Goal: Task Accomplishment & Management: Manage account settings

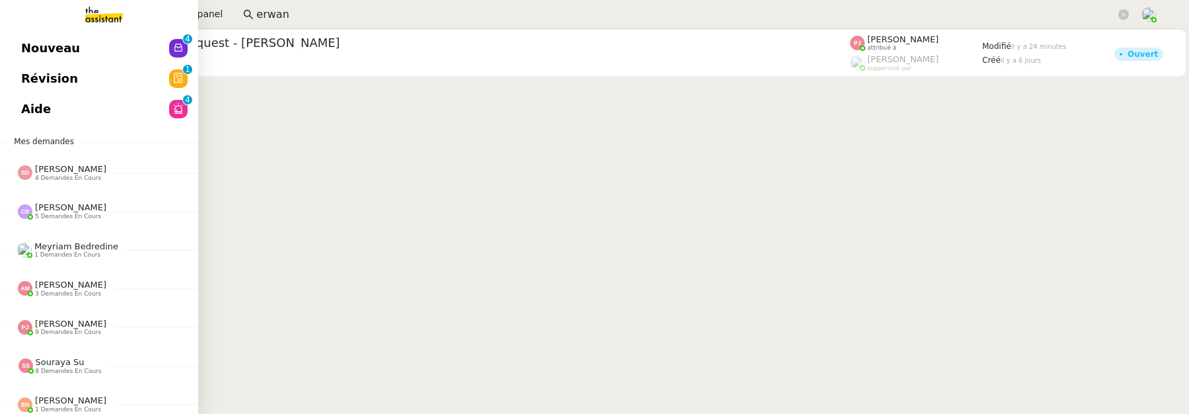
click at [67, 72] on span "Révision" at bounding box center [49, 79] width 57 height 20
click at [38, 41] on span "Nouveau" at bounding box center [50, 48] width 59 height 20
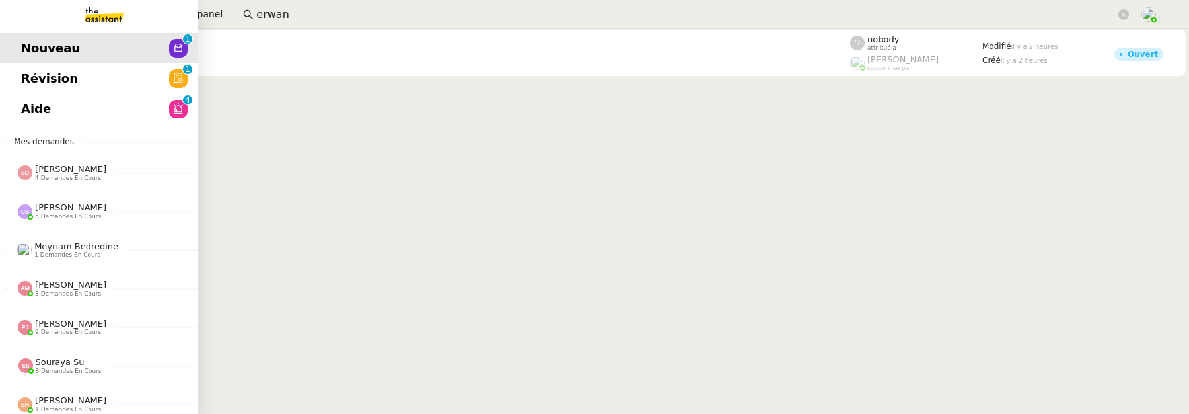
click at [16, 82] on link "Révision 0 1 2 3 4 5 6 7 8 9" at bounding box center [99, 78] width 198 height 30
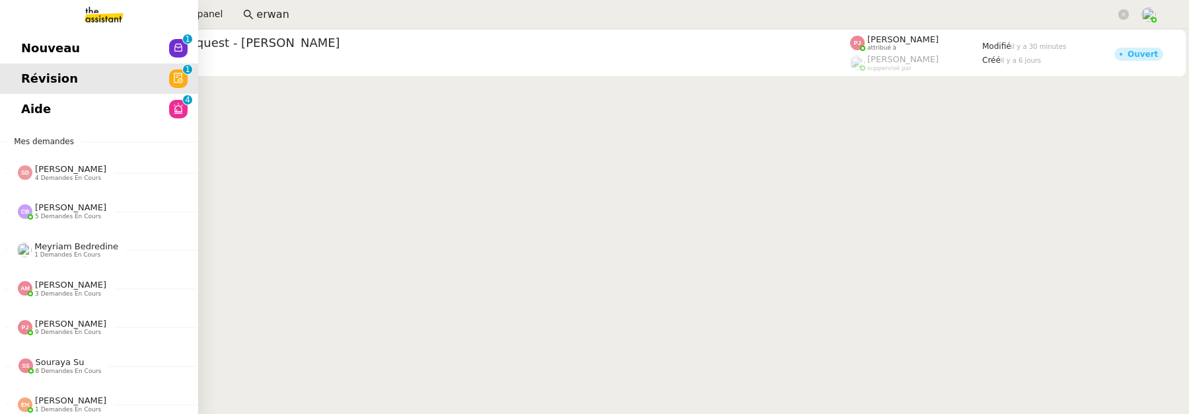
click at [57, 116] on link "Aide 0 1 2 3 4 5 6 7 8 9" at bounding box center [99, 109] width 198 height 30
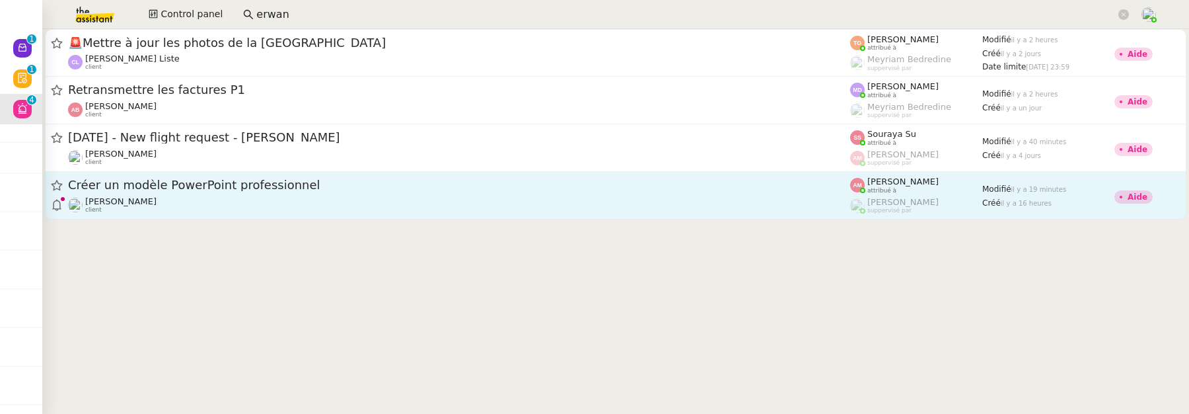
click at [345, 188] on span "Créer un modèle PowerPoint professionnel" at bounding box center [459, 185] width 782 height 12
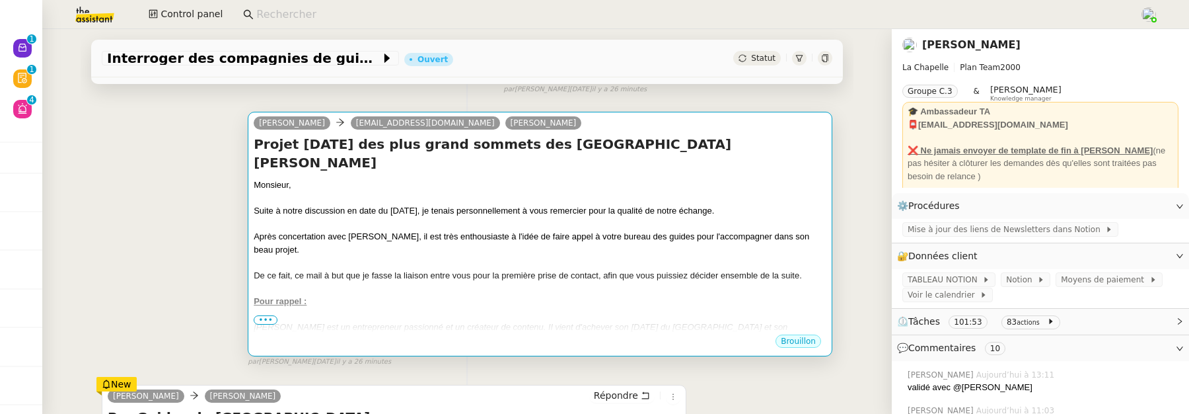
scroll to position [175, 0]
click at [260, 318] on span "•••" at bounding box center [266, 318] width 24 height 9
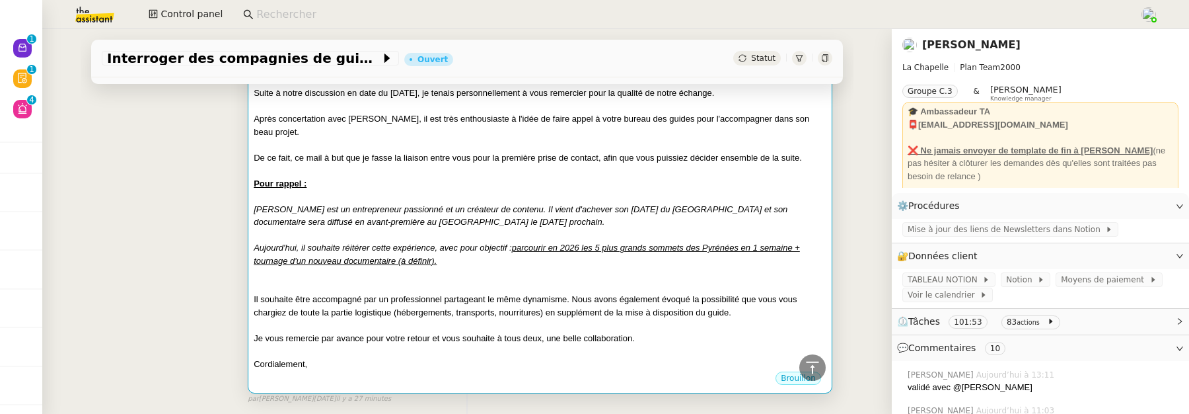
scroll to position [0, 0]
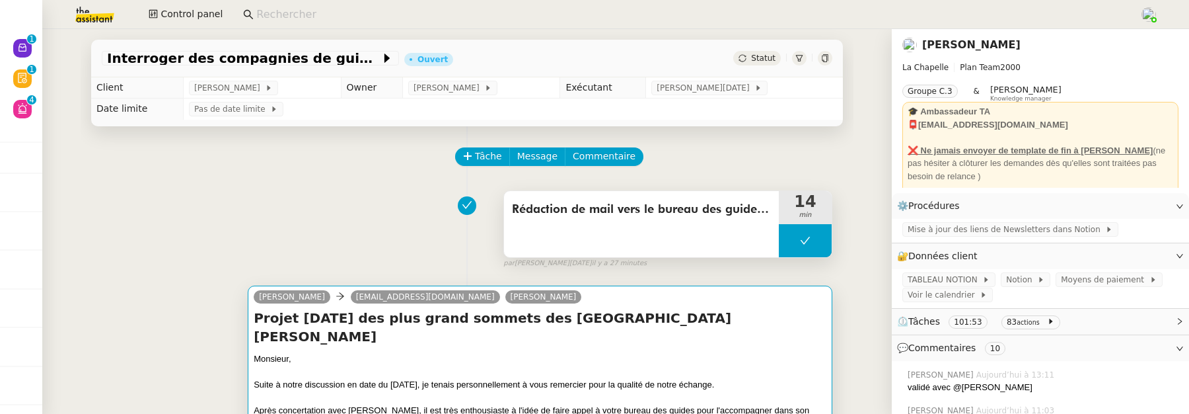
click at [625, 227] on div "Rédaction de mail vers le bureau des guides de St Lary" at bounding box center [641, 224] width 275 height 66
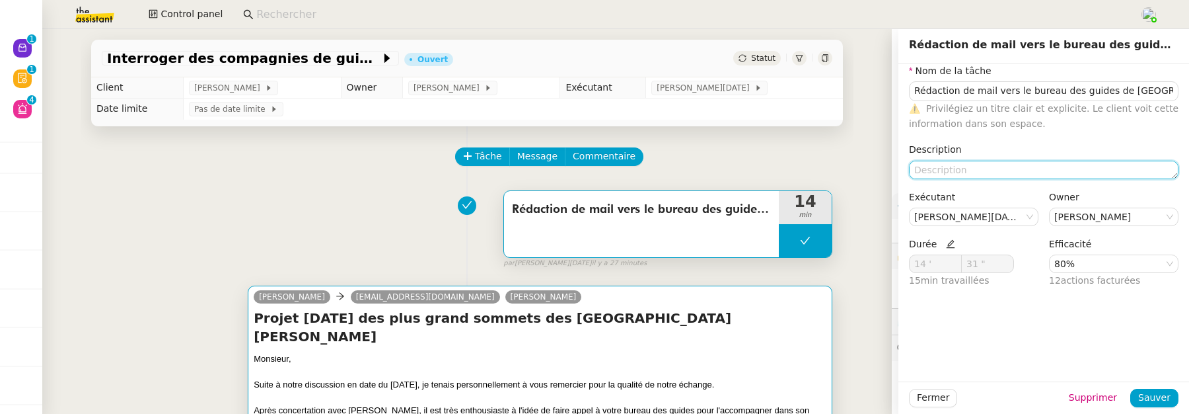
click at [957, 161] on textarea at bounding box center [1044, 170] width 270 height 18
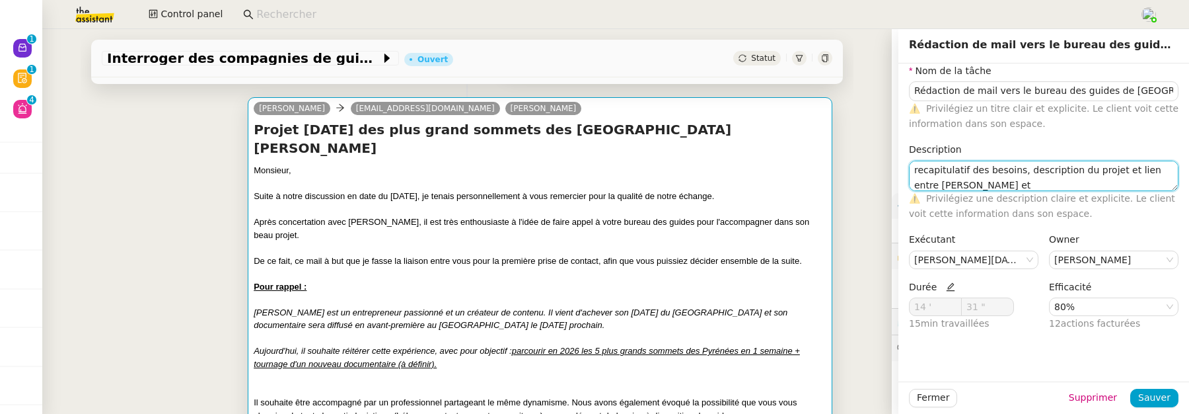
scroll to position [185, 0]
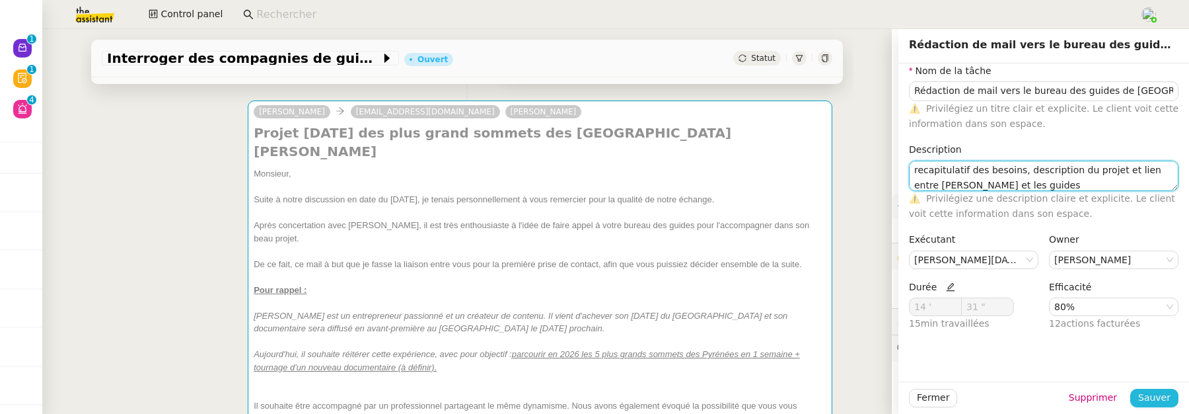
type textarea "recapitulatif des besoins, description du projet et lien entre Hugo et les guid…"
click at [1154, 392] on span "Sauver" at bounding box center [1154, 397] width 32 height 15
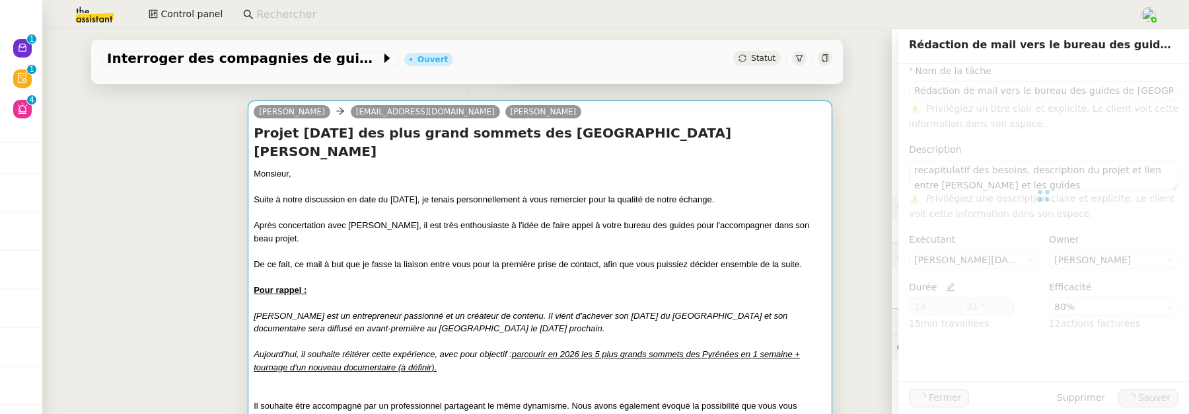
type input "Rédaction de mail vers le bureau des guides de St Lary"
type textarea "recapitulatif des besoins, description du projet et lien entre Hugo et les guid…"
type input "14 '"
type input "31 ""
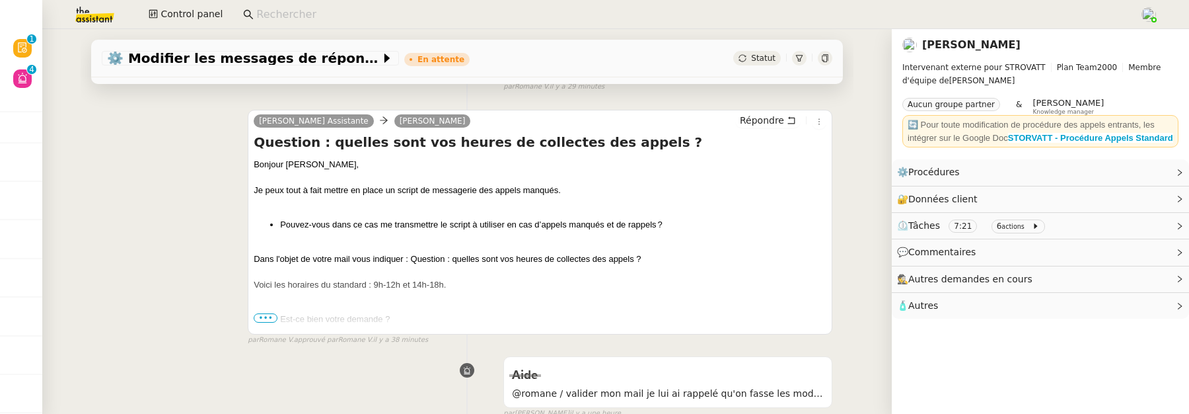
scroll to position [192, 0]
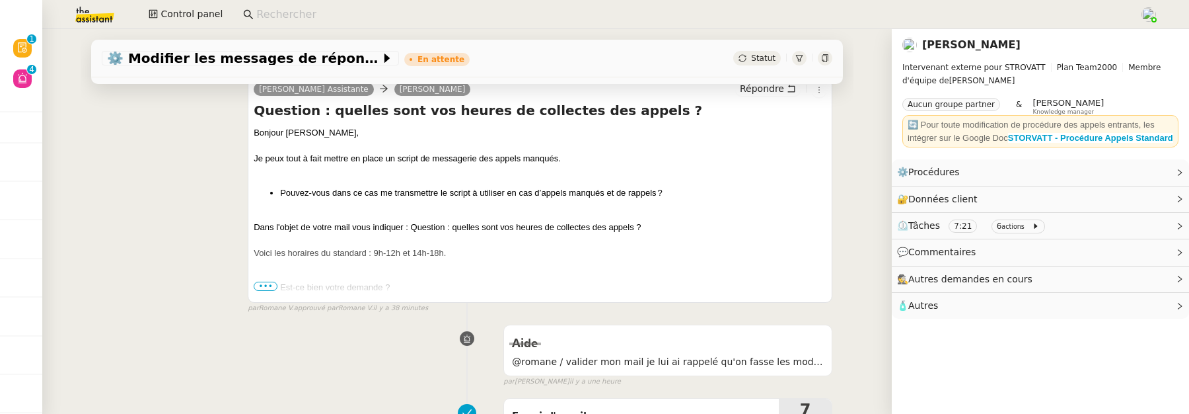
click at [280, 281] on li "Est-ce bien votre demande ?" at bounding box center [553, 287] width 546 height 13
click at [270, 281] on ul "Est-ce bien votre demande ?" at bounding box center [540, 287] width 573 height 13
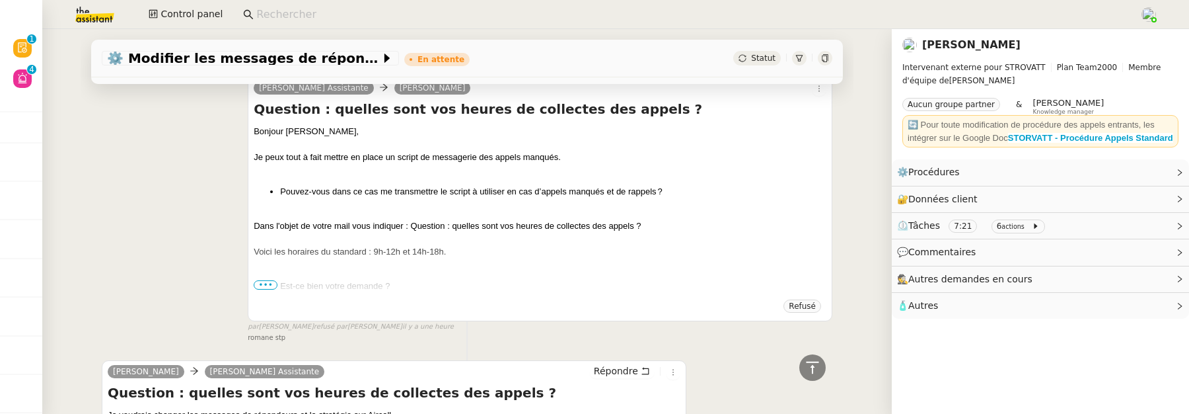
scroll to position [606, 0]
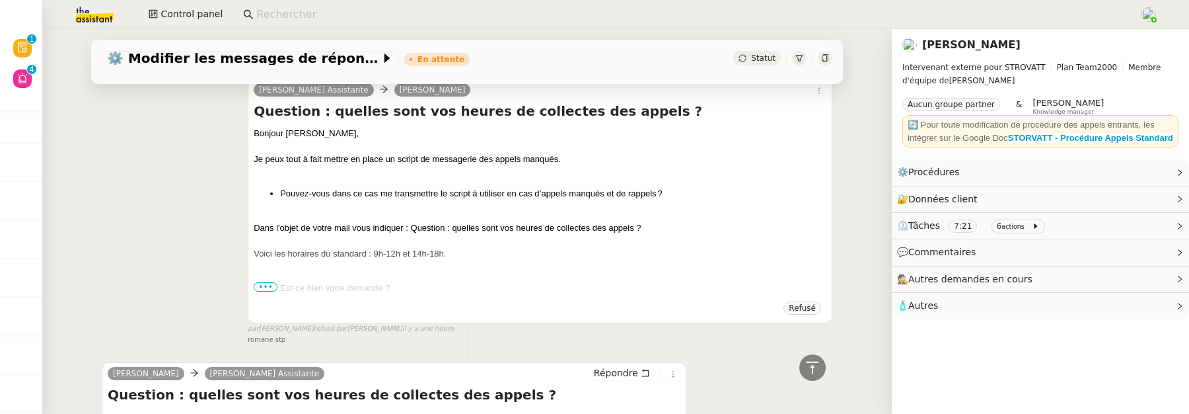
click at [269, 285] on span "•••" at bounding box center [266, 286] width 24 height 9
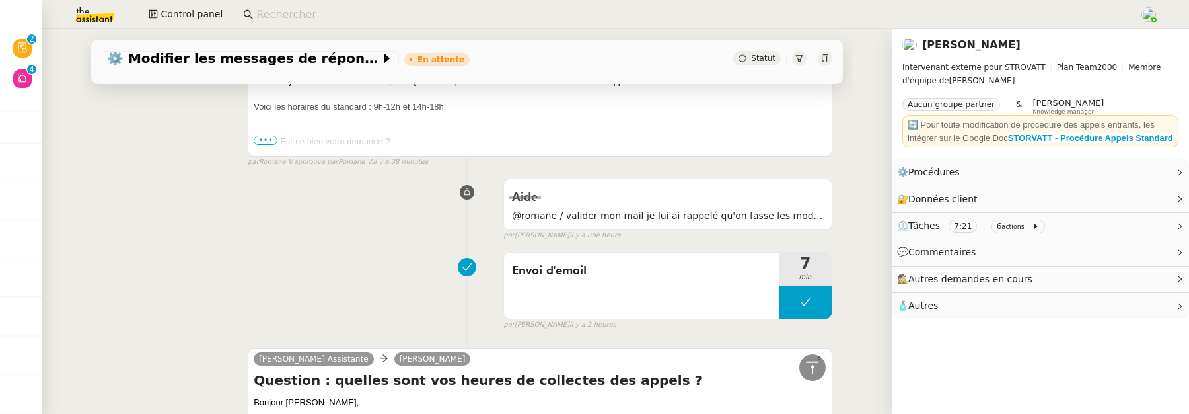
scroll to position [120, 0]
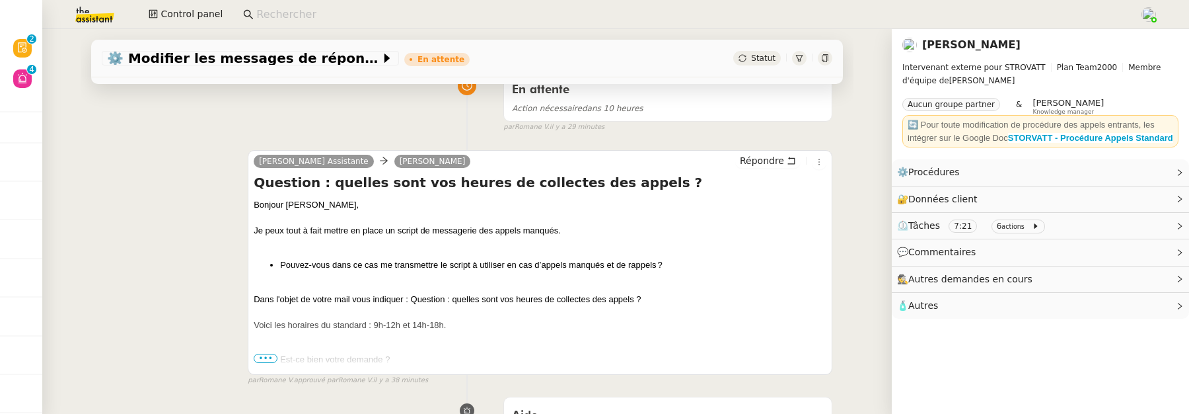
click at [262, 356] on span "•••" at bounding box center [266, 357] width 24 height 9
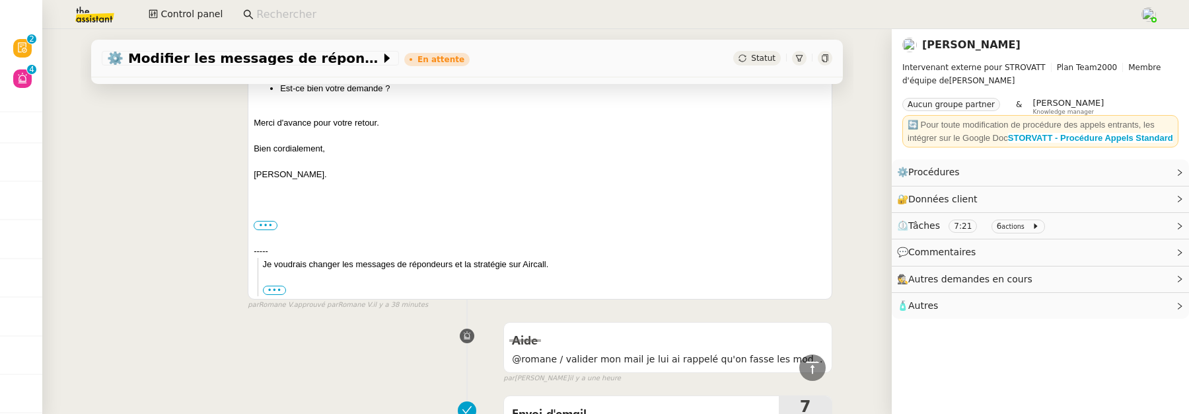
scroll to position [0, 0]
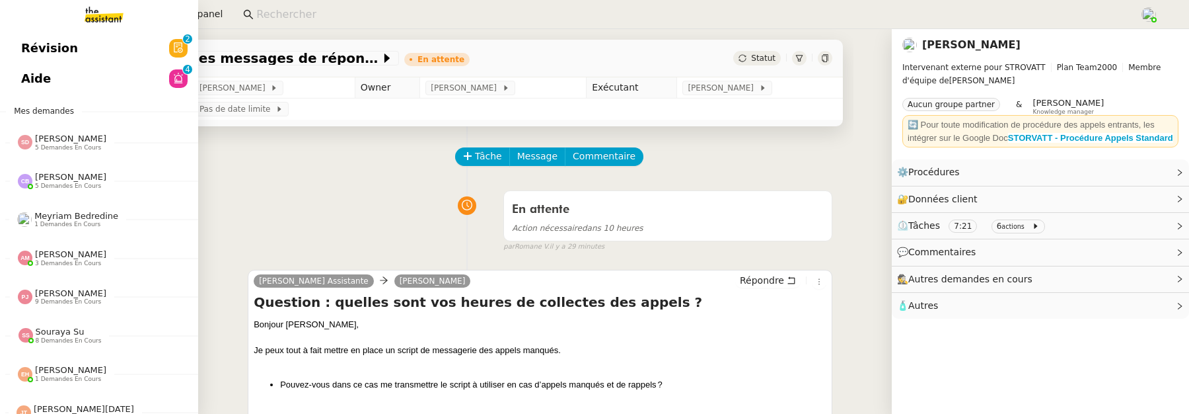
click at [29, 49] on span "Révision" at bounding box center [49, 48] width 57 height 20
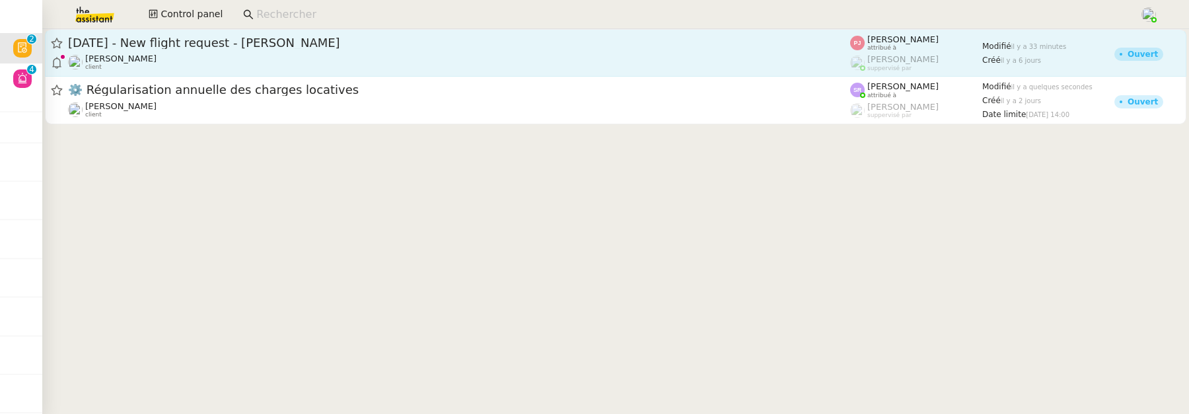
click at [507, 61] on div "Louis Frei client" at bounding box center [459, 62] width 782 height 17
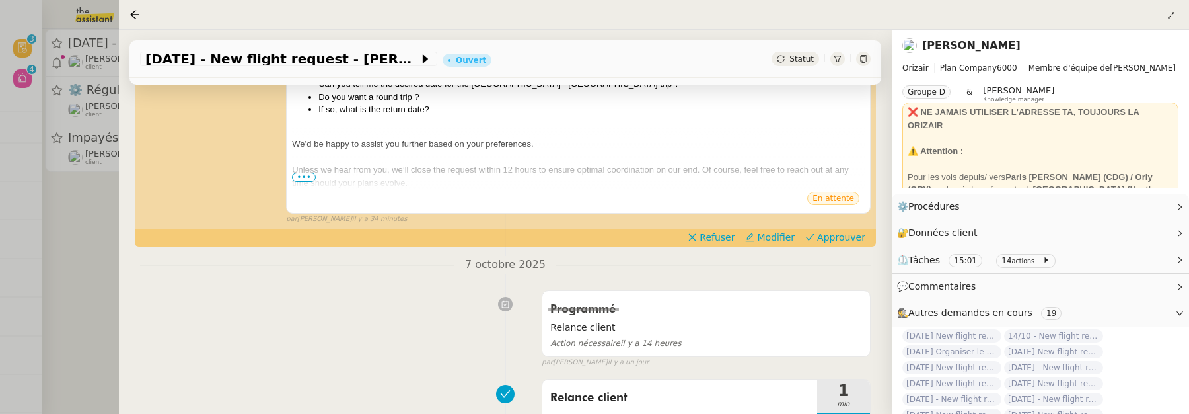
scroll to position [328, 0]
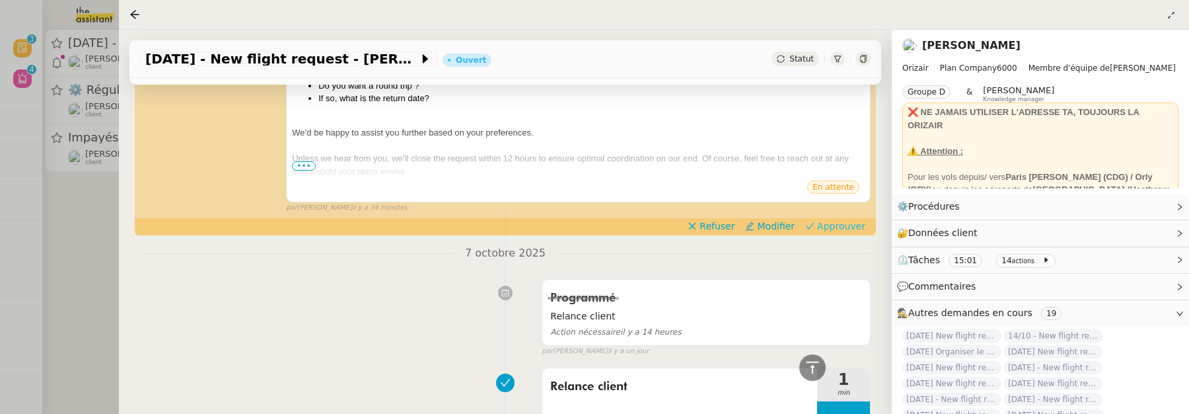
click at [849, 229] on span "Approuver" at bounding box center [841, 225] width 48 height 13
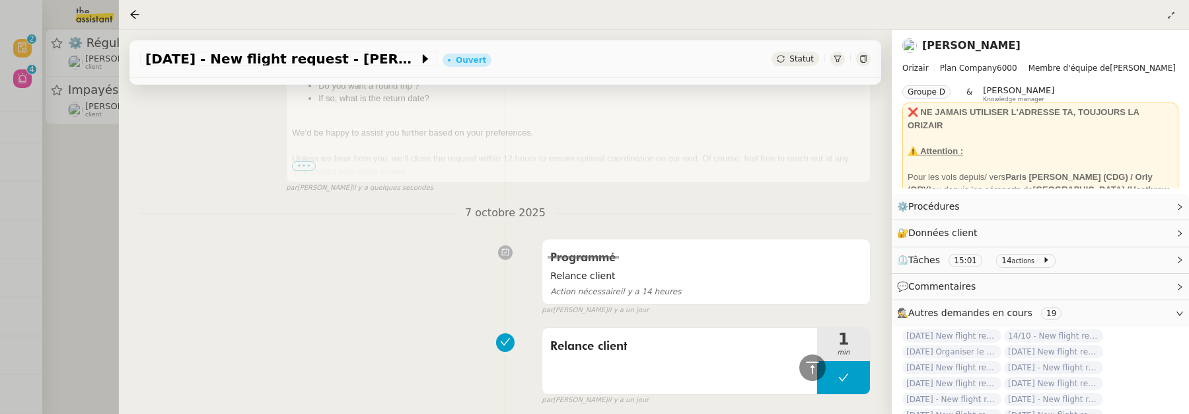
click at [98, 240] on div at bounding box center [594, 207] width 1189 height 414
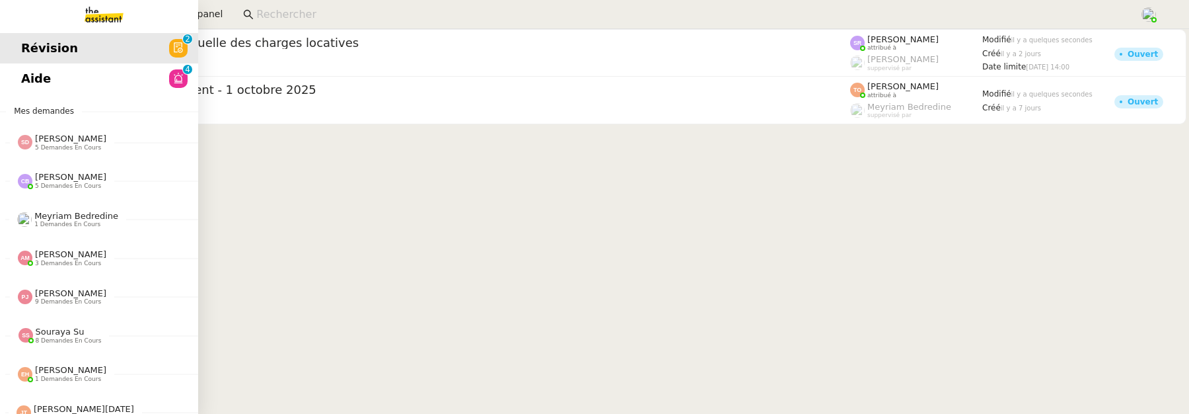
click at [32, 71] on span "Aide" at bounding box center [36, 79] width 30 height 20
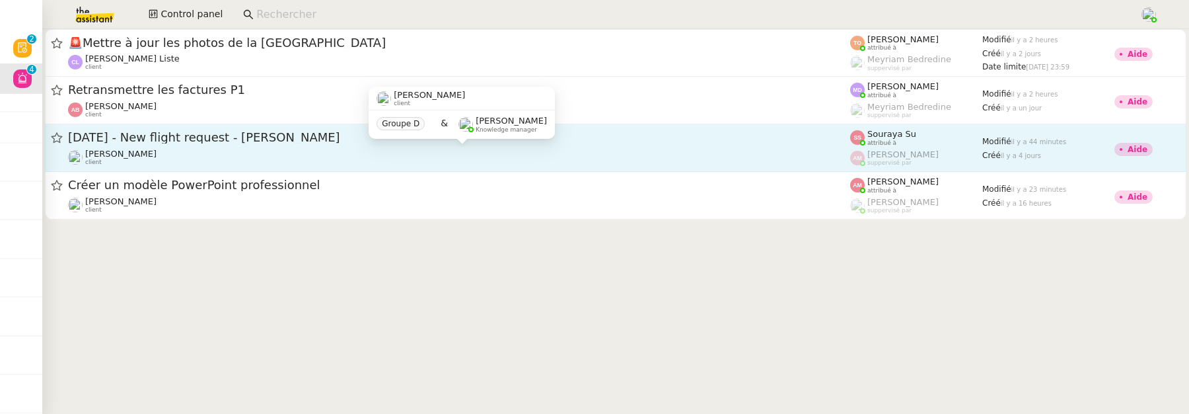
click at [583, 161] on div "Louis Frei client" at bounding box center [459, 157] width 782 height 17
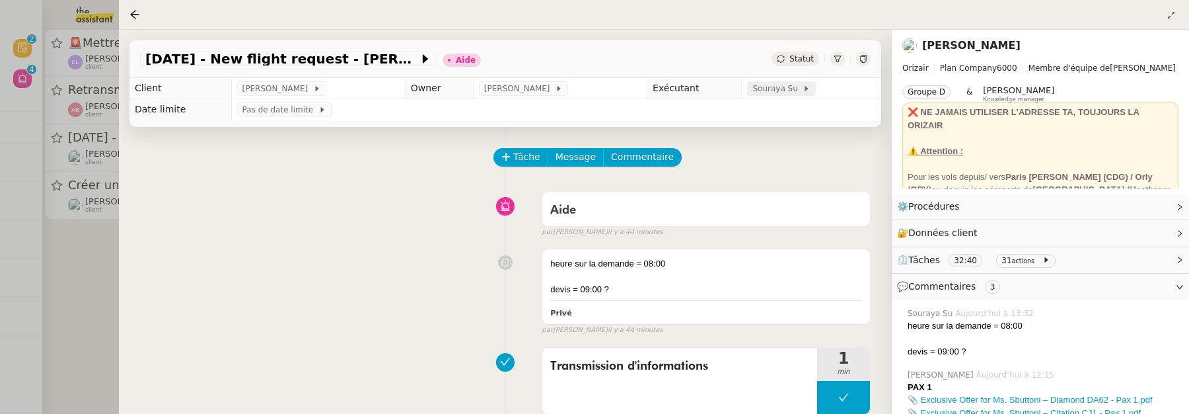
click at [757, 86] on span "Souraya Su" at bounding box center [777, 88] width 50 height 13
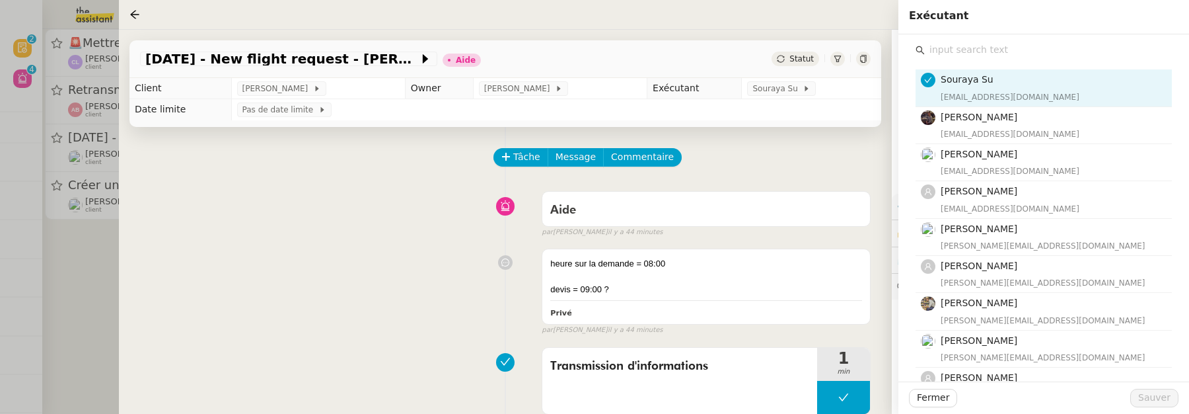
click at [986, 56] on input "text" at bounding box center [1048, 50] width 247 height 18
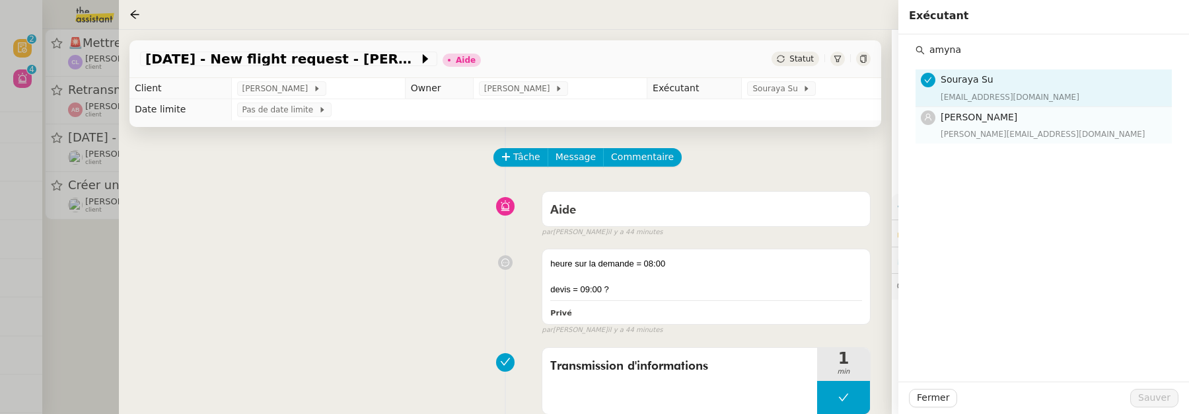
type input "amyna"
click at [1016, 126] on div "Amyna Mehrez amyna@team.theassistant.com" at bounding box center [1052, 125] width 223 height 31
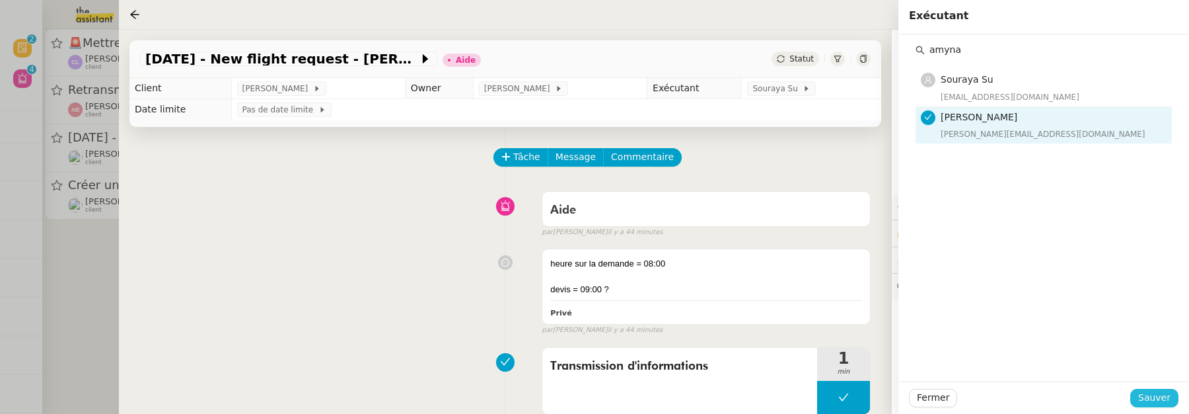
click at [1169, 389] on button "Sauver" at bounding box center [1154, 397] width 48 height 18
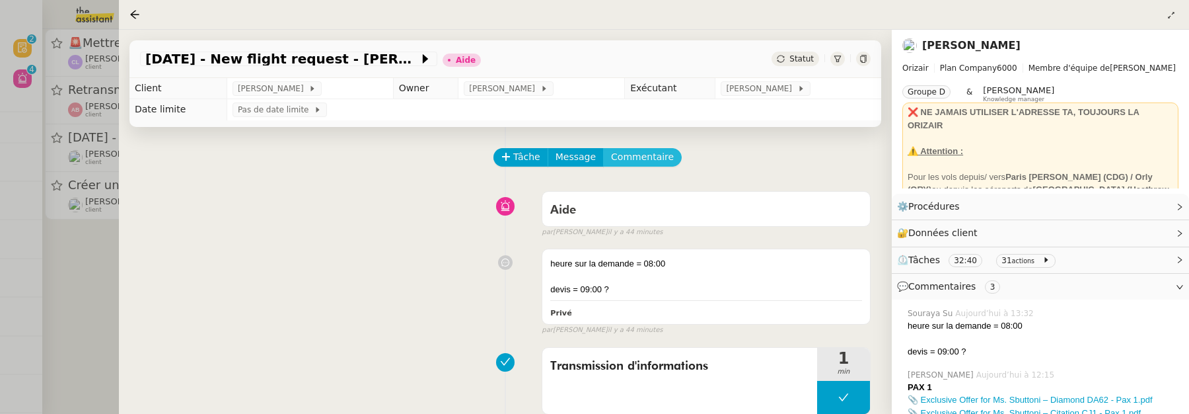
click at [647, 163] on span "Commentaire" at bounding box center [642, 156] width 63 height 15
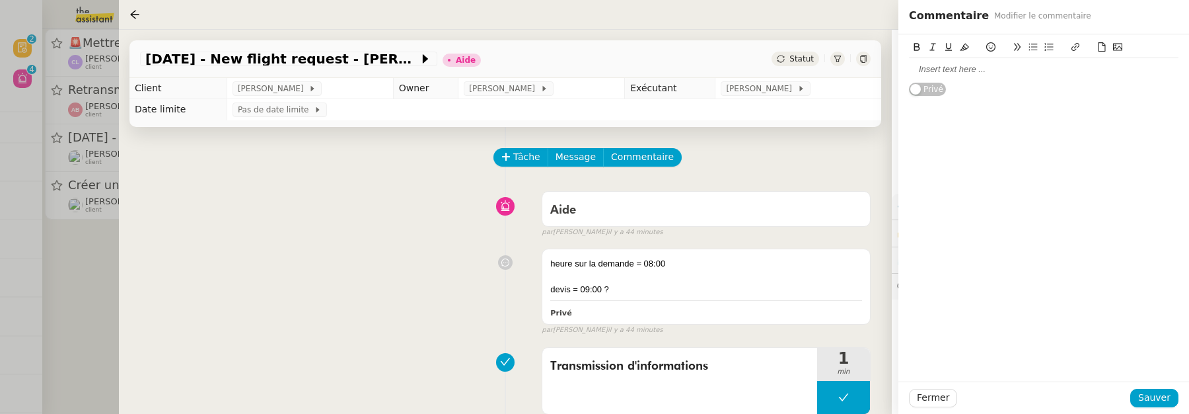
click at [1013, 73] on div at bounding box center [1044, 69] width 270 height 12
click at [1158, 398] on span "Sauver" at bounding box center [1154, 397] width 32 height 15
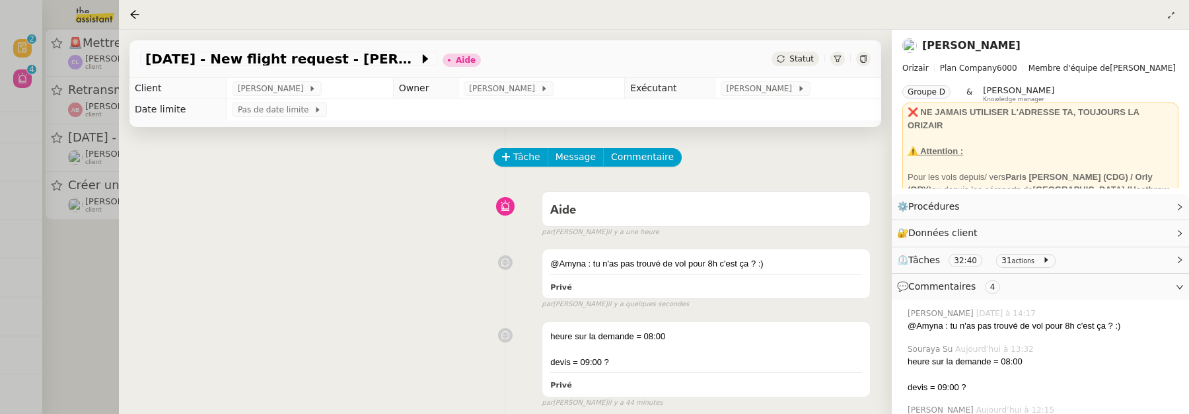
click at [809, 61] on span "Statut" at bounding box center [801, 58] width 24 height 9
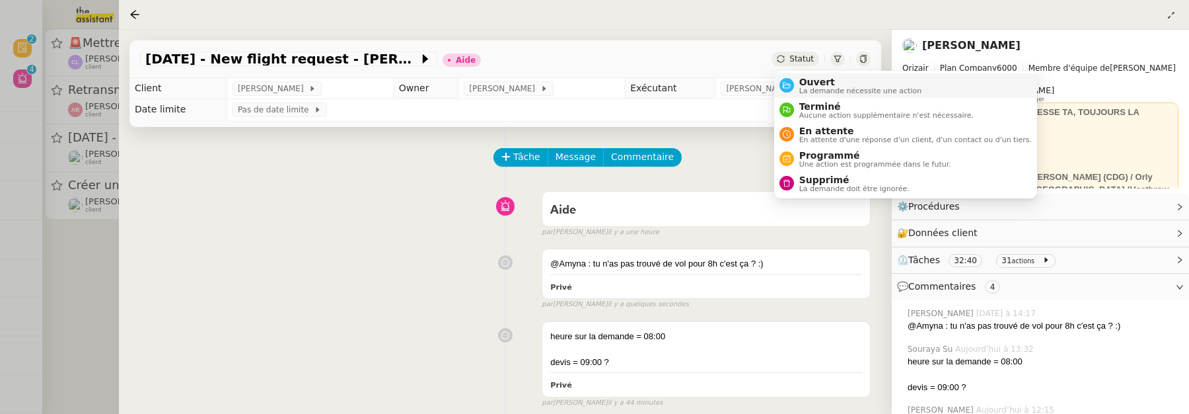
click at [816, 80] on span "Ouvert" at bounding box center [860, 82] width 123 height 11
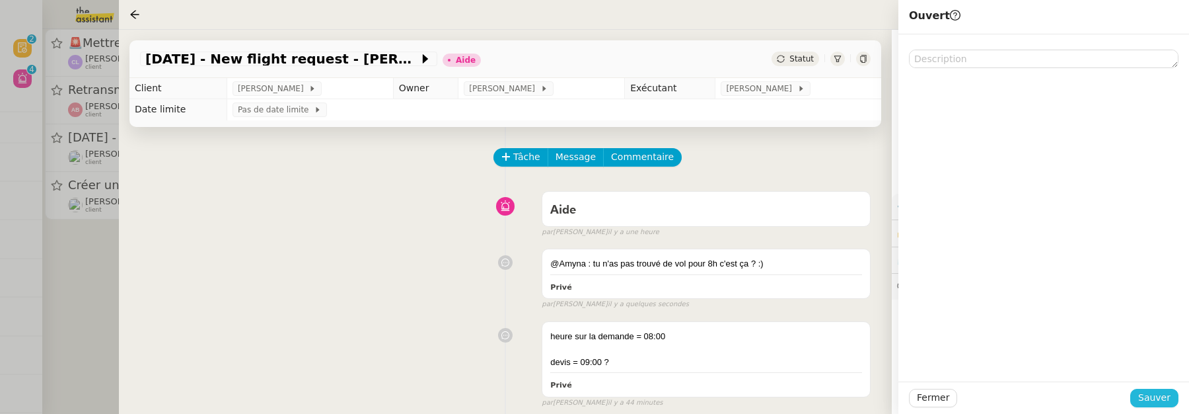
click at [1175, 401] on button "Sauver" at bounding box center [1154, 397] width 48 height 18
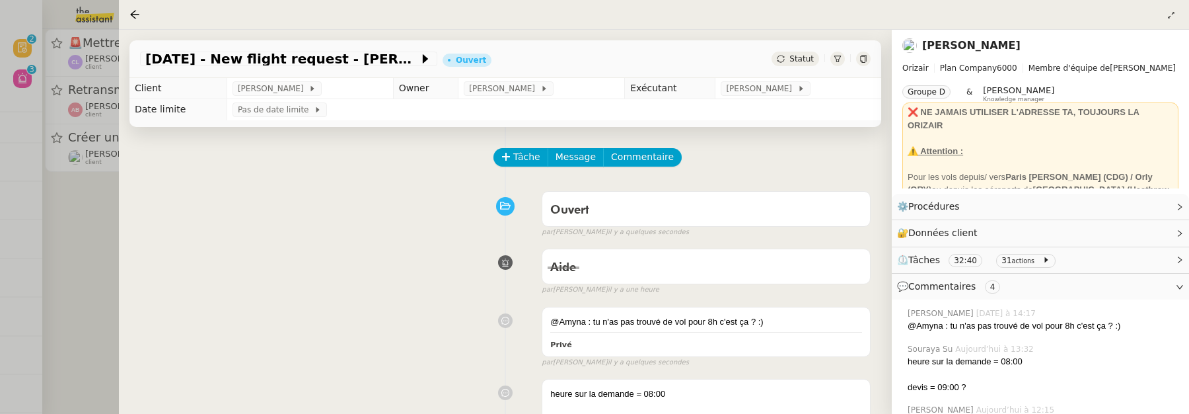
click at [114, 268] on div at bounding box center [594, 207] width 1189 height 414
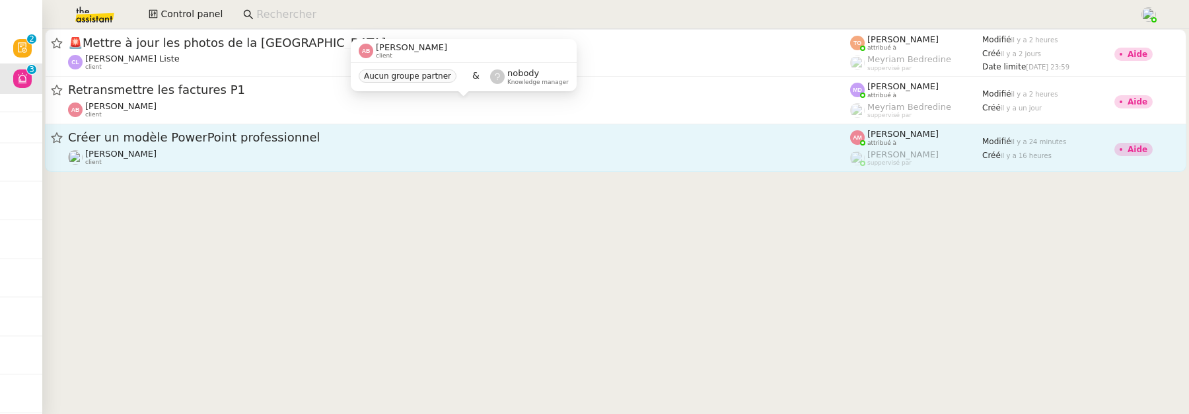
click at [351, 149] on div "Alexis SACKSTEDER client" at bounding box center [459, 157] width 782 height 17
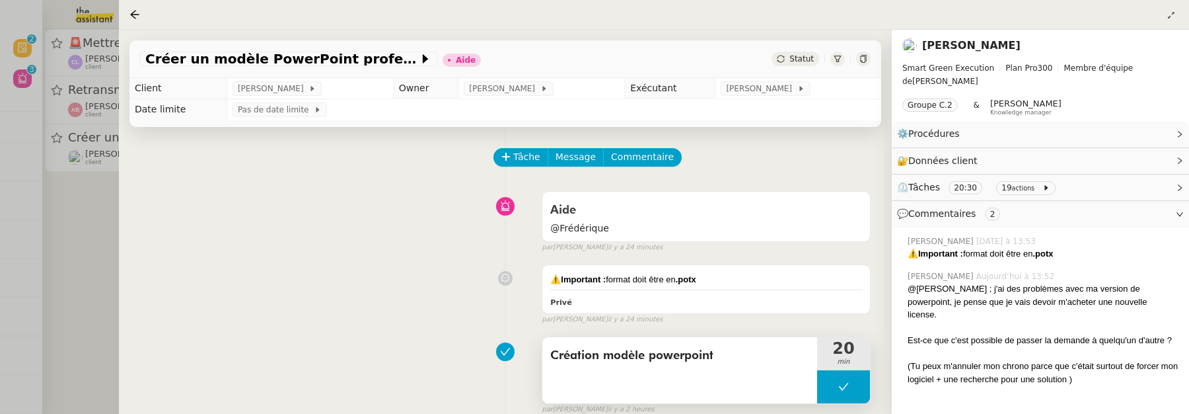
scroll to position [55, 0]
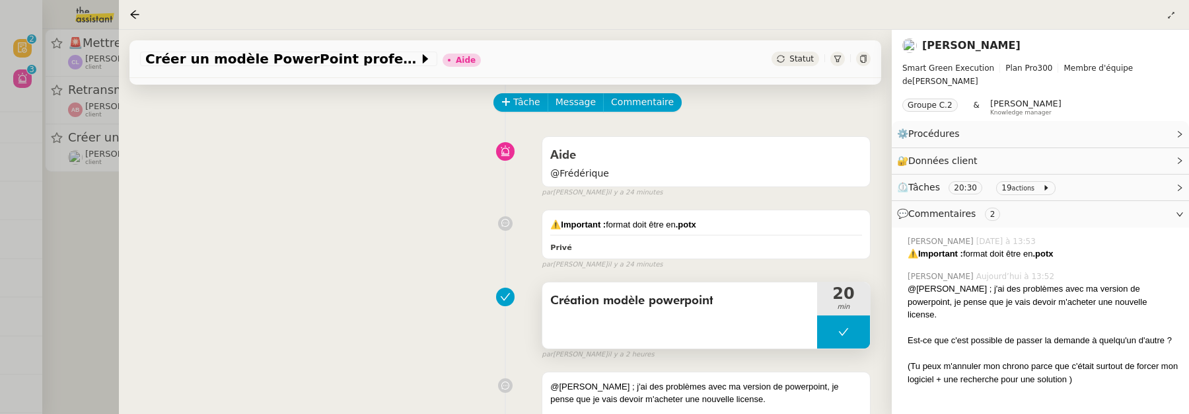
click at [692, 328] on div "Création modèle powerpoint" at bounding box center [679, 315] width 275 height 66
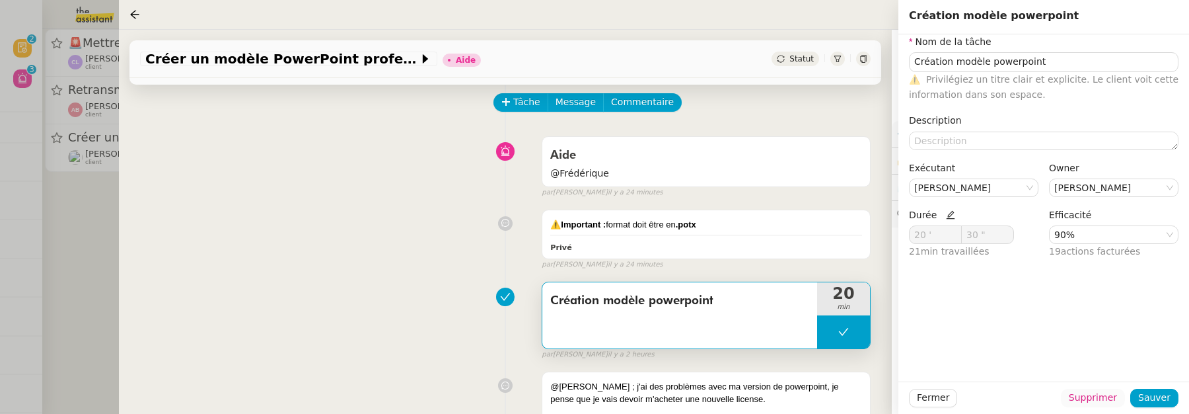
click at [1081, 394] on span "Supprimer" at bounding box center [1093, 397] width 48 height 15
click at [1123, 356] on span "Ok" at bounding box center [1129, 362] width 13 height 13
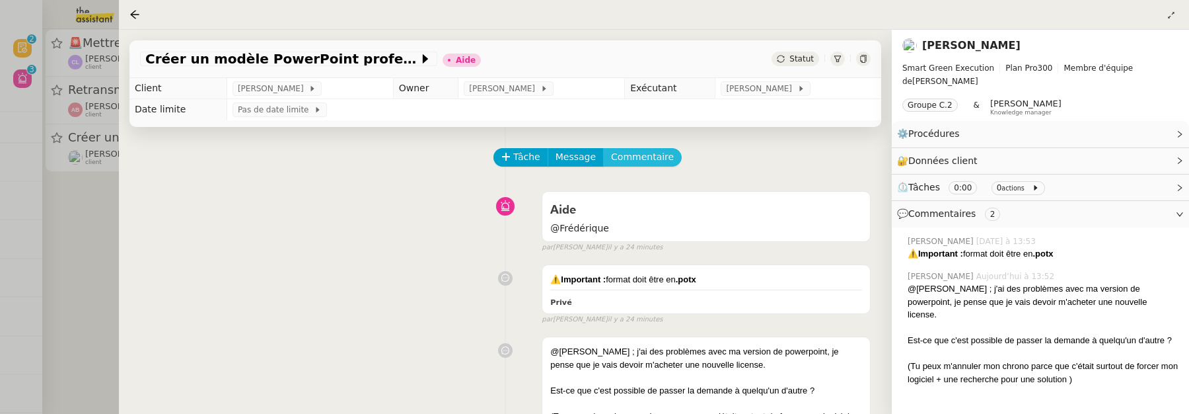
click at [643, 163] on span "Commentaire" at bounding box center [642, 156] width 63 height 15
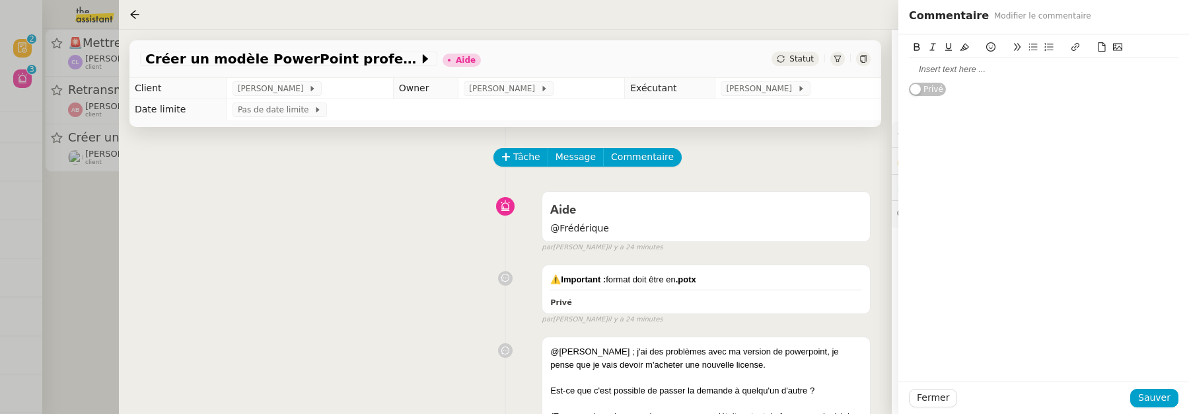
click at [967, 75] on div at bounding box center [1044, 69] width 270 height 12
click at [1161, 405] on span "Sauver" at bounding box center [1154, 397] width 32 height 15
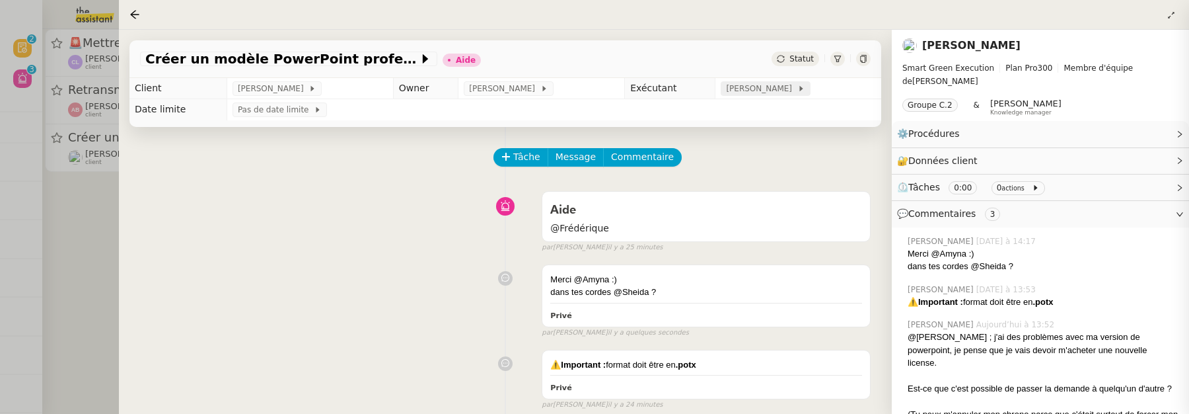
click at [783, 88] on span "[PERSON_NAME]" at bounding box center [761, 88] width 71 height 13
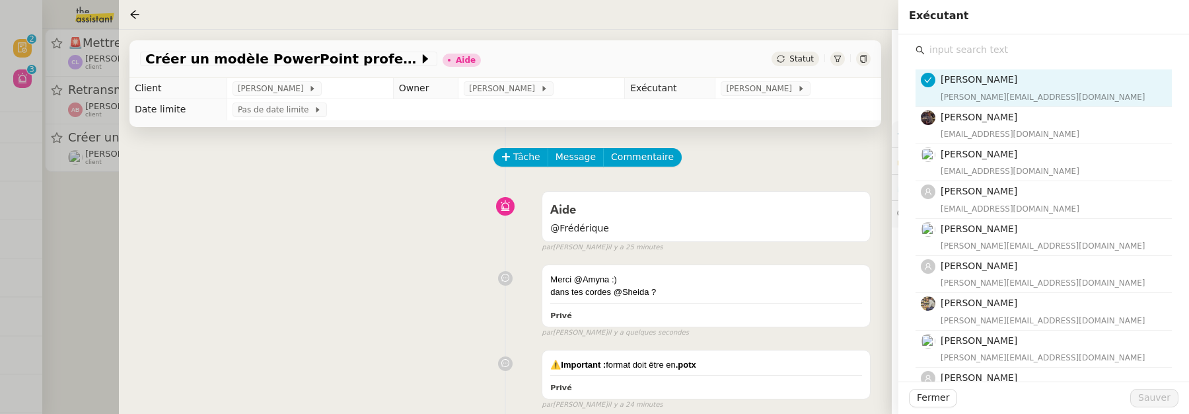
click at [1024, 54] on input "text" at bounding box center [1048, 50] width 247 height 18
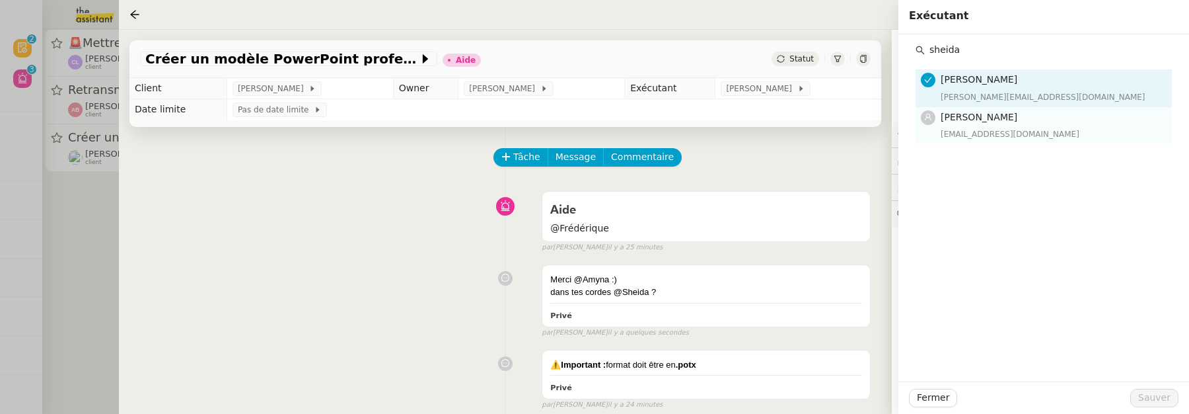
type input "sheida"
click at [1046, 116] on h4 "[PERSON_NAME]" at bounding box center [1052, 117] width 223 height 15
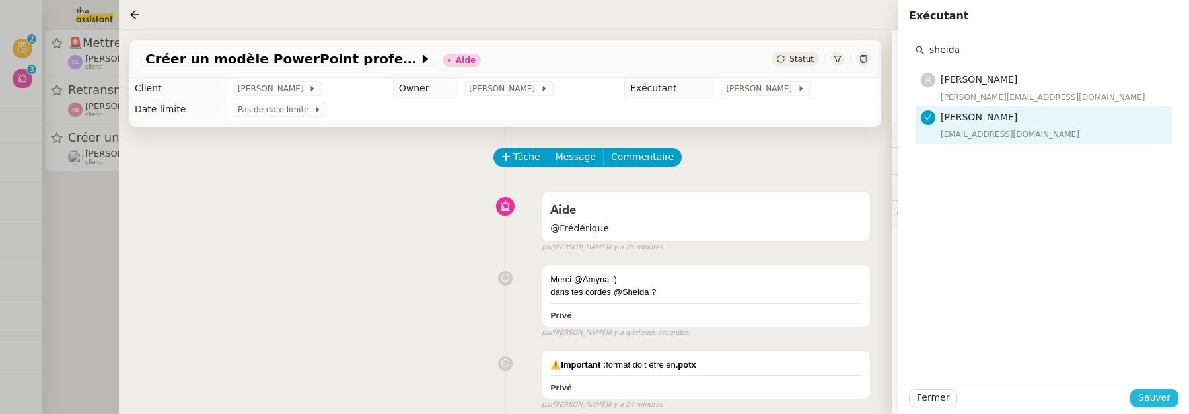
click at [1159, 393] on span "Sauver" at bounding box center [1154, 397] width 32 height 15
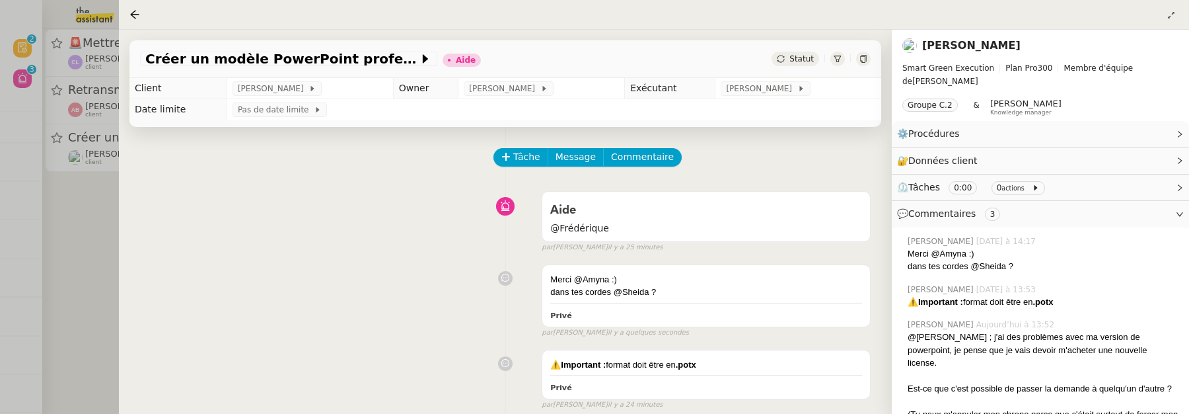
click at [792, 64] on div "Statut" at bounding box center [796, 59] width 48 height 15
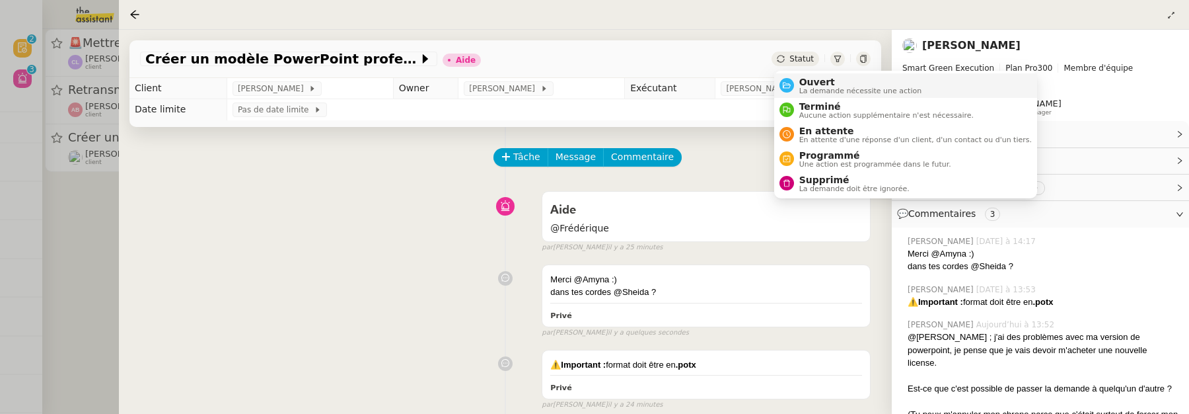
click at [807, 79] on span "Ouvert" at bounding box center [860, 82] width 123 height 11
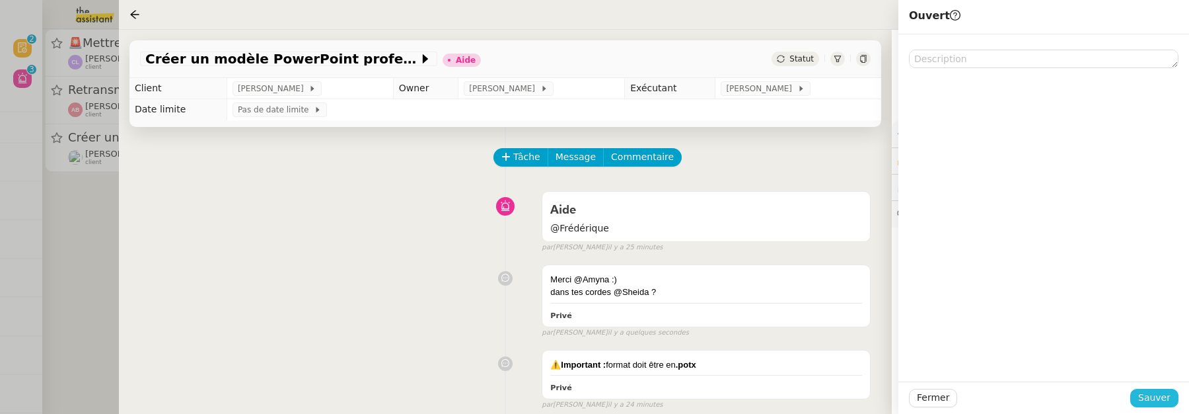
click at [1171, 398] on button "Sauver" at bounding box center [1154, 397] width 48 height 18
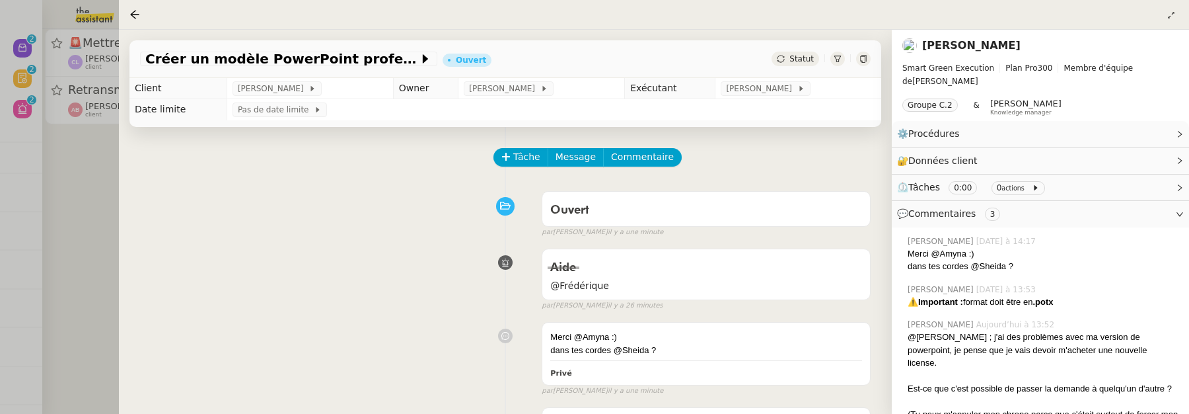
click at [863, 59] on icon at bounding box center [863, 59] width 8 height 8
click at [111, 205] on div at bounding box center [594, 207] width 1189 height 414
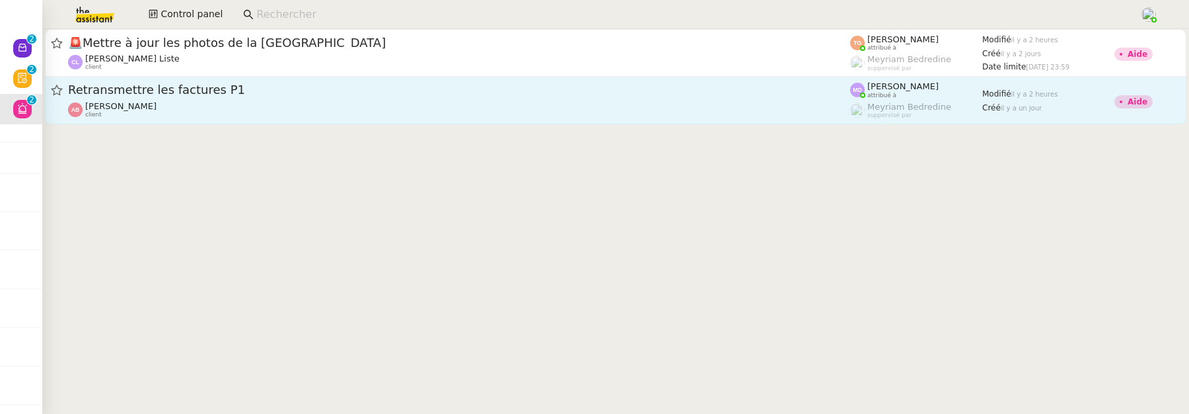
click at [278, 88] on span "Retransmettre les factures P1" at bounding box center [459, 90] width 782 height 12
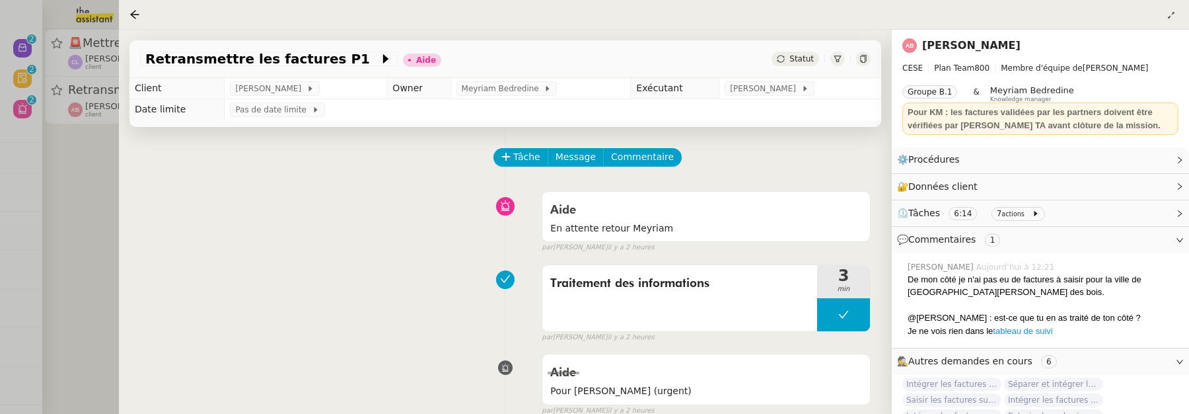
click at [85, 206] on div at bounding box center [594, 207] width 1189 height 414
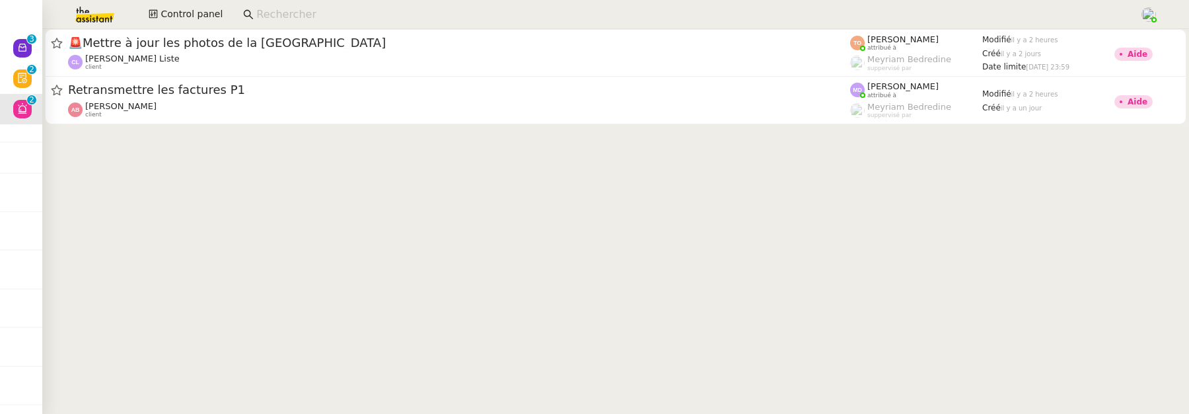
click at [399, 10] on input at bounding box center [691, 15] width 870 height 18
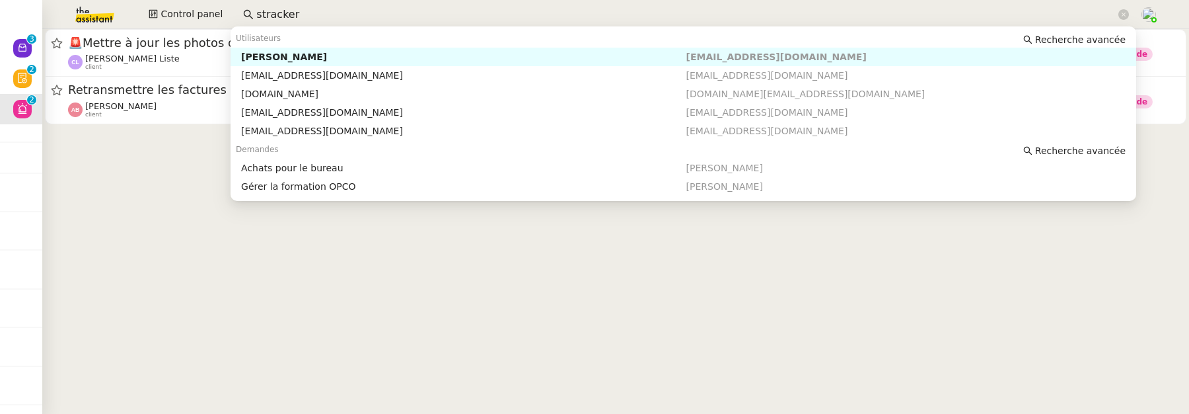
click at [485, 54] on div "Axel BANDIAKY" at bounding box center [463, 57] width 445 height 12
type input "stracker"
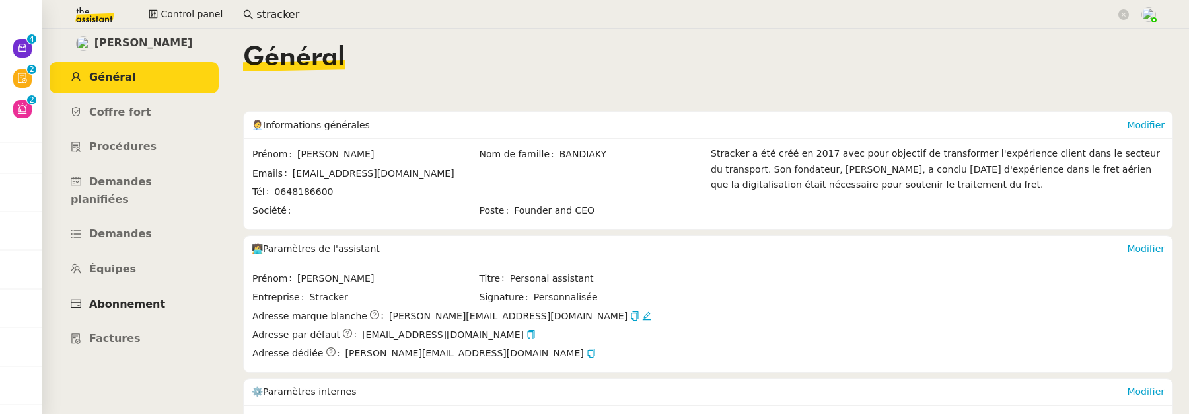
click at [157, 289] on link "Abonnement" at bounding box center [134, 304] width 169 height 31
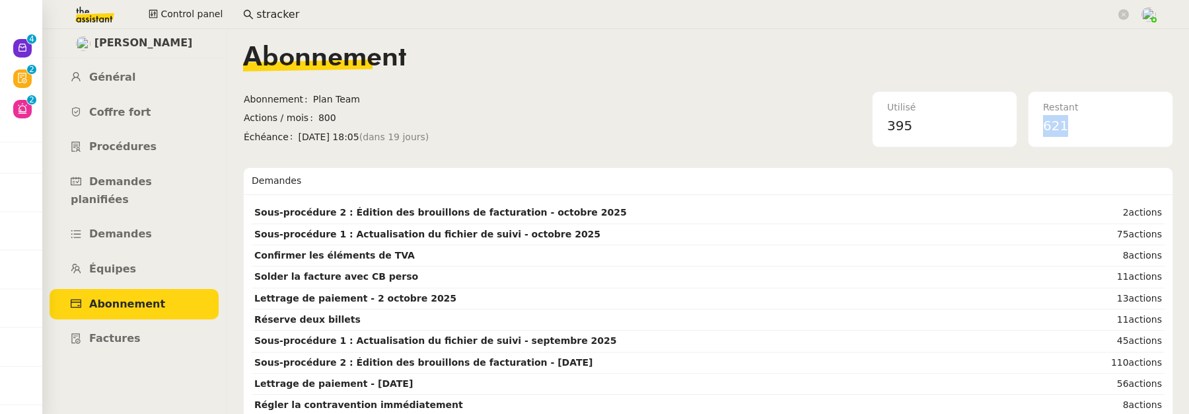
drag, startPoint x: 1042, startPoint y: 128, endPoint x: 1077, endPoint y: 129, distance: 35.0
click at [1077, 129] on div "Restant 621" at bounding box center [1100, 119] width 131 height 54
copy span "621"
drag, startPoint x: 295, startPoint y: 139, endPoint x: 393, endPoint y: 144, distance: 97.9
click at [395, 143] on span "lun. 27 oct. 2025 18:05 (dans 19 jours)" at bounding box center [440, 136] width 282 height 15
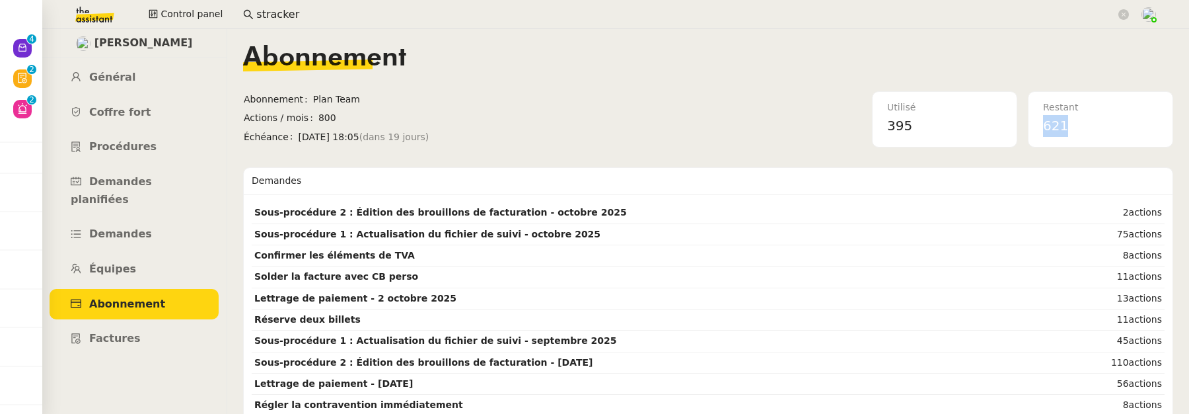
copy span "lun. 27 oct. 2025 18:05"
click at [565, 74] on div "Abonnement" at bounding box center [708, 68] width 930 height 46
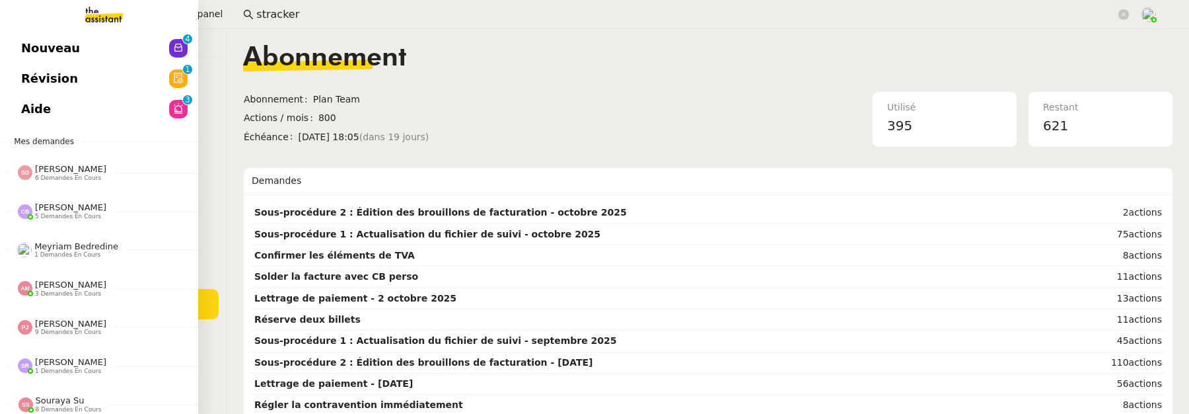
click at [29, 51] on span "Nouveau" at bounding box center [50, 48] width 59 height 20
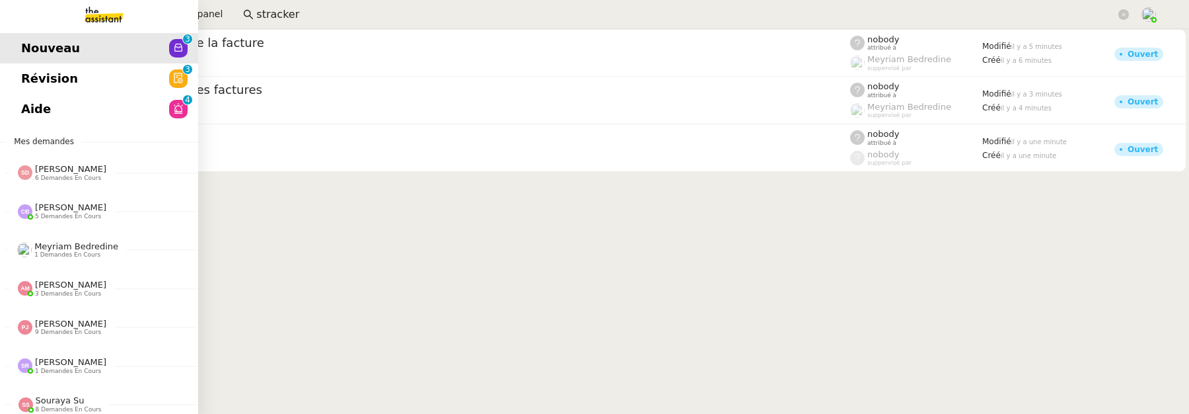
click at [40, 94] on link "Aide 0 1 2 3 4 5 6 7 8 9" at bounding box center [99, 109] width 198 height 30
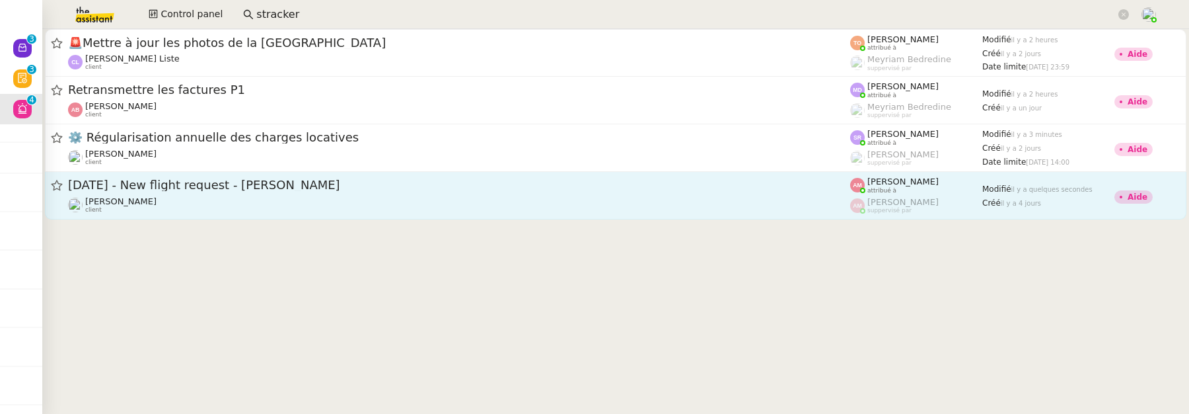
click at [445, 188] on span "28th October 2025 - New flight request - Sebastian Sbuttoni" at bounding box center [459, 185] width 782 height 12
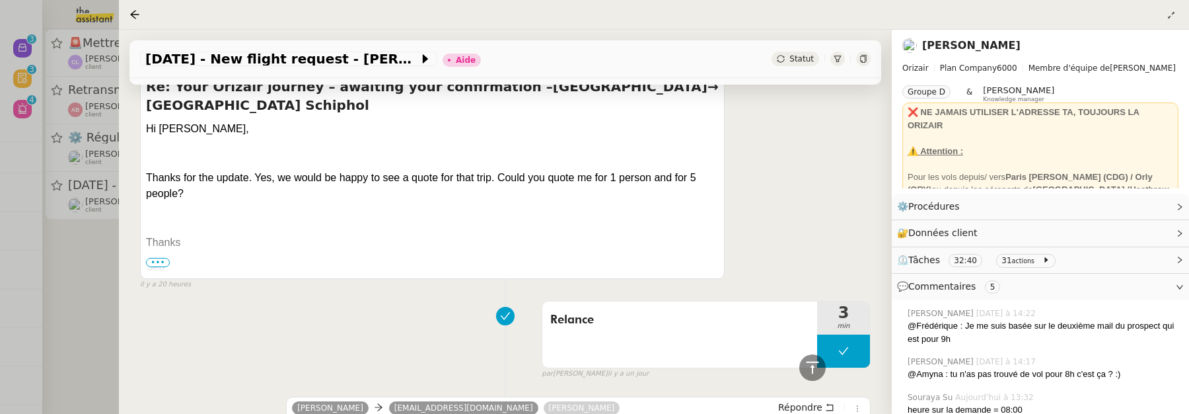
scroll to position [1870, 0]
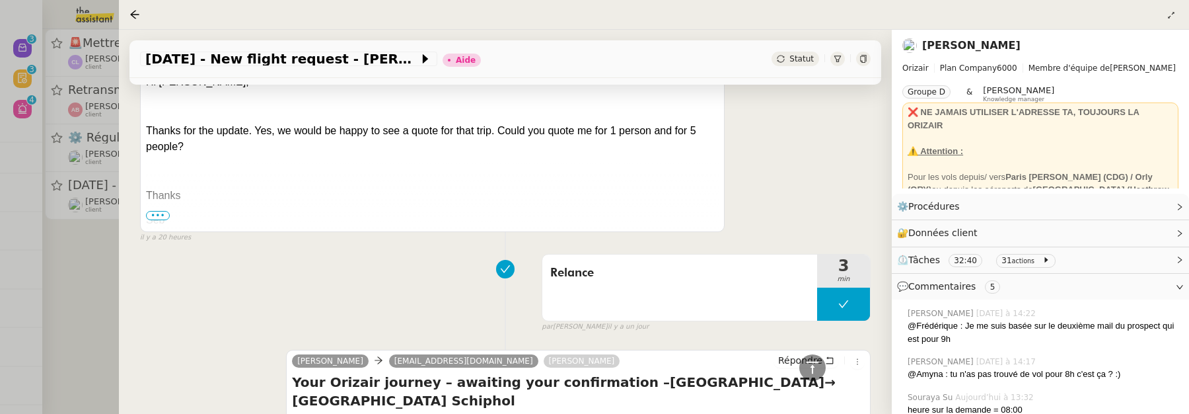
click at [160, 211] on span "•••" at bounding box center [158, 215] width 24 height 9
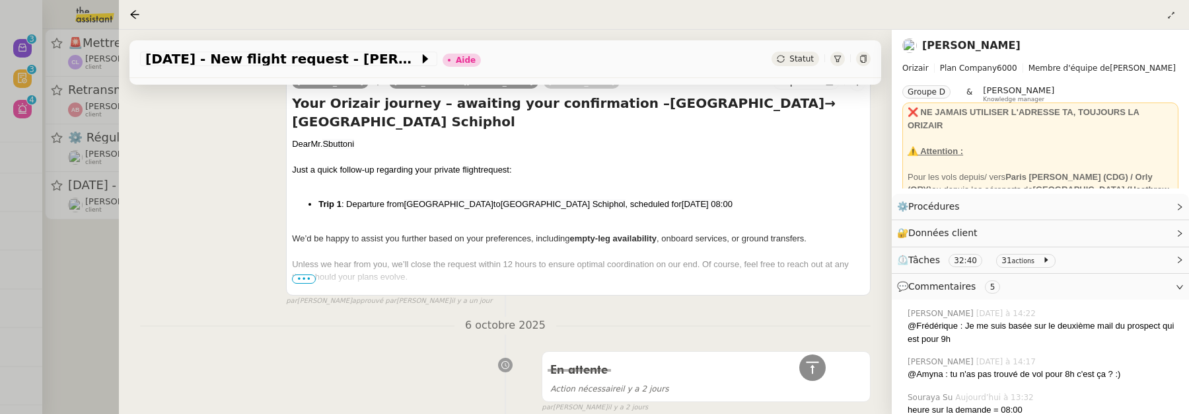
scroll to position [3285, 0]
click at [307, 276] on span "•••" at bounding box center [304, 280] width 24 height 9
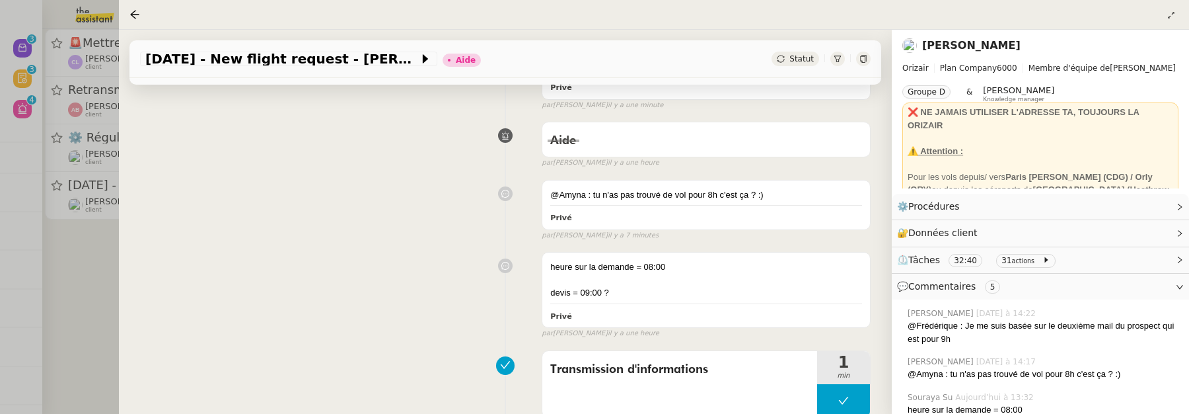
scroll to position [0, 0]
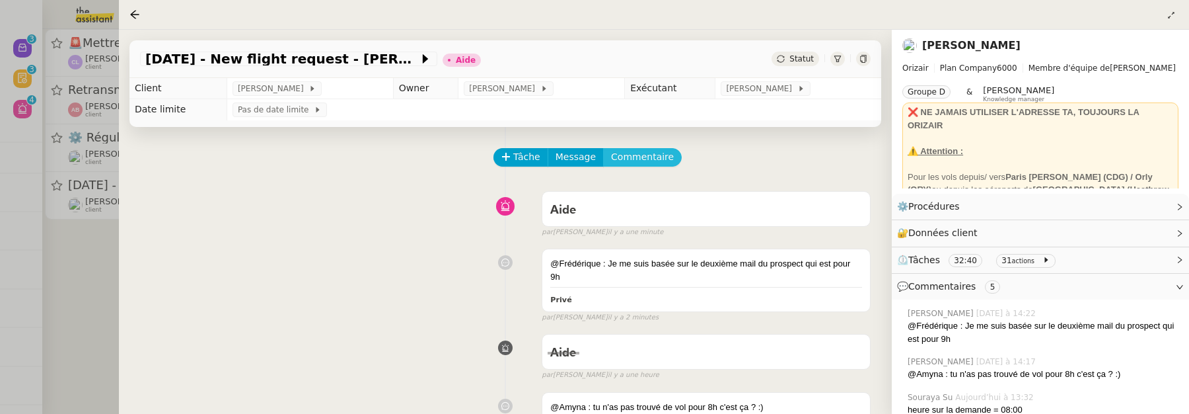
click at [627, 157] on span "Commentaire" at bounding box center [642, 156] width 63 height 15
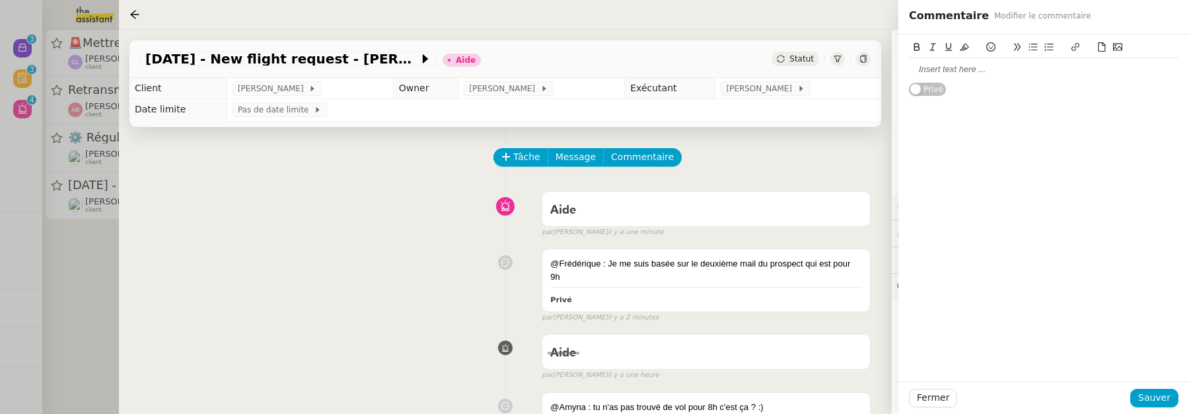
click at [968, 66] on div at bounding box center [1044, 69] width 270 height 12
click at [1169, 394] on span "Sauver" at bounding box center [1154, 397] width 32 height 15
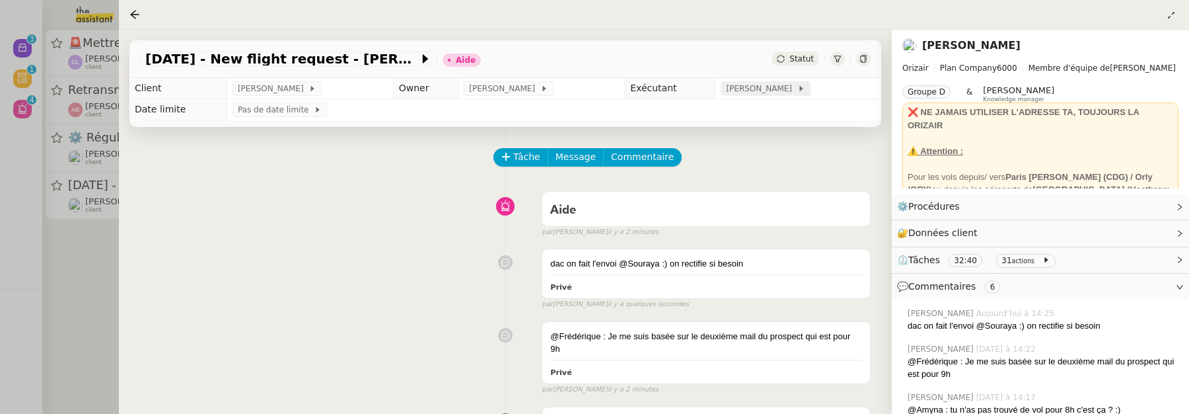
click at [753, 91] on span "[PERSON_NAME]" at bounding box center [761, 88] width 71 height 13
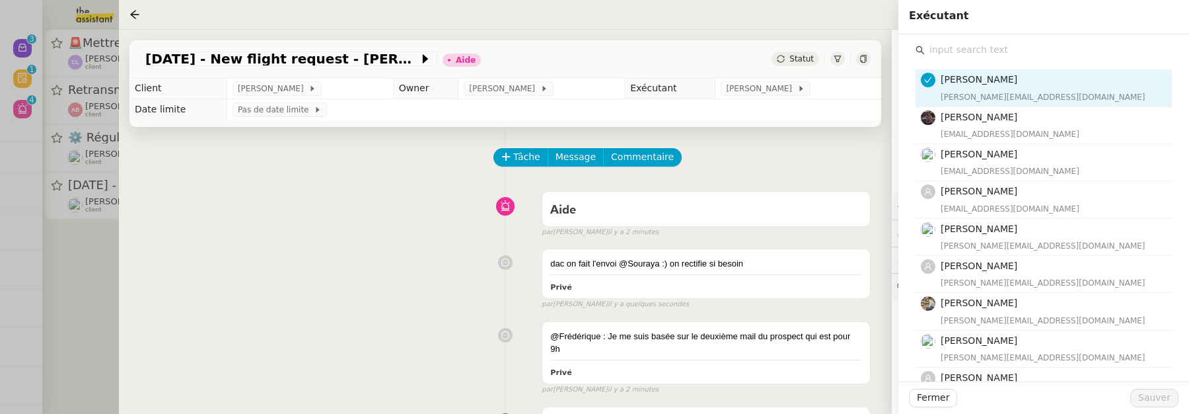
click at [971, 50] on input "text" at bounding box center [1048, 50] width 247 height 18
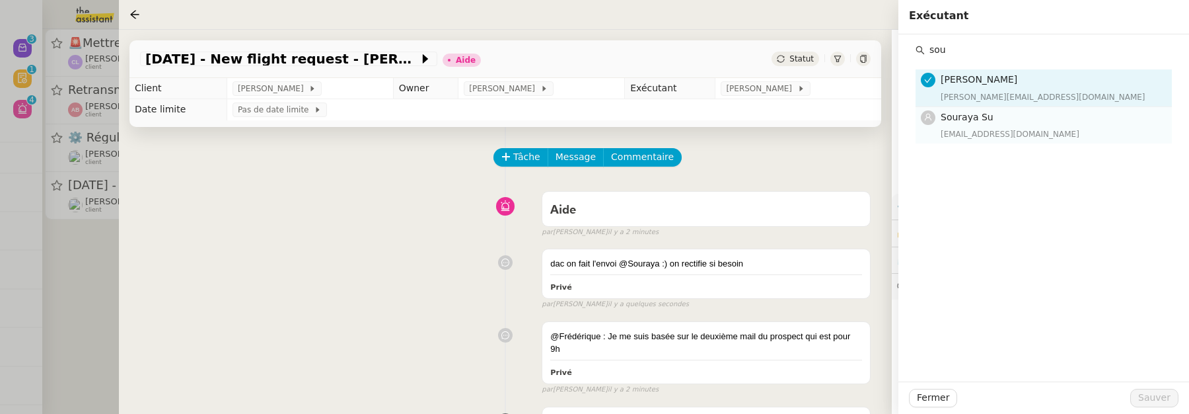
type input "sou"
click at [988, 116] on span "Souraya Su" at bounding box center [967, 117] width 53 height 11
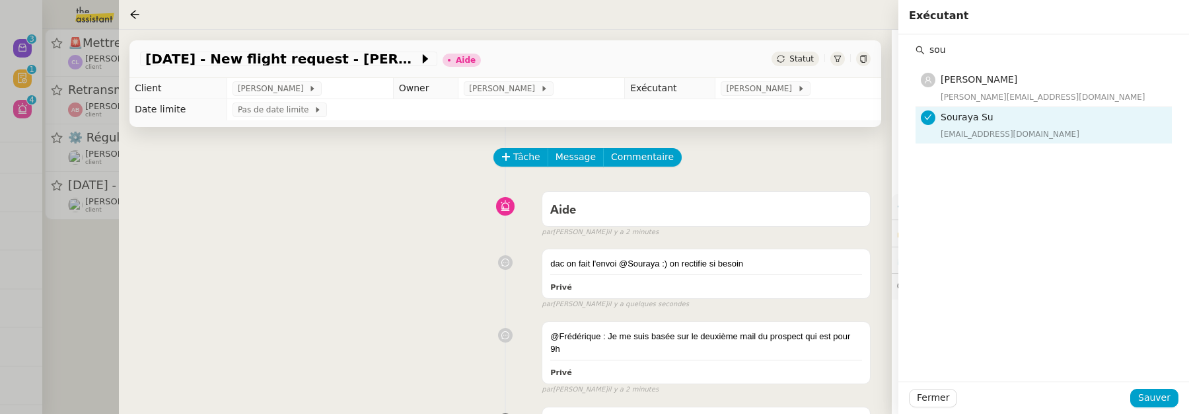
click at [1168, 407] on div "Fermer Sauver" at bounding box center [1043, 397] width 291 height 32
click at [1156, 394] on span "Sauver" at bounding box center [1154, 397] width 32 height 15
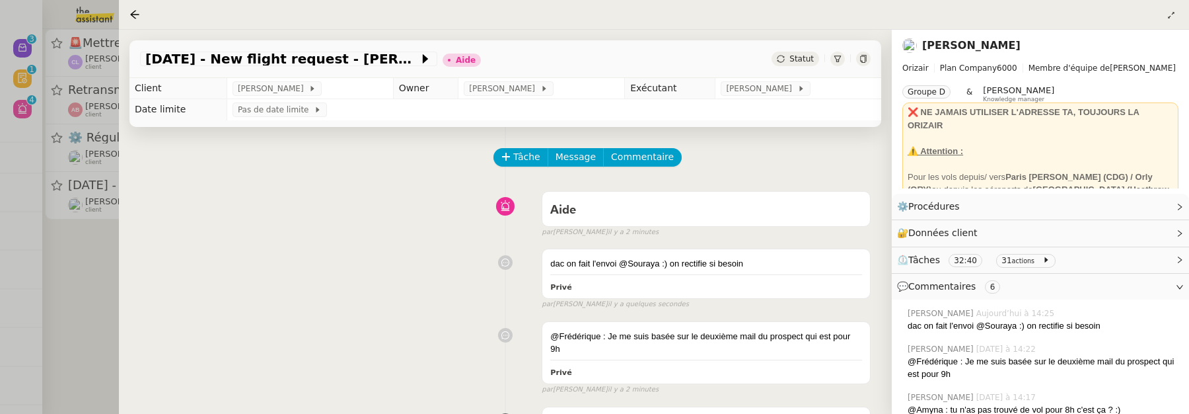
click at [803, 65] on div "Statut" at bounding box center [796, 59] width 48 height 15
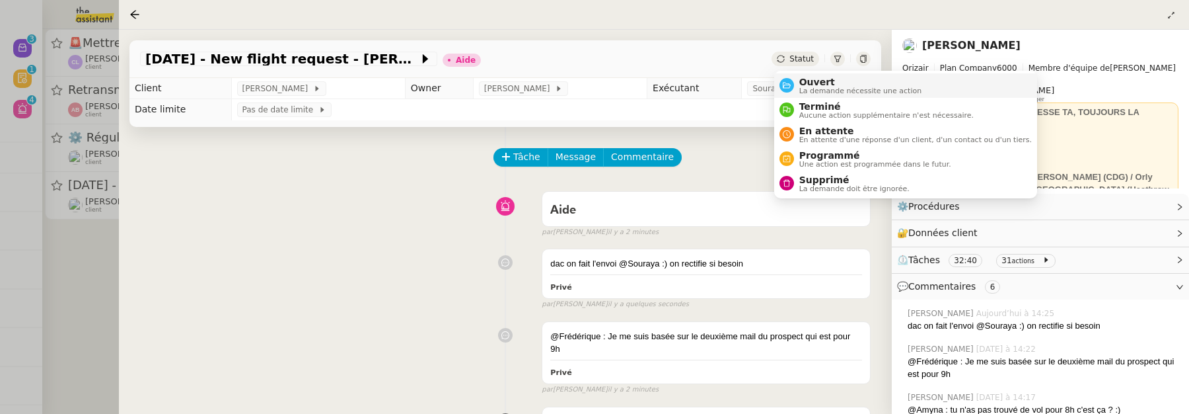
click at [824, 84] on span "Ouvert" at bounding box center [860, 82] width 123 height 11
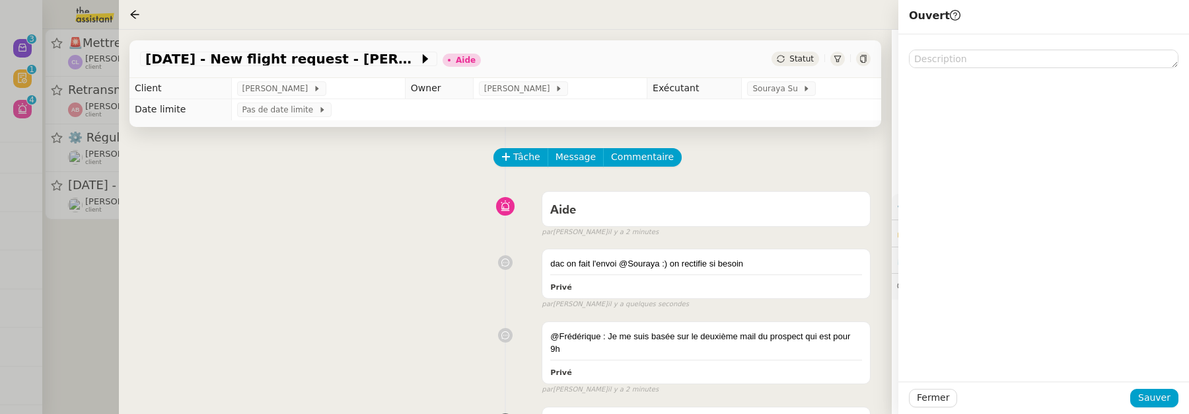
click at [1151, 409] on div "Fermer Sauver" at bounding box center [1043, 397] width 291 height 32
click at [1151, 400] on span "Sauver" at bounding box center [1154, 397] width 32 height 15
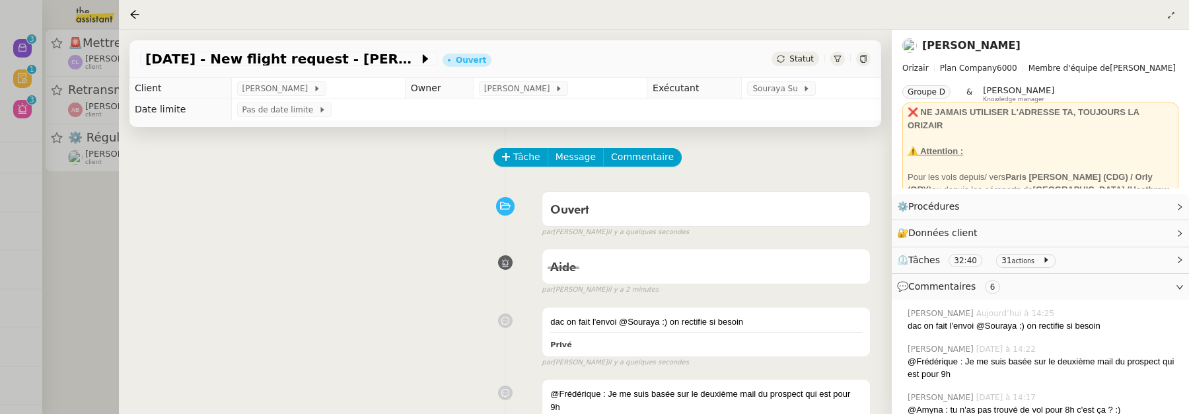
click at [110, 270] on div at bounding box center [594, 207] width 1189 height 414
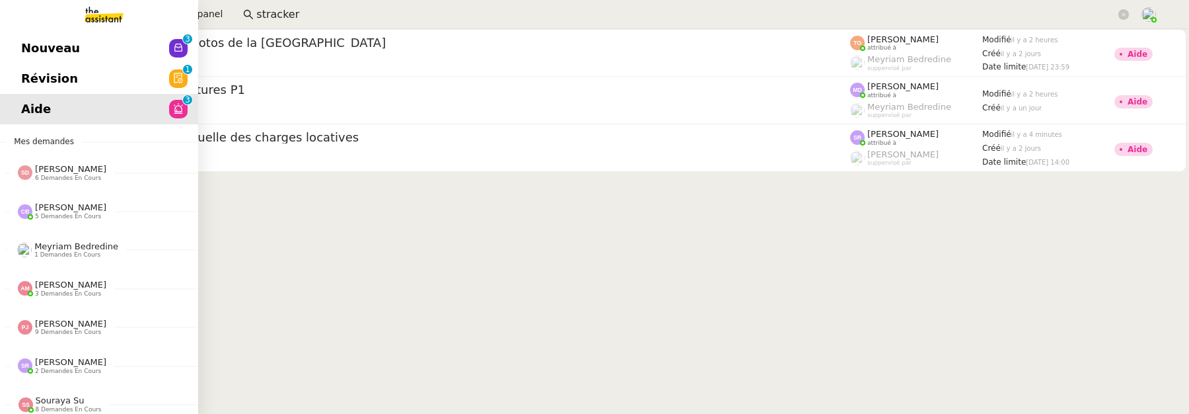
click at [28, 75] on span "Révision" at bounding box center [49, 79] width 57 height 20
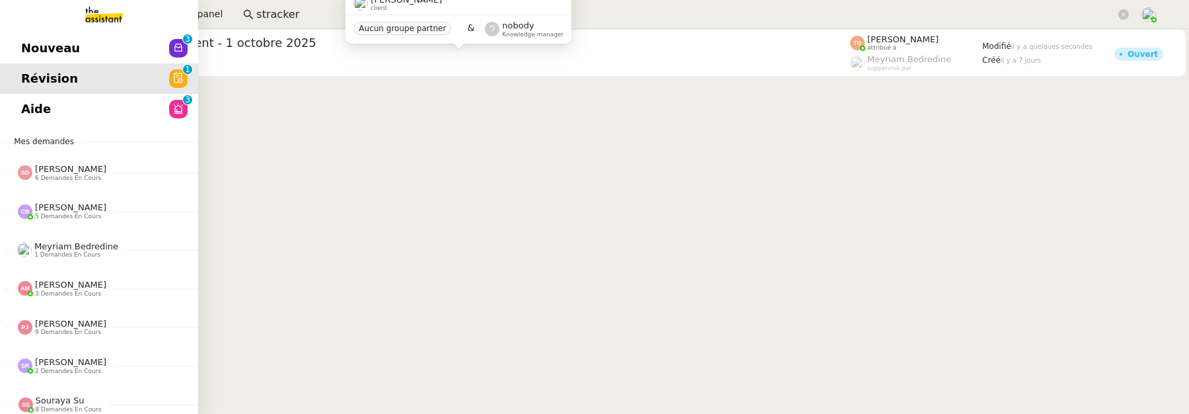
click at [38, 48] on span "Nouveau" at bounding box center [50, 48] width 59 height 20
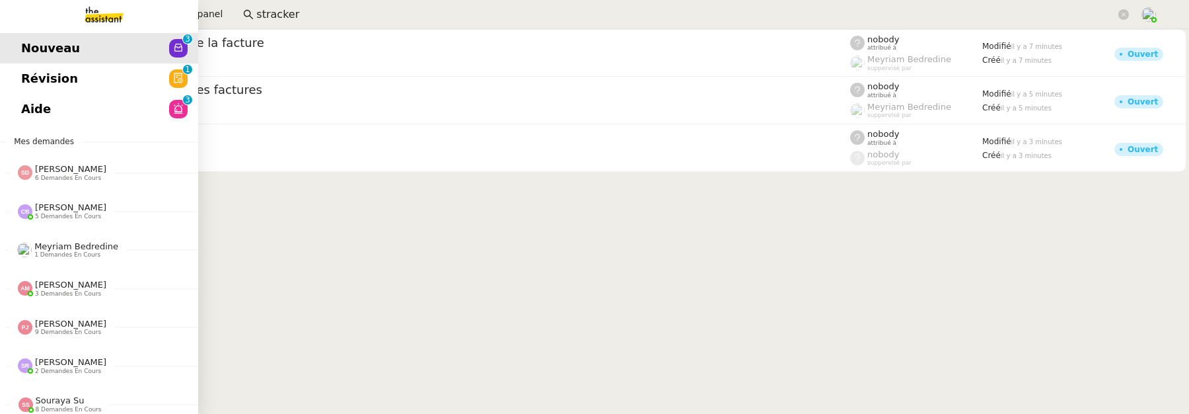
click at [25, 75] on span "Révision" at bounding box center [49, 79] width 57 height 20
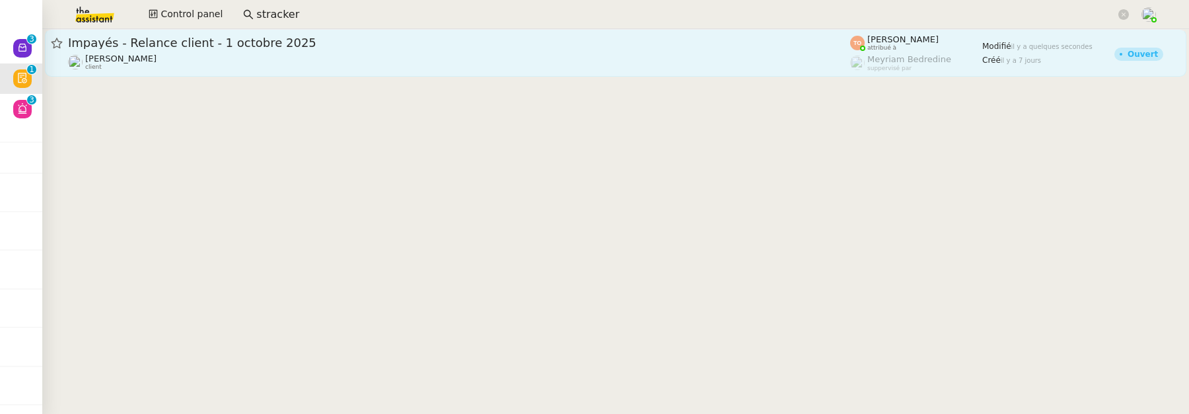
click at [326, 58] on div "Mathilde Borel client" at bounding box center [459, 62] width 782 height 17
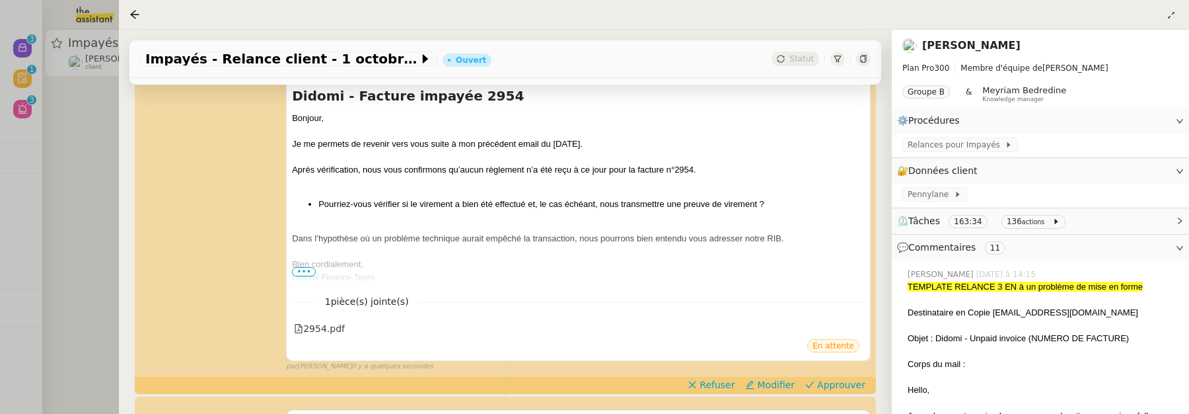
scroll to position [221, 0]
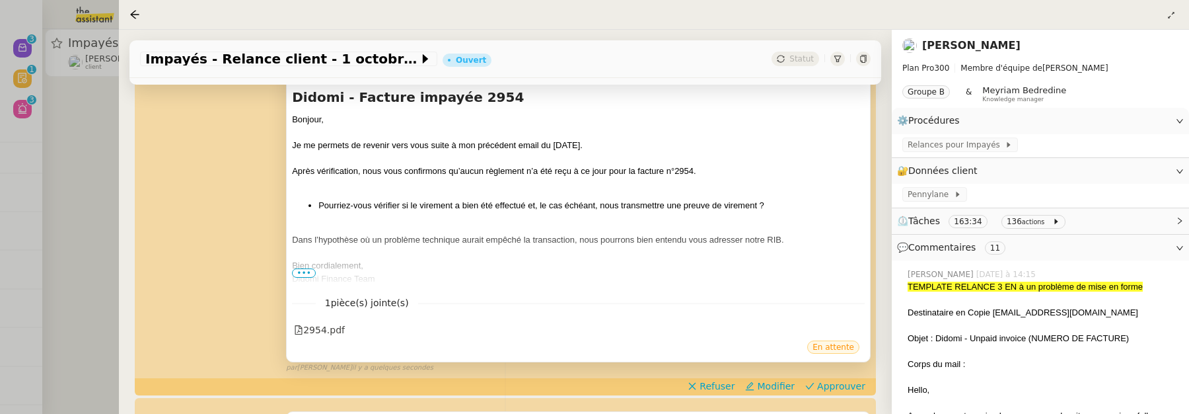
click at [302, 275] on span "•••" at bounding box center [304, 272] width 24 height 9
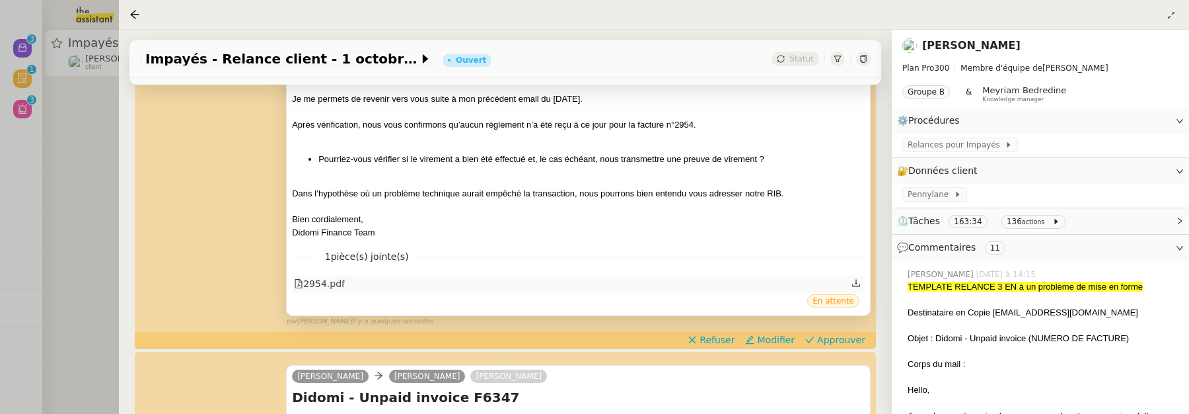
scroll to position [269, 0]
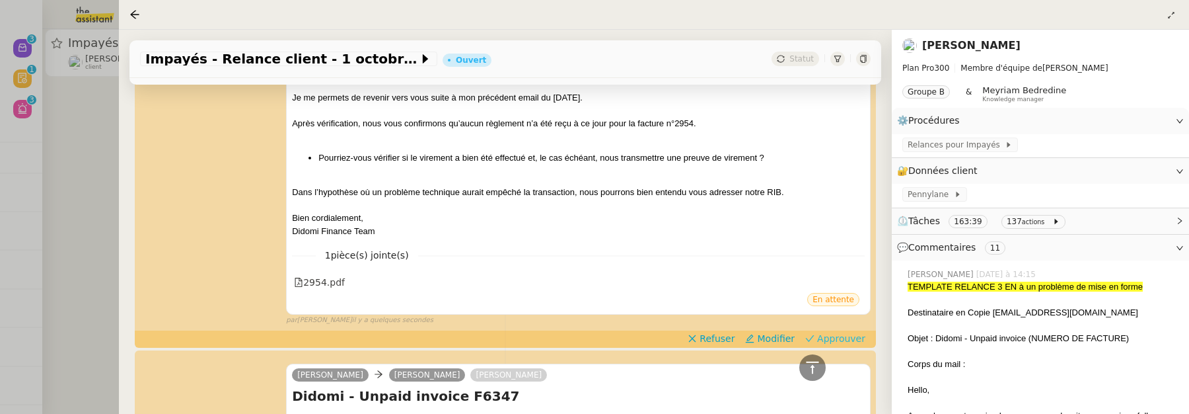
click at [855, 337] on span "Approuver" at bounding box center [841, 338] width 48 height 13
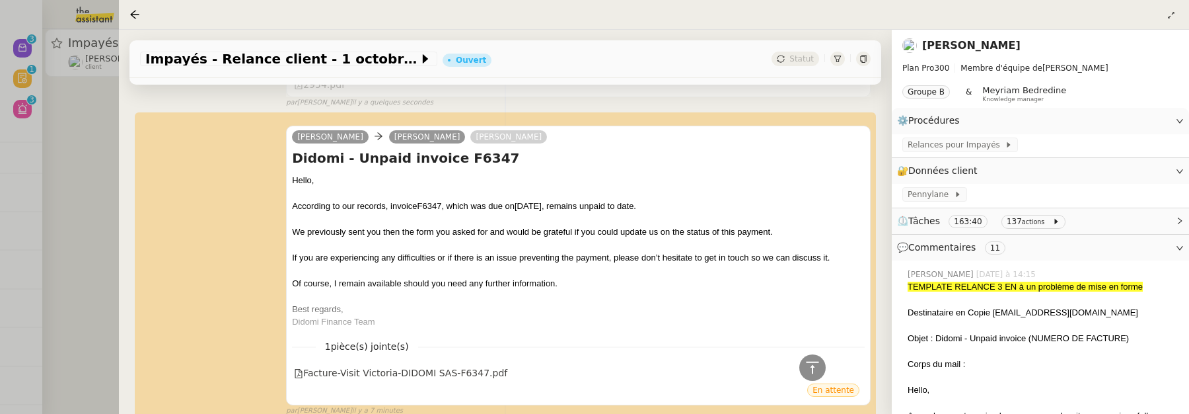
scroll to position [511, 0]
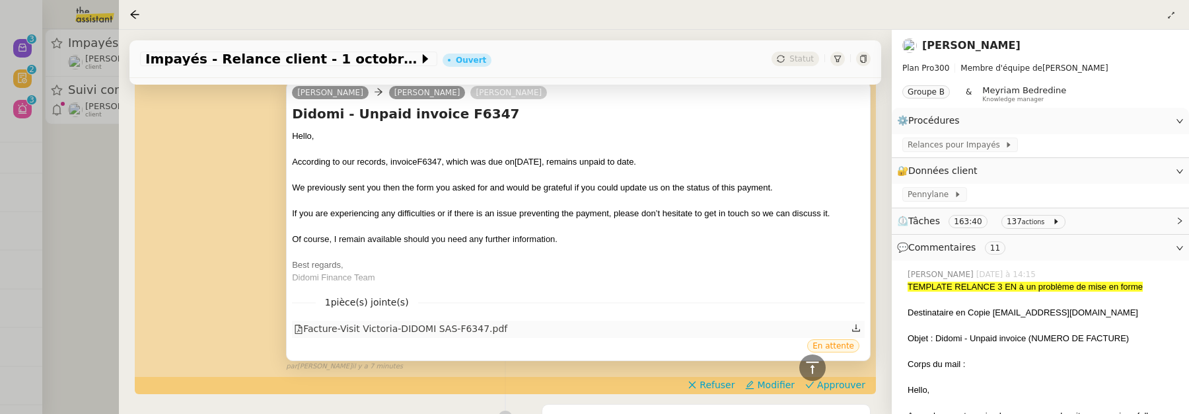
click at [491, 321] on div "Facture-Visit Victoria-DIDOMI SAS-F6347.pdf" at bounding box center [400, 328] width 213 height 15
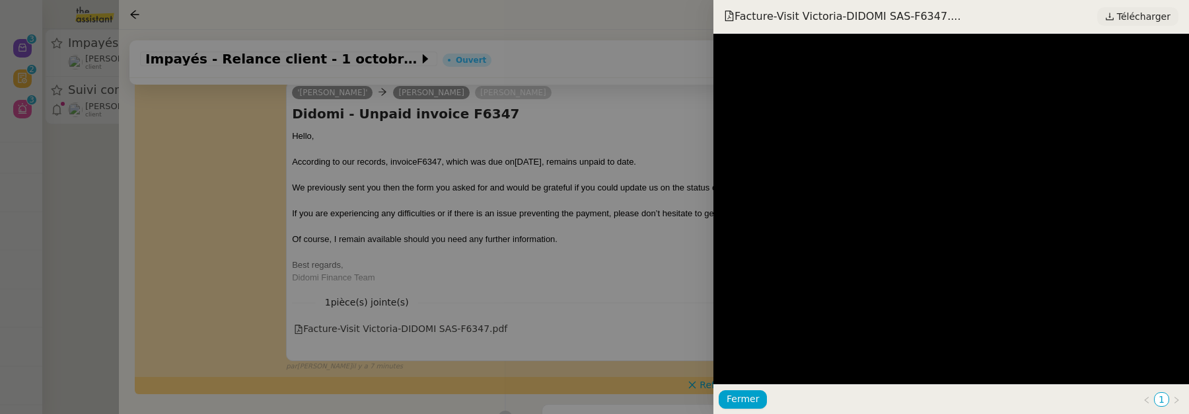
click at [1161, 22] on span "Télécharger" at bounding box center [1144, 16] width 54 height 17
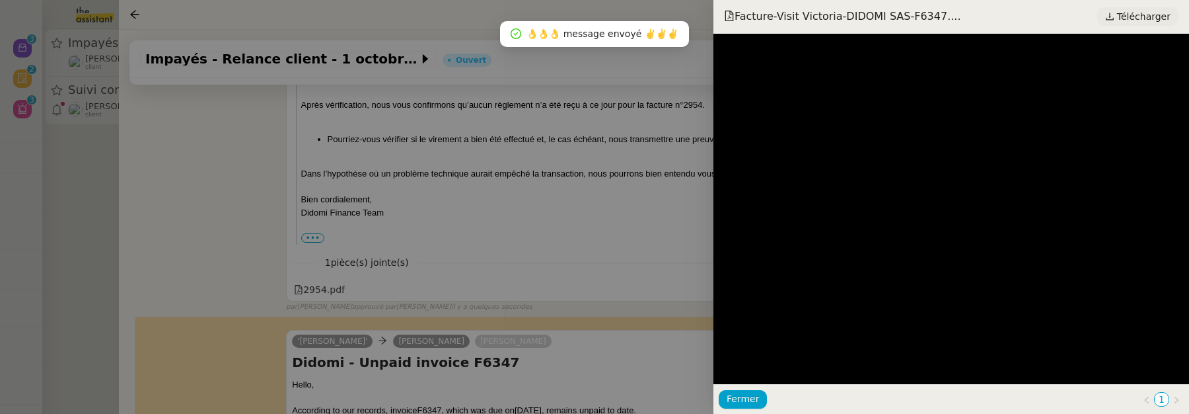
scroll to position [760, 0]
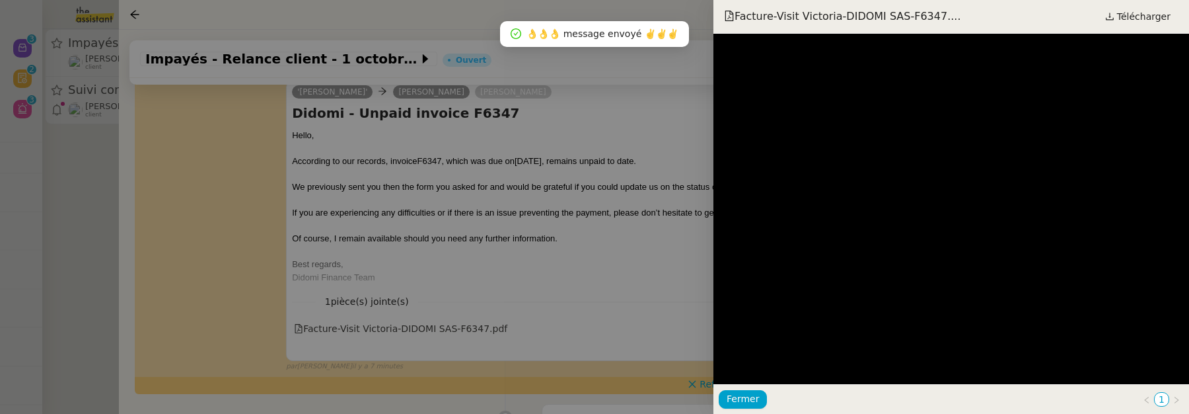
click at [599, 208] on div at bounding box center [594, 207] width 1189 height 414
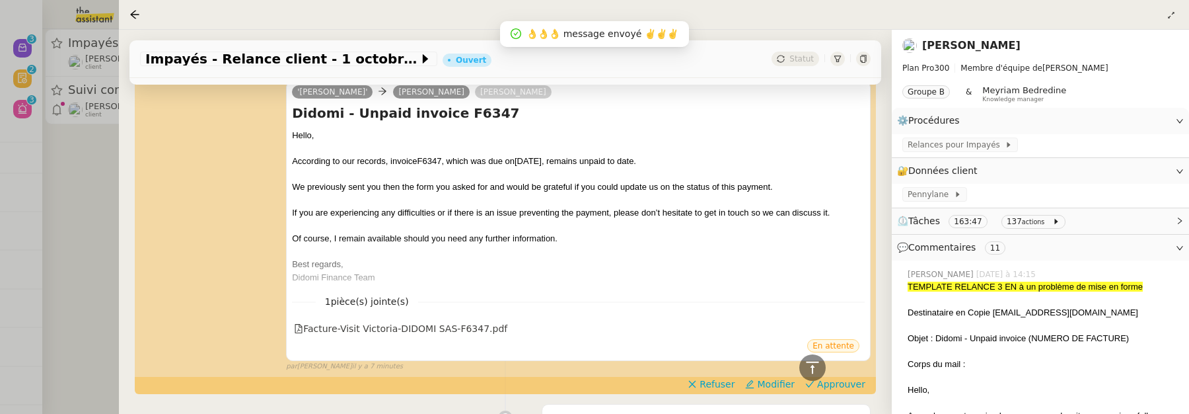
click at [846, 371] on div "'Simon' Simon Webb Fabien Lesur Didomi - Unpaid invoice F6347 Hello, According …" at bounding box center [505, 220] width 731 height 303
click at [848, 383] on span "Approuver" at bounding box center [841, 383] width 48 height 13
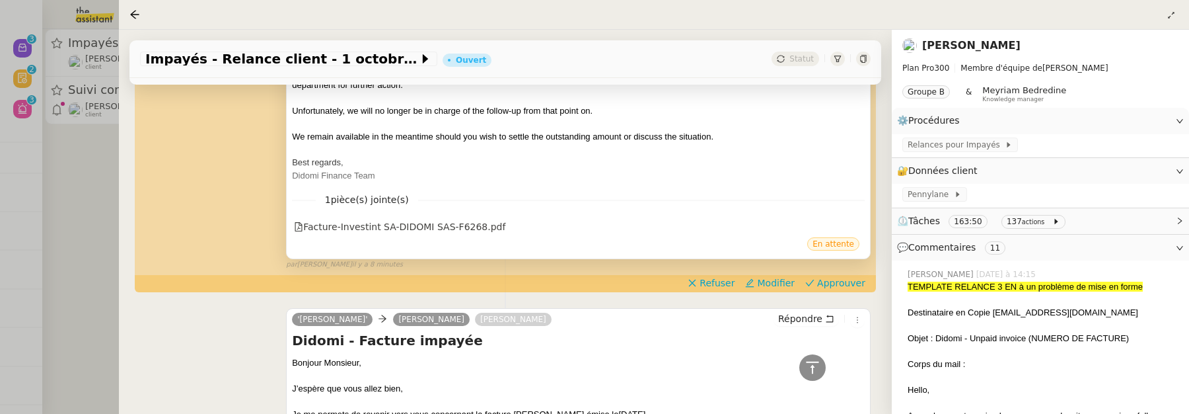
scroll to position [1470, 0]
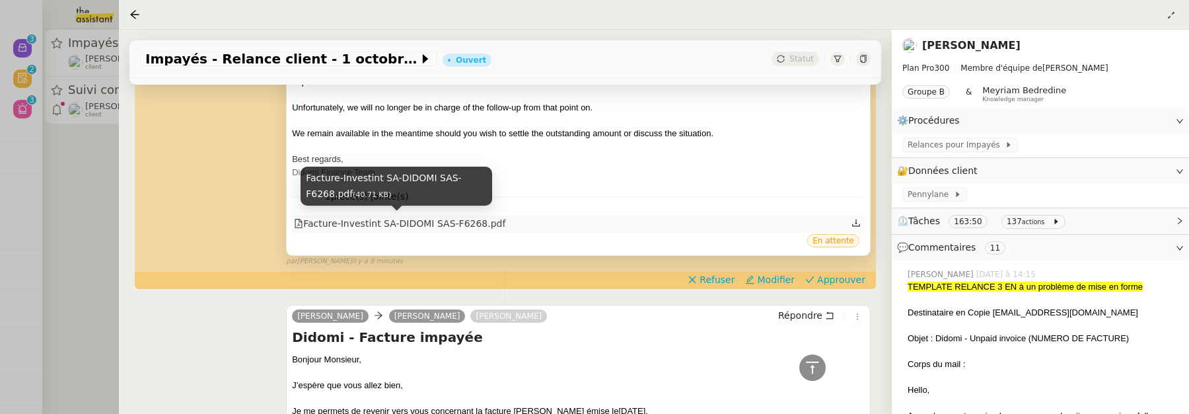
click at [433, 225] on div "Facture-Investint SA-DIDOMI SAS-F6268.pdf" at bounding box center [399, 223] width 211 height 15
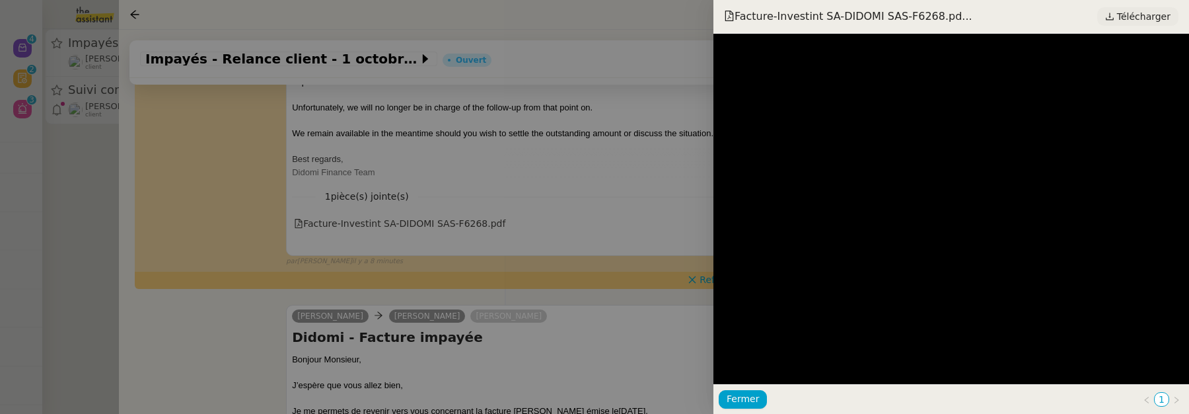
click at [1149, 20] on span "Télécharger" at bounding box center [1144, 16] width 54 height 17
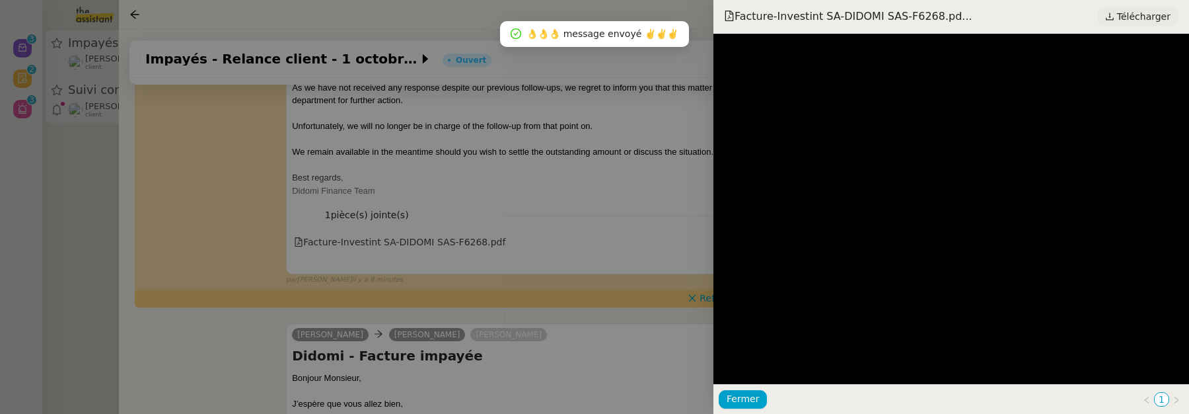
scroll to position [1488, 0]
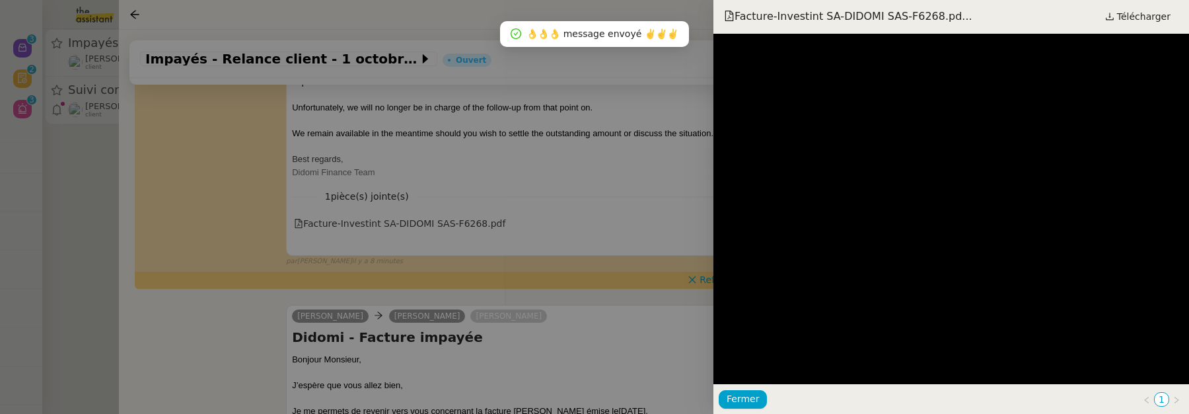
click at [624, 226] on div at bounding box center [594, 207] width 1189 height 414
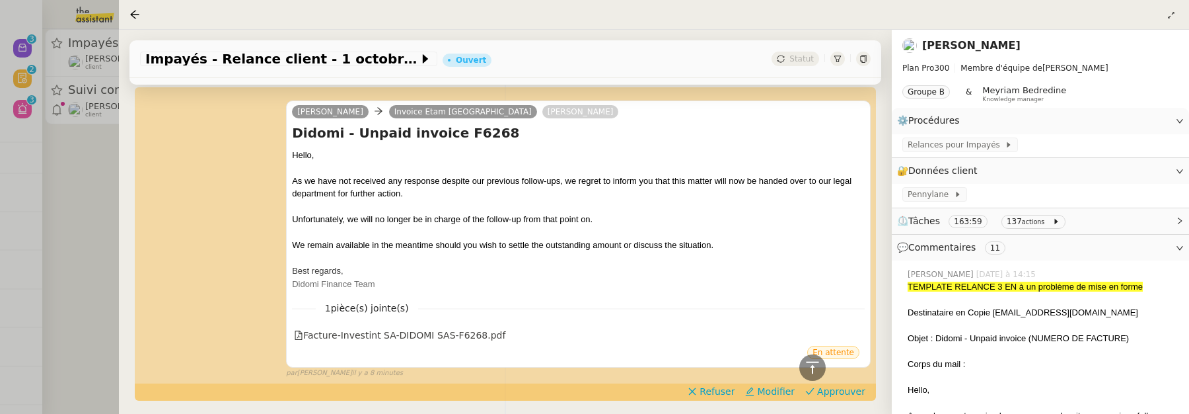
scroll to position [1376, 0]
click at [840, 393] on span "Approuver" at bounding box center [841, 391] width 48 height 13
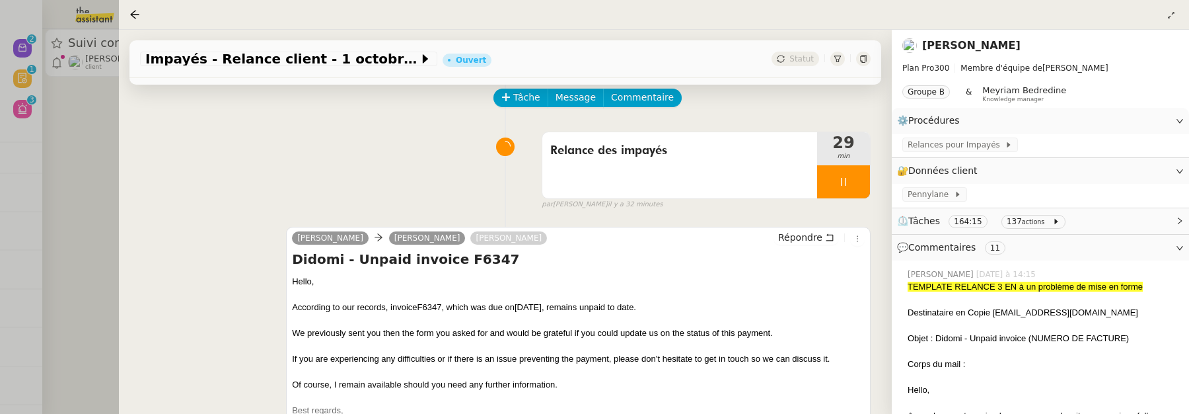
scroll to position [0, 0]
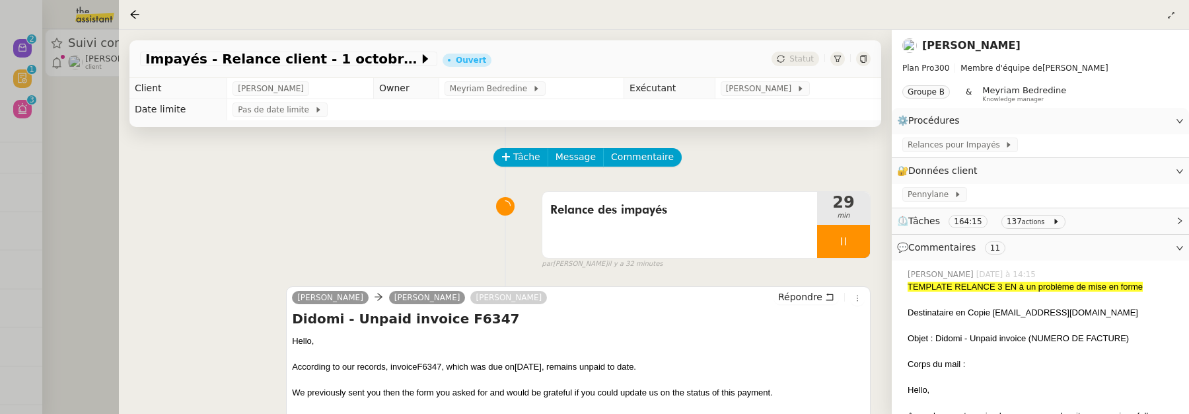
click at [92, 120] on div at bounding box center [594, 207] width 1189 height 414
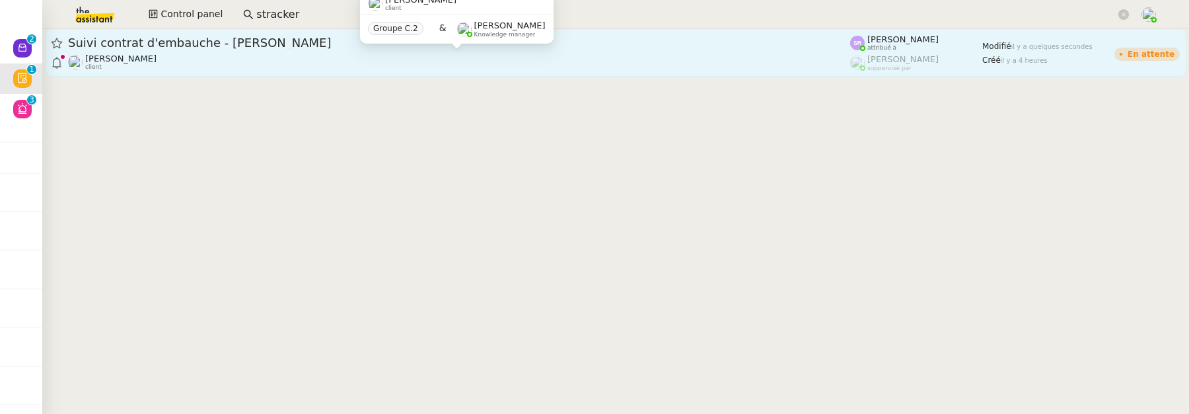
click at [222, 68] on div "Réma Ngaiboye client" at bounding box center [459, 62] width 782 height 17
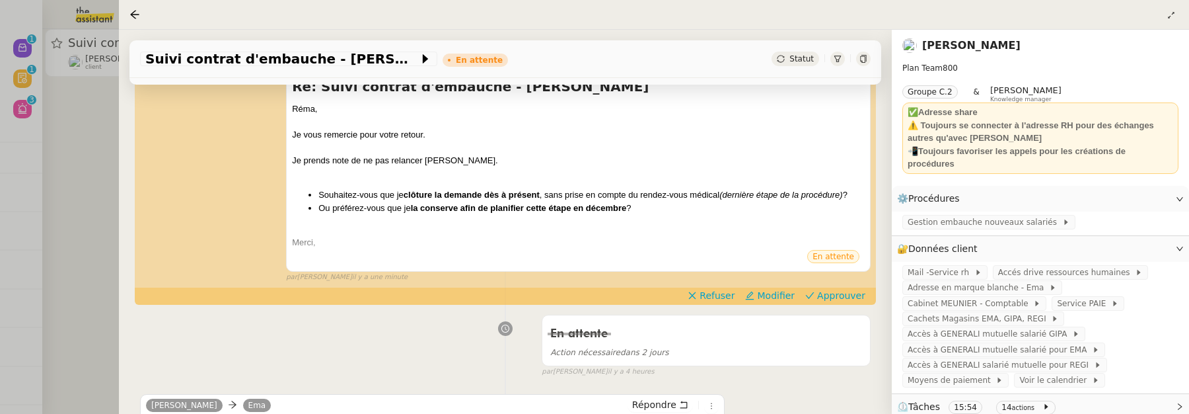
scroll to position [309, 0]
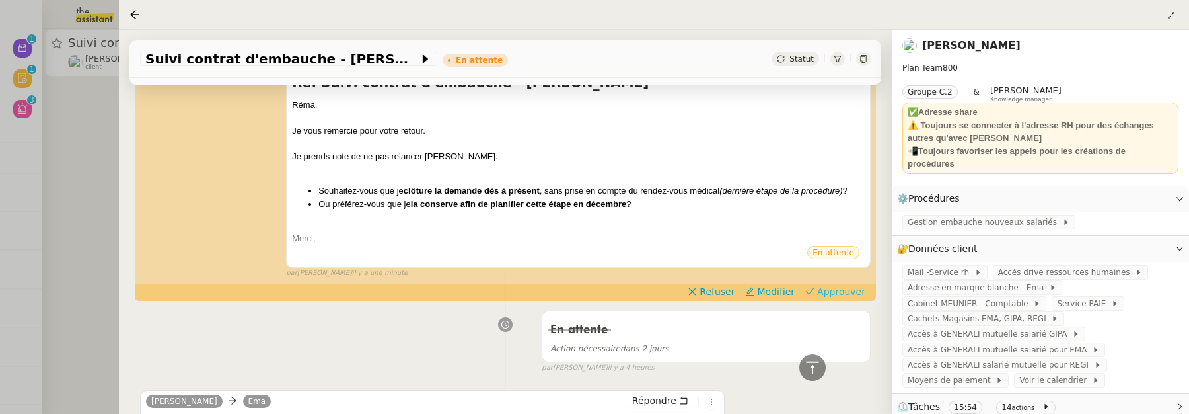
click at [848, 290] on span "Approuver" at bounding box center [841, 291] width 48 height 13
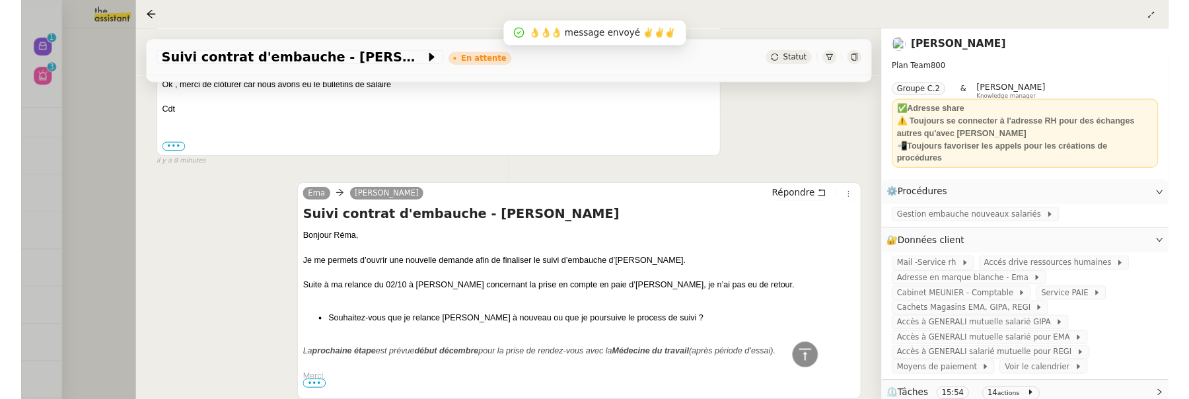
scroll to position [0, 0]
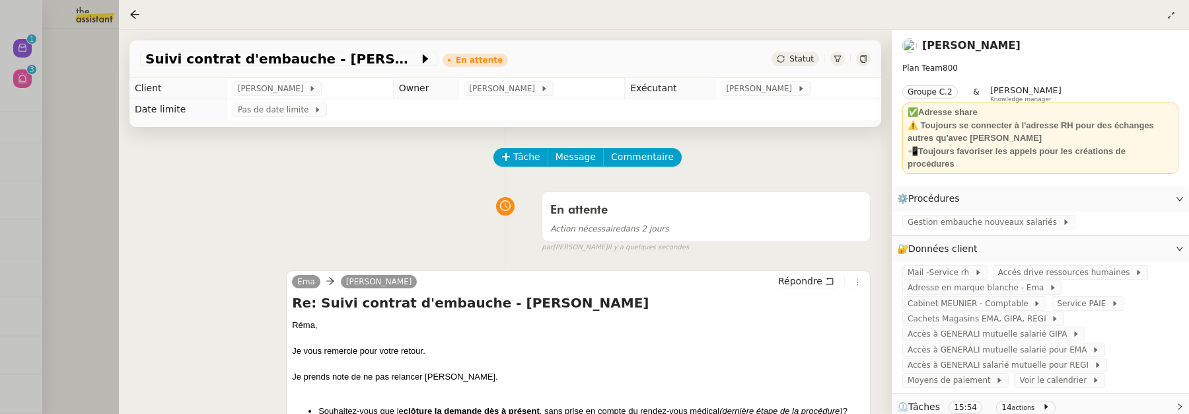
click at [67, 127] on div at bounding box center [594, 207] width 1189 height 414
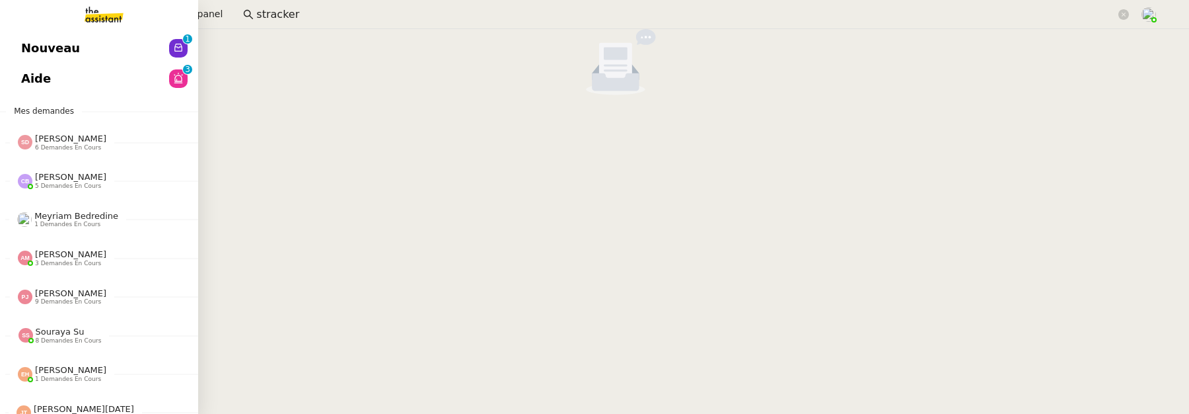
click at [30, 39] on span "Nouveau" at bounding box center [50, 48] width 59 height 20
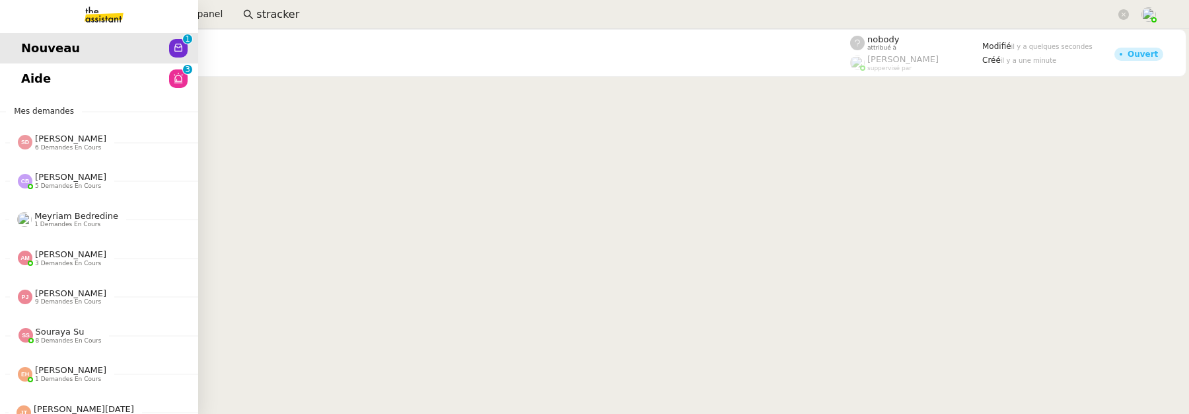
click at [28, 81] on span "Aide" at bounding box center [36, 79] width 30 height 20
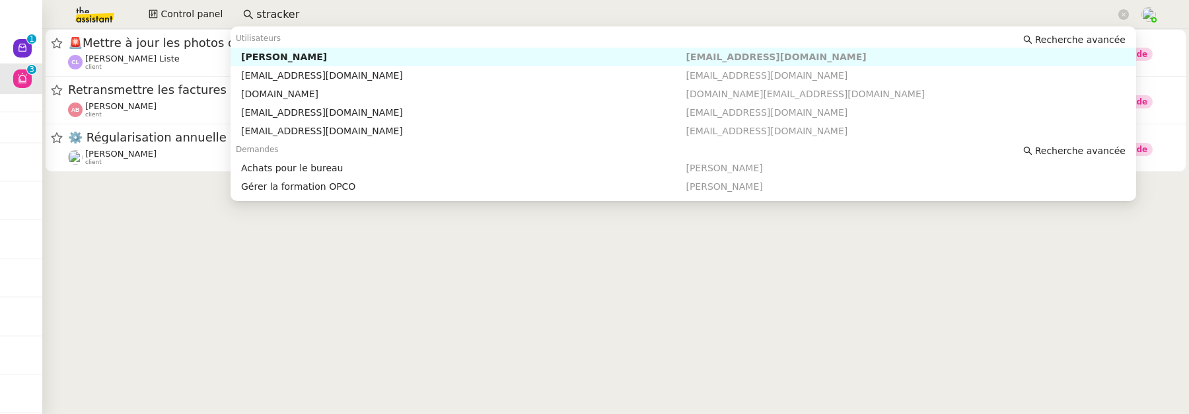
click at [386, 11] on input "stracker" at bounding box center [685, 15] width 859 height 18
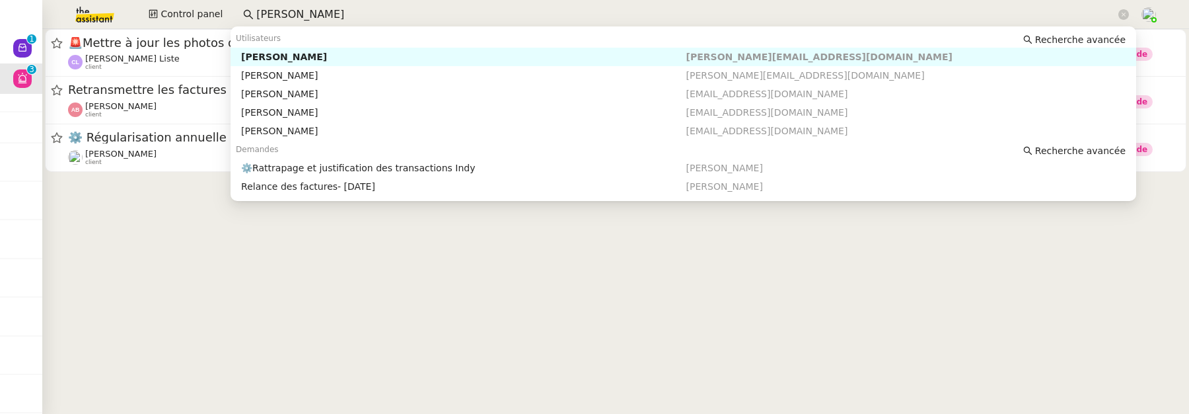
click at [394, 51] on div "Emile Kratiroff" at bounding box center [463, 57] width 445 height 12
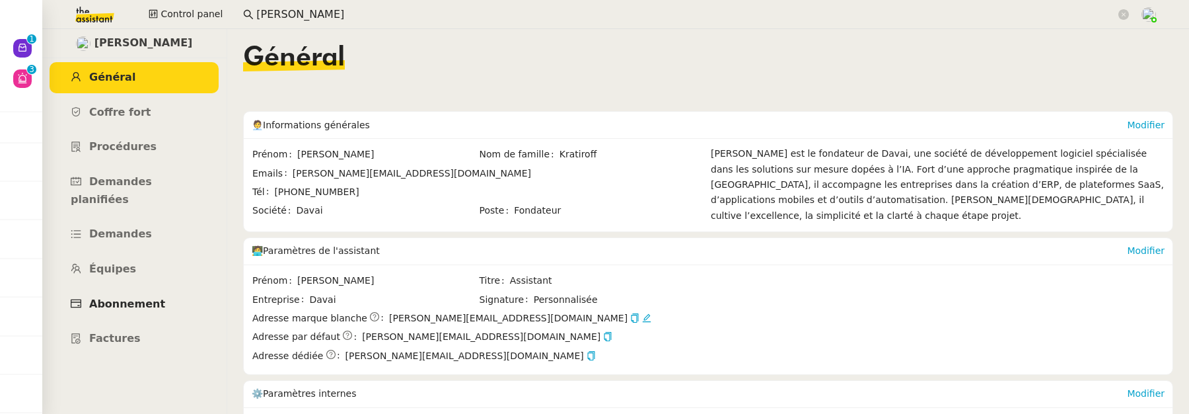
click at [145, 295] on link "Abonnement" at bounding box center [134, 304] width 169 height 31
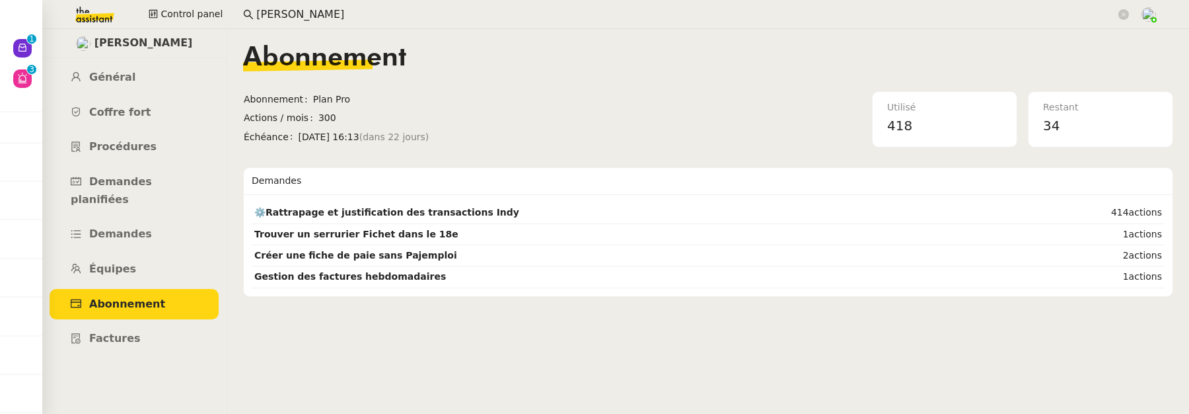
drag, startPoint x: 295, startPoint y: 137, endPoint x: 392, endPoint y: 139, distance: 97.1
click at [393, 139] on span "jeu. 30 oct. 2025 16:13 (dans 22 jours)" at bounding box center [440, 136] width 282 height 15
drag, startPoint x: 396, startPoint y: 135, endPoint x: 295, endPoint y: 137, distance: 101.1
click at [299, 137] on span "jeu. 30 oct. 2025 16:13 (dans 22 jours)" at bounding box center [440, 136] width 282 height 15
copy span "jeu. 30 oct. 2025 16:13"
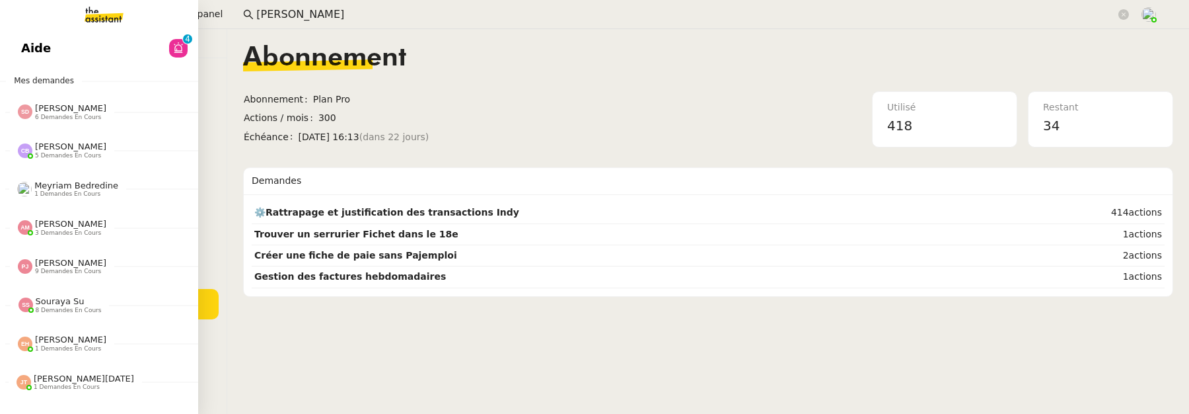
click at [30, 41] on span "Aide" at bounding box center [36, 48] width 30 height 20
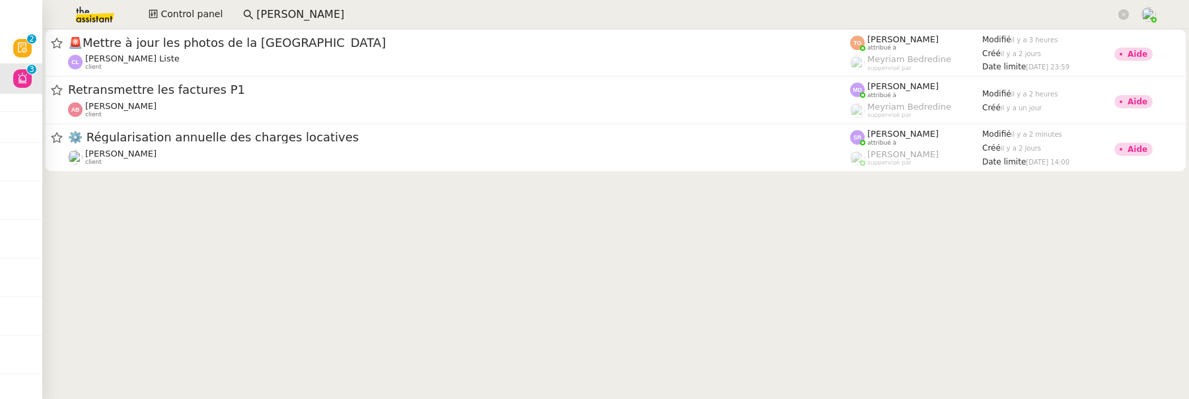
click at [361, 18] on input "emile" at bounding box center [685, 15] width 859 height 18
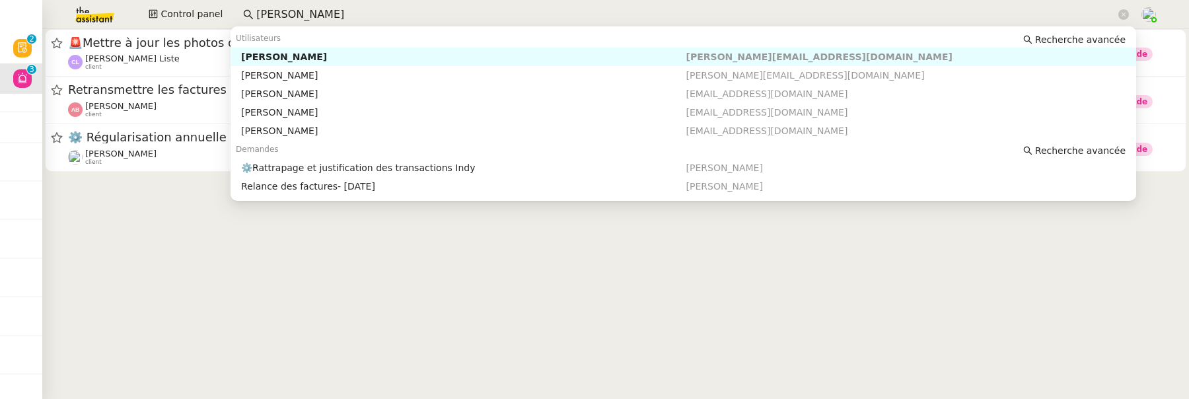
click at [361, 18] on input "emile" at bounding box center [685, 15] width 859 height 18
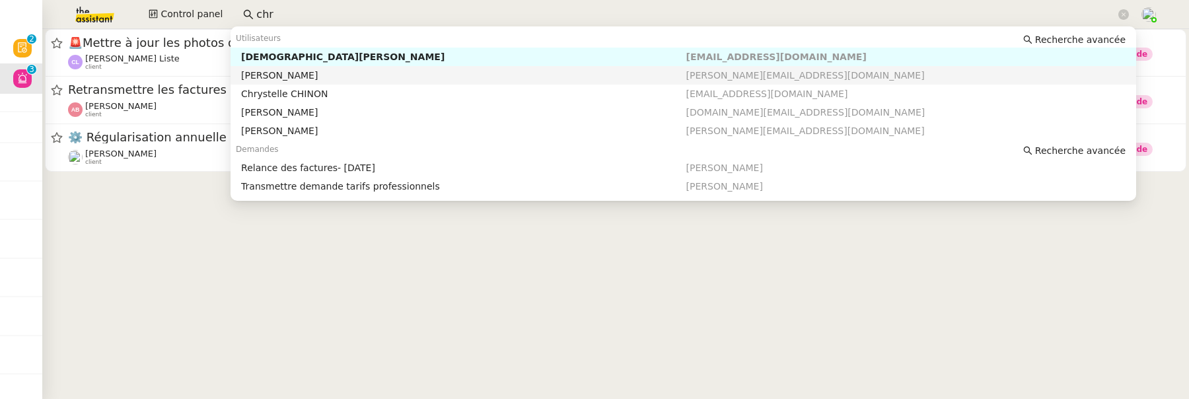
click at [359, 86] on nz-auto-option "Chrystelle CHINON chrystelle@ca-humanconsulting.com" at bounding box center [684, 94] width 906 height 18
type input "chr"
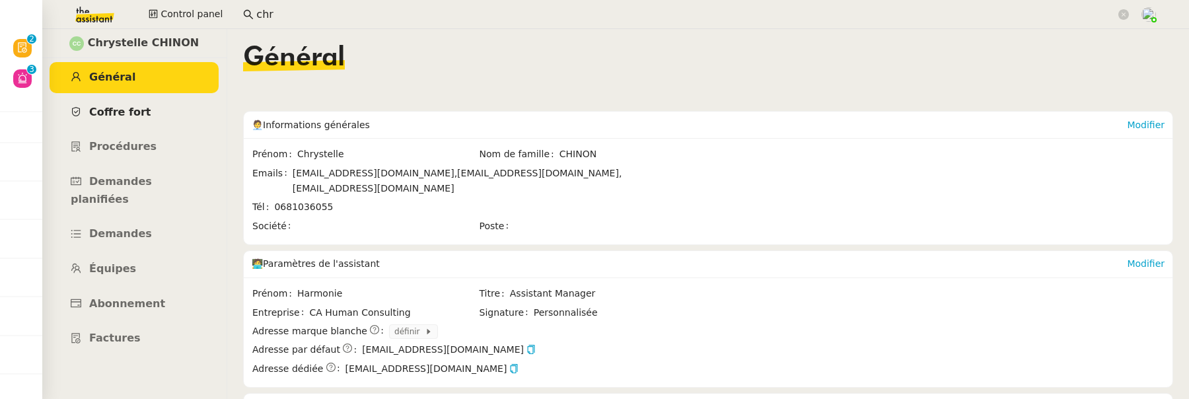
click at [132, 114] on span "Coffre fort" at bounding box center [120, 112] width 62 height 13
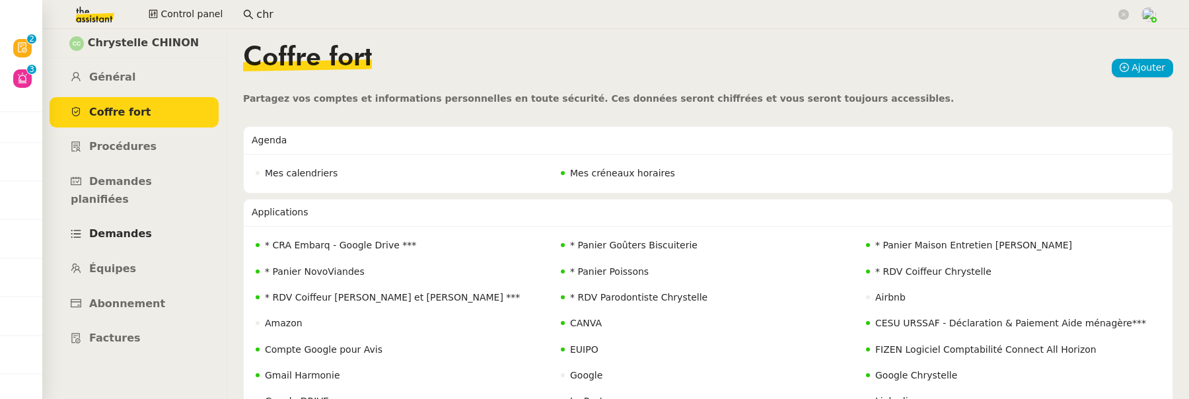
click at [138, 219] on link "Demandes" at bounding box center [134, 234] width 169 height 31
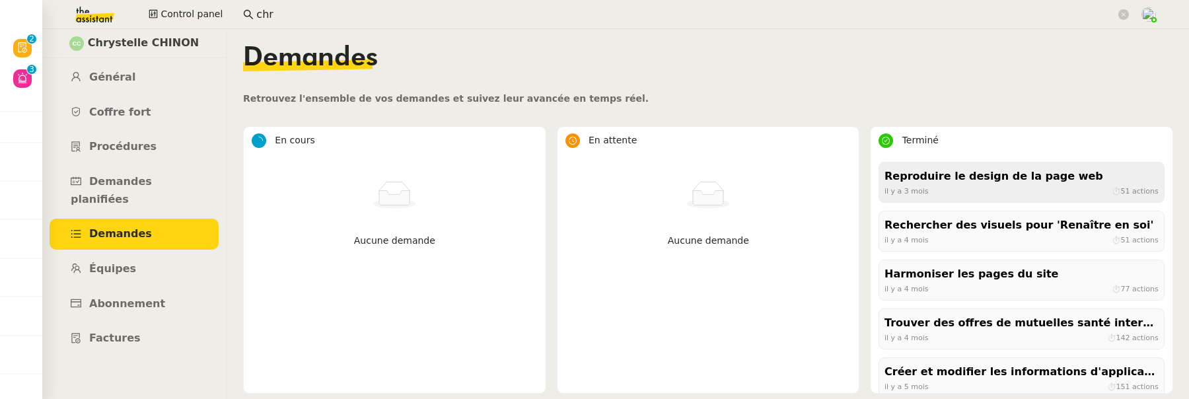
click at [1029, 189] on div "il y a 3 mois ⏱ 51 actions" at bounding box center [1022, 191] width 274 height 12
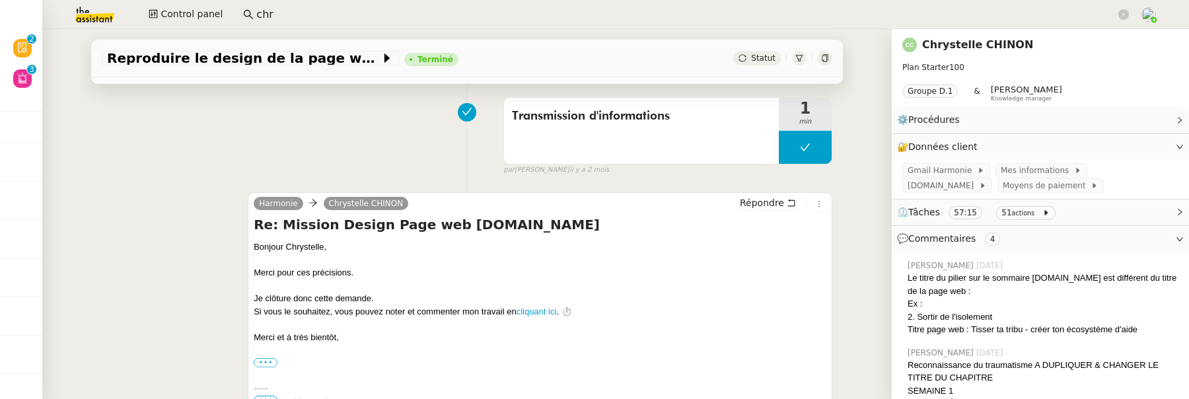
scroll to position [173, 0]
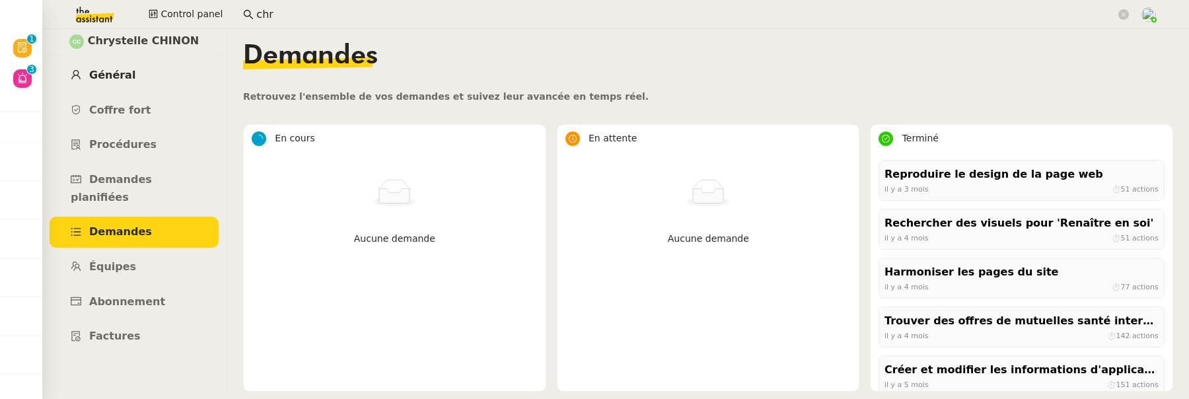
click at [153, 76] on link "Général" at bounding box center [134, 75] width 169 height 31
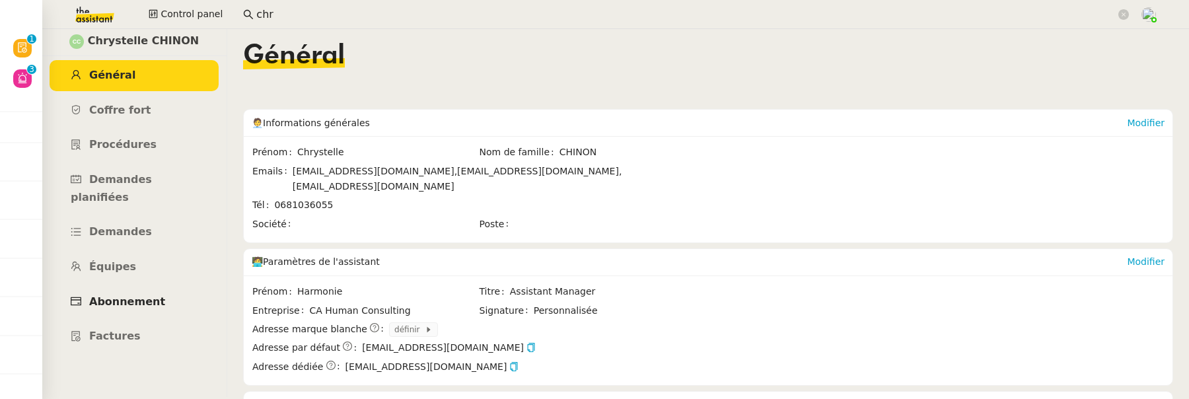
click at [148, 292] on link "Abonnement" at bounding box center [134, 302] width 169 height 31
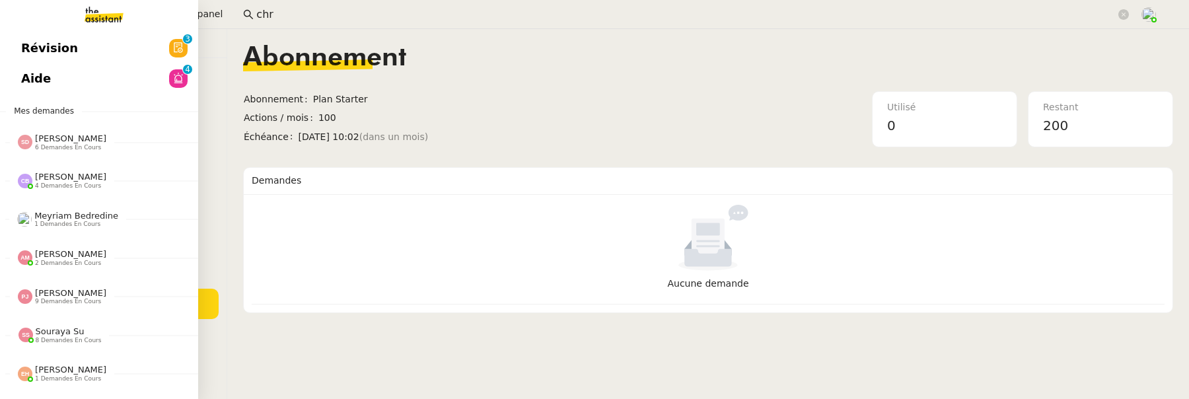
click at [51, 51] on span "Révision" at bounding box center [49, 48] width 57 height 20
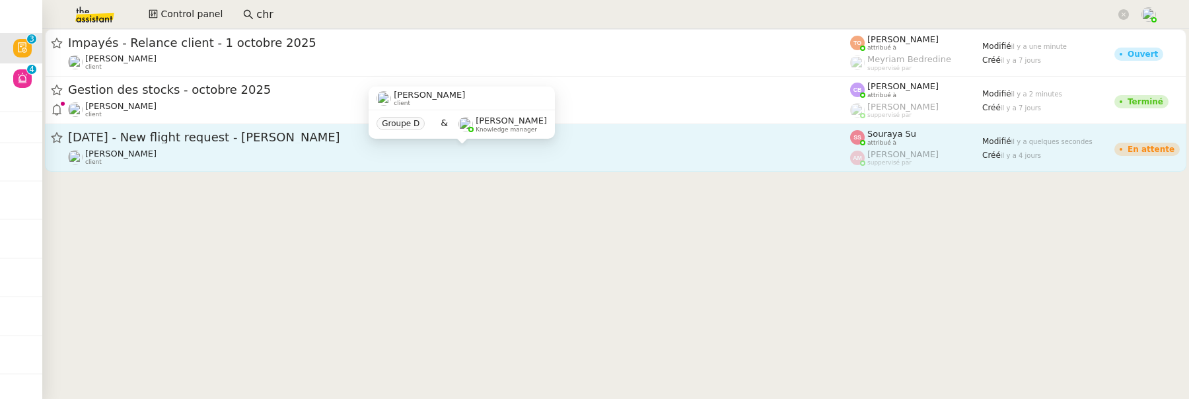
click at [386, 161] on div "Louis Frei client" at bounding box center [459, 157] width 782 height 17
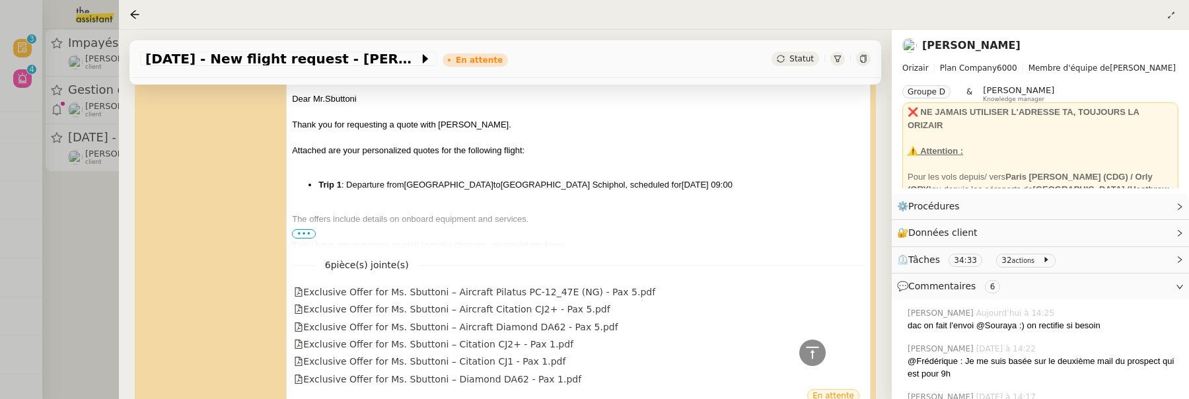
scroll to position [773, 0]
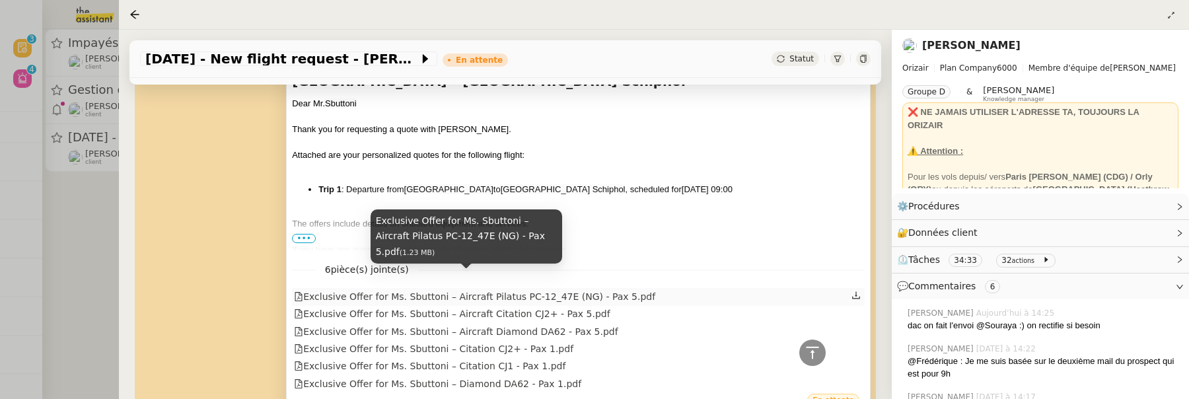
click at [493, 289] on div "Exclusive Offer for Ms. Sbuttoni – Aircraft Pilatus PC-12_47E (NG) - Pax 5.pdf" at bounding box center [474, 296] width 361 height 15
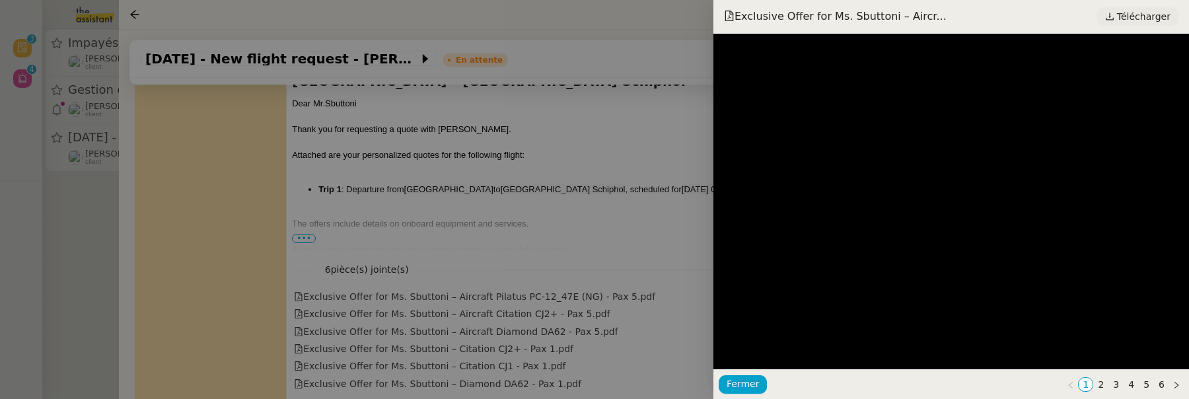
click at [1137, 19] on span "Télécharger" at bounding box center [1144, 16] width 54 height 17
click at [488, 280] on div at bounding box center [594, 199] width 1189 height 399
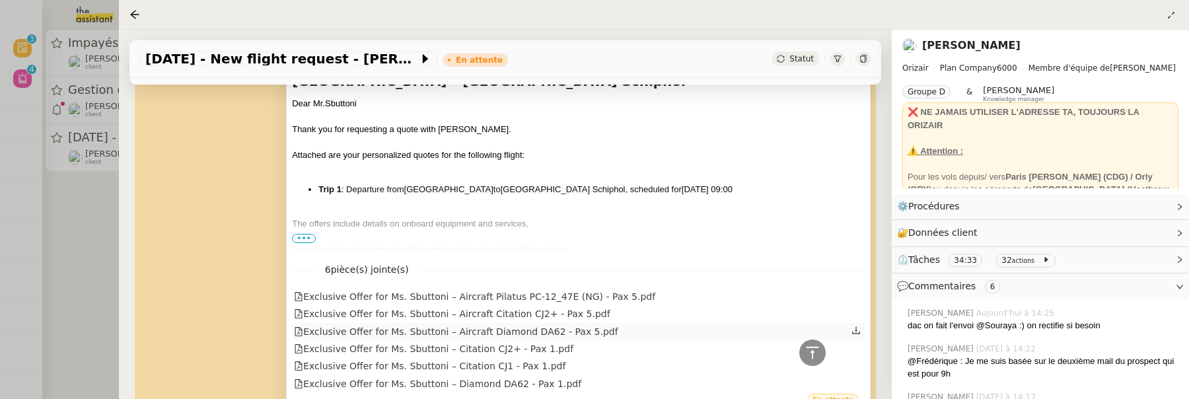
click at [497, 324] on div "Exclusive Offer for Ms. Sbuttoni – Aircraft Diamond DA62 - Pax 5.pdf" at bounding box center [456, 331] width 324 height 15
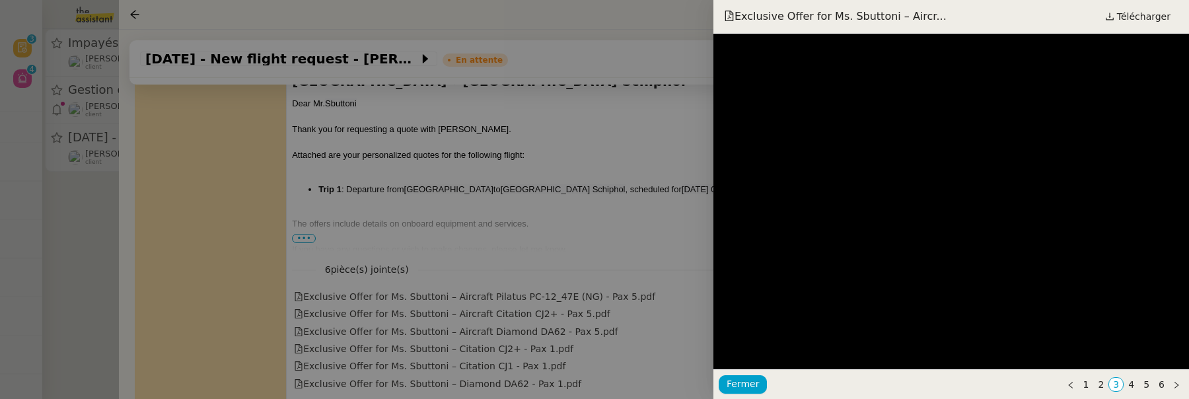
click at [478, 266] on div at bounding box center [594, 199] width 1189 height 399
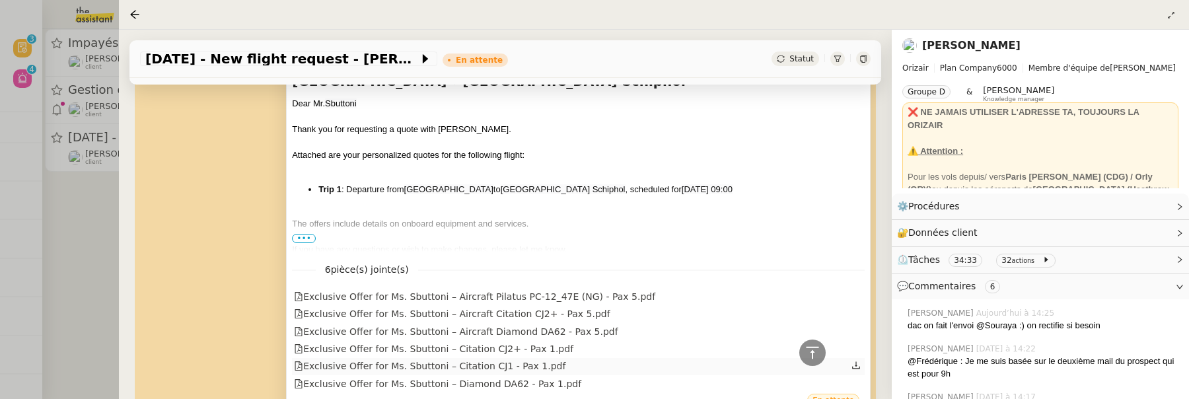
click at [486, 359] on div "Exclusive Offer for Ms. Sbuttoni – Citation CJ1 - Pax 1.pdf" at bounding box center [430, 366] width 272 height 15
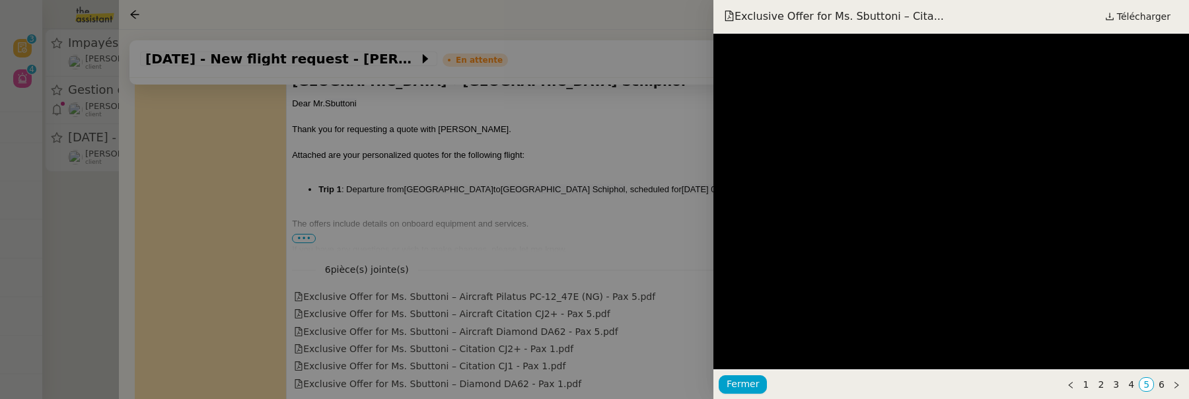
click at [638, 234] on div at bounding box center [594, 199] width 1189 height 399
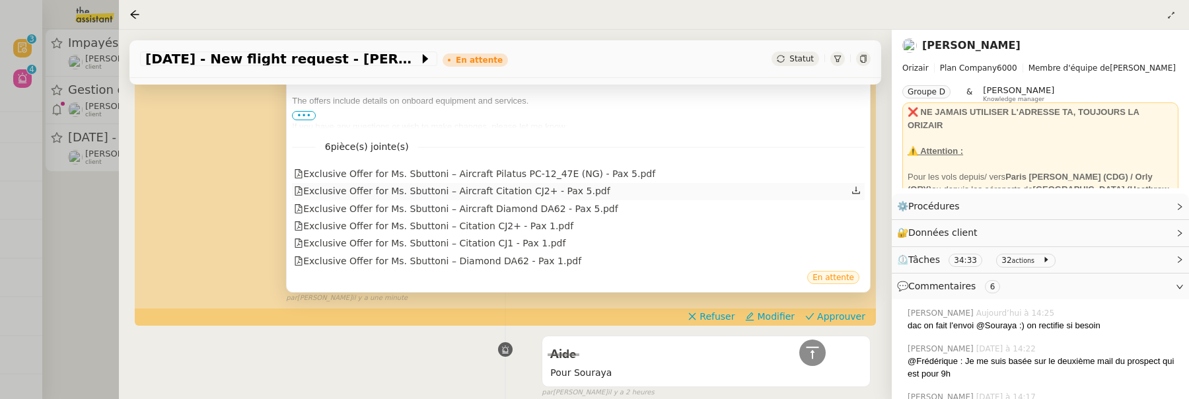
scroll to position [913, 0]
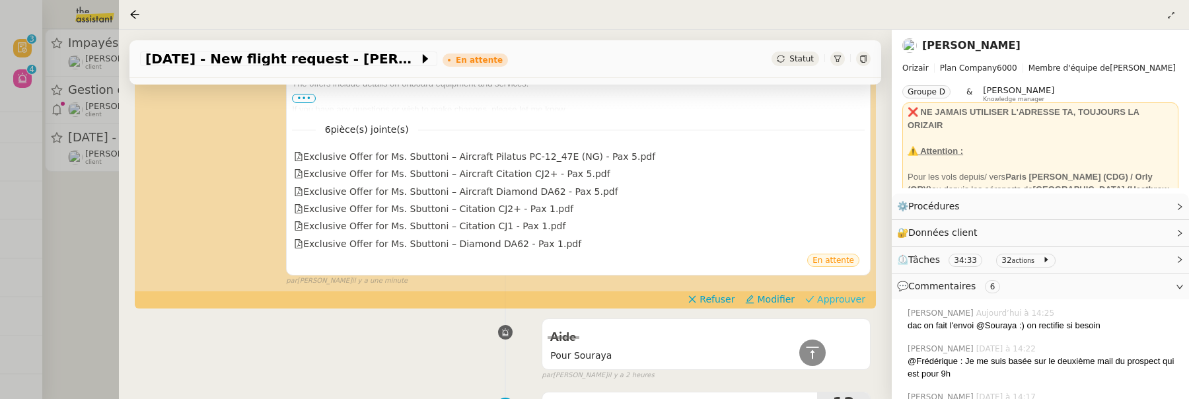
click at [848, 293] on span "Approuver" at bounding box center [841, 299] width 48 height 13
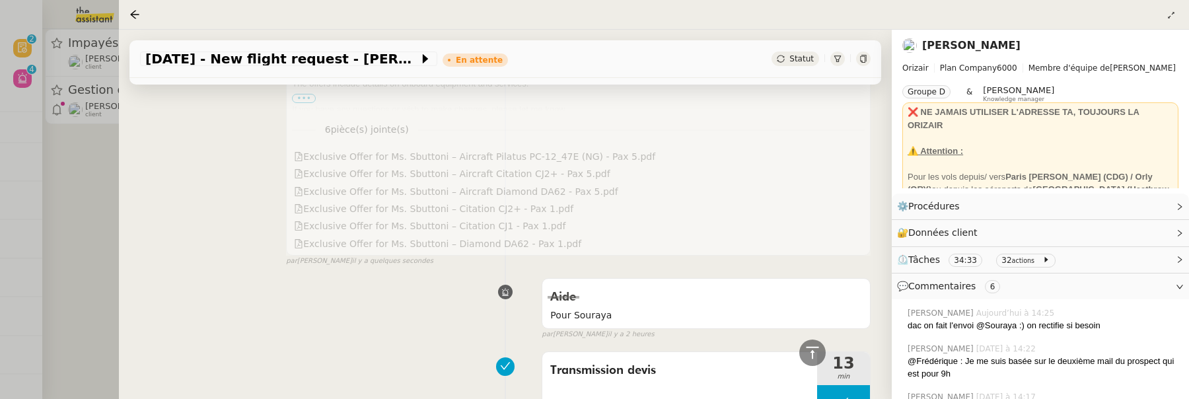
click at [46, 174] on div at bounding box center [594, 199] width 1189 height 399
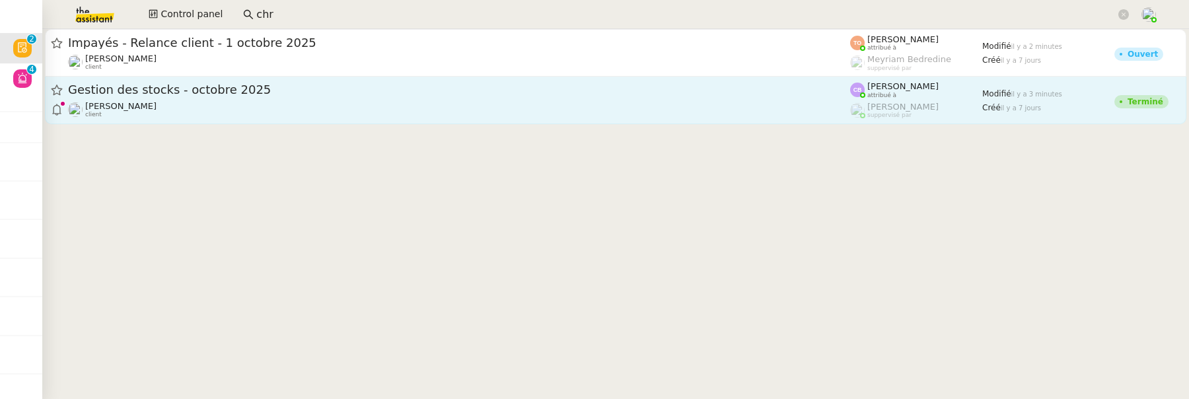
click at [231, 103] on div "Tina KHAMVENE client" at bounding box center [459, 109] width 782 height 17
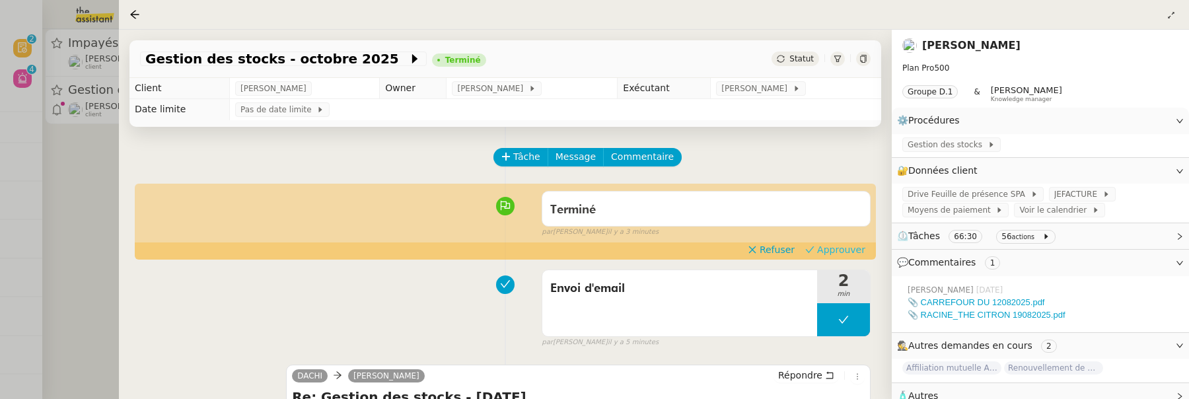
click at [839, 251] on span "Approuver" at bounding box center [841, 249] width 48 height 13
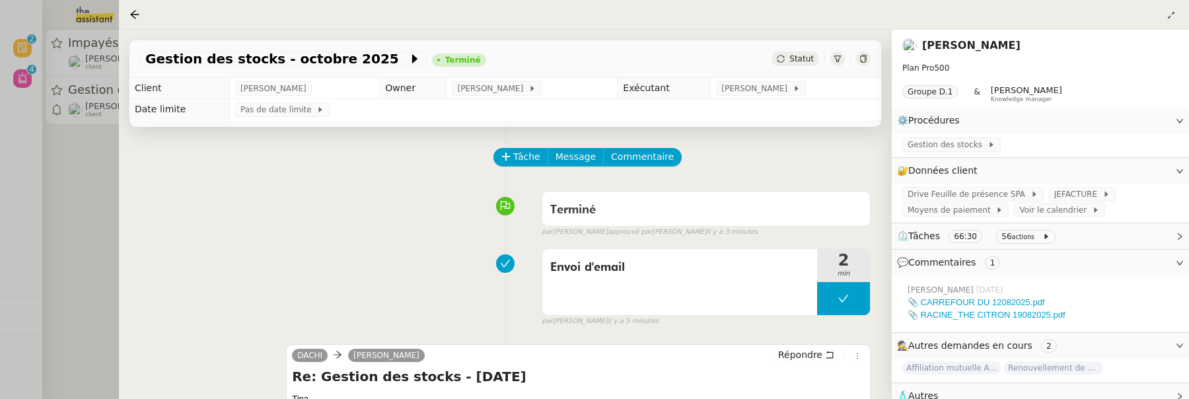
click at [100, 217] on div at bounding box center [594, 199] width 1189 height 399
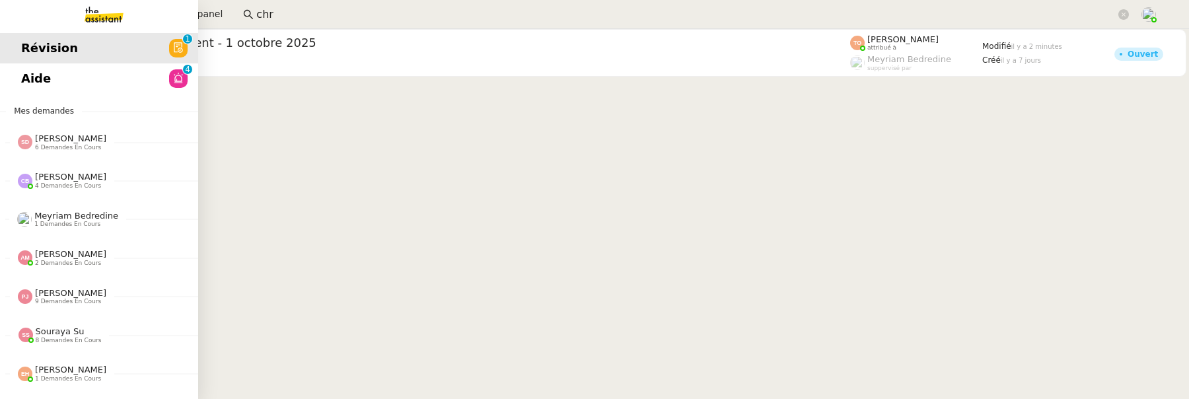
click at [29, 73] on span "Aide" at bounding box center [36, 79] width 30 height 20
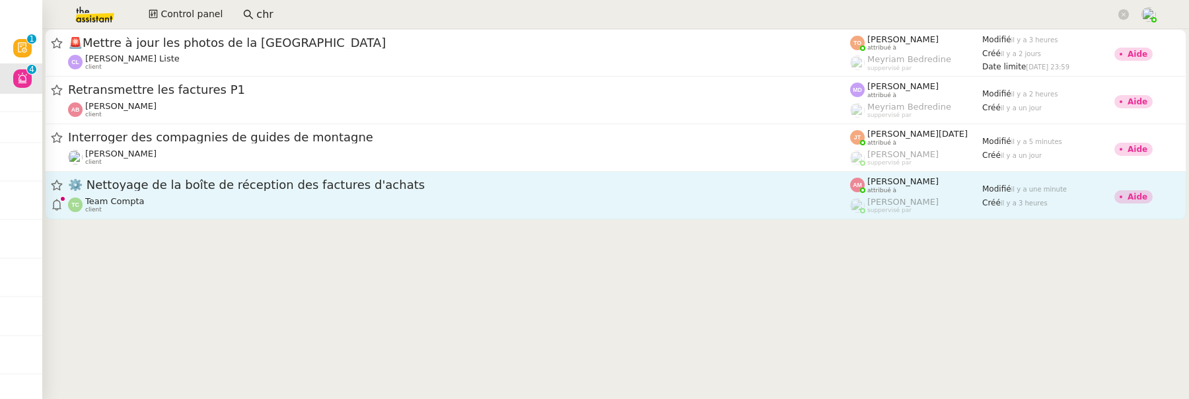
click at [465, 194] on div "⚙️ Nettoyage de la boîte de réception des factures d'achats Team Compta client" at bounding box center [459, 195] width 782 height 36
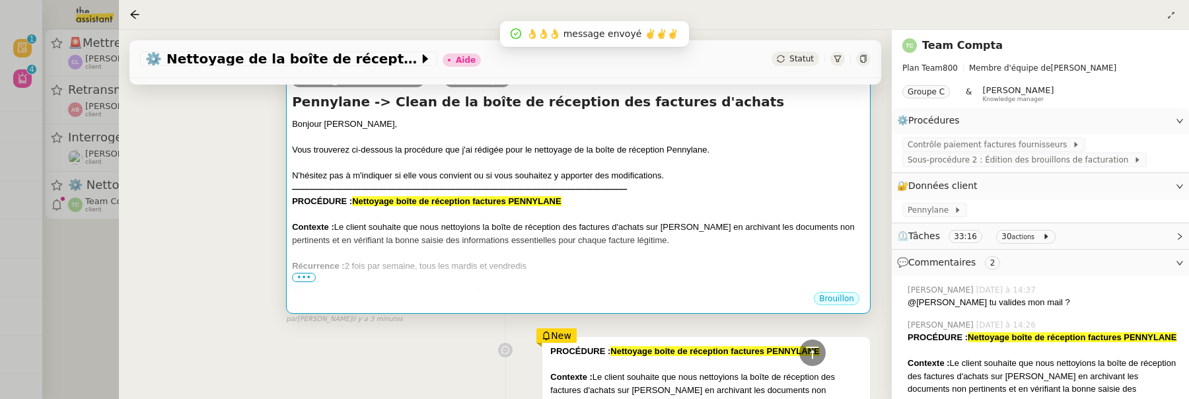
scroll to position [361, 0]
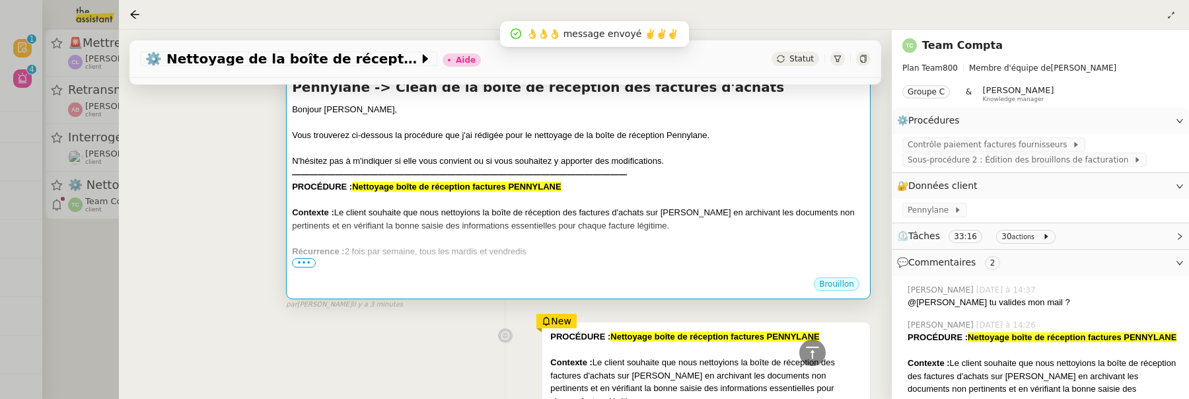
click at [301, 258] on span "•••" at bounding box center [304, 262] width 24 height 9
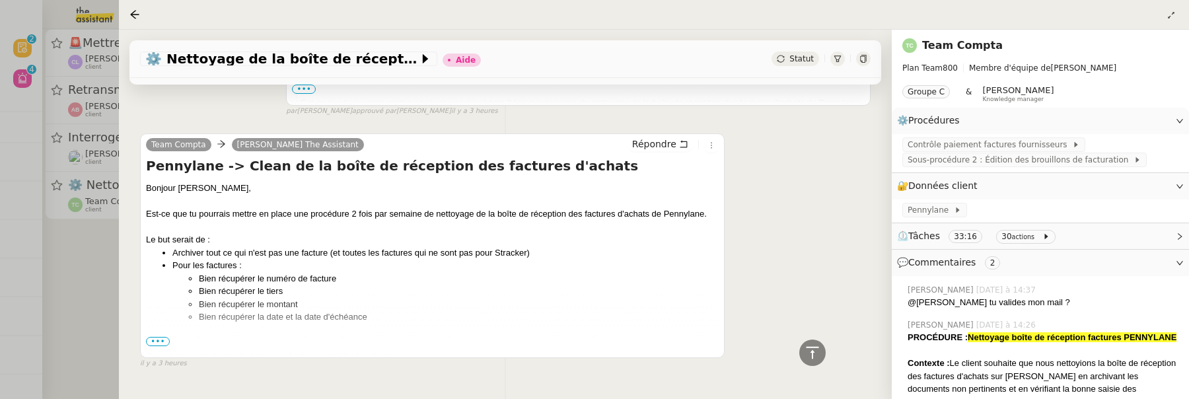
scroll to position [2294, 0]
click at [161, 340] on span "•••" at bounding box center [158, 340] width 24 height 9
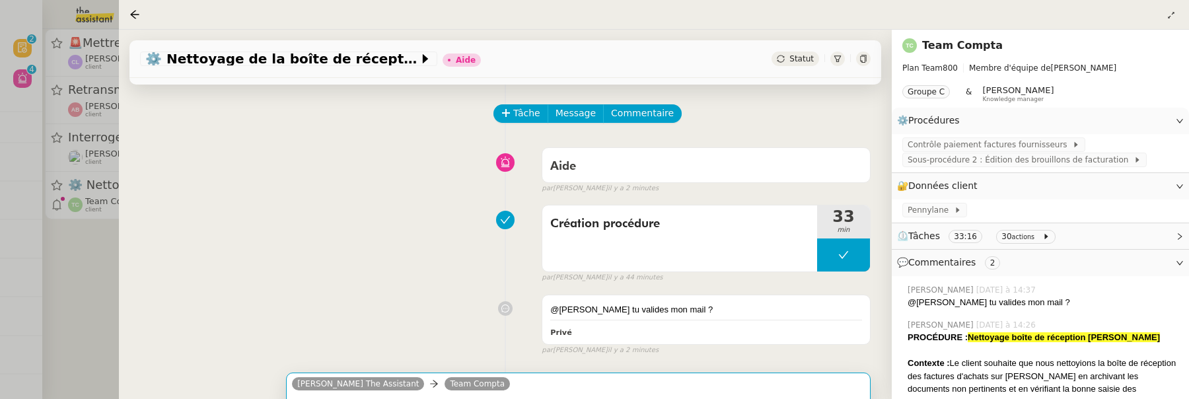
scroll to position [0, 0]
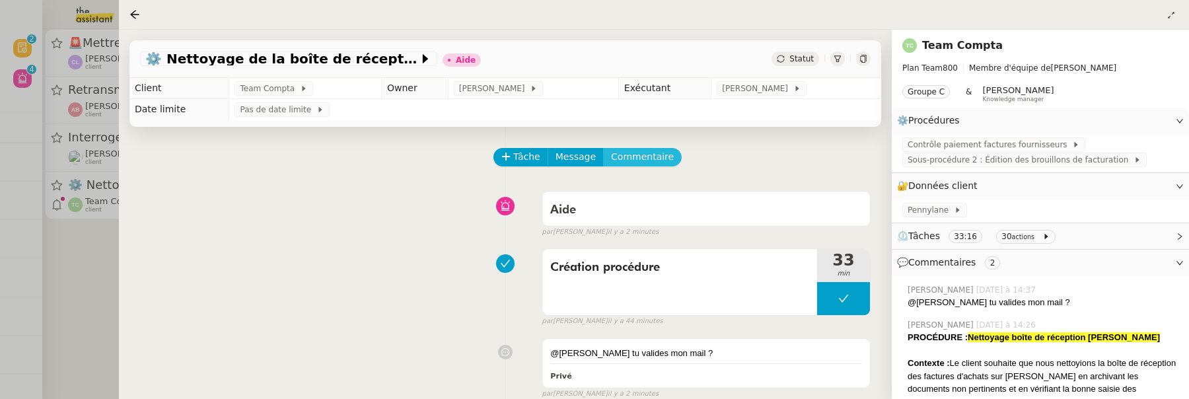
click at [636, 154] on span "Commentaire" at bounding box center [642, 156] width 63 height 15
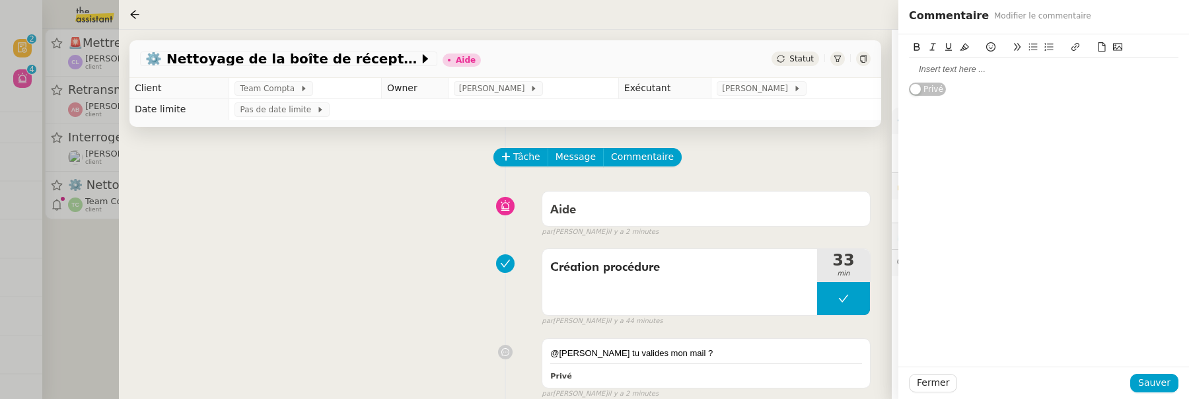
click at [943, 70] on div at bounding box center [1044, 69] width 270 height 12
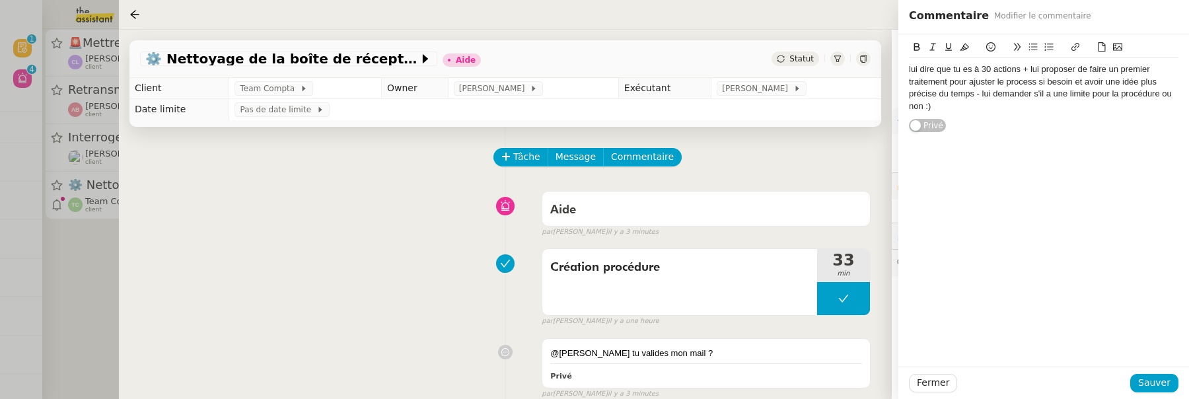
click at [907, 69] on div "lui dire que tu es à 30 actions + lui proposer de faire un premier traitement p…" at bounding box center [1043, 83] width 291 height 98
click at [906, 67] on div "lui dire que tu es à 30 actions + lui proposer de faire un premier traitement p…" at bounding box center [1043, 83] width 291 height 98
click at [909, 68] on div "lui dire que tu es à 30 actions + lui proposer de faire un premier traitement p…" at bounding box center [1044, 87] width 270 height 49
click at [1165, 384] on span "Sauver" at bounding box center [1154, 382] width 32 height 15
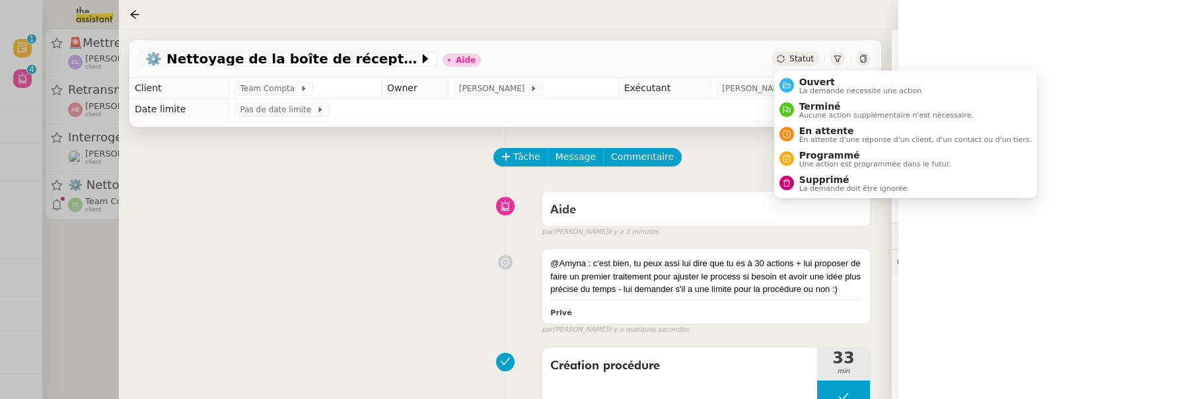
click at [788, 63] on div "Statut" at bounding box center [796, 59] width 48 height 15
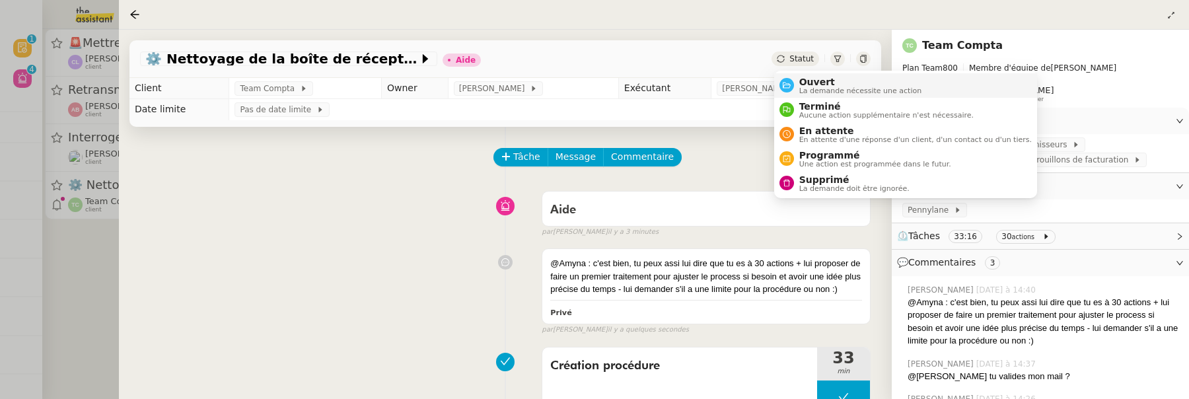
click at [805, 79] on span "Ouvert" at bounding box center [860, 82] width 123 height 11
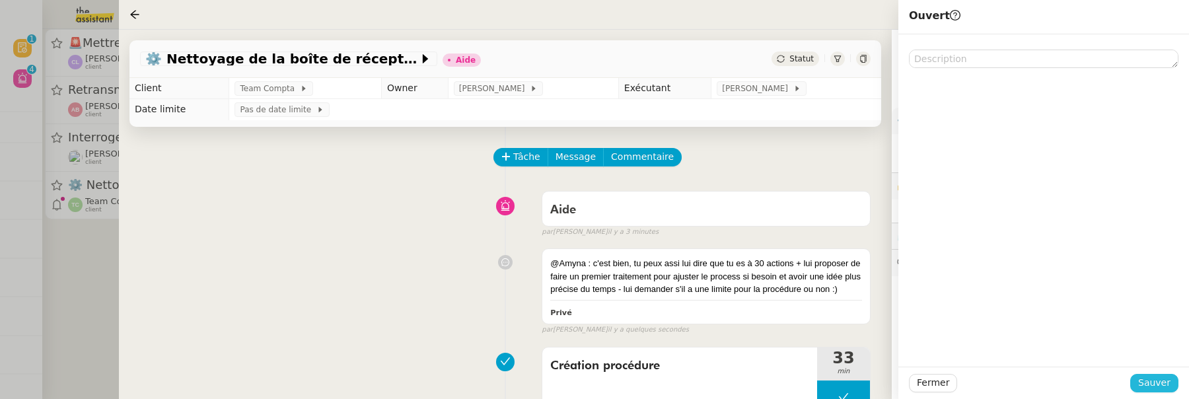
click at [1140, 386] on button "Sauver" at bounding box center [1154, 383] width 48 height 18
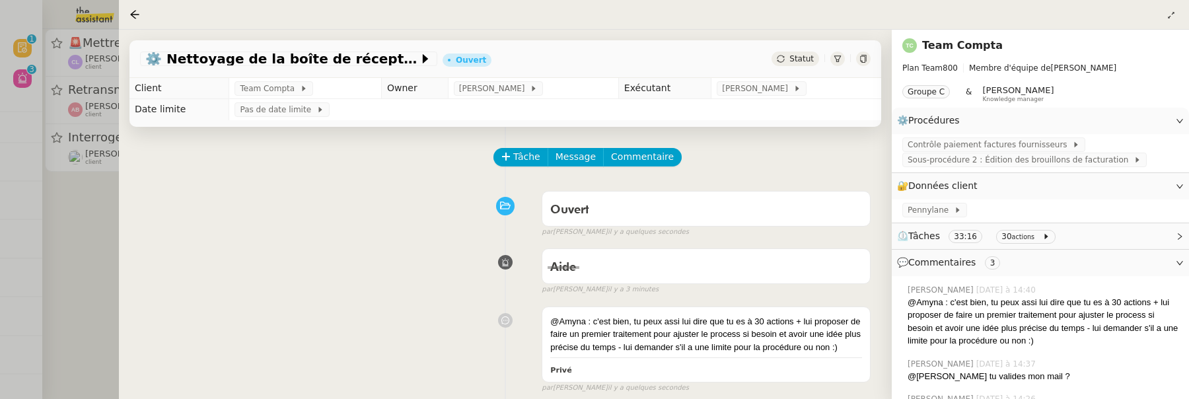
click at [59, 203] on div at bounding box center [594, 199] width 1189 height 399
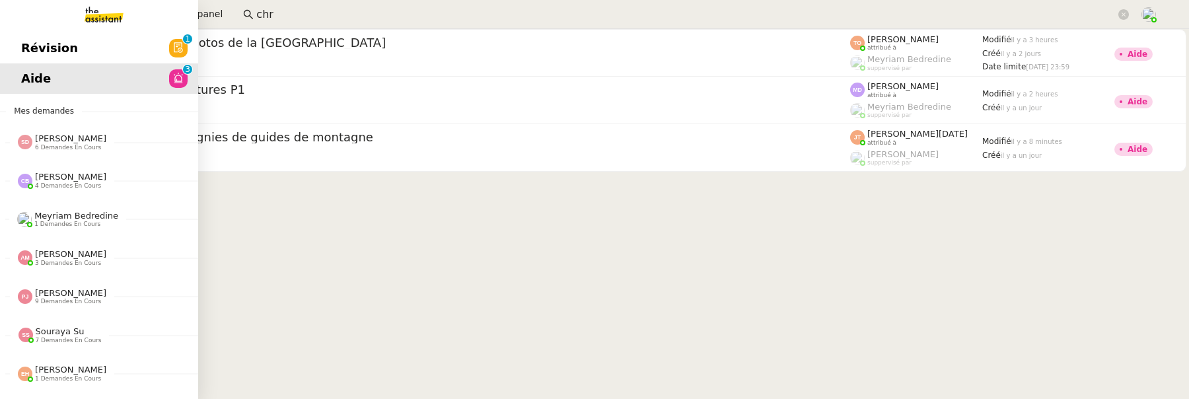
click at [31, 40] on span "Révision" at bounding box center [49, 48] width 57 height 20
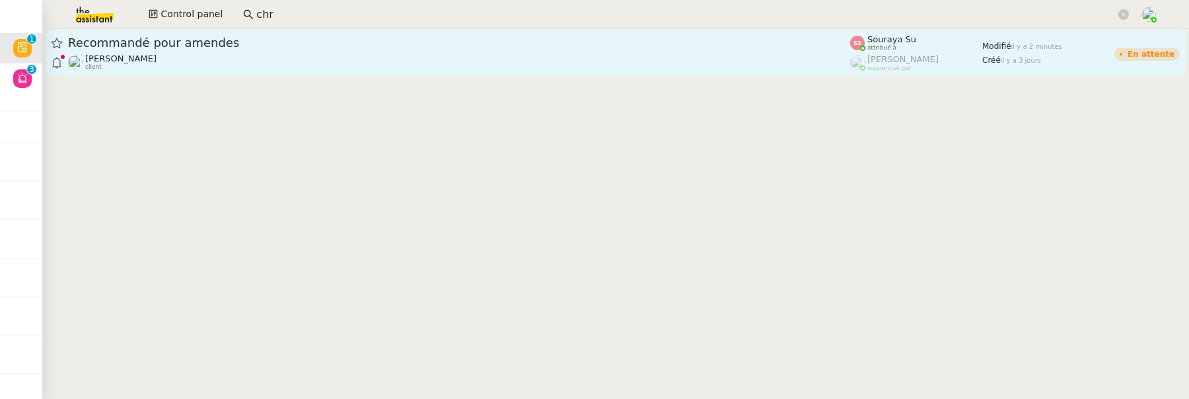
click at [305, 50] on div "Recommandé pour amendes" at bounding box center [459, 43] width 782 height 16
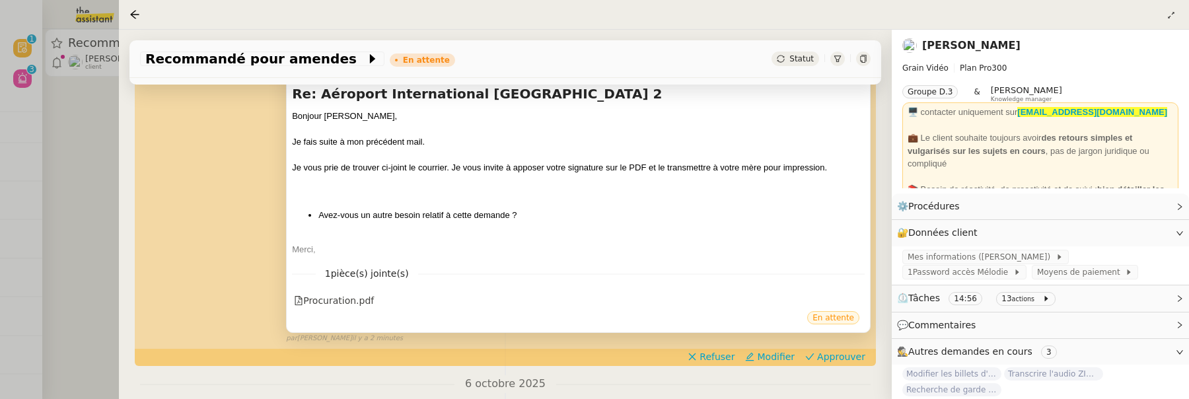
scroll to position [380, 0]
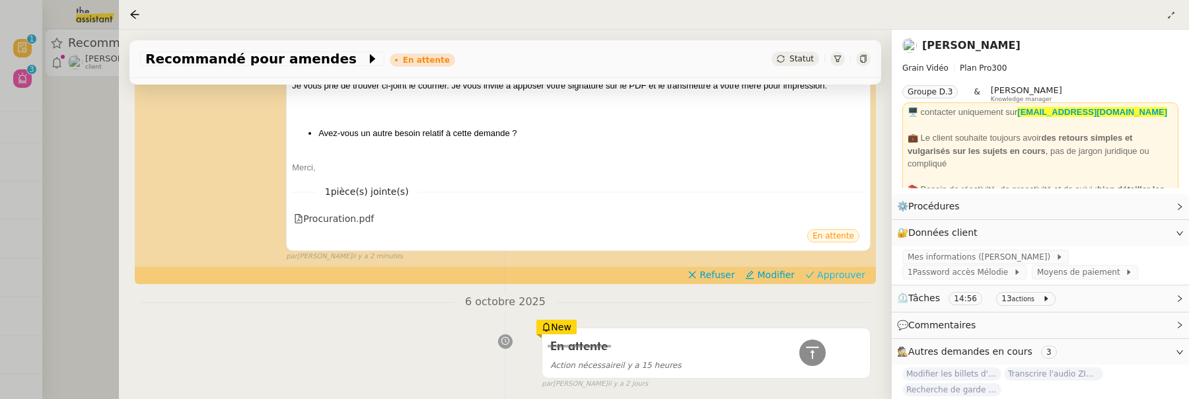
click at [833, 274] on span "Approuver" at bounding box center [841, 274] width 48 height 13
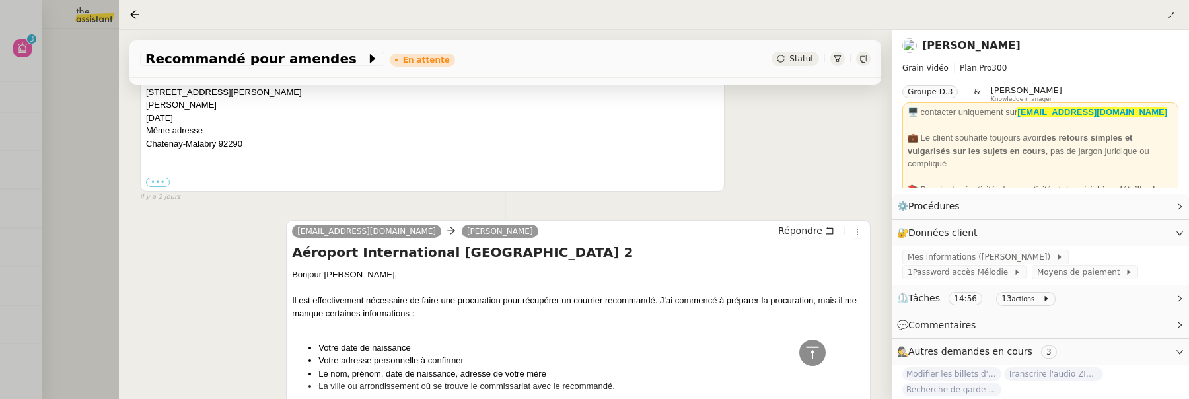
scroll to position [1349, 0]
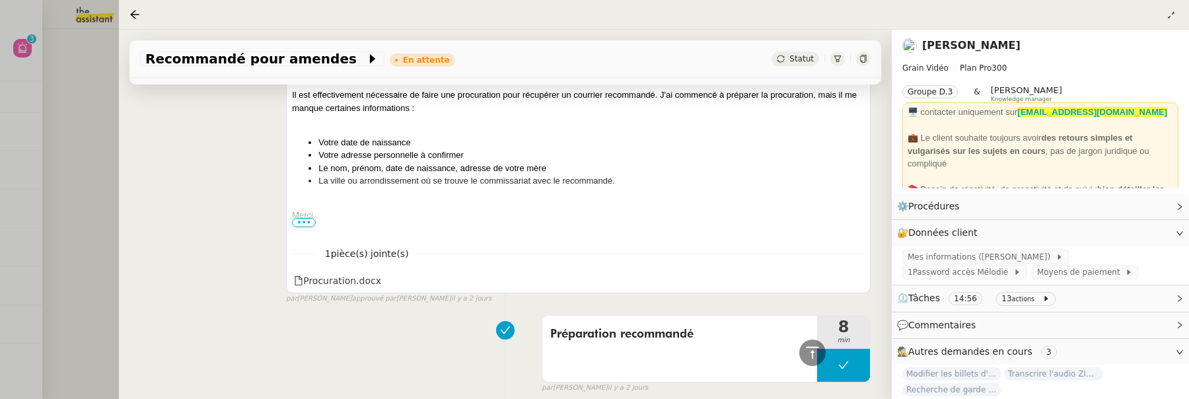
click at [73, 123] on div at bounding box center [594, 199] width 1189 height 399
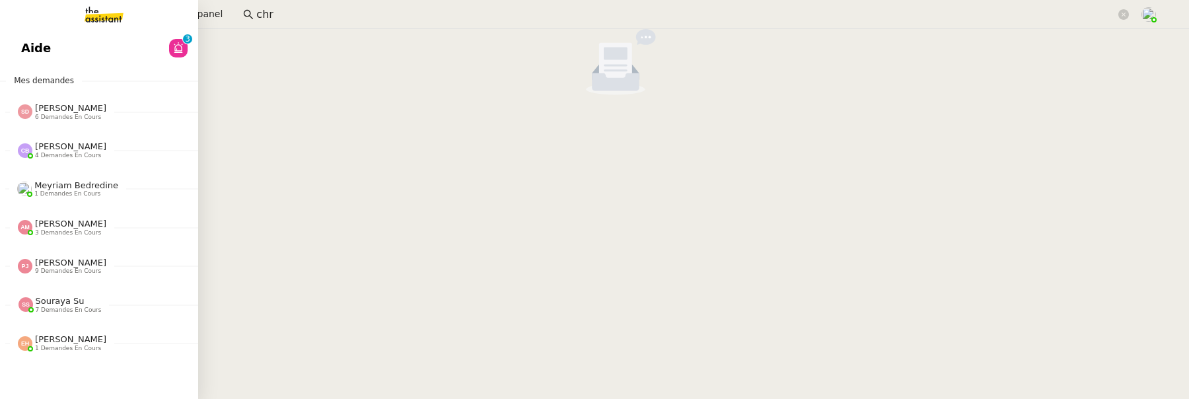
click at [36, 48] on link "Aide 0 1 2 3 4 5 6 7 8 9" at bounding box center [99, 48] width 198 height 30
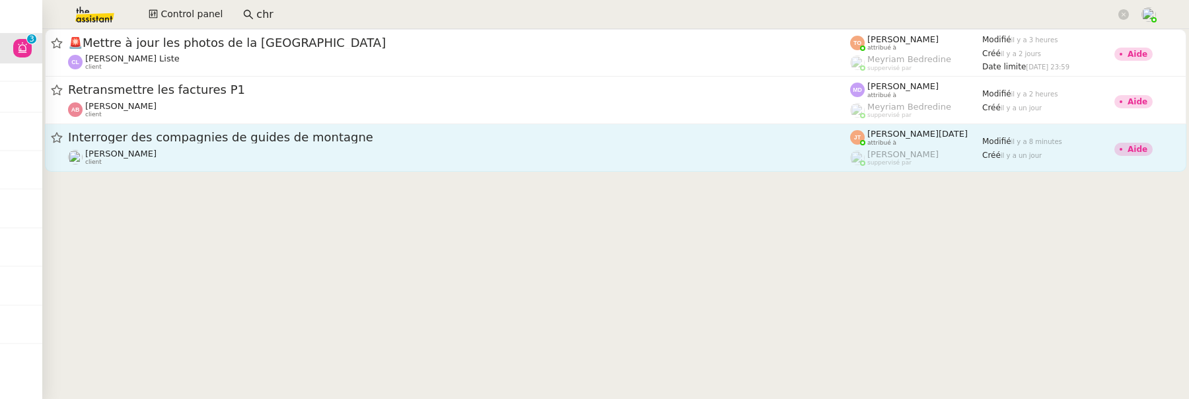
click at [498, 170] on link "Interroger des compagnies de guides de montagne Hugo Bentz client Jean-Noël De …" at bounding box center [616, 148] width 1142 height 48
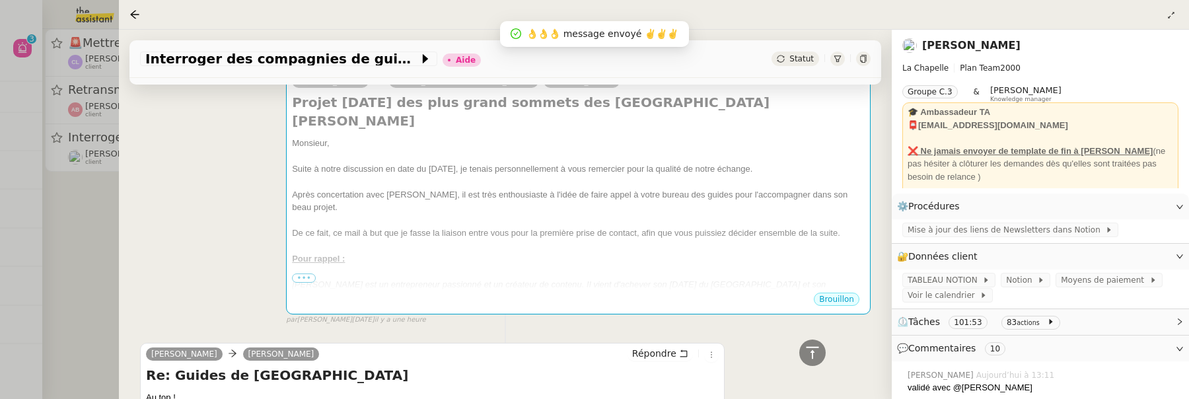
scroll to position [272, 0]
click at [864, 55] on icon at bounding box center [863, 59] width 8 height 8
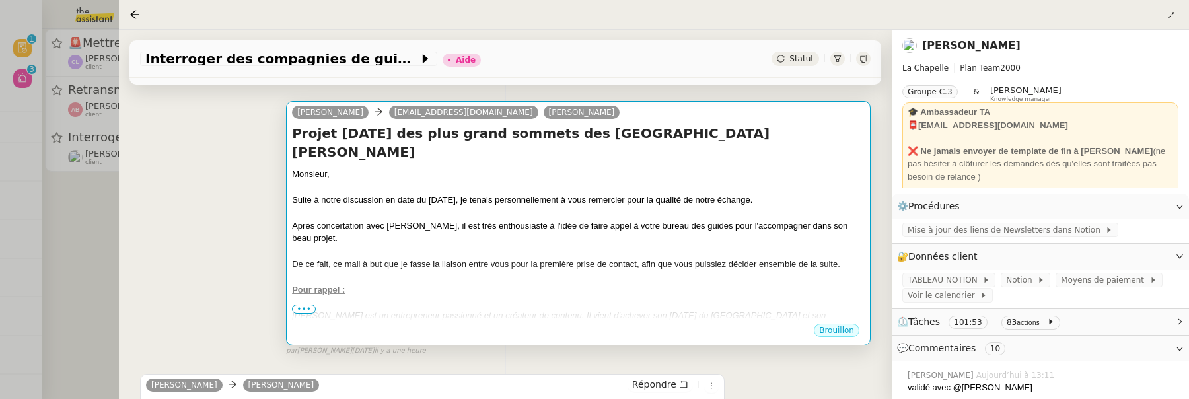
scroll to position [246, 0]
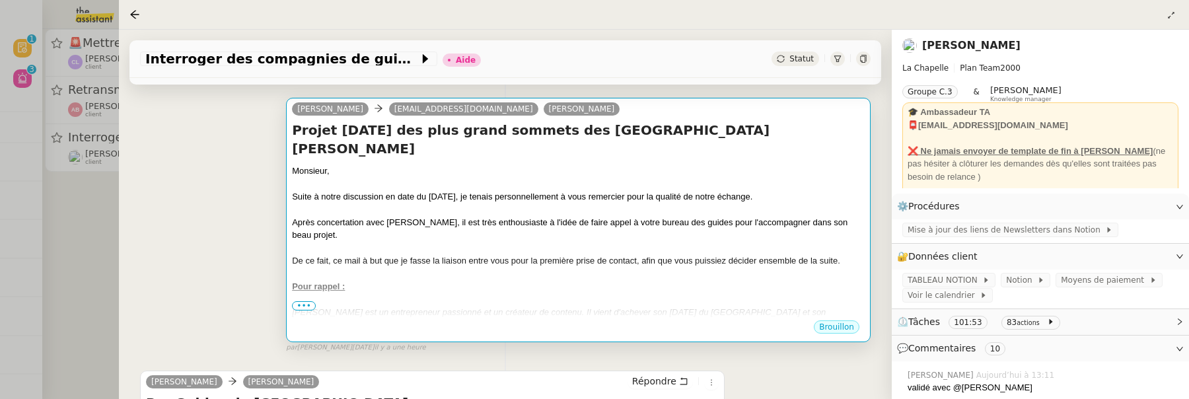
click at [310, 304] on span "•••" at bounding box center [304, 305] width 24 height 9
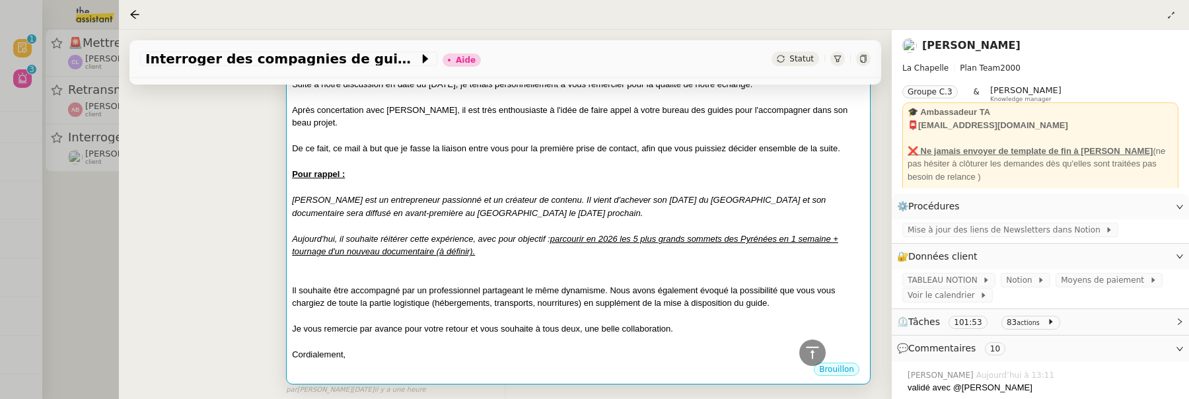
scroll to position [357, 0]
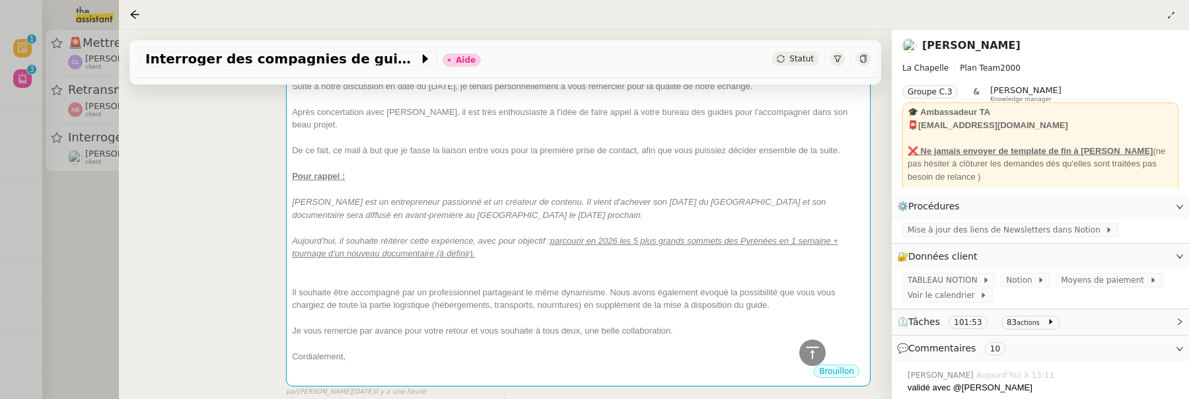
click at [73, 242] on div at bounding box center [594, 199] width 1189 height 399
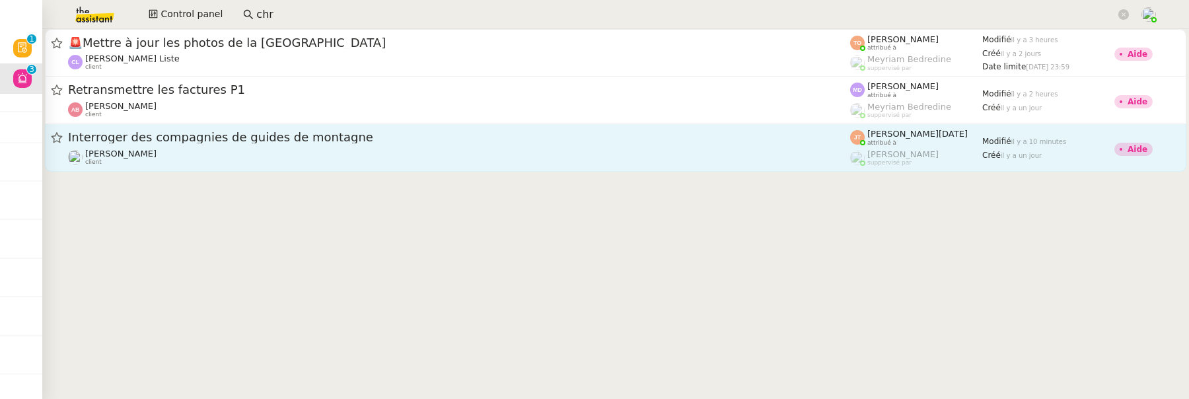
click at [324, 161] on div "Hugo Bentz client" at bounding box center [459, 157] width 782 height 17
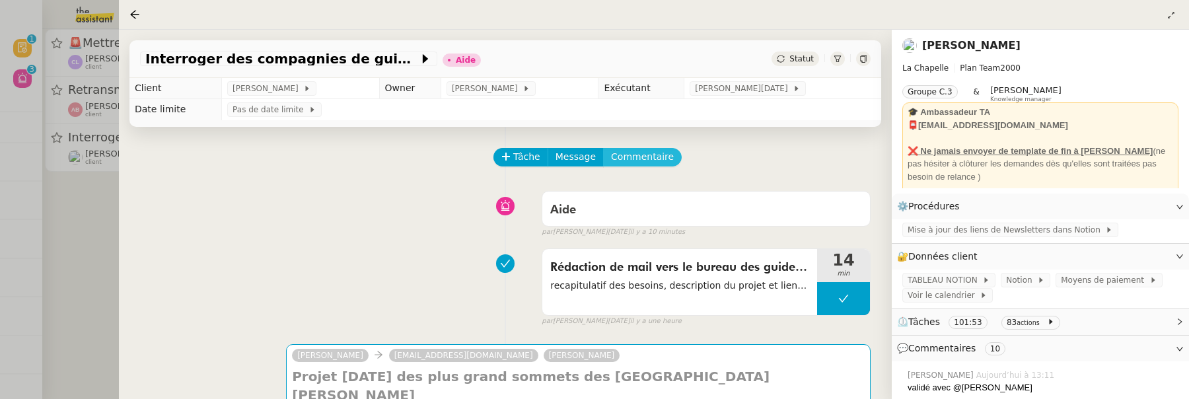
click at [645, 150] on span "Commentaire" at bounding box center [642, 156] width 63 height 15
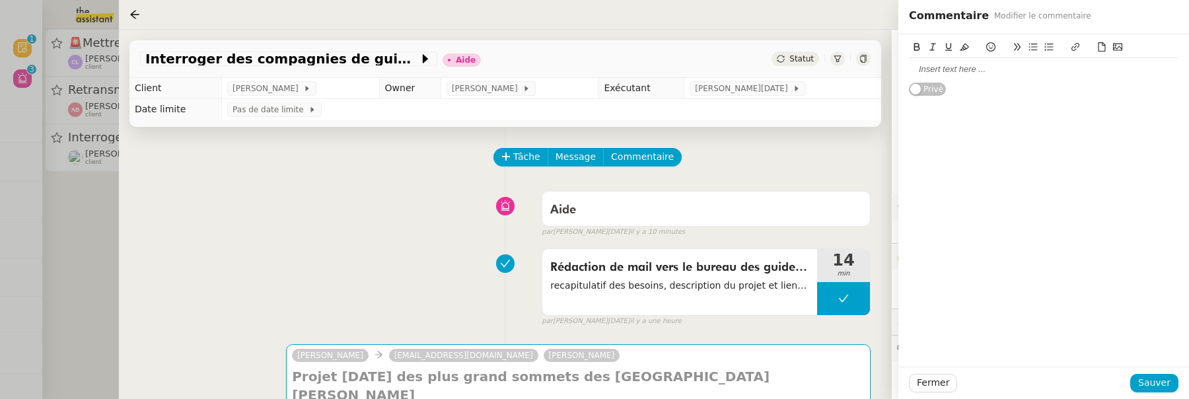
click at [955, 70] on div at bounding box center [1044, 69] width 270 height 12
click at [1159, 384] on span "Sauver" at bounding box center [1154, 382] width 32 height 15
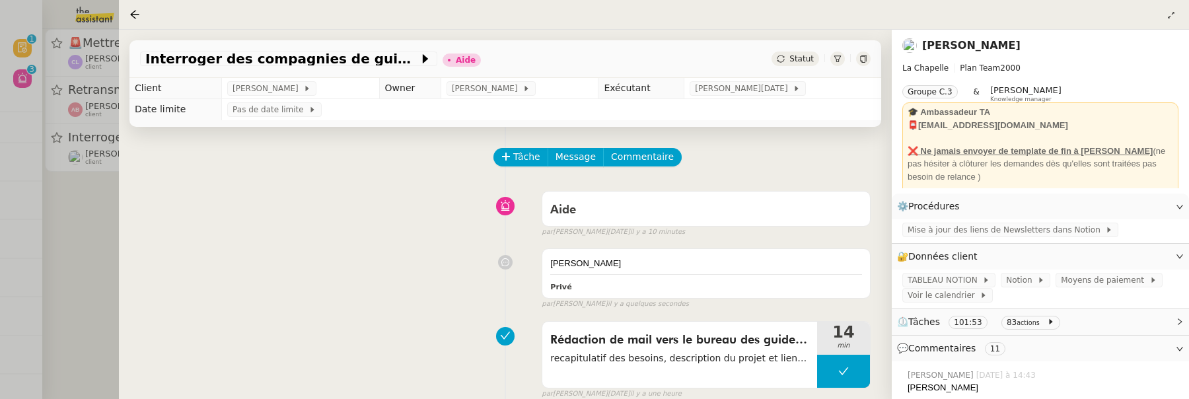
click at [65, 261] on div at bounding box center [594, 199] width 1189 height 399
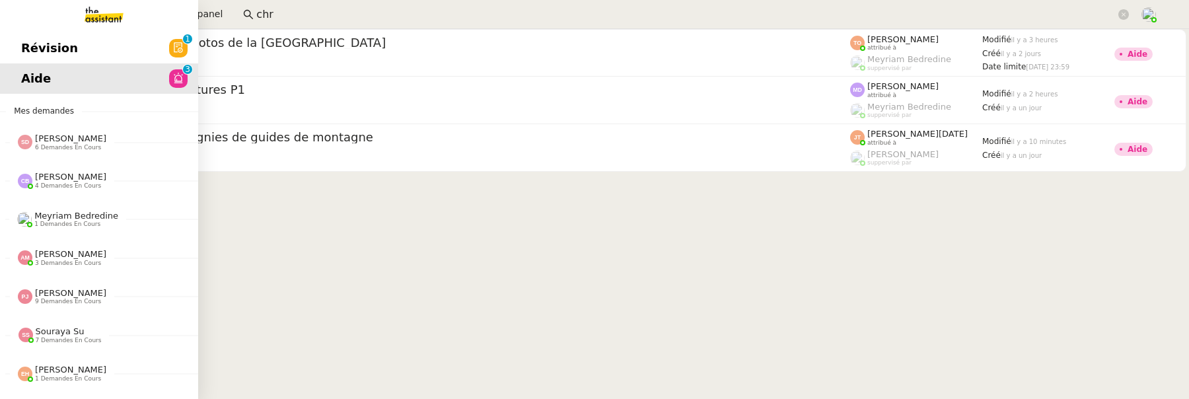
click at [30, 52] on span "Révision" at bounding box center [49, 48] width 57 height 20
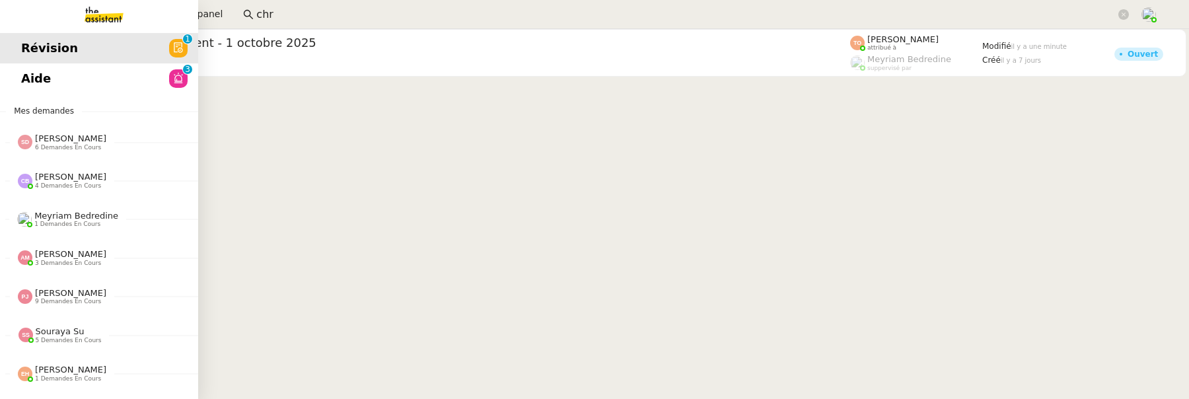
click at [41, 82] on link "Aide 0 1 2 3 4 5 6 7 8 9" at bounding box center [99, 78] width 198 height 30
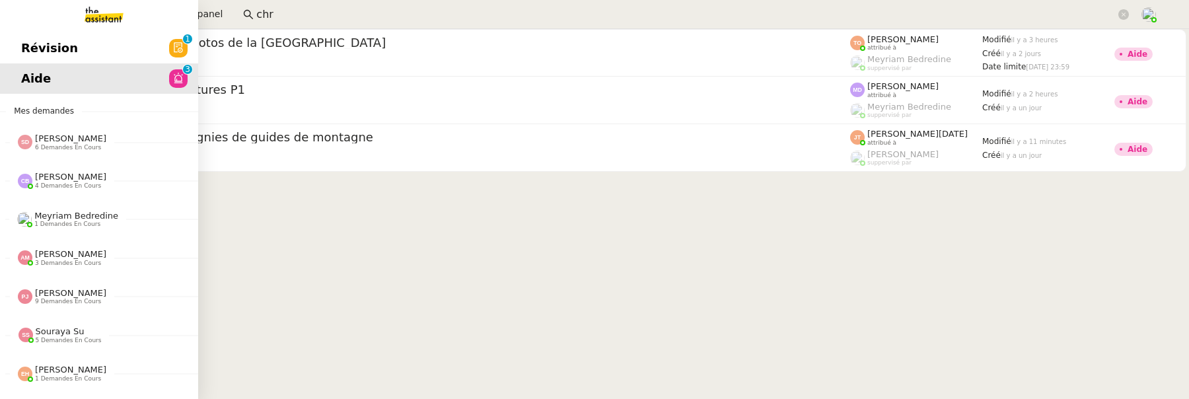
click at [17, 57] on link "Révision 0 1 2 3 4 5 6 7 8 9" at bounding box center [99, 48] width 198 height 30
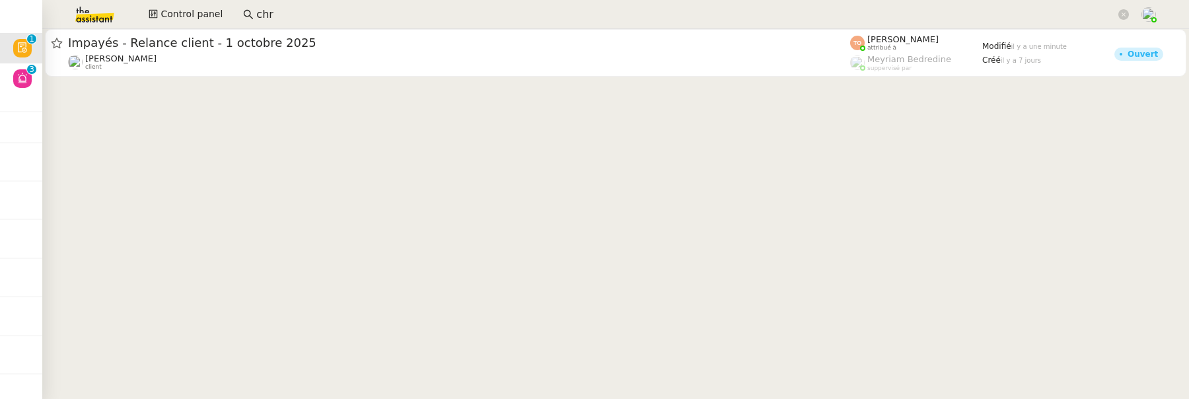
click at [439, 83] on cdk-virtual-scroll-viewport "Impayés - Relance client - 1 octobre 2025 Mathilde Borel client Tatyana Orec at…" at bounding box center [615, 214] width 1147 height 370
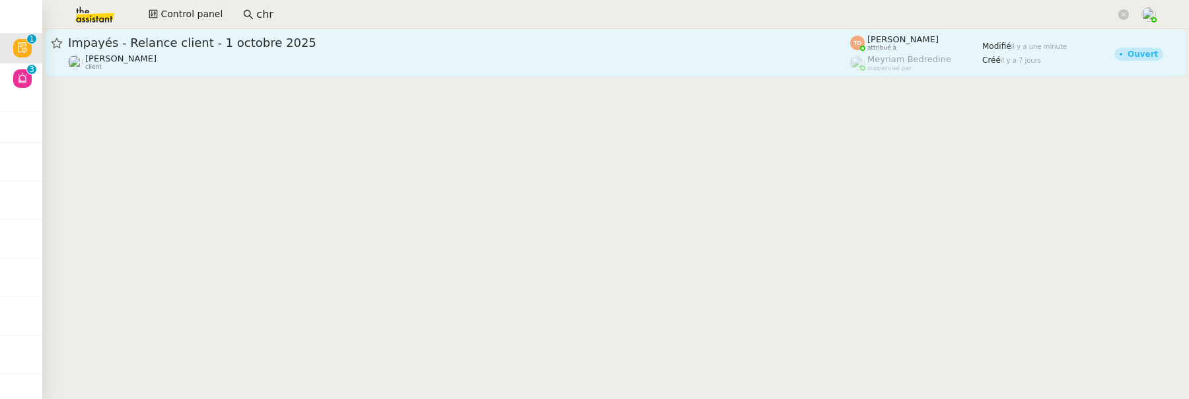
click at [439, 69] on div "Mathilde Borel client" at bounding box center [459, 62] width 782 height 17
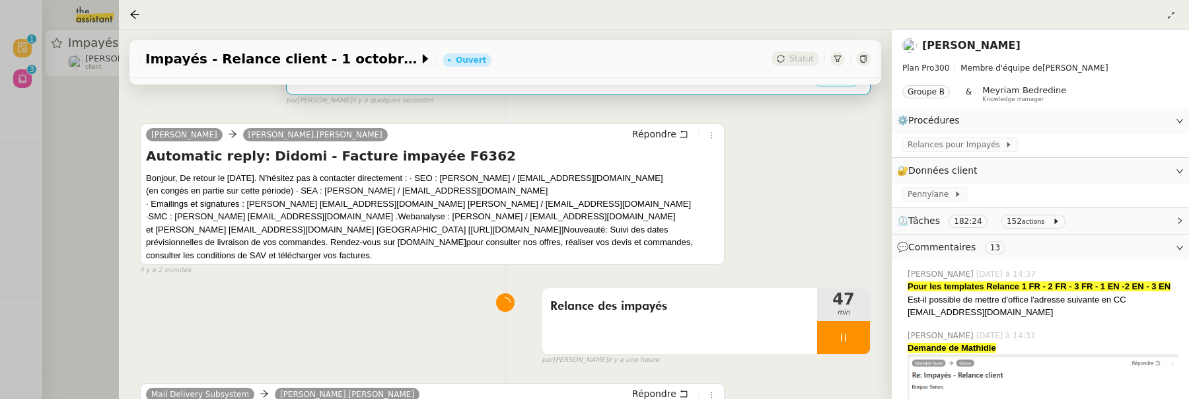
scroll to position [208, 0]
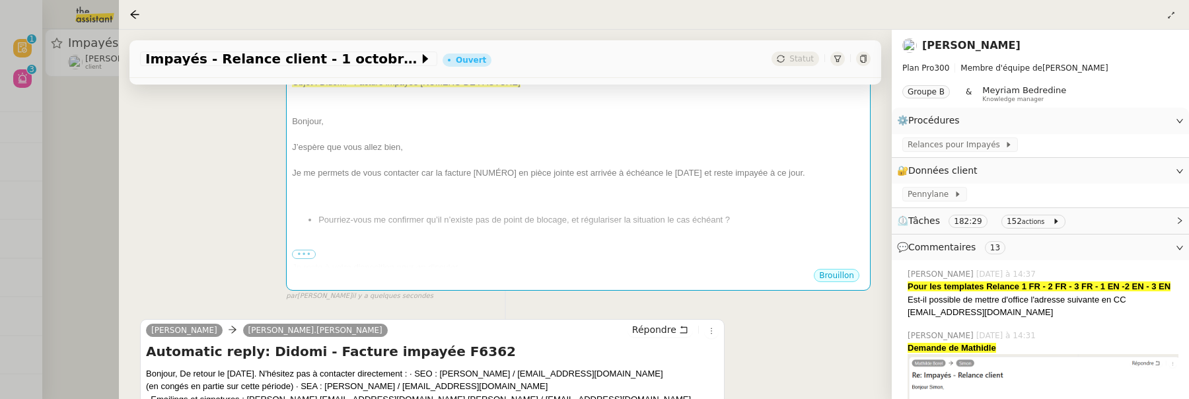
click at [104, 196] on div at bounding box center [594, 199] width 1189 height 399
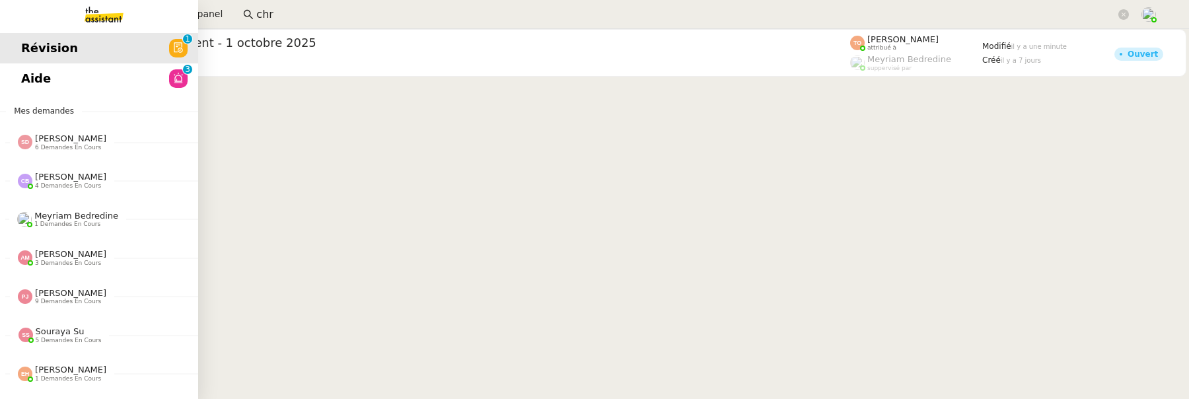
click at [29, 79] on span "Aide" at bounding box center [36, 79] width 30 height 20
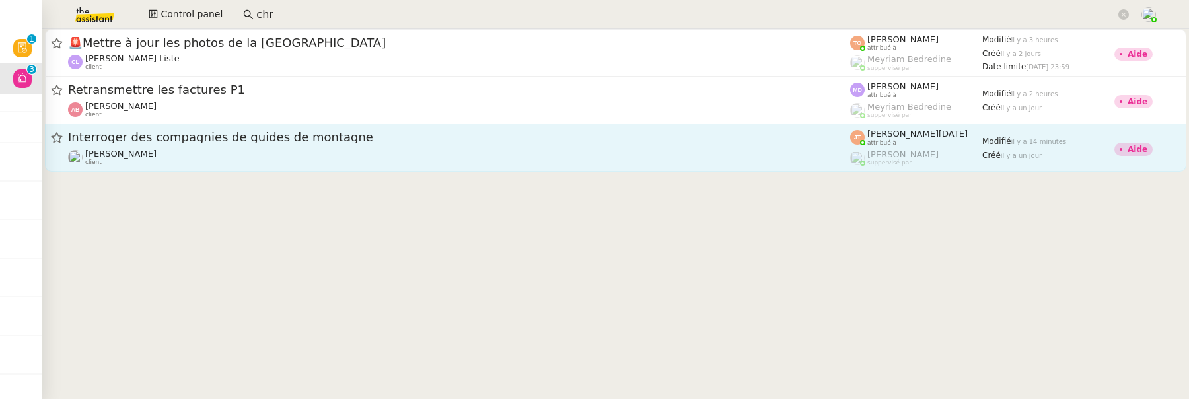
click at [330, 151] on div "Hugo Bentz client" at bounding box center [459, 157] width 782 height 17
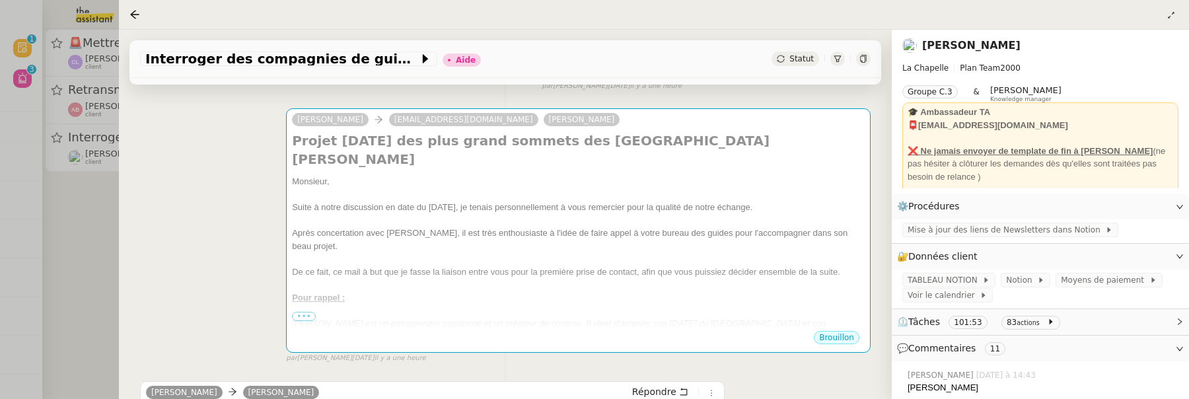
scroll to position [336, 0]
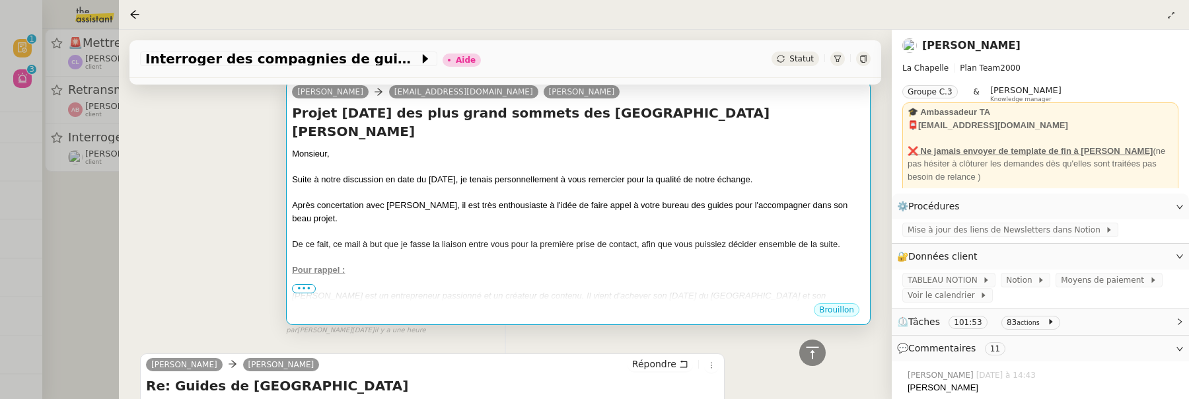
click at [495, 186] on div at bounding box center [578, 192] width 573 height 13
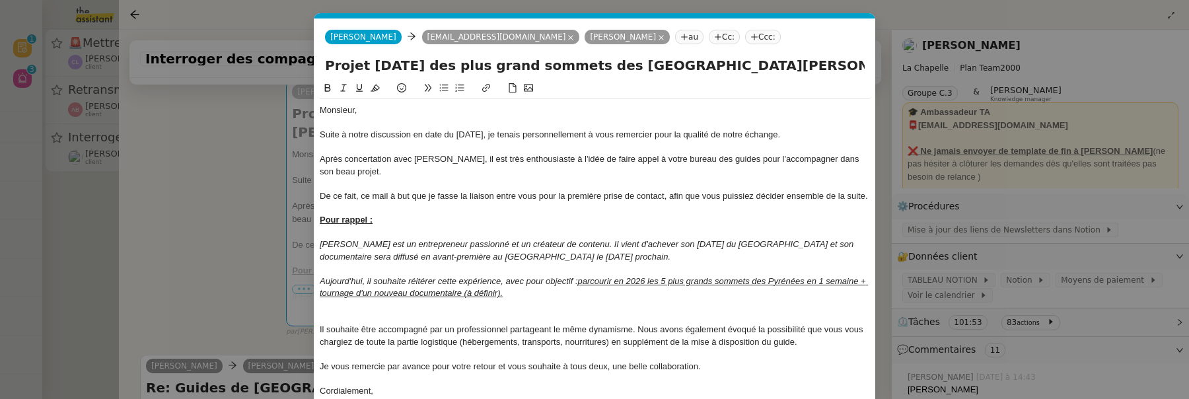
scroll to position [69, 0]
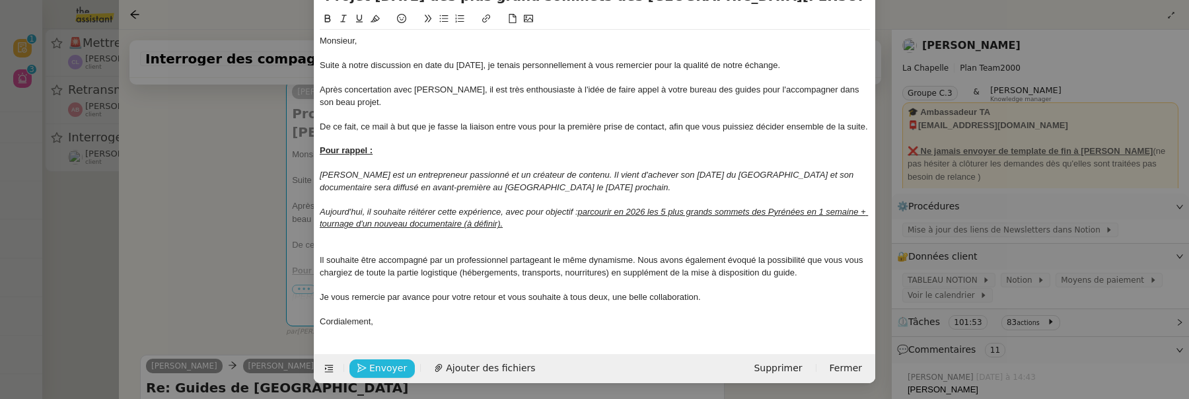
click at [378, 367] on span "Envoyer" at bounding box center [388, 368] width 38 height 15
click at [378, 367] on span "Confirmer l'envoi" at bounding box center [408, 368] width 79 height 15
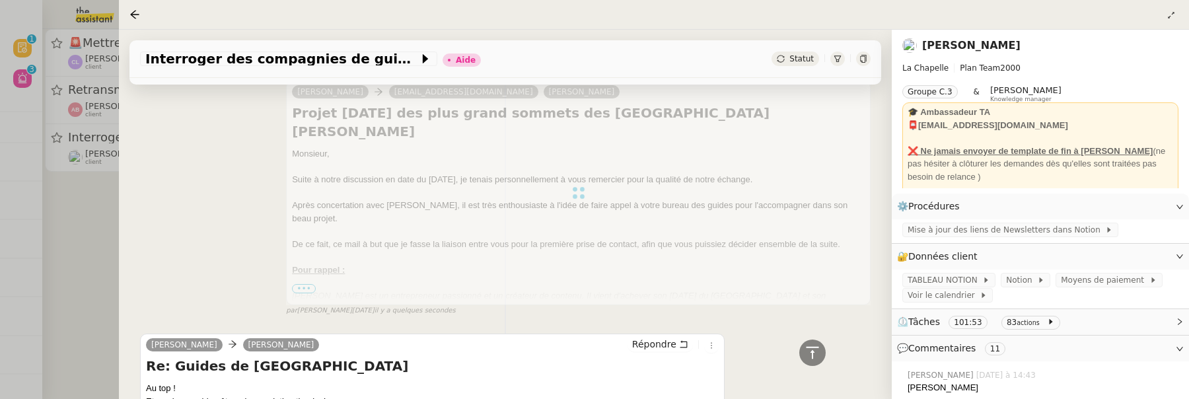
scroll to position [0, 0]
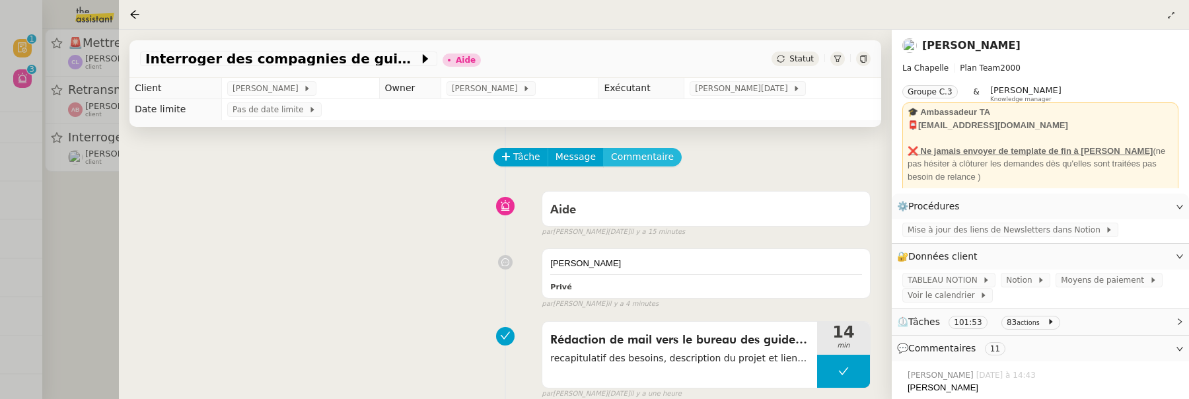
click at [632, 156] on span "Commentaire" at bounding box center [642, 156] width 63 height 15
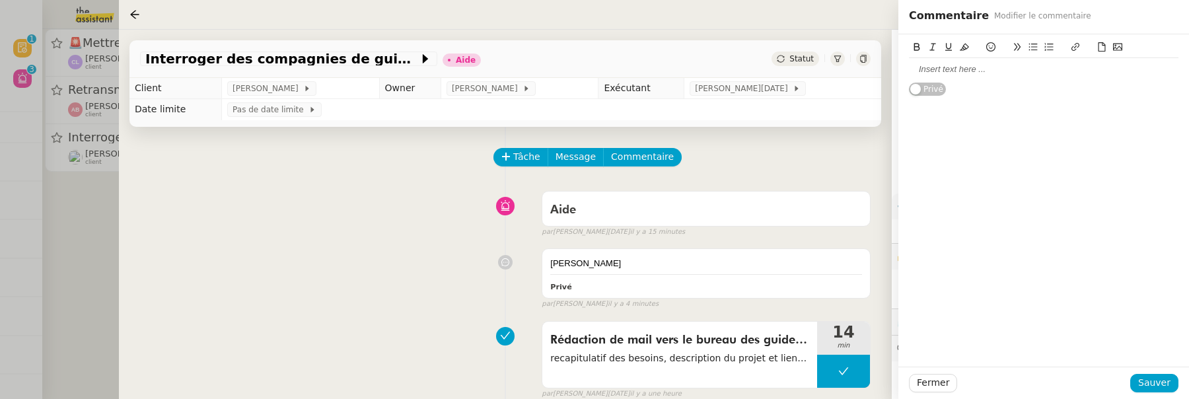
click at [976, 65] on div at bounding box center [1044, 69] width 270 height 12
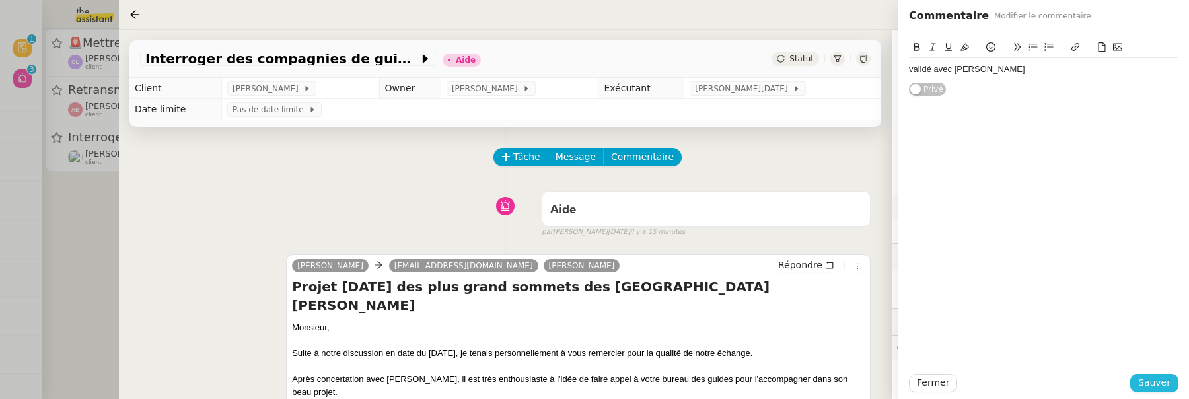
click at [1153, 383] on span "Sauver" at bounding box center [1154, 382] width 32 height 15
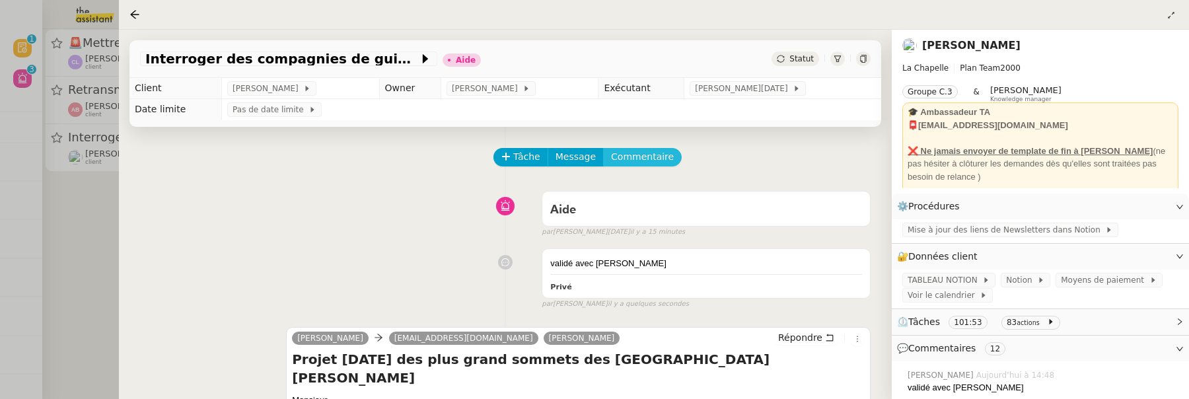
click at [634, 163] on span "Commentaire" at bounding box center [642, 156] width 63 height 15
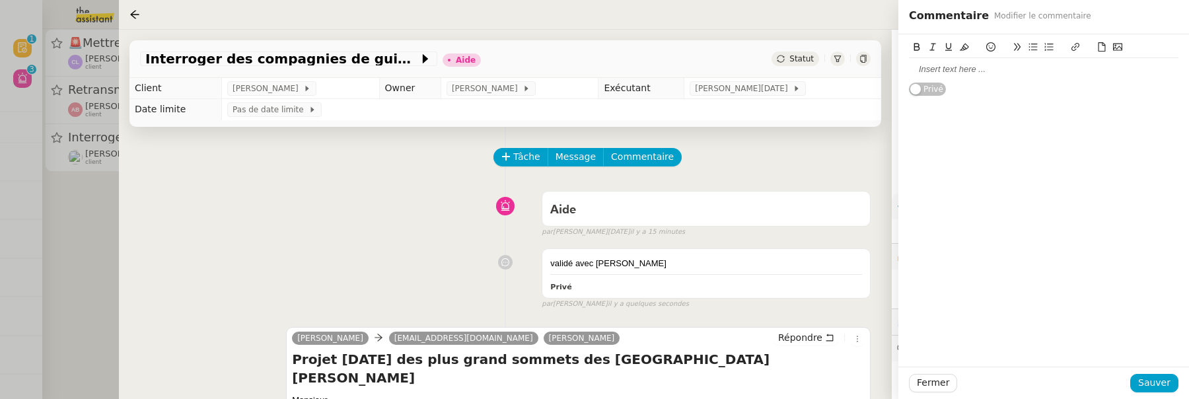
click at [957, 75] on div at bounding box center [1044, 69] width 270 height 12
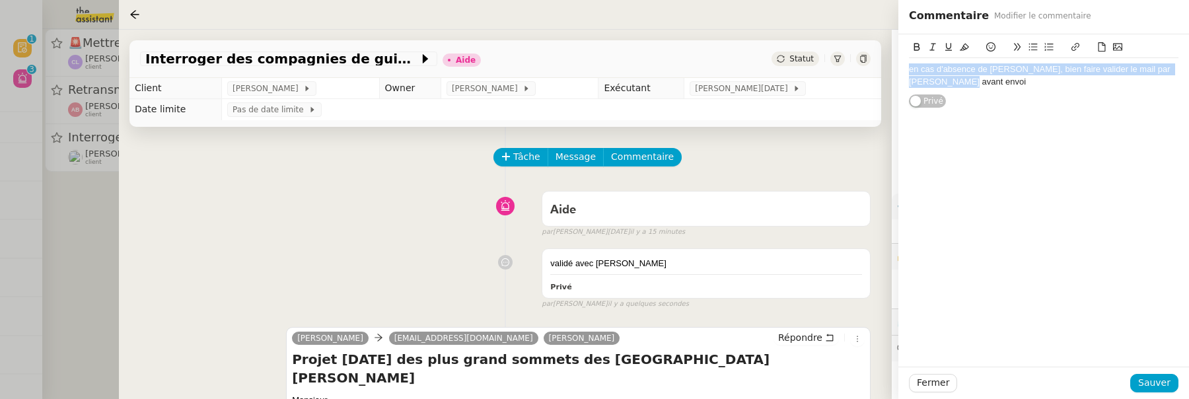
drag, startPoint x: 972, startPoint y: 86, endPoint x: 898, endPoint y: 75, distance: 74.8
click at [898, 75] on div "en cas d'absence de Frédérique, bien faire valider le mail par Bert avant envoi…" at bounding box center [1043, 71] width 291 height 75
click at [915, 46] on icon at bounding box center [916, 46] width 9 height 9
click at [965, 48] on icon at bounding box center [964, 47] width 9 height 7
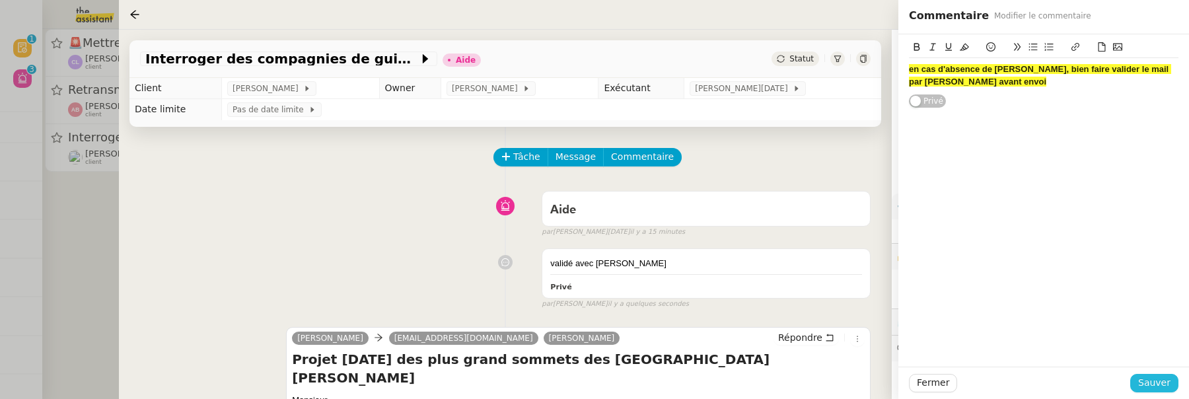
click at [1144, 387] on span "Sauver" at bounding box center [1154, 382] width 32 height 15
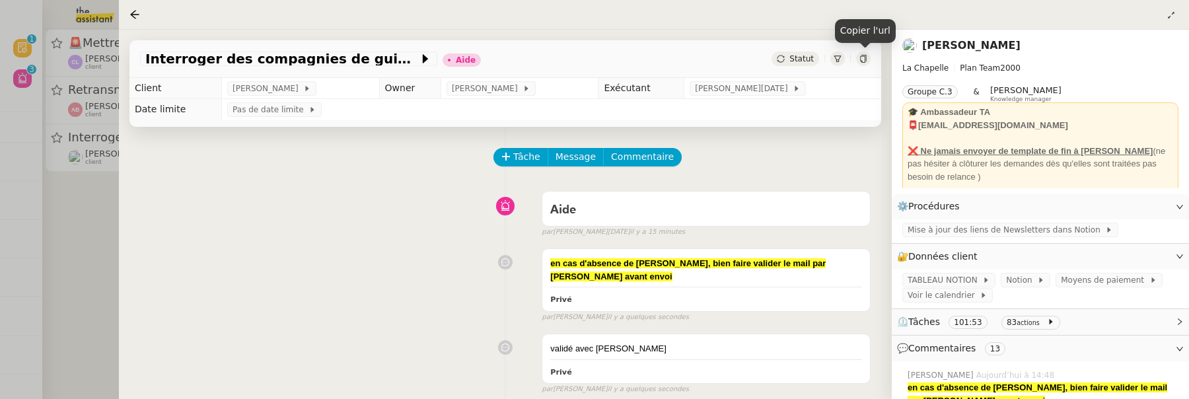
click at [865, 57] on icon at bounding box center [863, 59] width 6 height 8
click at [94, 280] on div at bounding box center [594, 199] width 1189 height 399
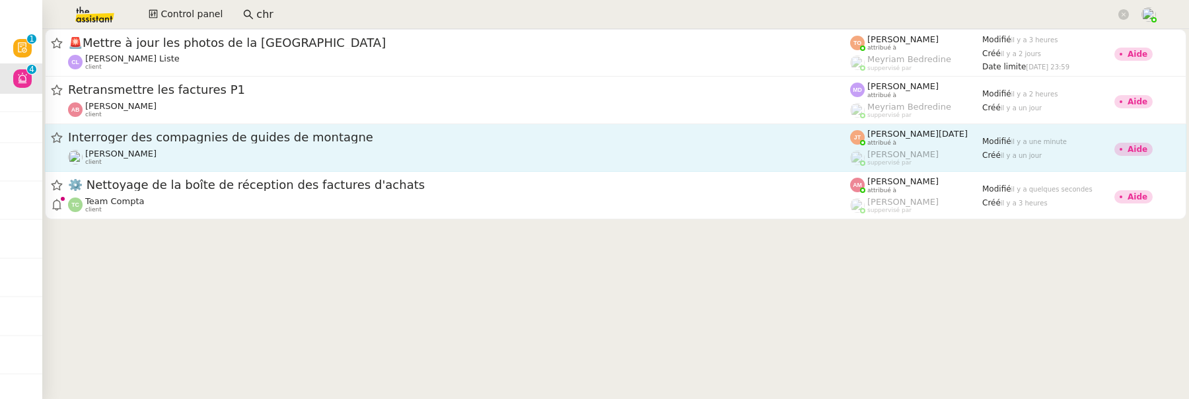
click at [292, 139] on span "Interroger des compagnies de guides de montagne" at bounding box center [459, 137] width 782 height 12
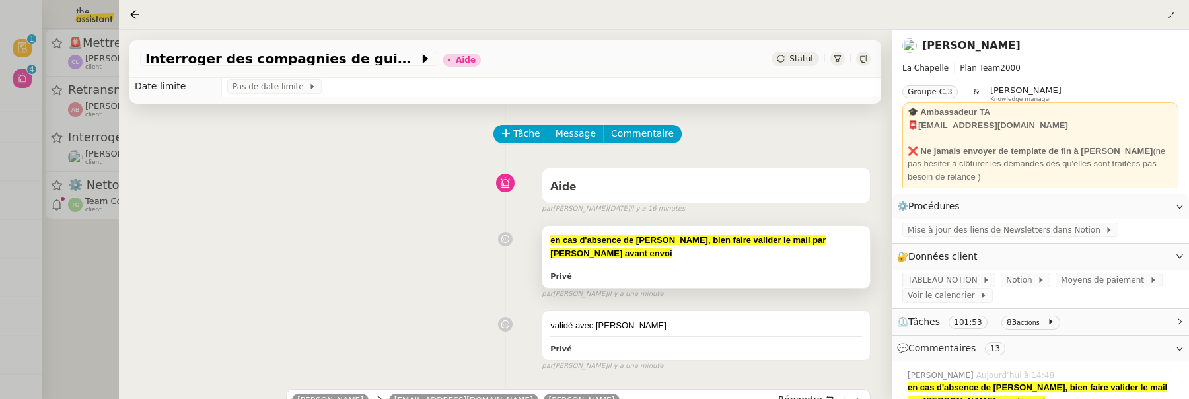
scroll to position [26, 0]
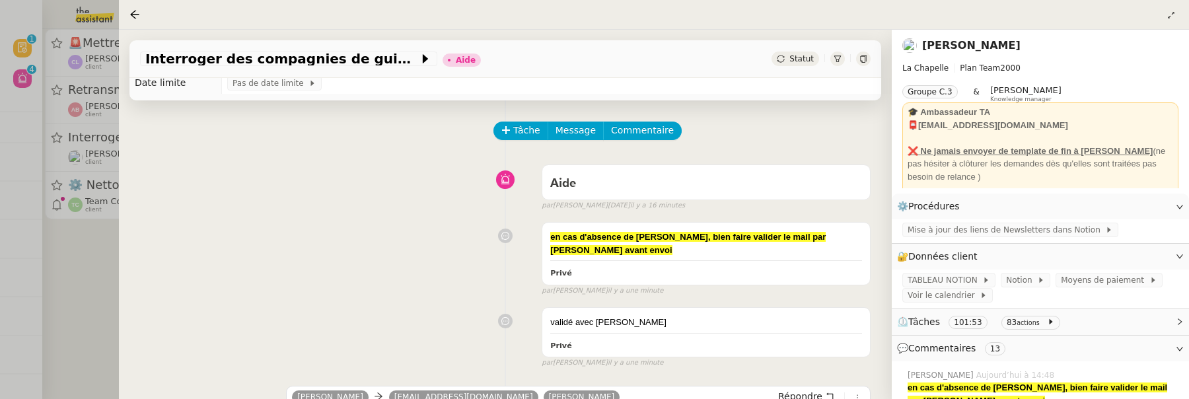
click at [798, 60] on span "Statut" at bounding box center [801, 58] width 24 height 9
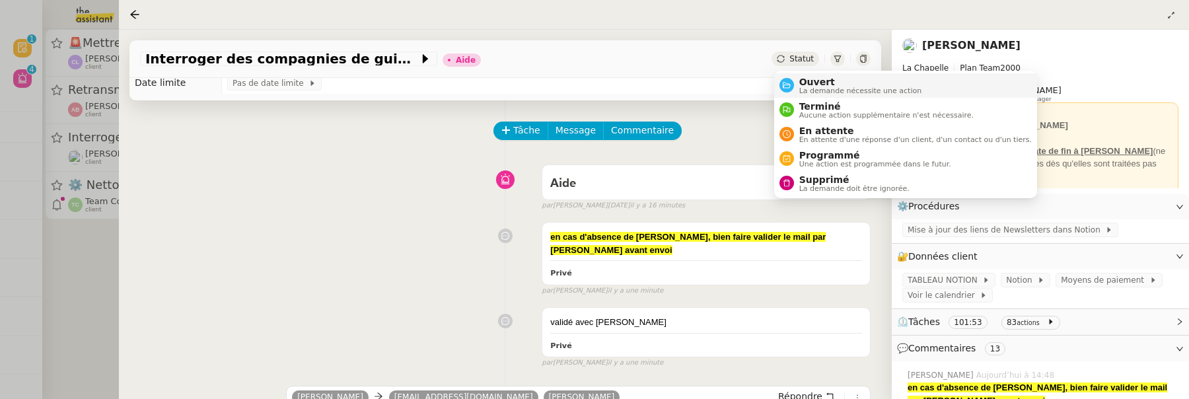
click at [813, 81] on span "Ouvert" at bounding box center [860, 82] width 123 height 11
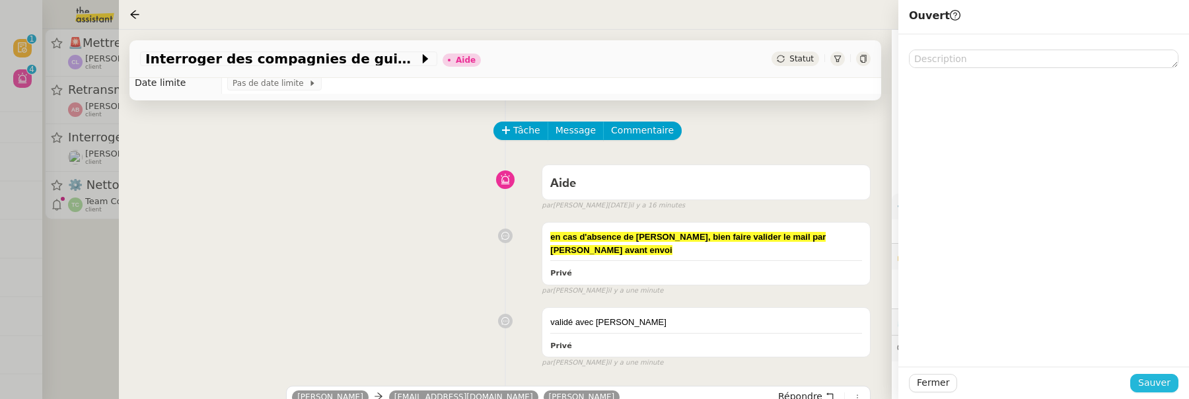
click at [1166, 381] on span "Sauver" at bounding box center [1154, 382] width 32 height 15
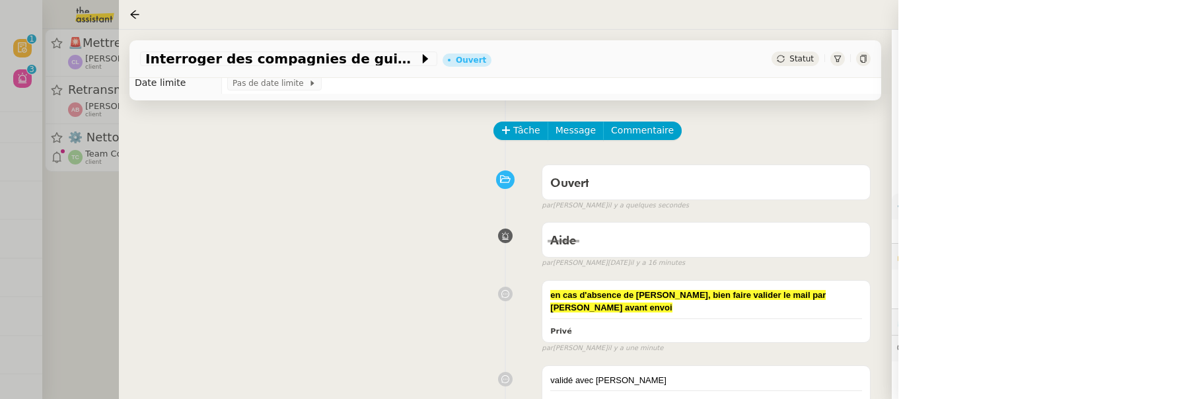
click at [78, 226] on div at bounding box center [594, 199] width 1189 height 399
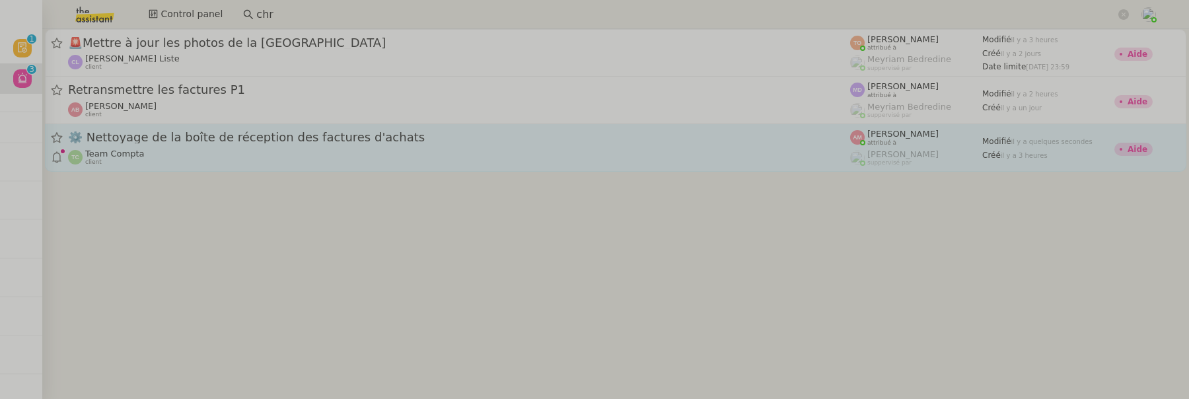
click at [264, 141] on span "⚙️ Nettoyage de la boîte de réception des factures d'achats" at bounding box center [459, 137] width 782 height 12
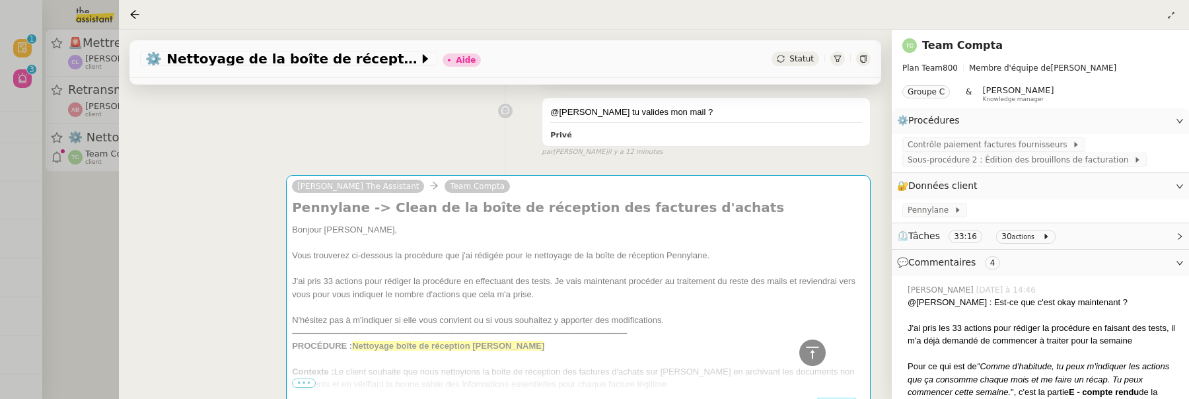
scroll to position [662, 0]
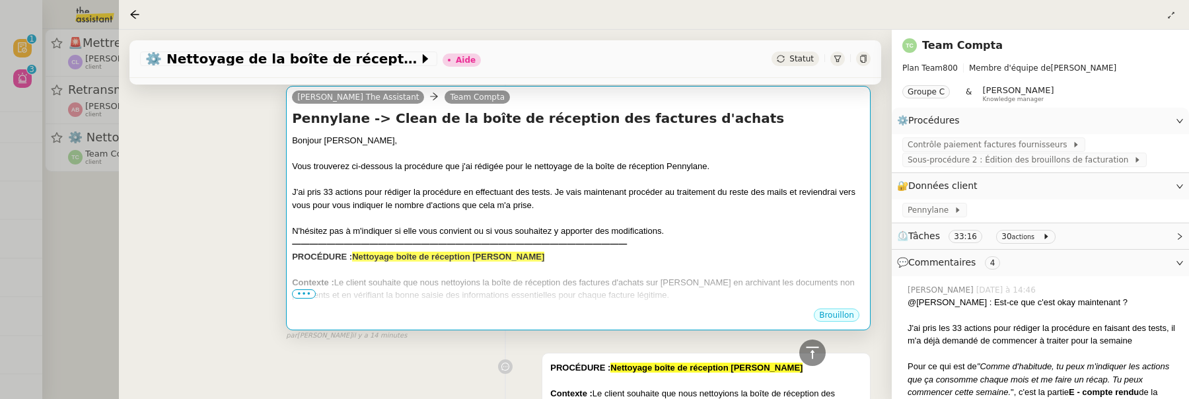
click at [307, 289] on span "•••" at bounding box center [304, 293] width 24 height 9
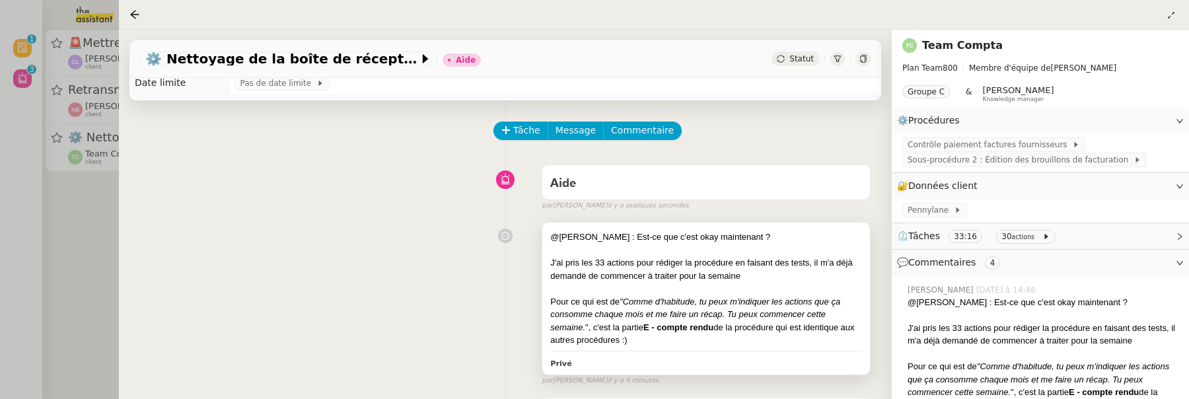
scroll to position [30, 0]
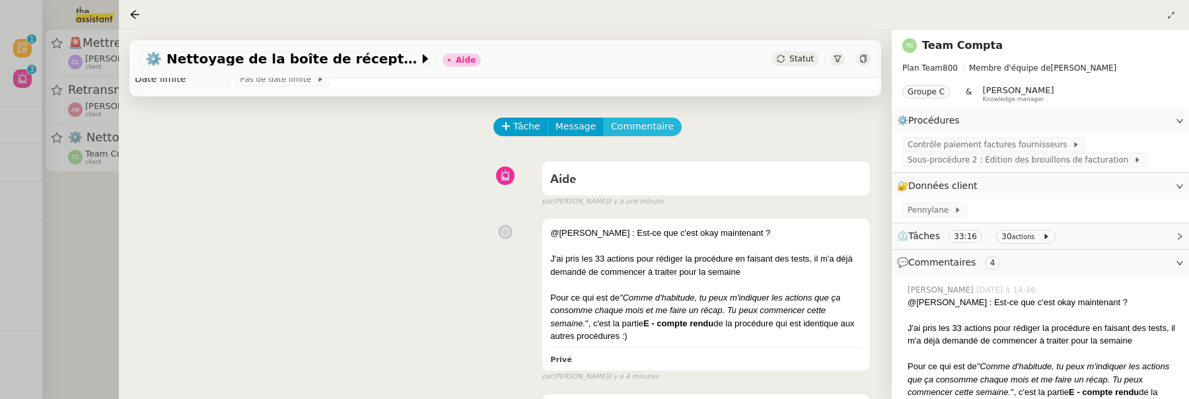
click at [638, 131] on span "Commentaire" at bounding box center [642, 126] width 63 height 15
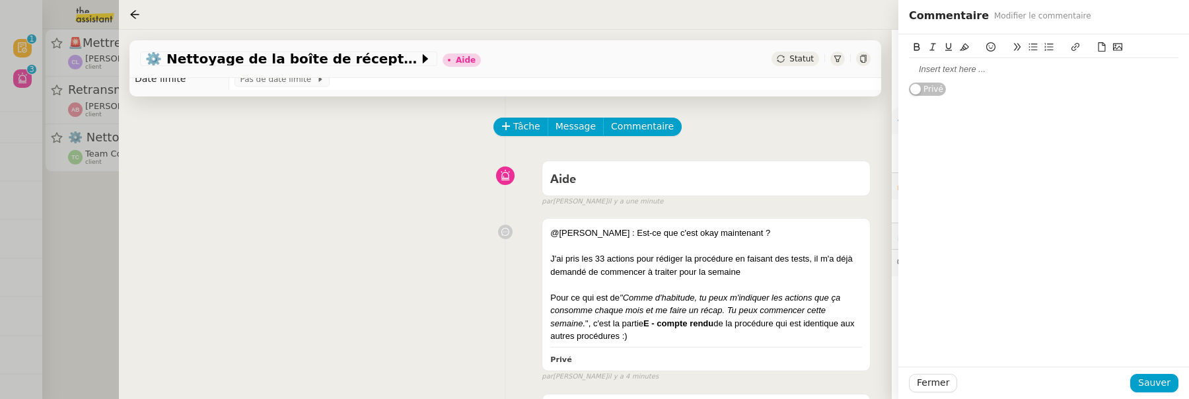
click at [986, 69] on div at bounding box center [1044, 69] width 270 height 12
click at [1157, 385] on span "Sauver" at bounding box center [1154, 382] width 32 height 15
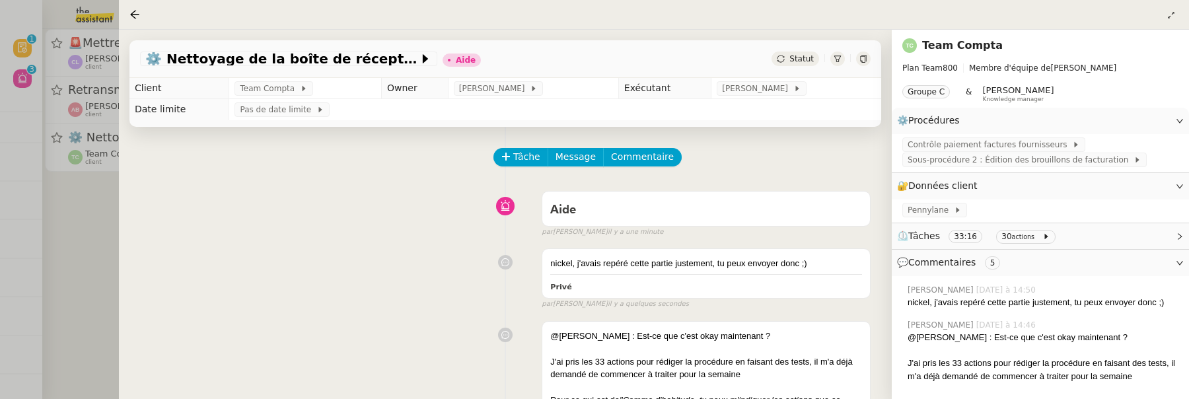
click at [797, 52] on div "Statut" at bounding box center [796, 59] width 48 height 15
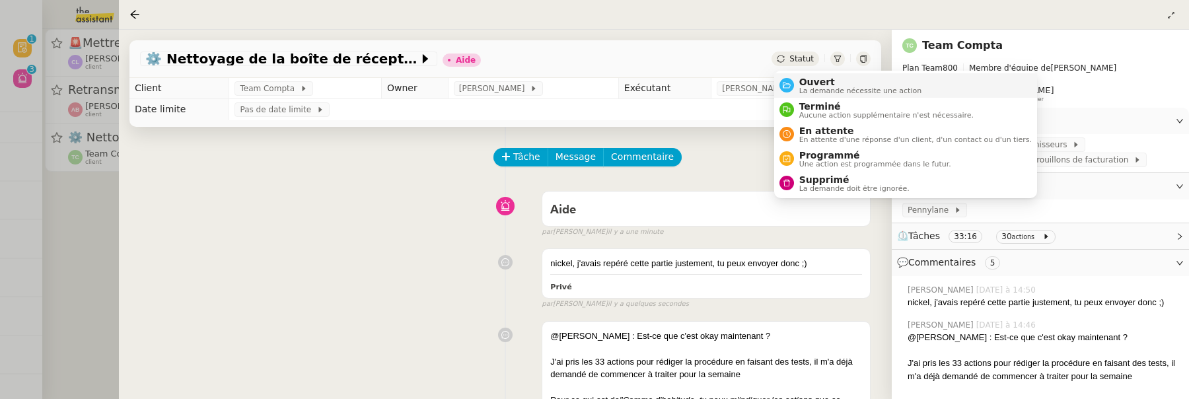
click at [812, 78] on span "Ouvert" at bounding box center [860, 82] width 123 height 11
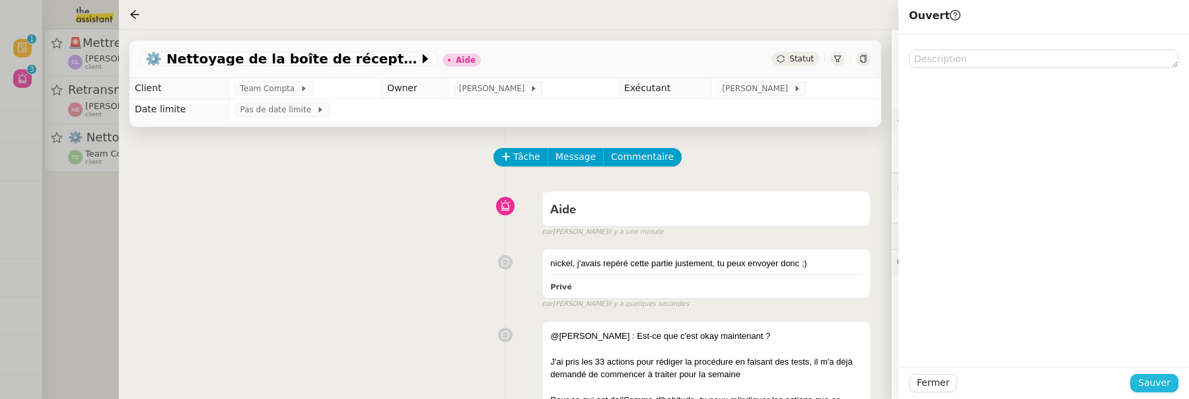
click at [1143, 384] on span "Sauver" at bounding box center [1154, 382] width 32 height 15
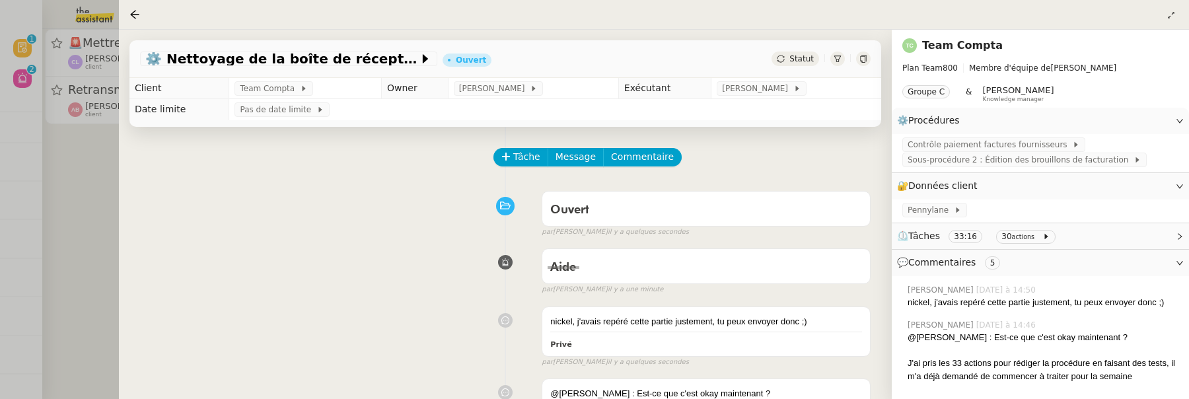
click at [104, 254] on div at bounding box center [594, 199] width 1189 height 399
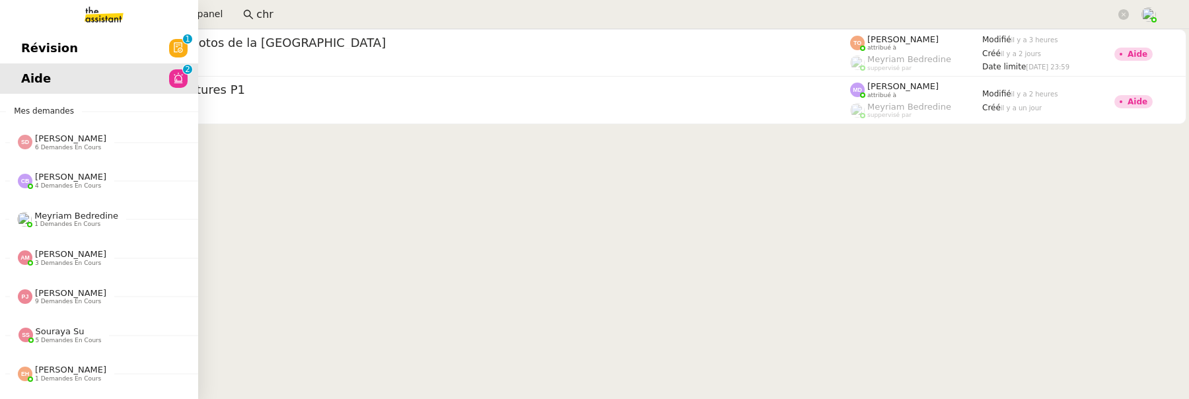
click at [37, 44] on span "Révision" at bounding box center [49, 48] width 57 height 20
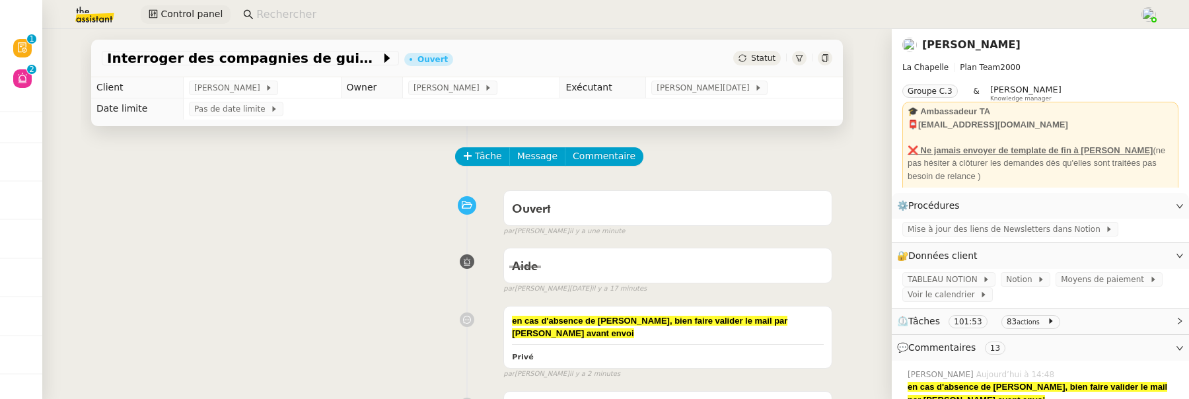
click at [187, 14] on span "Control panel" at bounding box center [192, 14] width 62 height 15
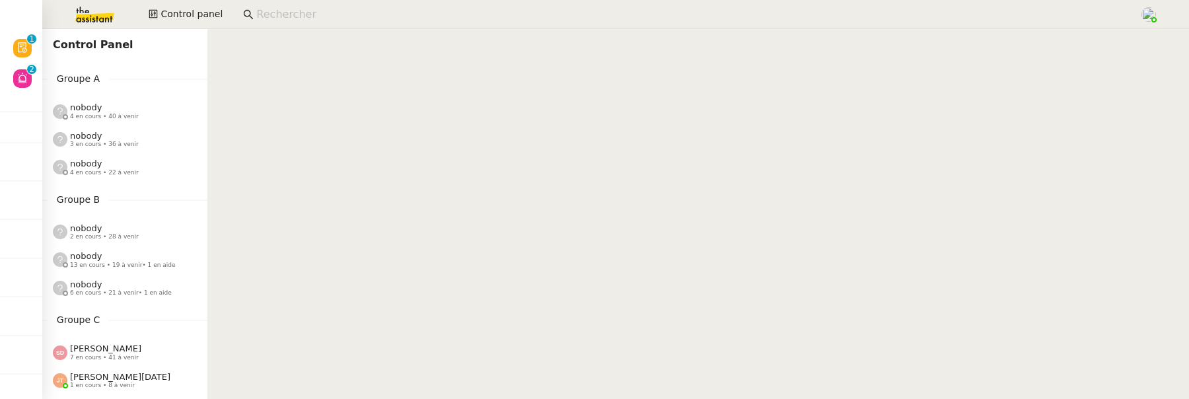
click at [106, 12] on img at bounding box center [84, 14] width 102 height 29
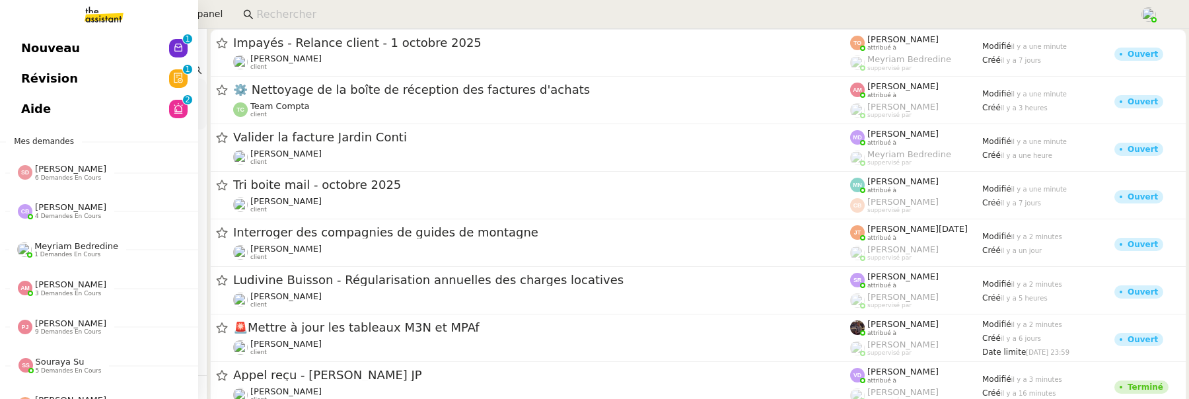
click at [15, 77] on link "Révision 0 1 2 3 4 5 6 7 8 9" at bounding box center [99, 78] width 198 height 30
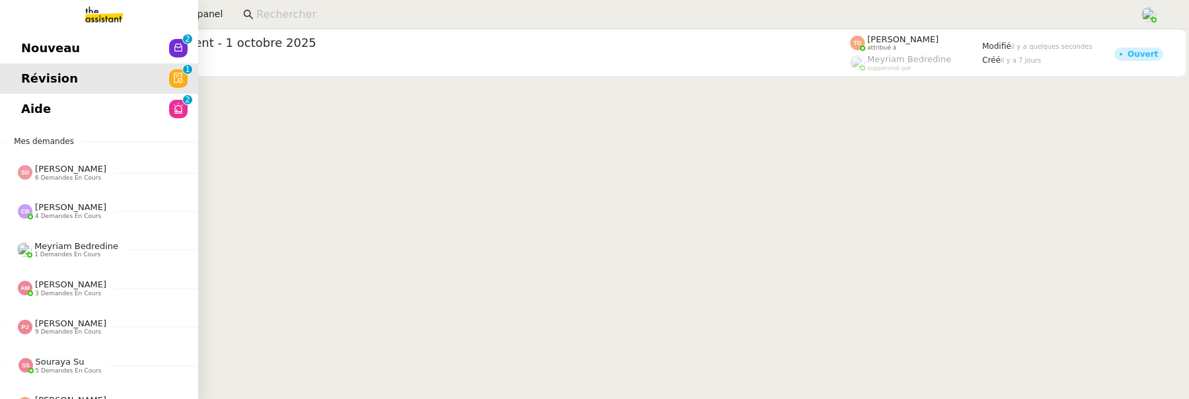
click at [34, 108] on span "Aide" at bounding box center [36, 109] width 30 height 20
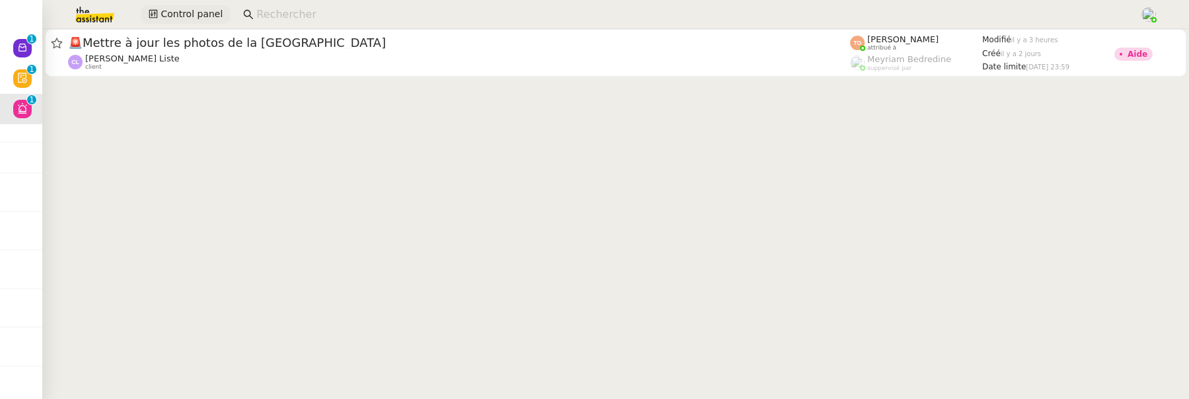
click at [205, 15] on span "Control panel" at bounding box center [192, 14] width 62 height 15
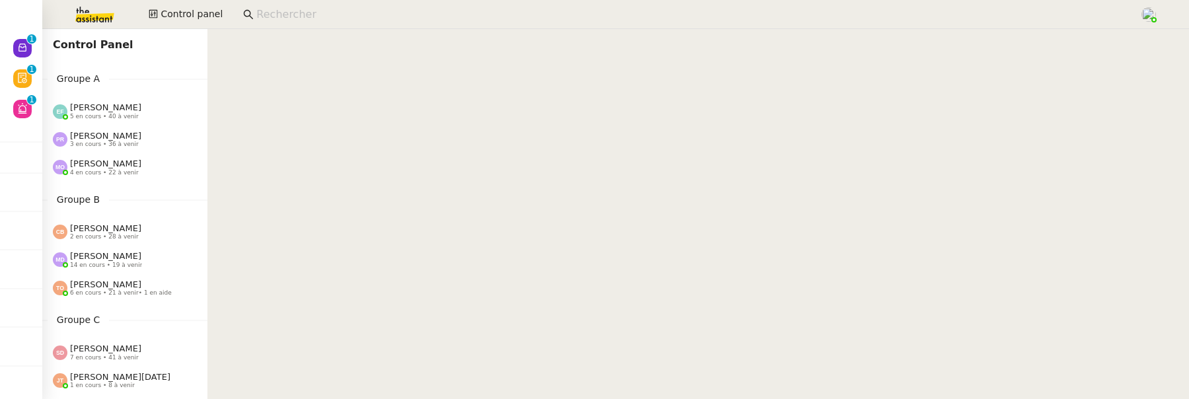
click at [124, 143] on span "3 en cours • 36 à venir" at bounding box center [104, 144] width 69 height 7
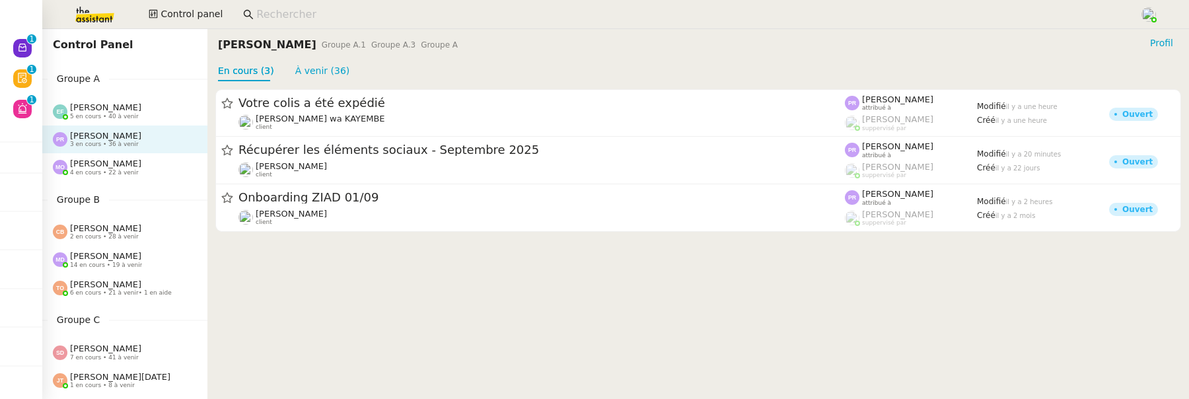
click at [114, 170] on span "4 en cours • 22 à venir" at bounding box center [104, 172] width 69 height 7
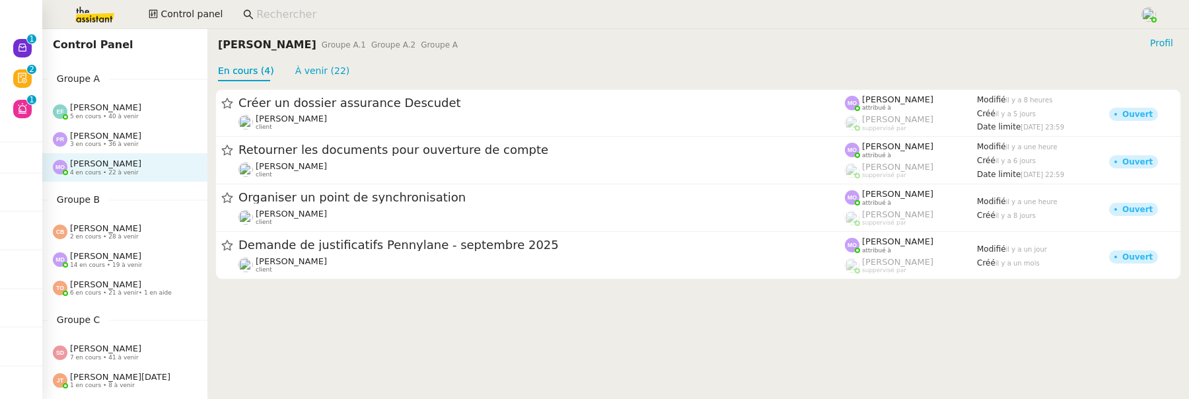
click at [117, 115] on span "5 en cours • 40 à venir" at bounding box center [104, 116] width 69 height 7
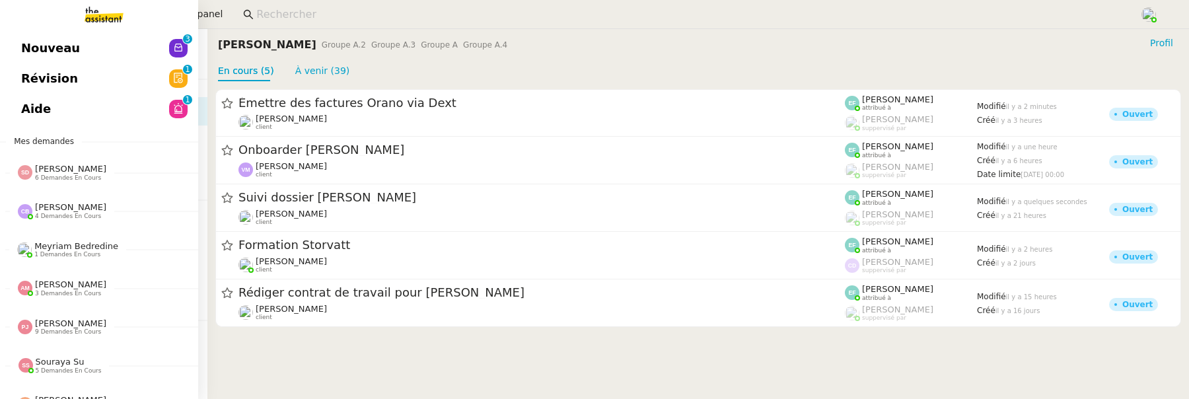
click at [52, 81] on span "Révision" at bounding box center [49, 79] width 57 height 20
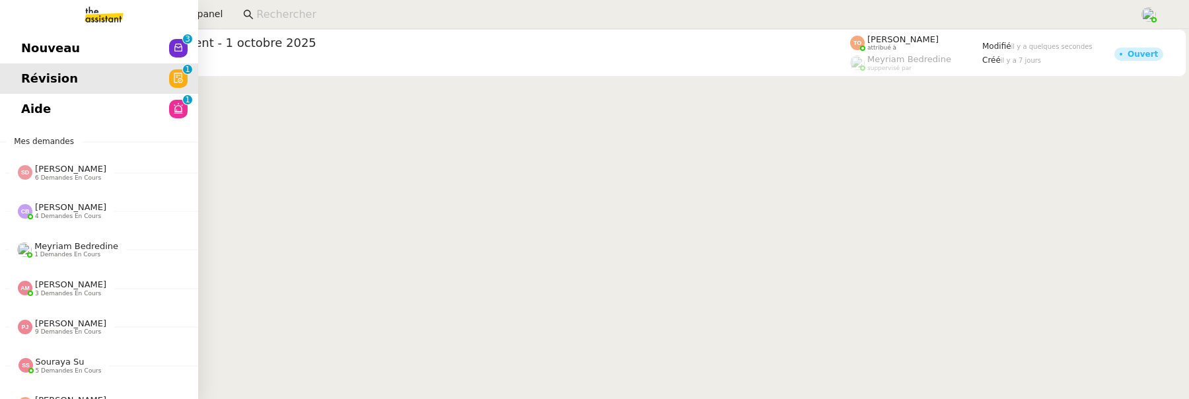
click at [34, 44] on span "Nouveau" at bounding box center [50, 48] width 59 height 20
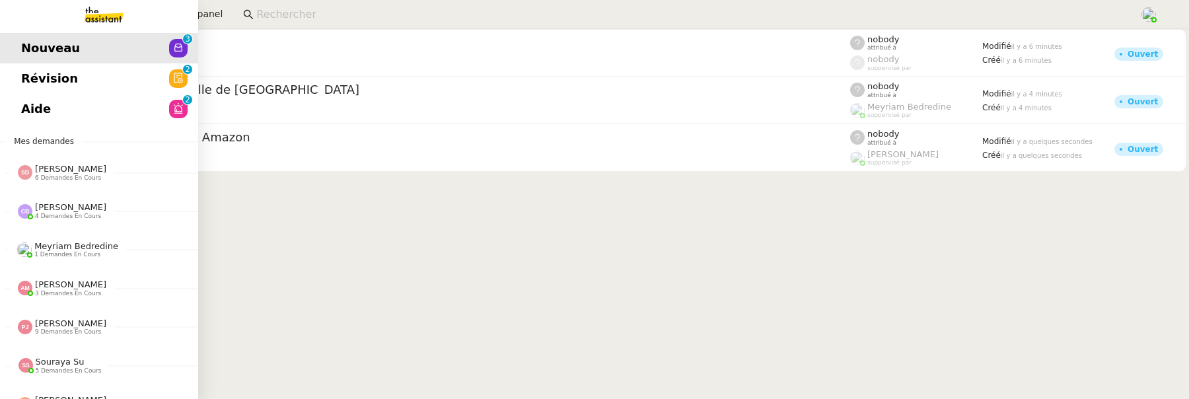
click at [9, 77] on link "Révision 0 1 2 3 4 5 6 7 8 9" at bounding box center [99, 78] width 198 height 30
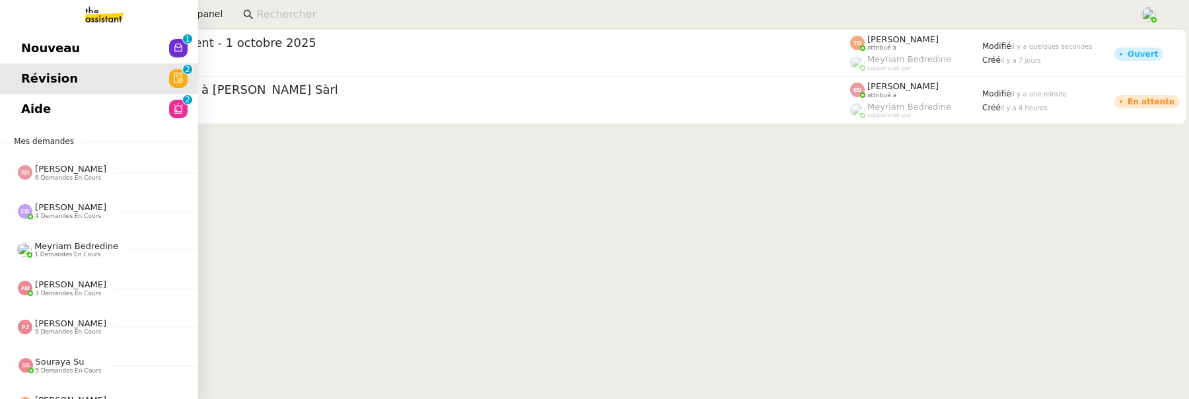
click at [30, 117] on span "Aide" at bounding box center [36, 109] width 30 height 20
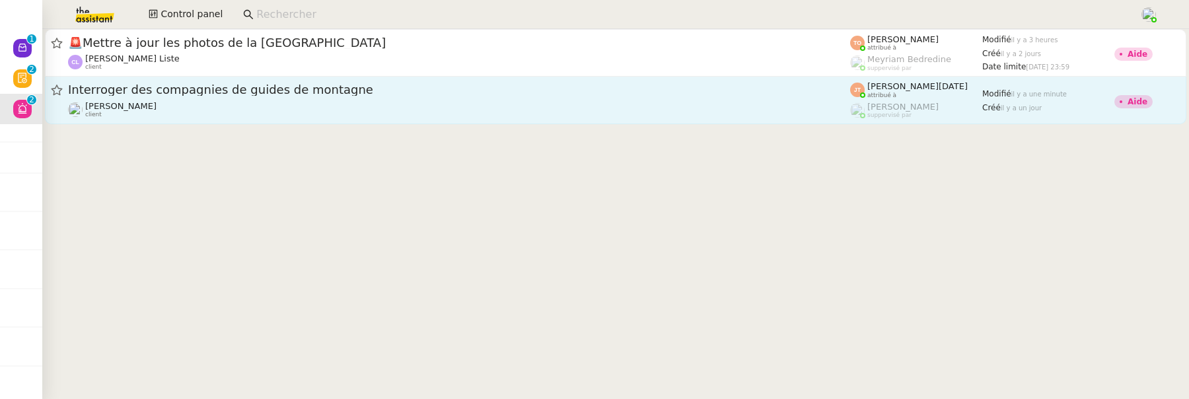
click at [306, 108] on div "Hugo Bentz client" at bounding box center [459, 109] width 782 height 17
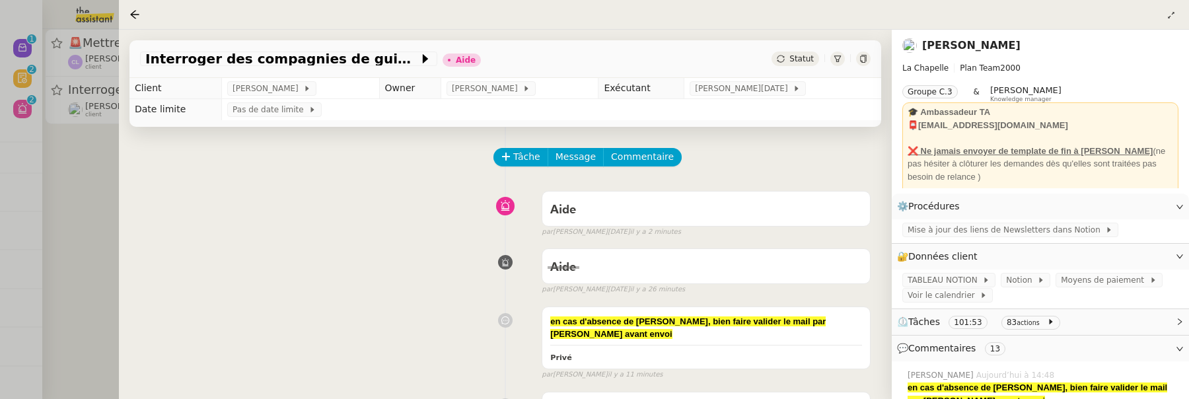
click at [798, 57] on span "Statut" at bounding box center [801, 58] width 24 height 9
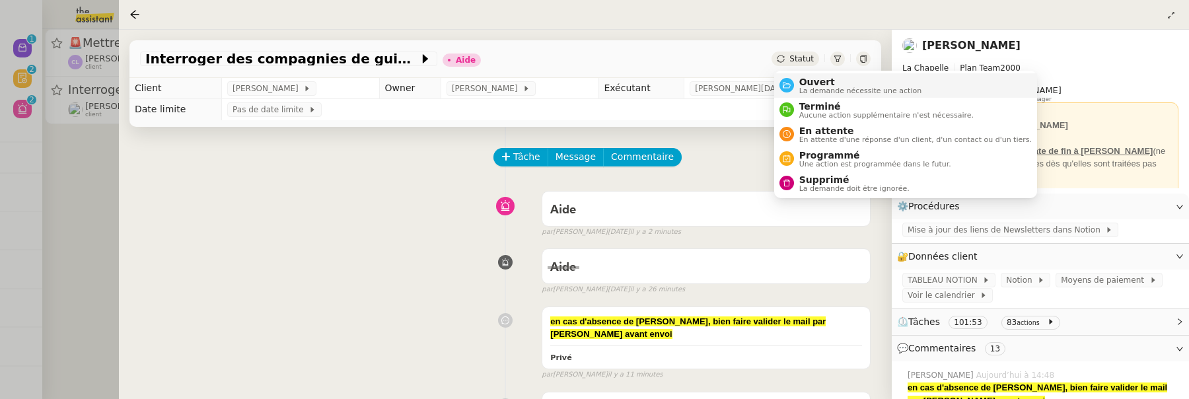
click at [810, 80] on span "Ouvert" at bounding box center [860, 82] width 123 height 11
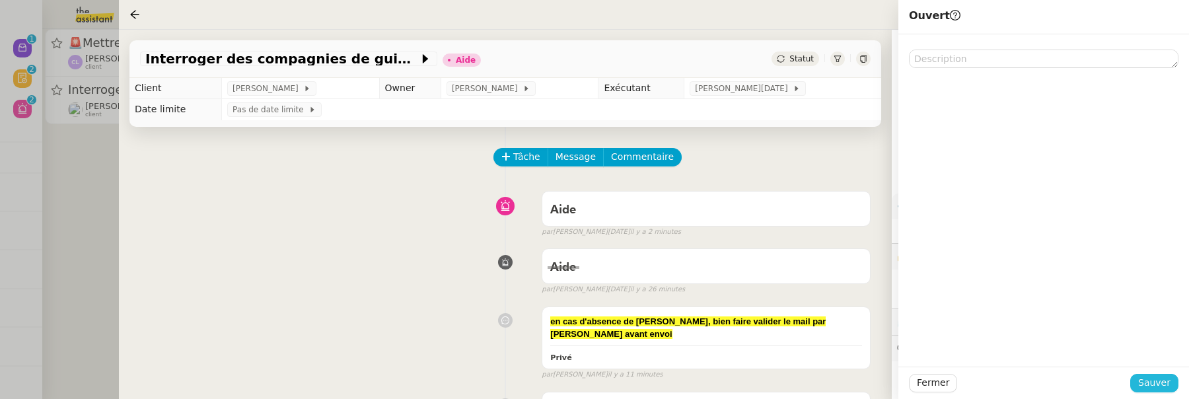
click at [1140, 383] on button "Sauver" at bounding box center [1154, 383] width 48 height 18
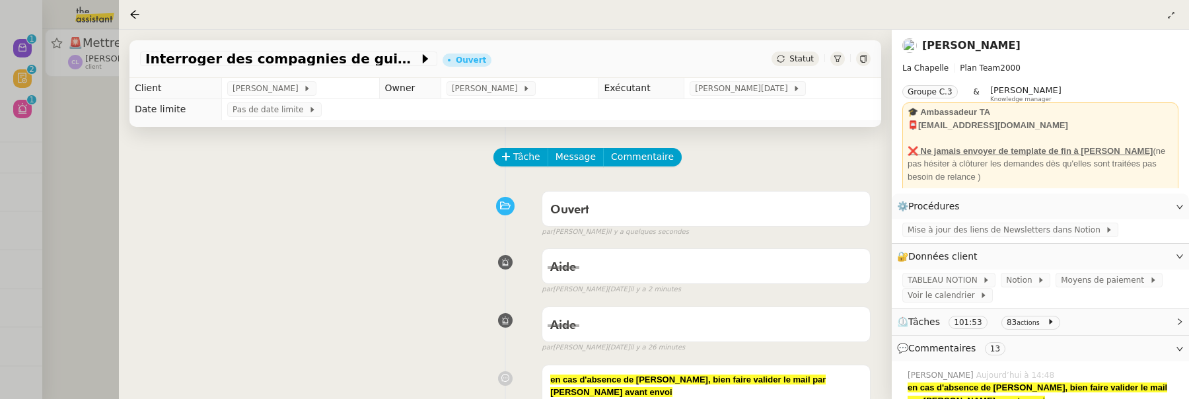
click at [104, 181] on div at bounding box center [594, 199] width 1189 height 399
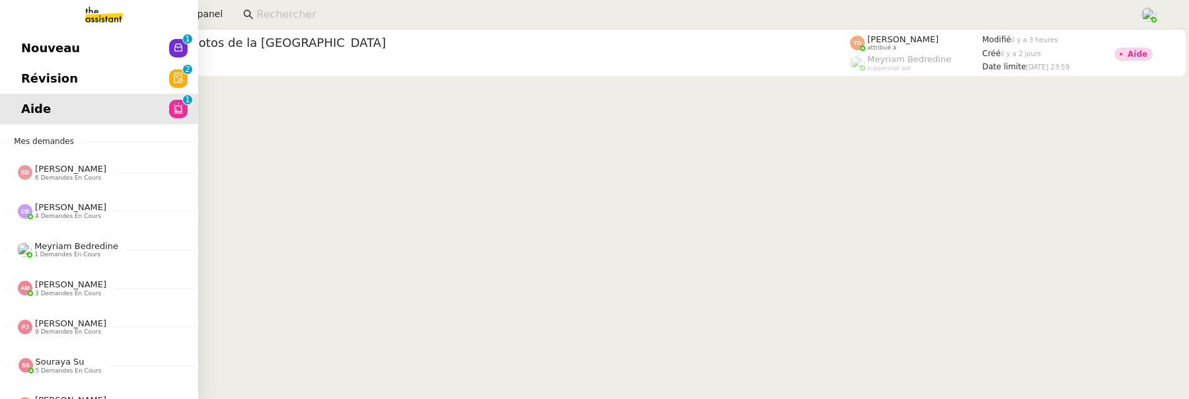
click at [40, 77] on span "Révision" at bounding box center [49, 79] width 57 height 20
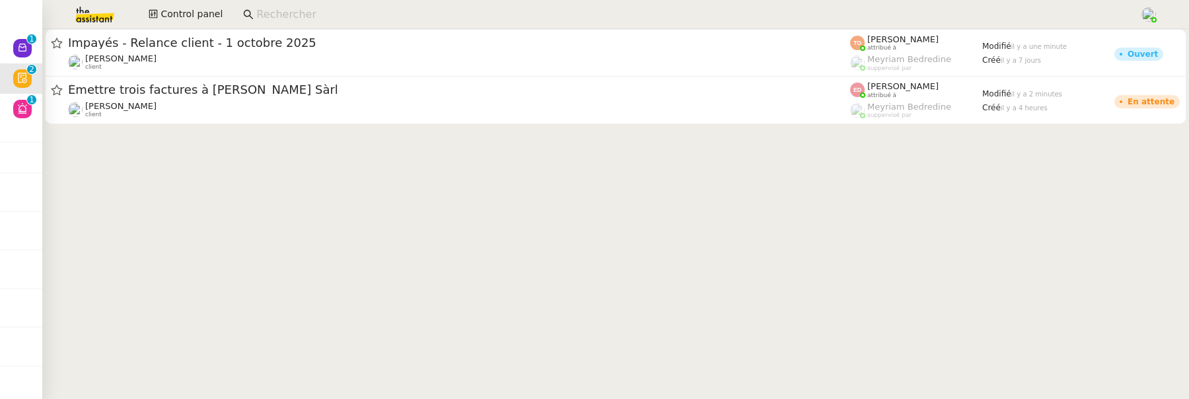
click at [283, 18] on input at bounding box center [691, 15] width 870 height 18
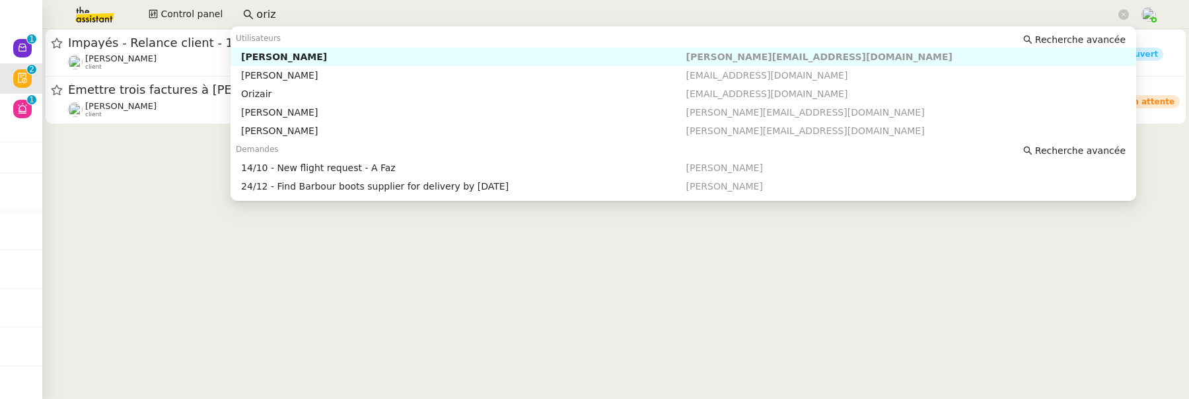
click at [322, 57] on div "[PERSON_NAME]" at bounding box center [463, 57] width 445 height 12
type input "oriz"
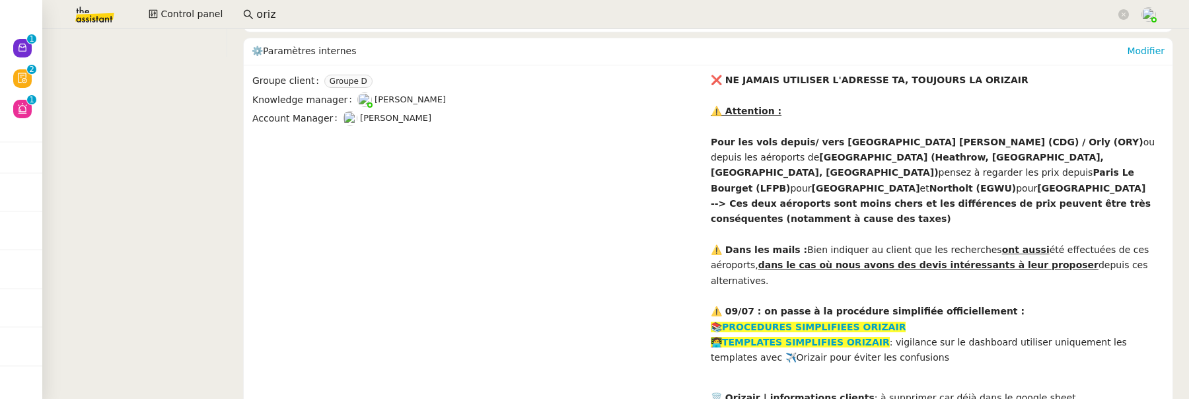
scroll to position [346, 0]
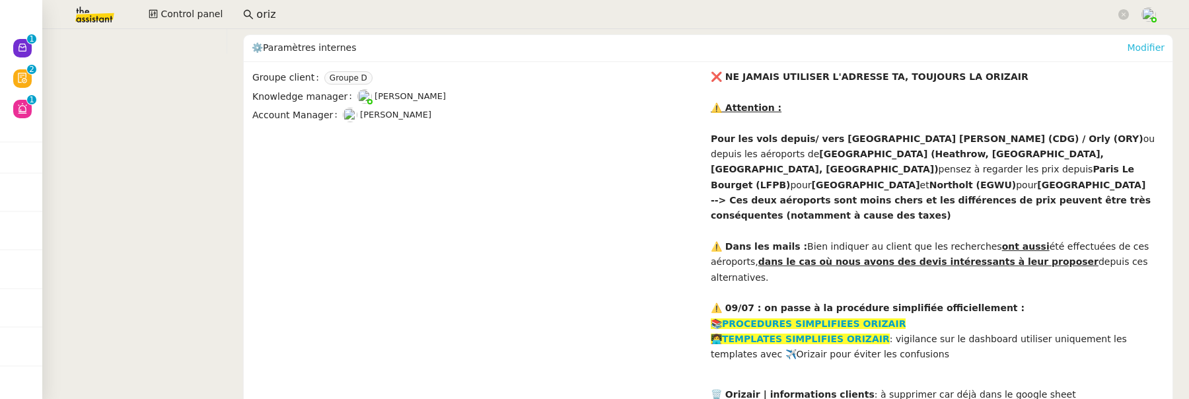
click at [1137, 42] on link "Modifier" at bounding box center [1146, 47] width 38 height 11
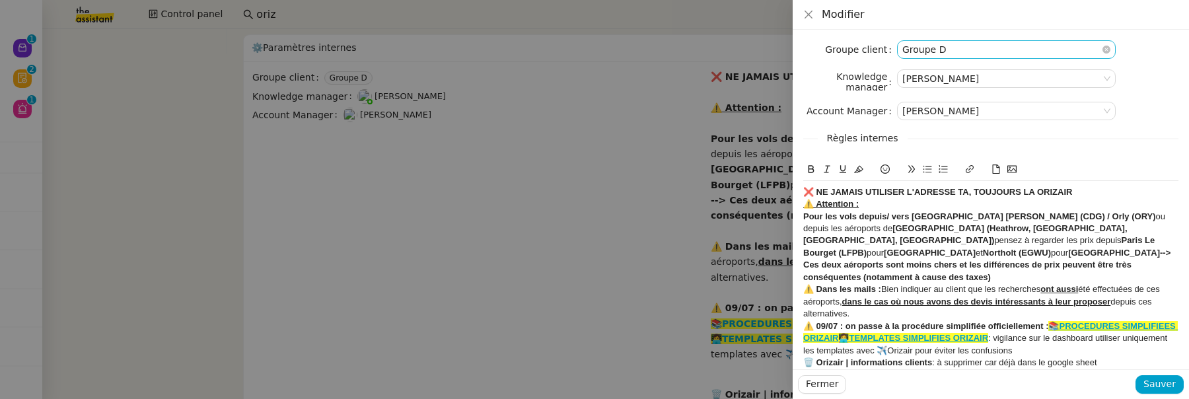
click at [967, 47] on nz-select-item "Groupe D" at bounding box center [1006, 49] width 208 height 17
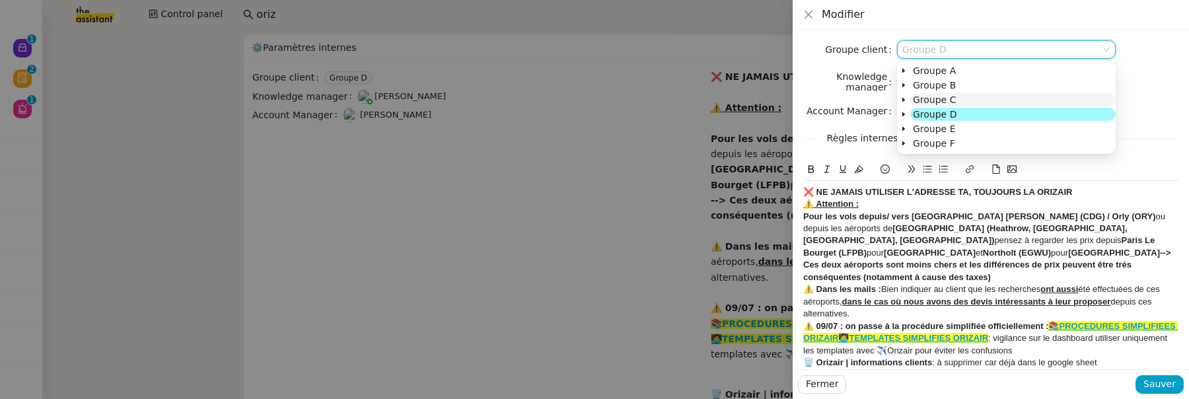
click at [952, 96] on span "Groupe C" at bounding box center [934, 99] width 43 height 11
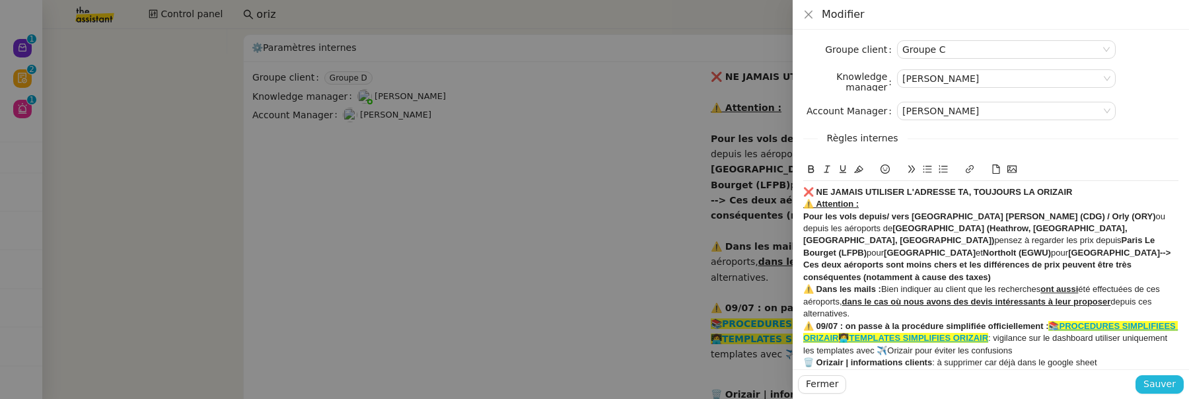
click at [1173, 384] on span "Sauver" at bounding box center [1160, 384] width 32 height 15
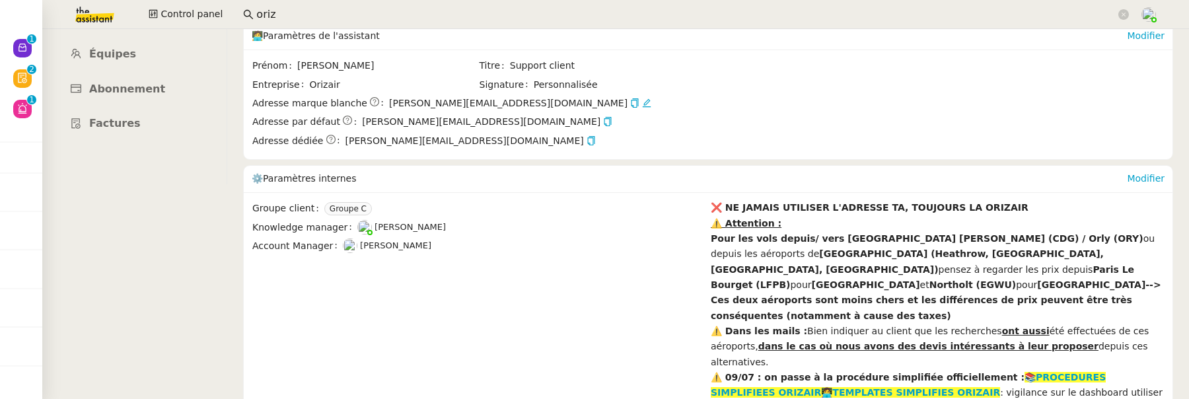
scroll to position [0, 0]
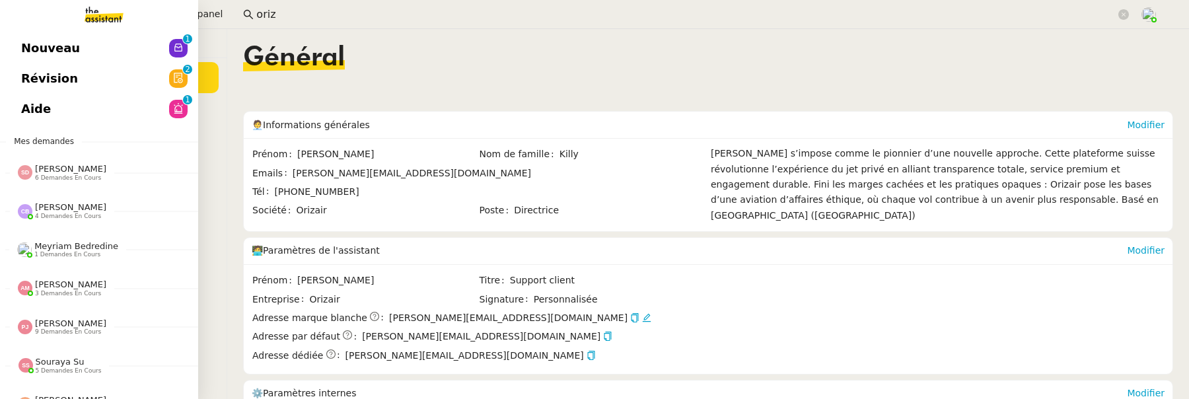
click at [36, 44] on span "Nouveau" at bounding box center [50, 48] width 59 height 20
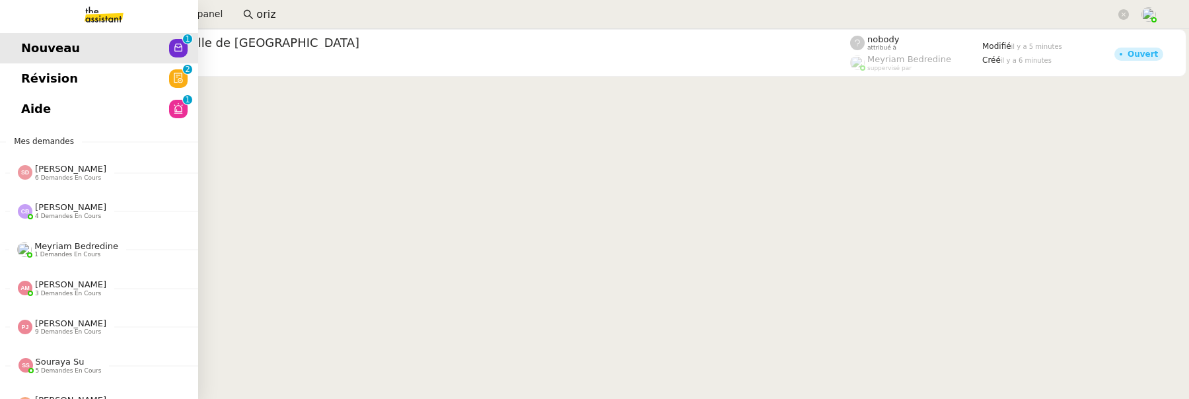
click at [93, 71] on link "Révision 0 1 2 3 4 5 6 7 8 9" at bounding box center [99, 78] width 198 height 30
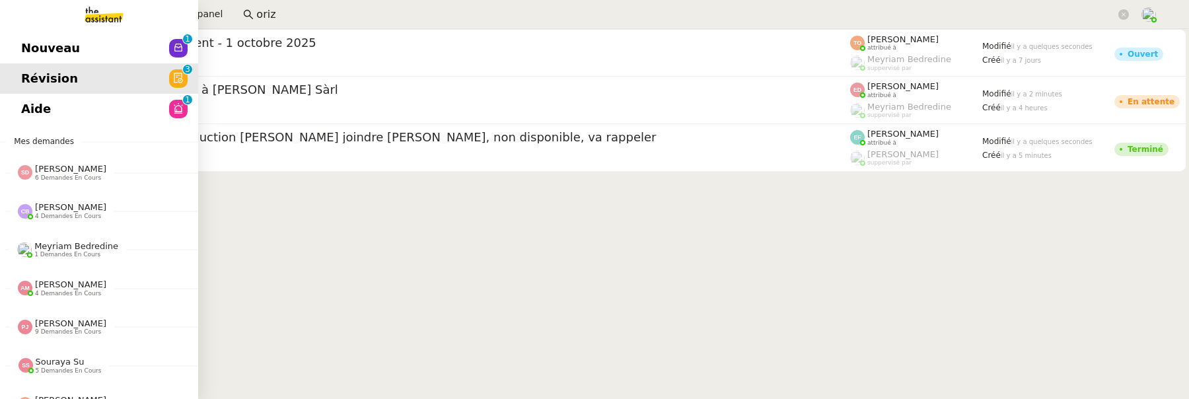
click at [33, 106] on span "Aide" at bounding box center [36, 109] width 30 height 20
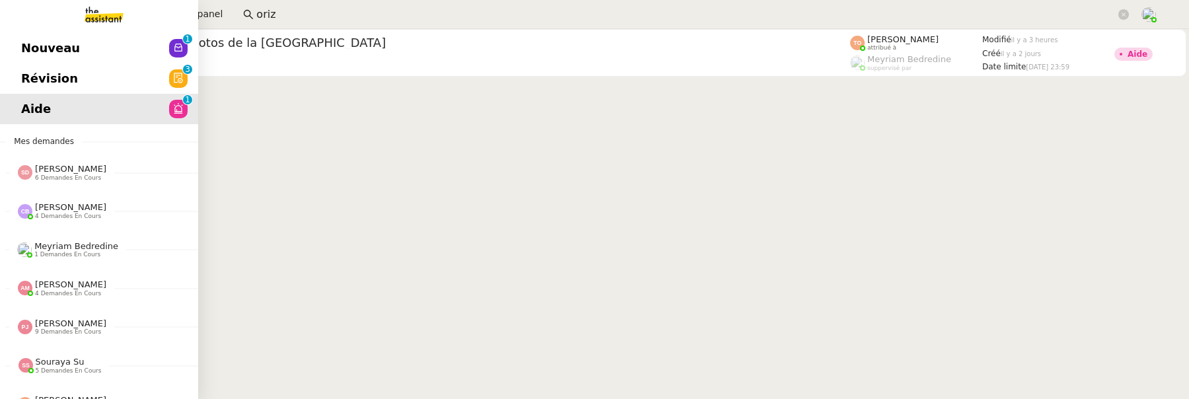
click at [38, 74] on span "Révision" at bounding box center [49, 79] width 57 height 20
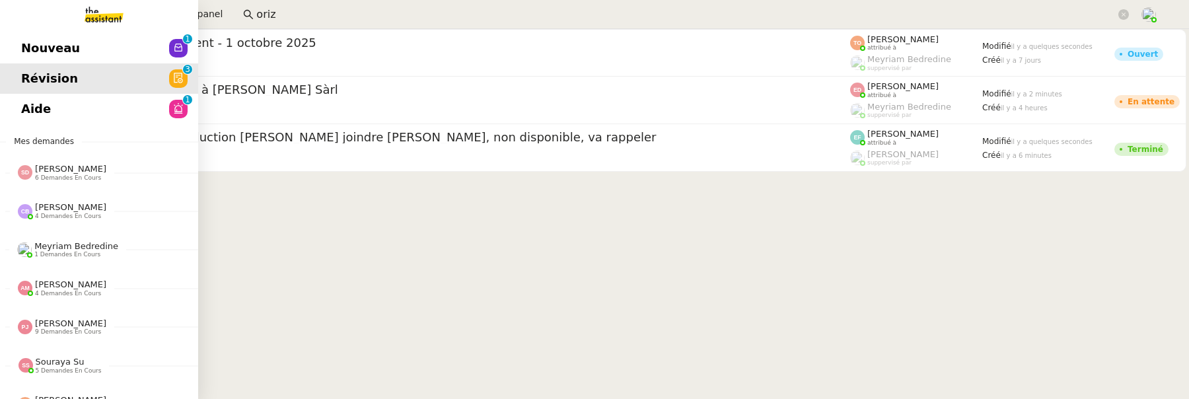
click at [36, 46] on span "Nouveau" at bounding box center [50, 48] width 59 height 20
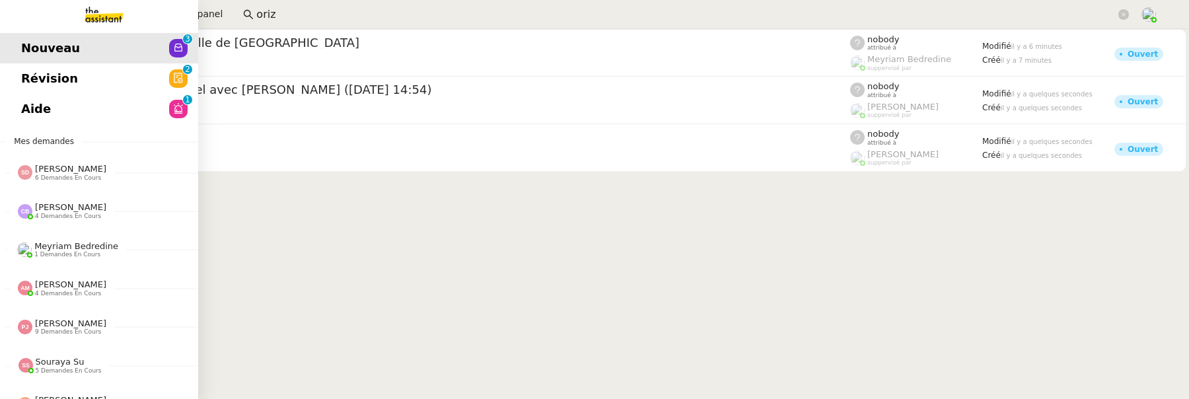
click at [72, 92] on link "Révision 0 1 2 3 4 5 6 7 8 9" at bounding box center [99, 78] width 198 height 30
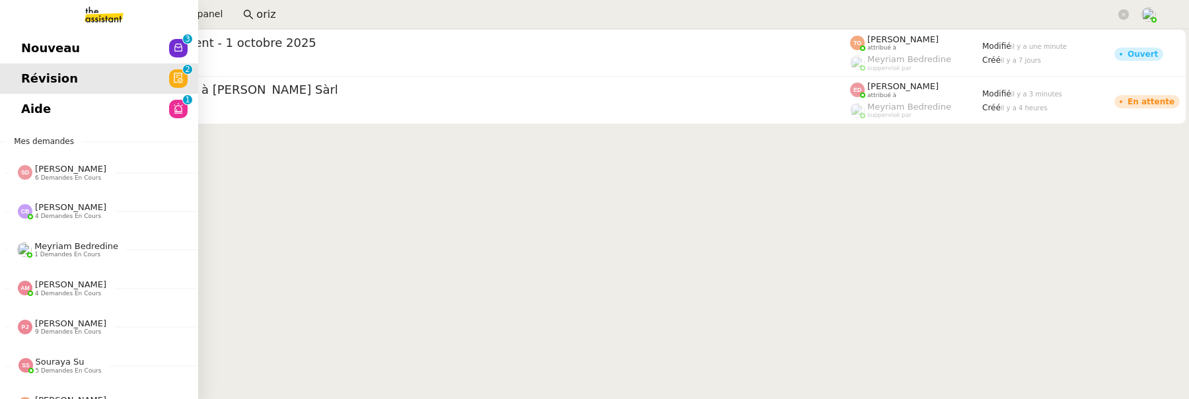
click at [20, 59] on link "Nouveau 0 1 2 3 4 5 6 7 8 9" at bounding box center [99, 48] width 198 height 30
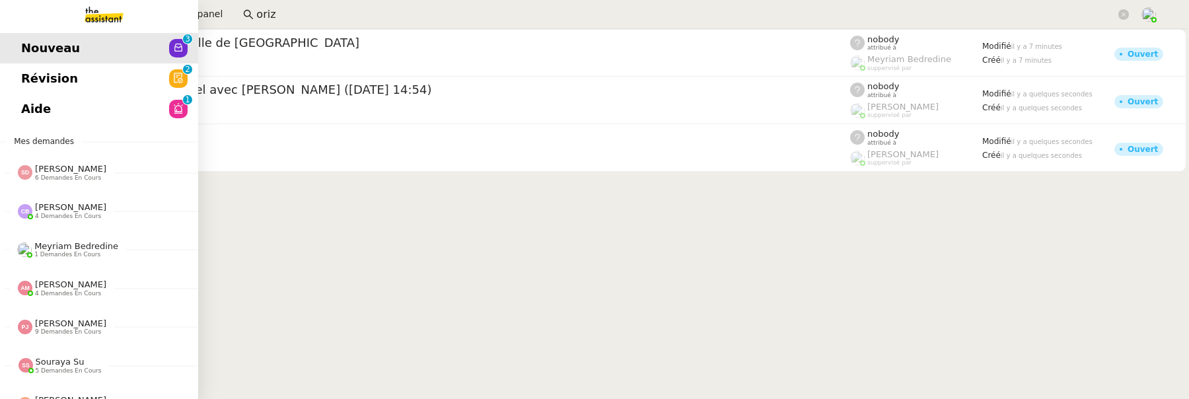
click at [48, 87] on span "Révision" at bounding box center [49, 79] width 57 height 20
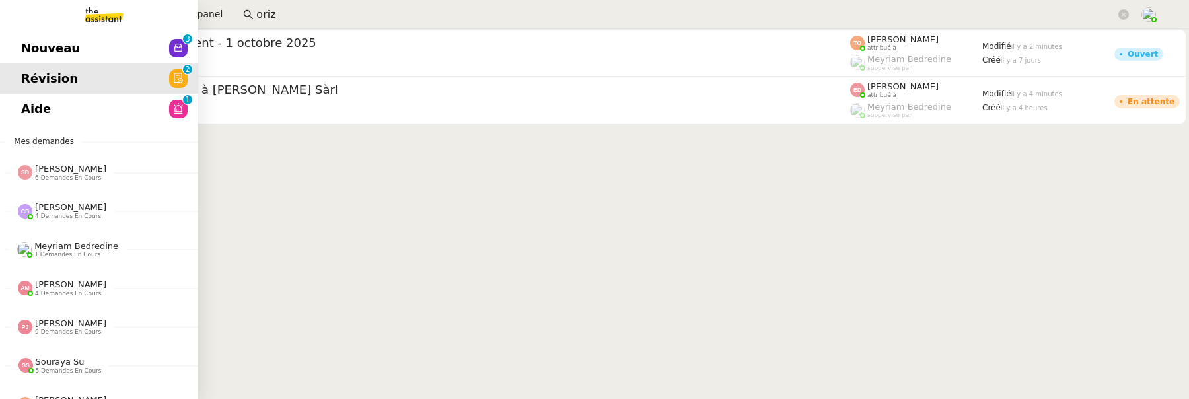
click at [30, 53] on span "Nouveau" at bounding box center [50, 48] width 59 height 20
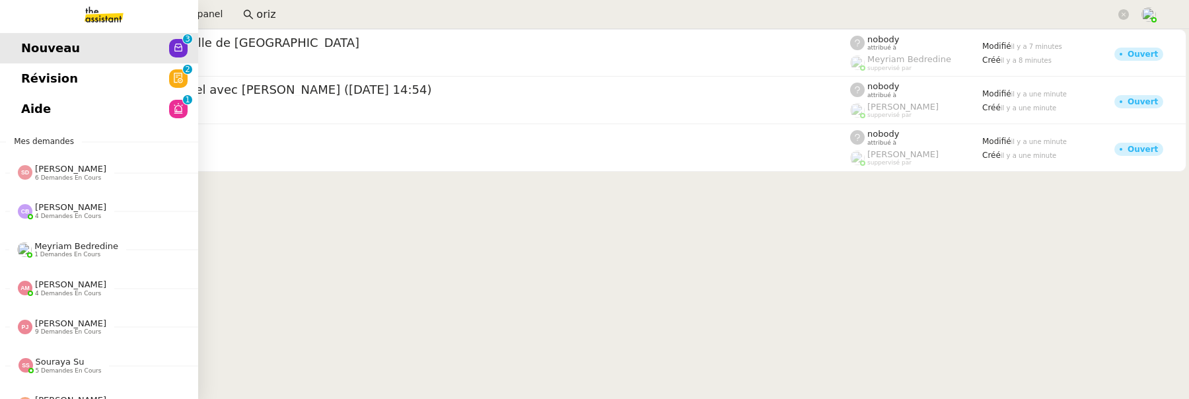
click at [37, 108] on span "Aide" at bounding box center [36, 109] width 30 height 20
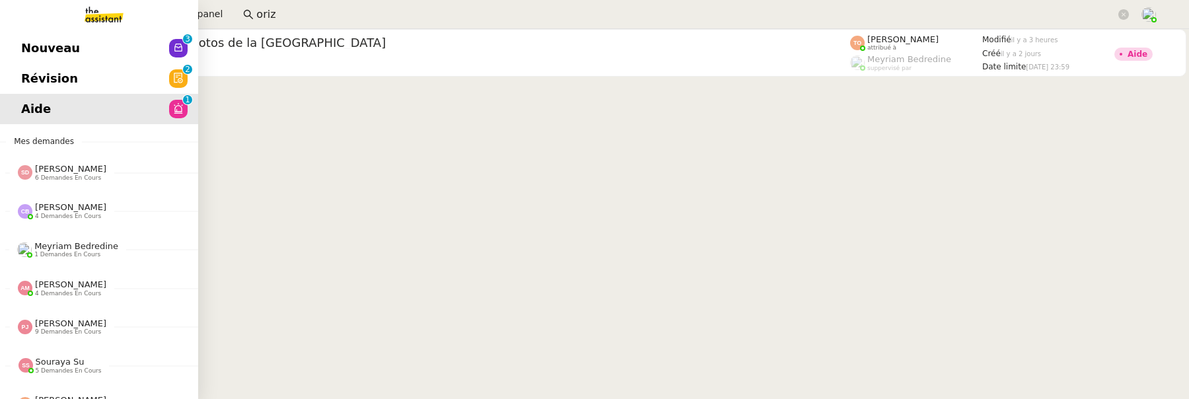
click at [40, 77] on span "Révision" at bounding box center [49, 79] width 57 height 20
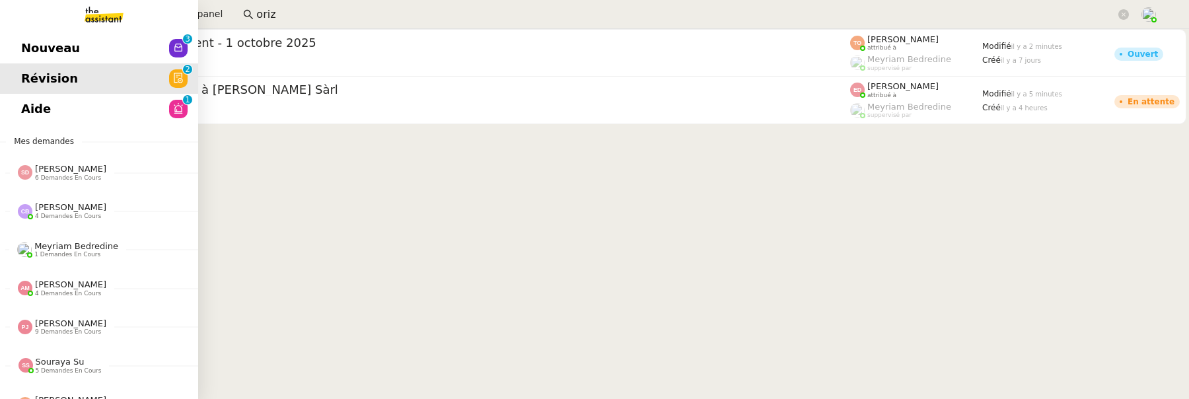
click at [38, 106] on span "Aide" at bounding box center [36, 109] width 30 height 20
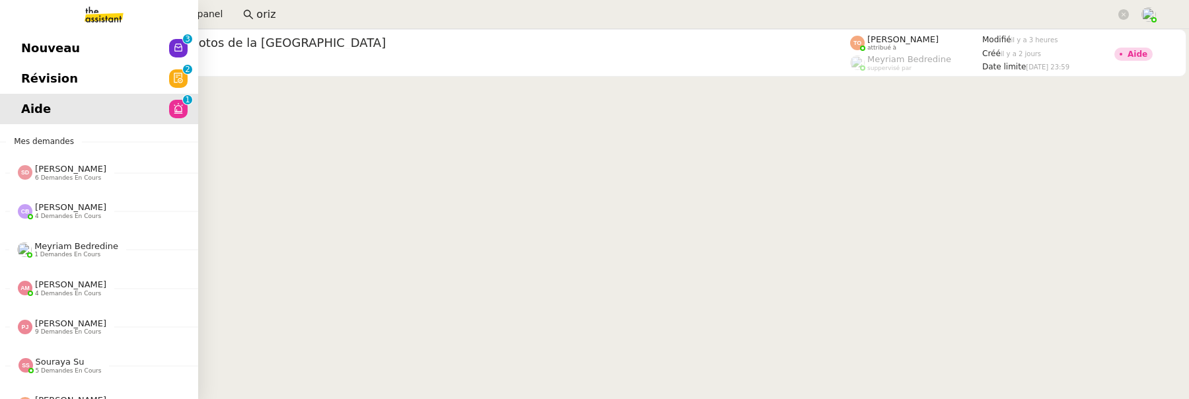
click at [32, 55] on span "Nouveau" at bounding box center [50, 48] width 59 height 20
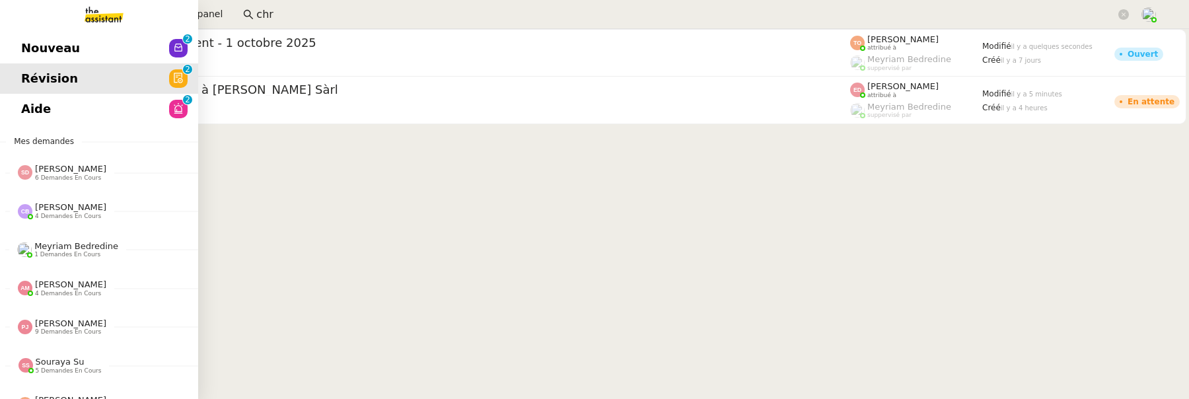
click at [93, 119] on link "Aide 0 1 2 3 4 5 6 7 8 9" at bounding box center [99, 109] width 198 height 30
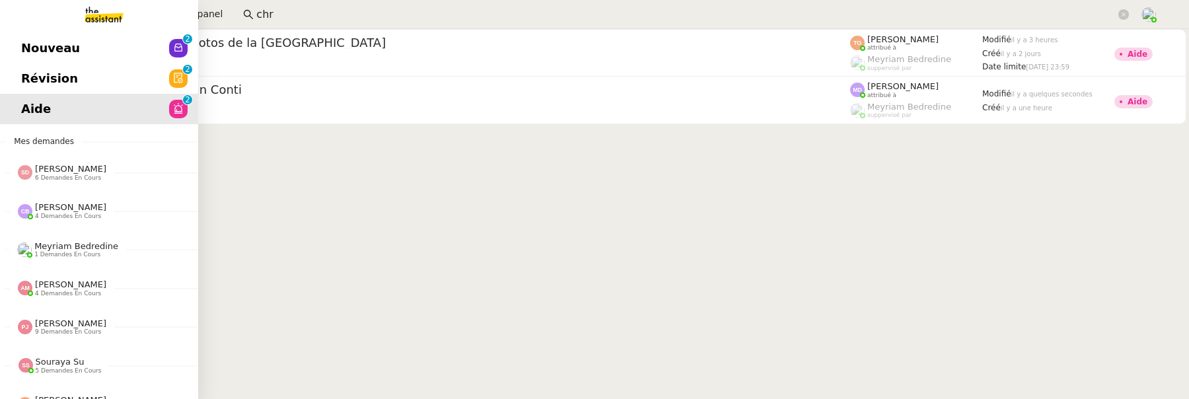
click at [60, 46] on span "Nouveau" at bounding box center [50, 48] width 59 height 20
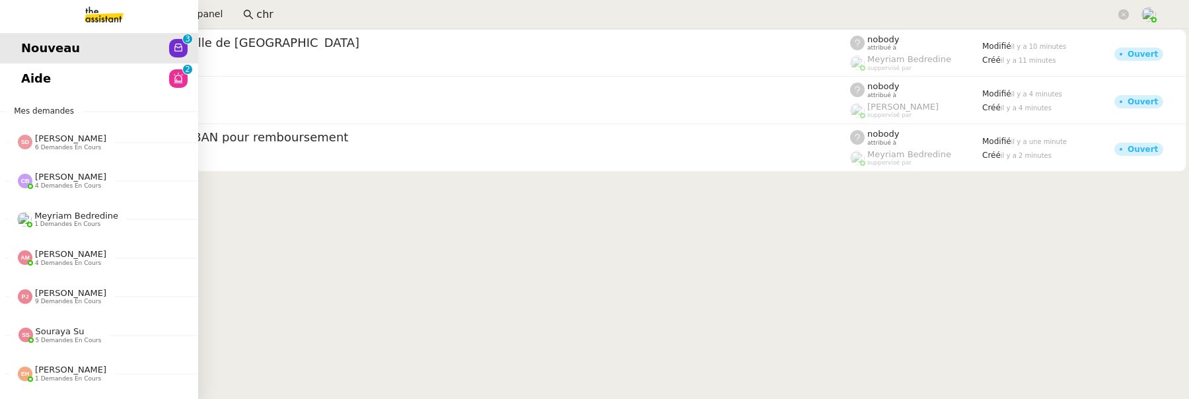
click at [7, 71] on link "Aide 0 1 2 3 4 5 6 7 8 9" at bounding box center [99, 78] width 198 height 30
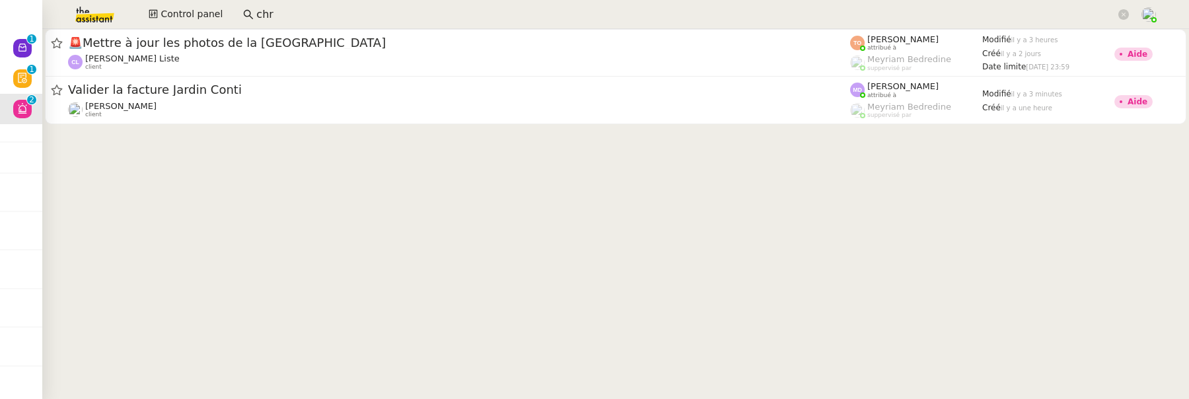
click at [275, 13] on input "chr" at bounding box center [685, 15] width 859 height 18
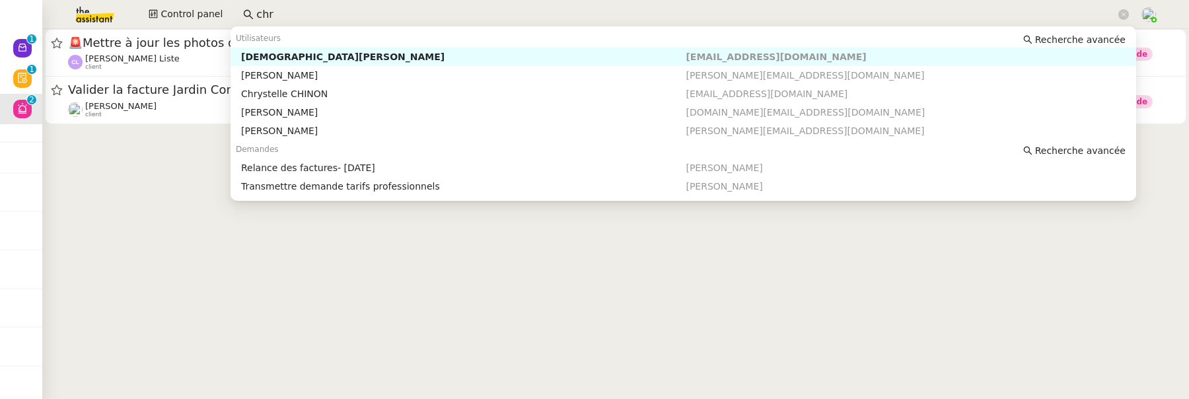
click at [275, 13] on input "chr" at bounding box center [685, 15] width 859 height 18
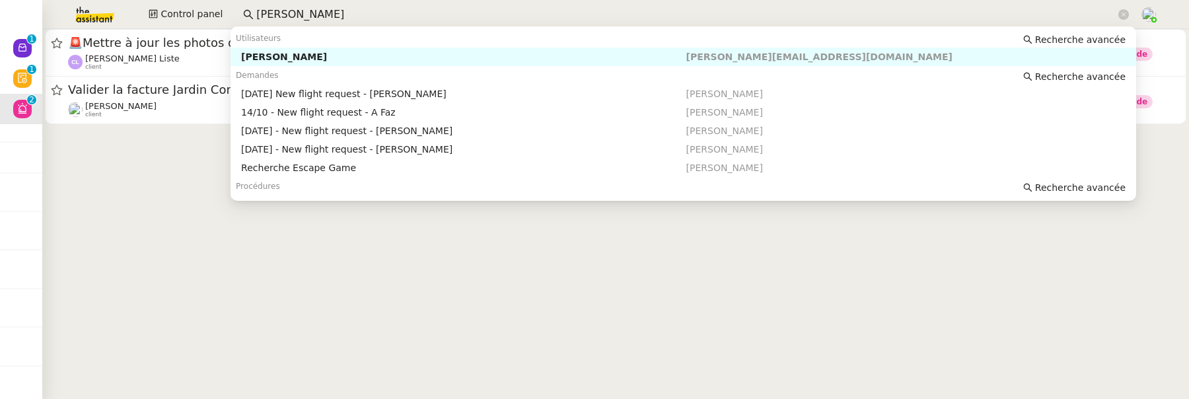
click at [456, 54] on div "[PERSON_NAME]" at bounding box center [463, 57] width 445 height 12
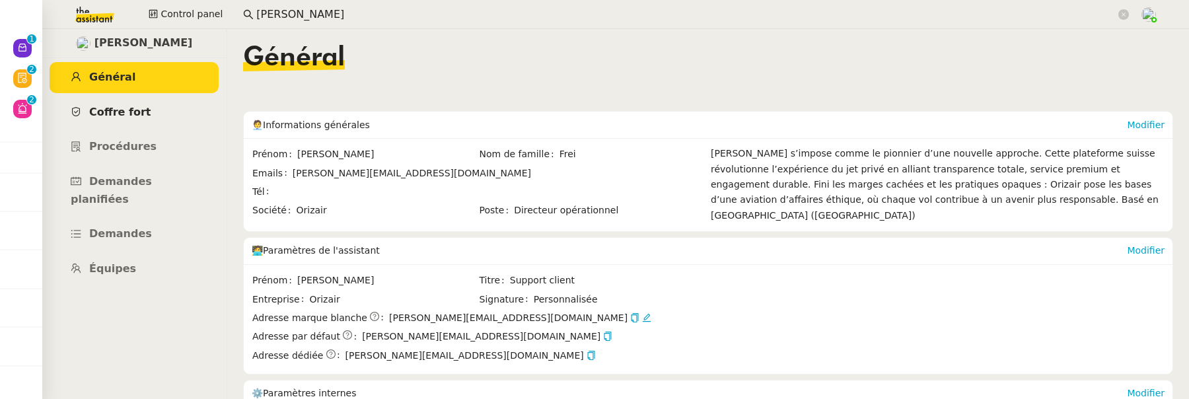
click at [151, 114] on link "Coffre fort" at bounding box center [134, 112] width 169 height 31
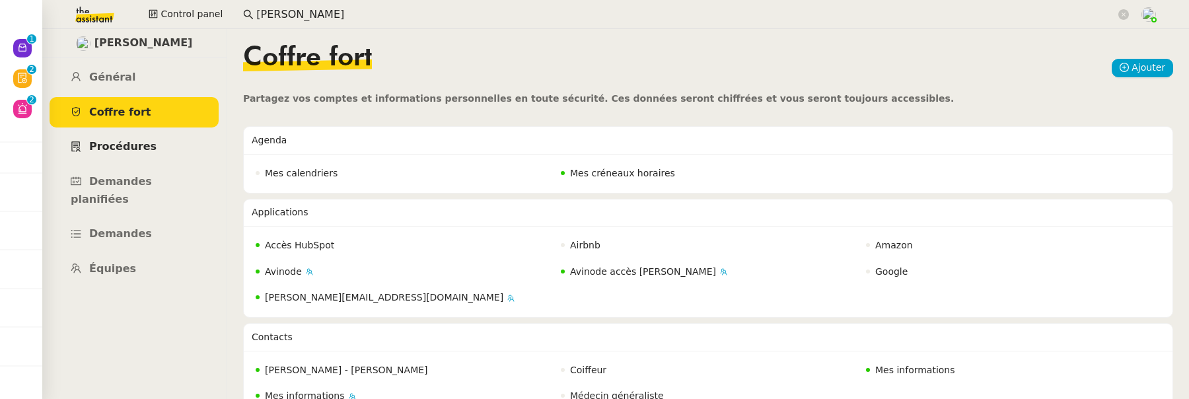
click at [150, 146] on link "Procédures" at bounding box center [134, 146] width 169 height 31
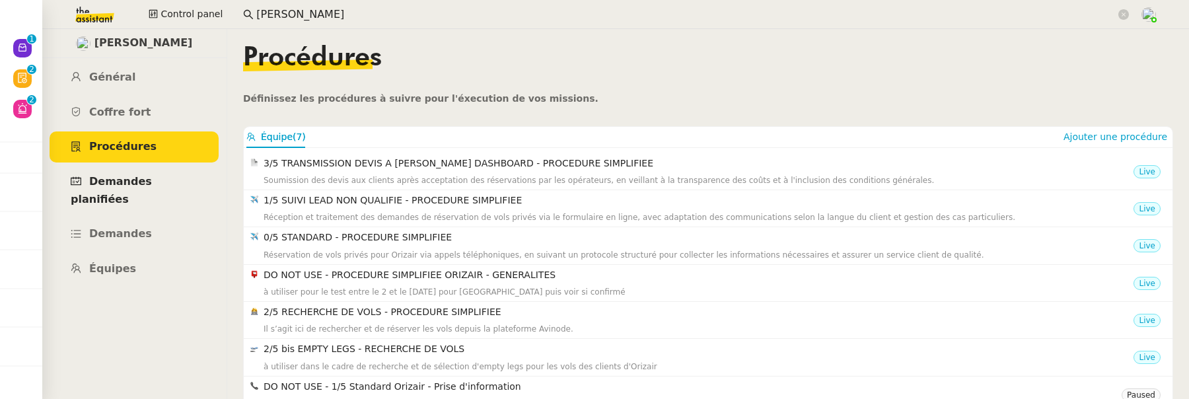
click at [152, 176] on span "Demandes planifiées" at bounding box center [111, 190] width 81 height 30
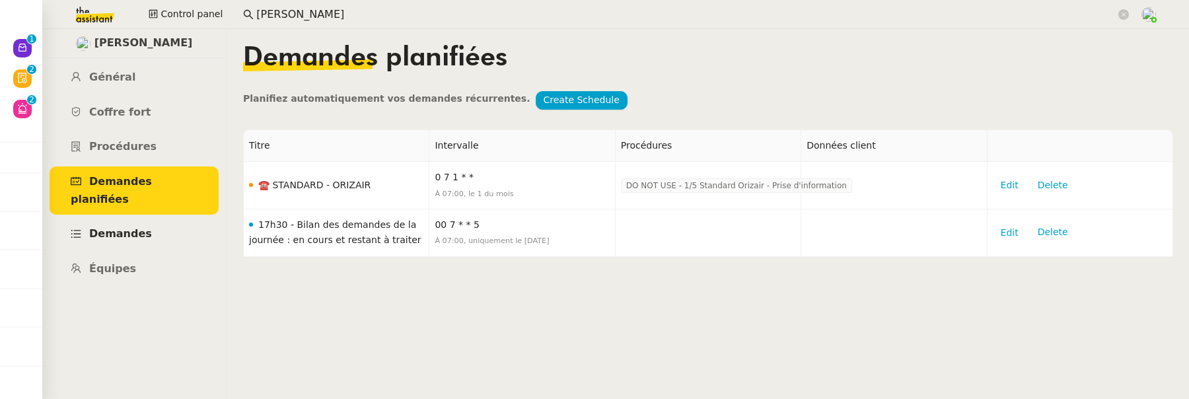
click at [159, 219] on link "Demandes" at bounding box center [134, 234] width 169 height 31
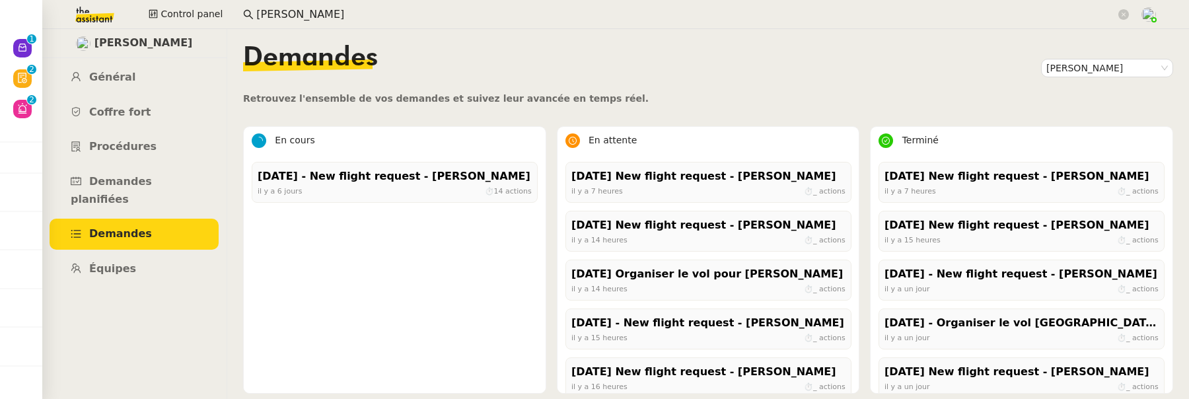
click at [155, 235] on ul "Général Coffre fort Procédures Demandes planifiées Demandes Équipes" at bounding box center [134, 173] width 185 height 223
click at [156, 254] on link "Équipes" at bounding box center [134, 269] width 169 height 31
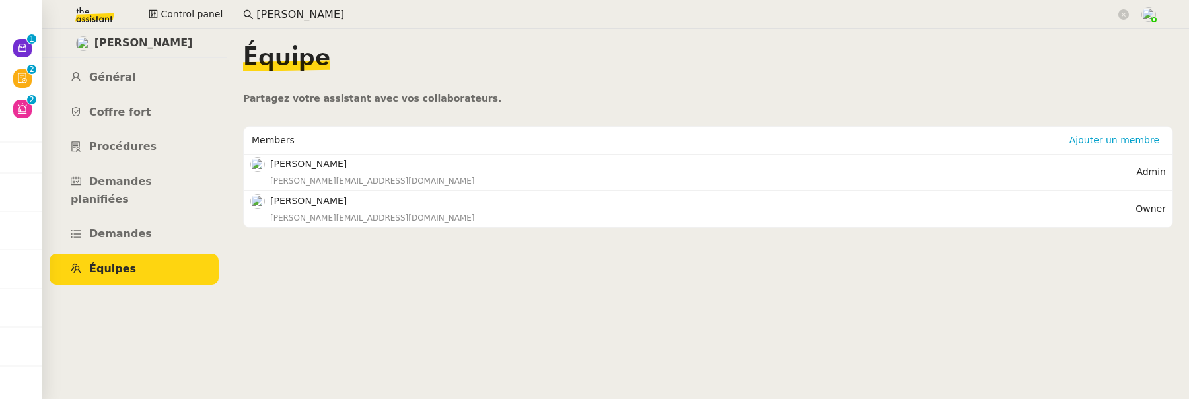
click at [312, 12] on input "louis frei" at bounding box center [685, 15] width 859 height 18
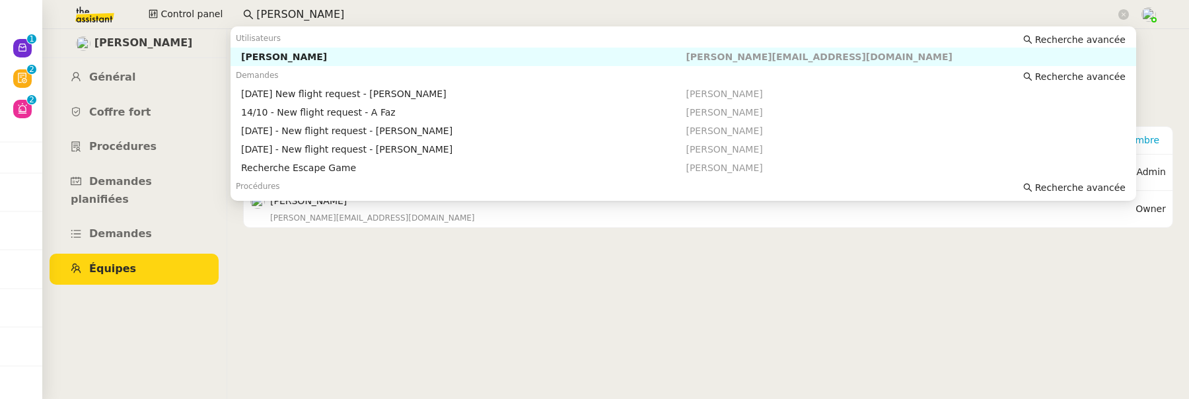
click at [312, 12] on input "louis frei" at bounding box center [685, 15] width 859 height 18
click at [312, 11] on input "louis frei" at bounding box center [685, 15] width 859 height 18
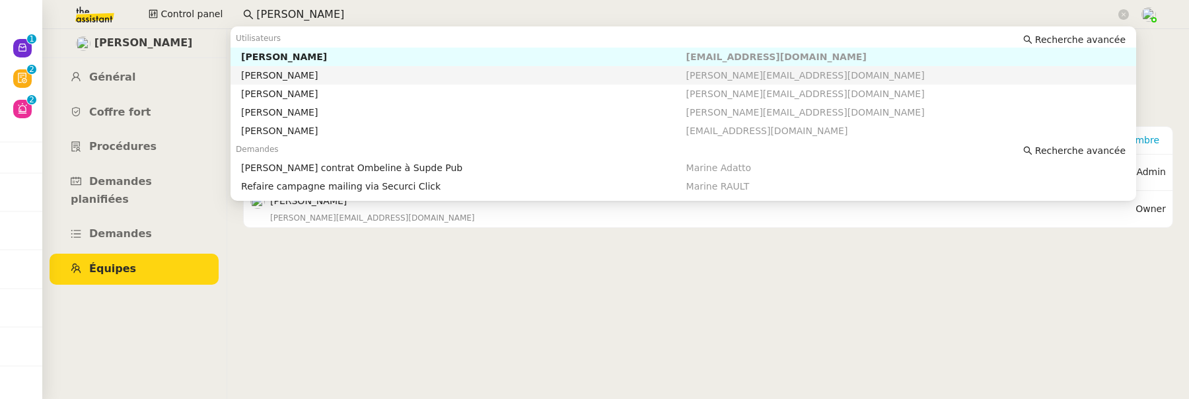
click at [403, 79] on div "Maria-Daniele Killy" at bounding box center [463, 75] width 445 height 12
type input "maria"
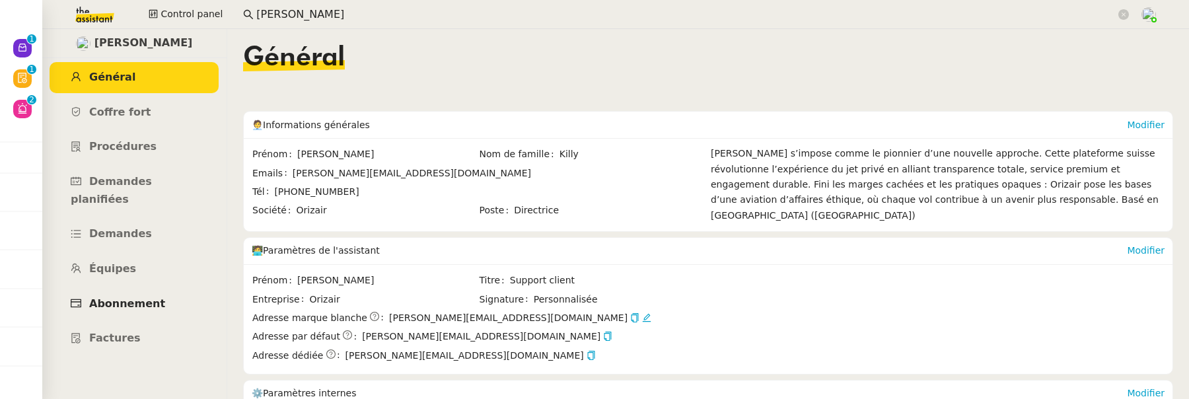
click at [126, 297] on span "Abonnement" at bounding box center [127, 303] width 76 height 13
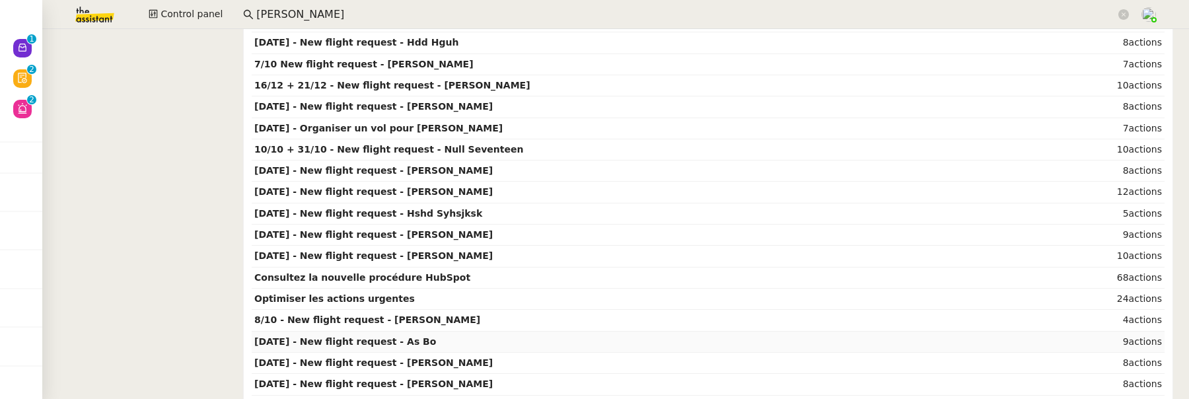
scroll to position [698, 0]
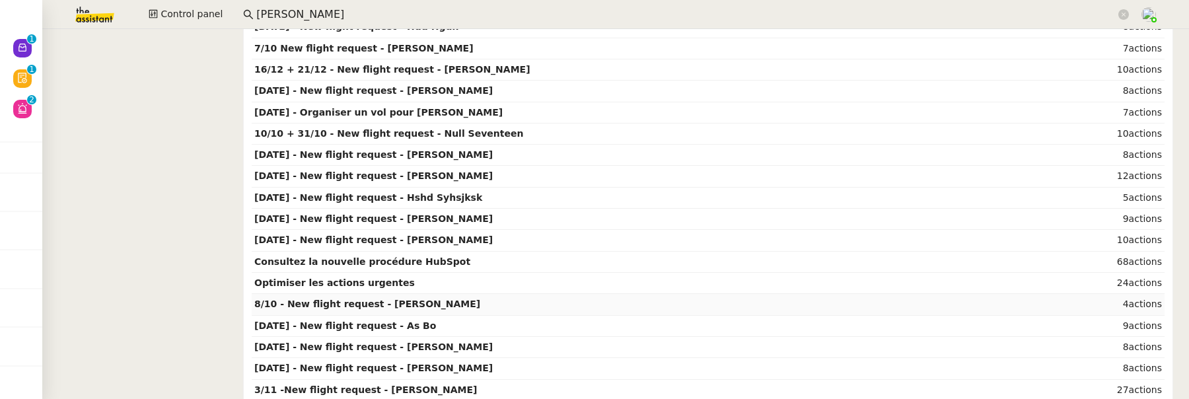
click at [922, 298] on td "8/10 - New flight request - James Hodgson" at bounding box center [666, 304] width 829 height 21
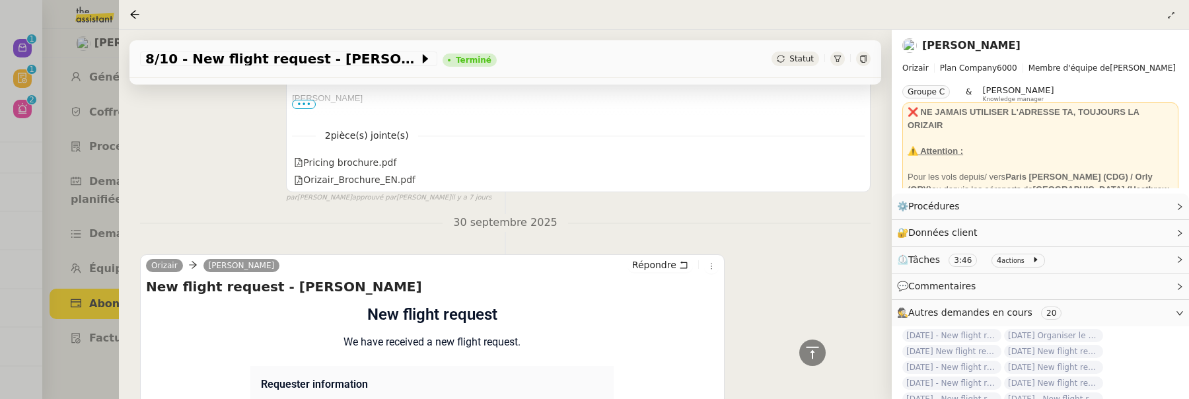
scroll to position [916, 0]
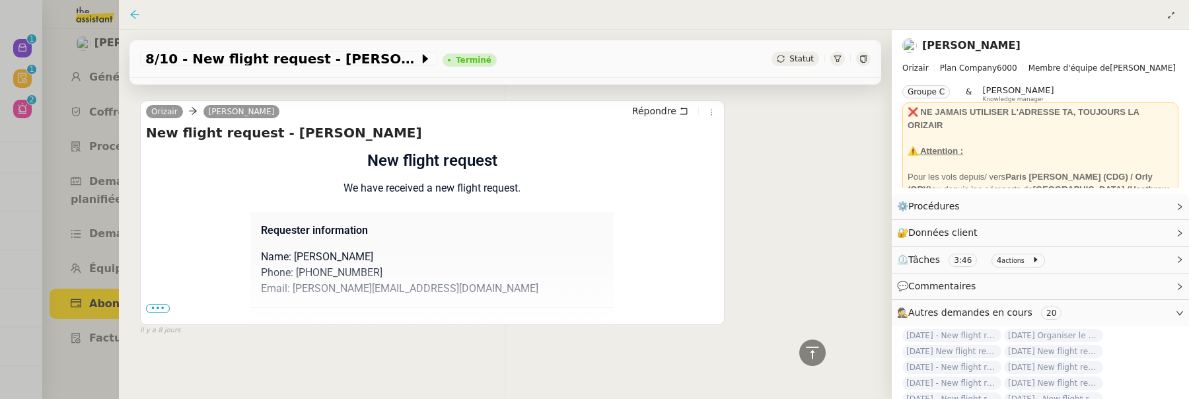
click at [133, 13] on icon at bounding box center [134, 14] width 9 height 9
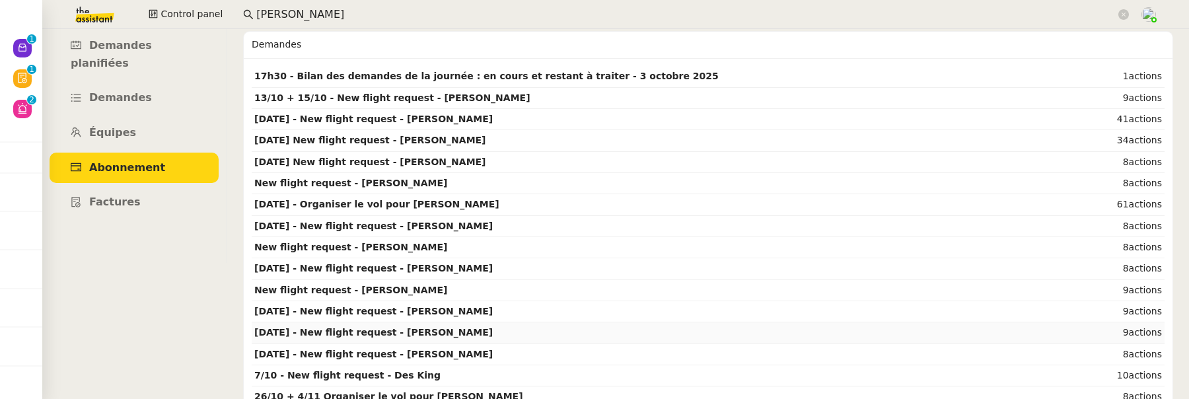
scroll to position [145, 0]
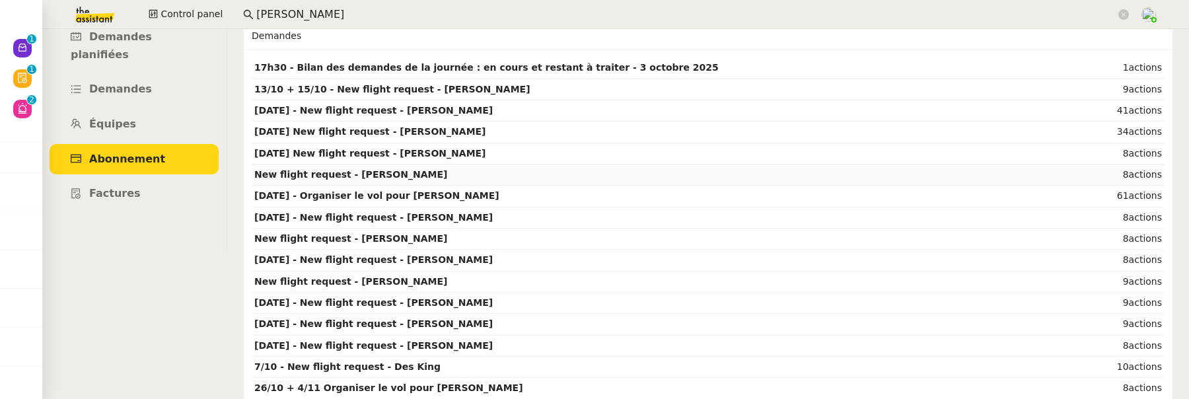
click at [673, 172] on td "New flight request - Ross Chandler" at bounding box center [666, 174] width 829 height 21
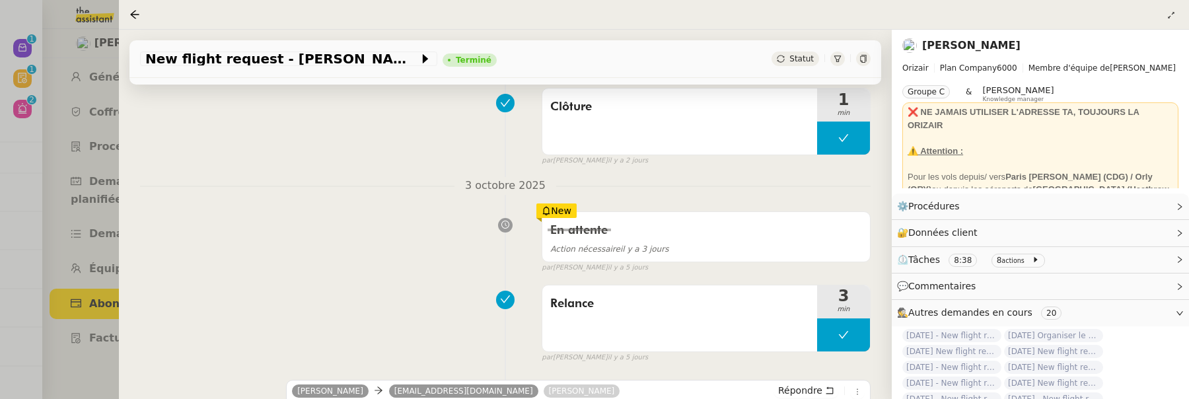
scroll to position [206, 0]
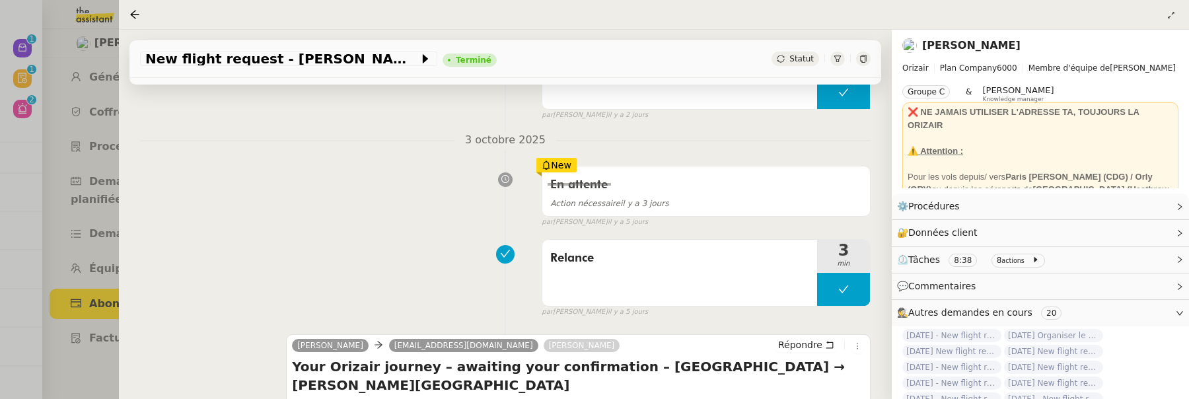
click at [142, 16] on div at bounding box center [137, 15] width 16 height 16
click at [138, 15] on icon at bounding box center [134, 14] width 11 height 11
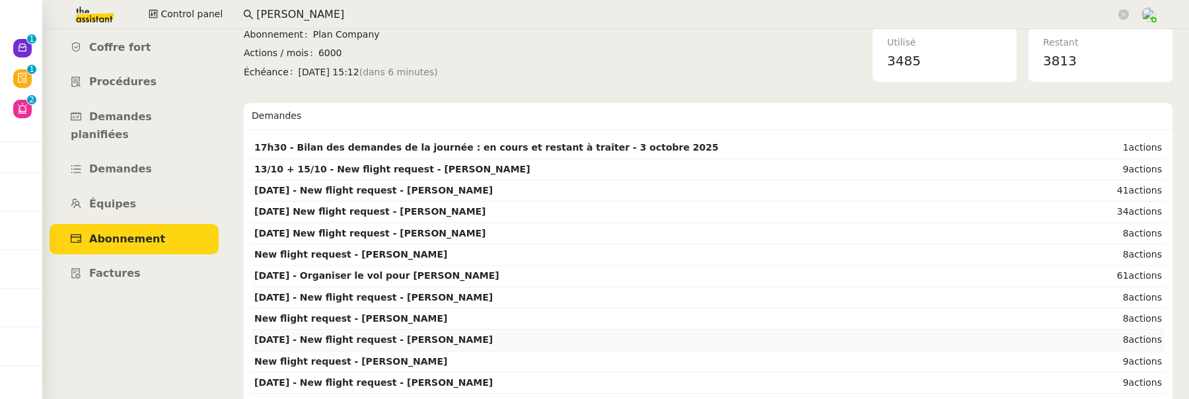
scroll to position [68, 0]
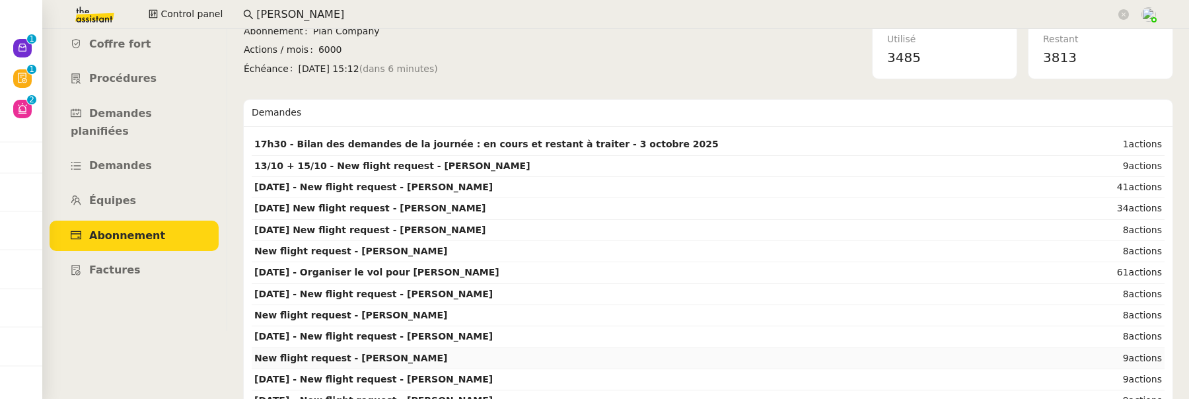
click at [800, 355] on td "New flight request - John Smit" at bounding box center [666, 358] width 829 height 21
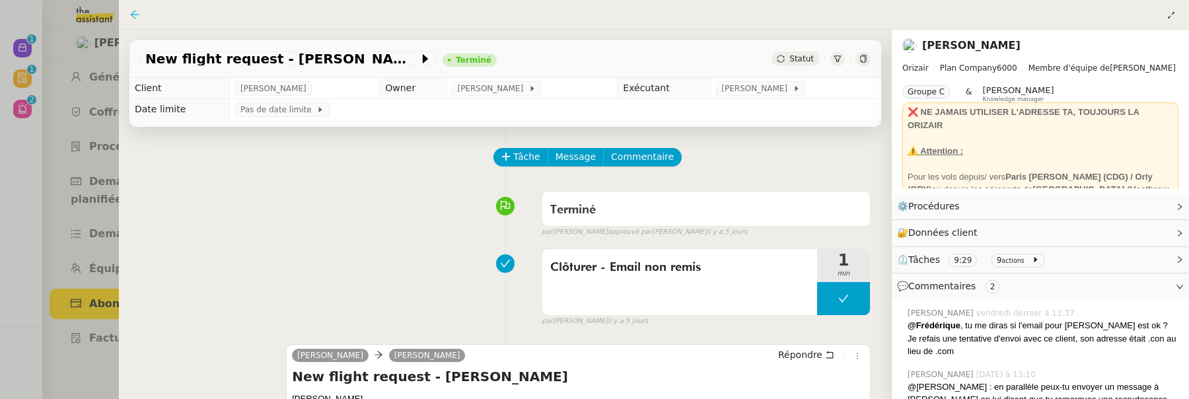
click at [136, 17] on icon at bounding box center [134, 14] width 11 height 11
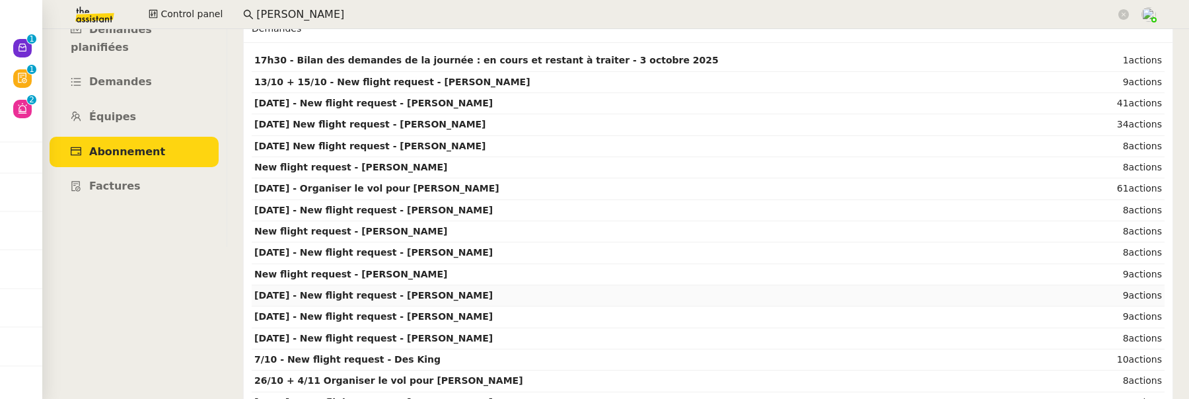
scroll to position [152, 0]
click at [626, 359] on td "7/10 - New flight request - Des King" at bounding box center [666, 359] width 829 height 21
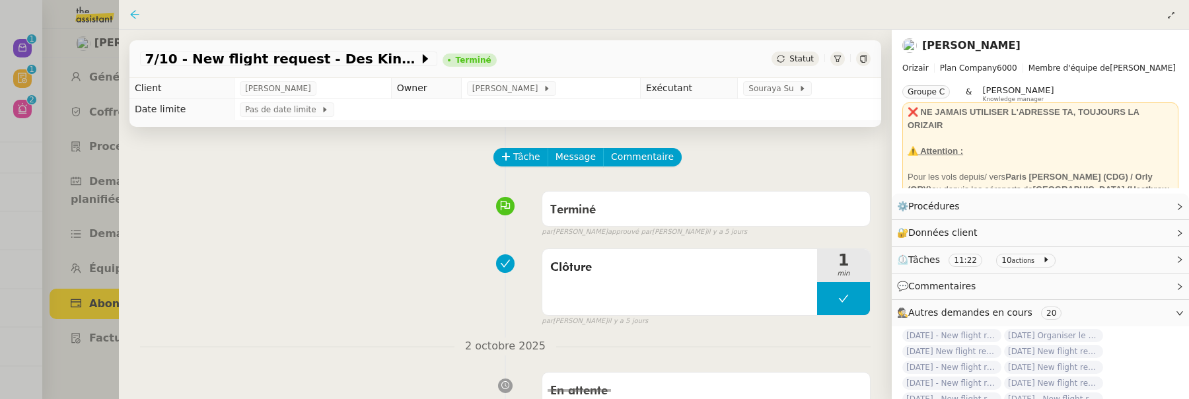
click at [136, 19] on icon at bounding box center [134, 14] width 11 height 11
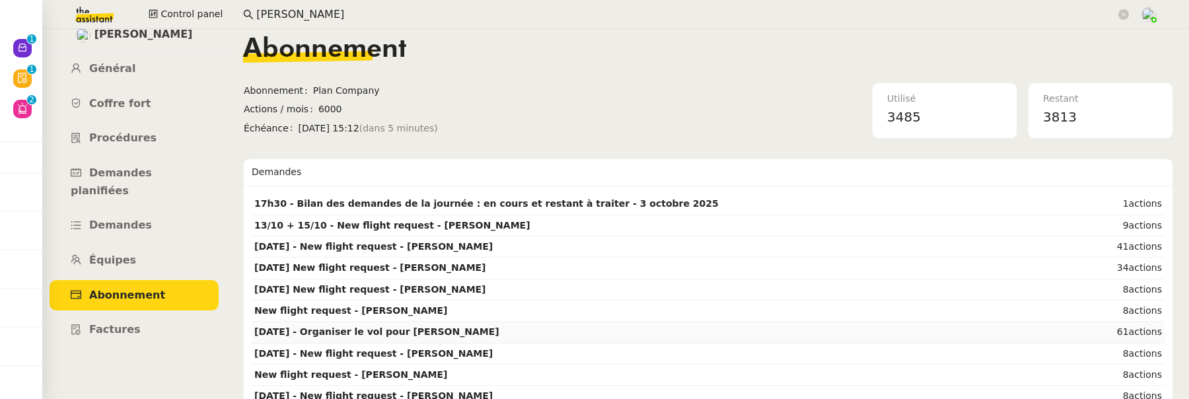
scroll to position [10, 0]
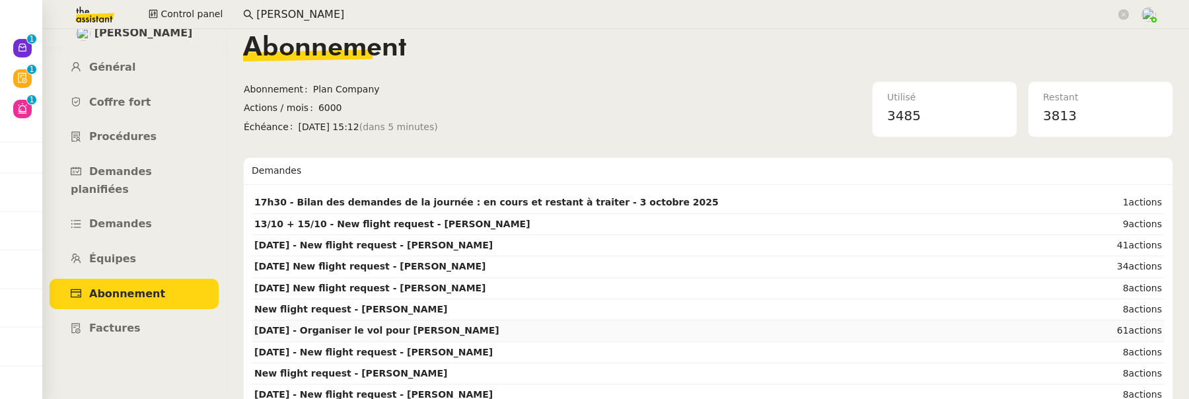
click at [850, 328] on td "3rd January 2026 - Organiser le vol pour Yasmeena Makhzoumi" at bounding box center [666, 330] width 829 height 21
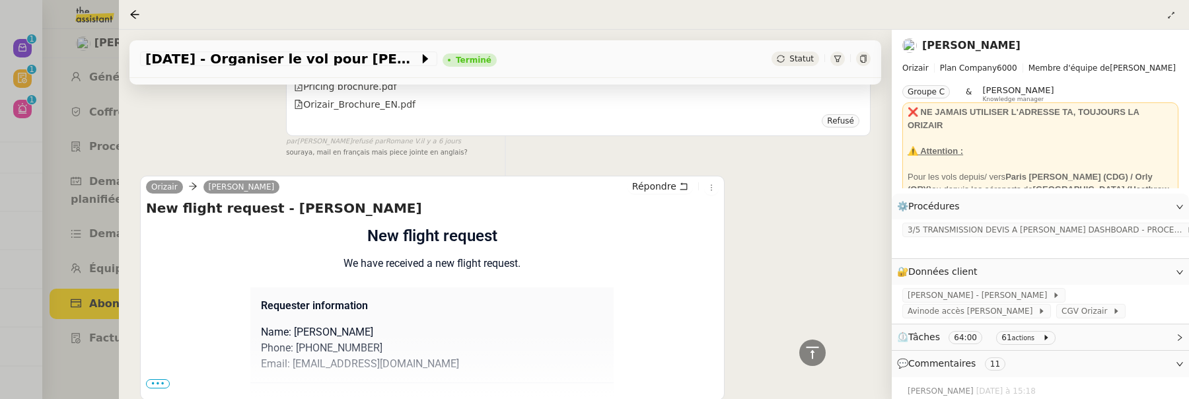
scroll to position [5394, 0]
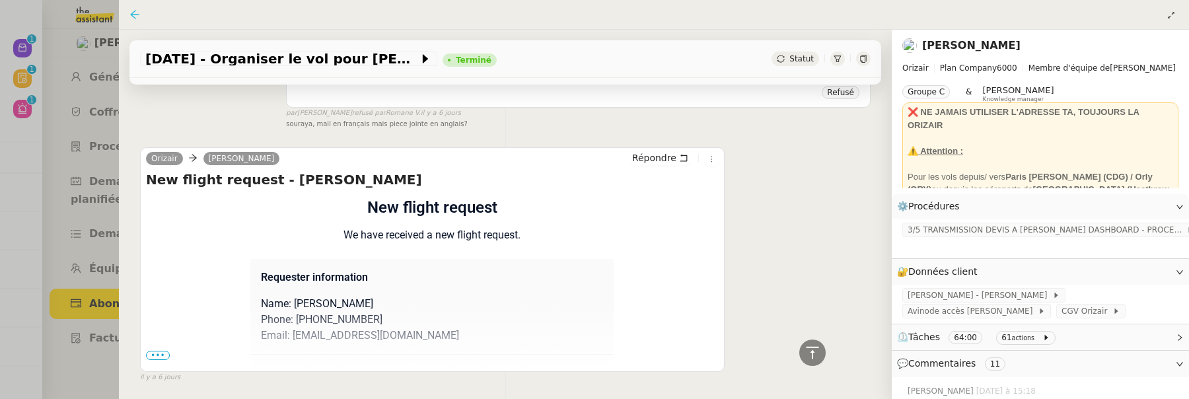
click at [131, 13] on icon at bounding box center [134, 14] width 11 height 11
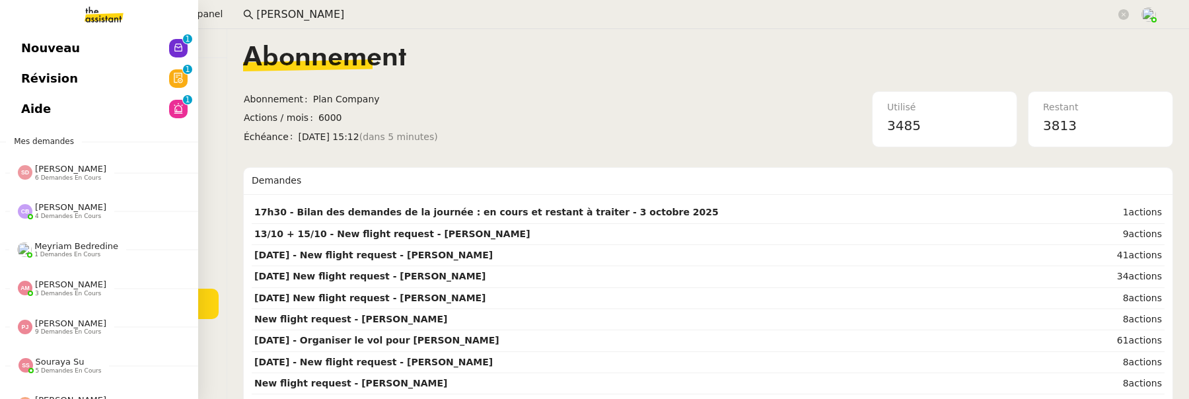
click at [26, 64] on link "Révision 0 1 2 3 4 5 6 7 8 9" at bounding box center [99, 78] width 198 height 30
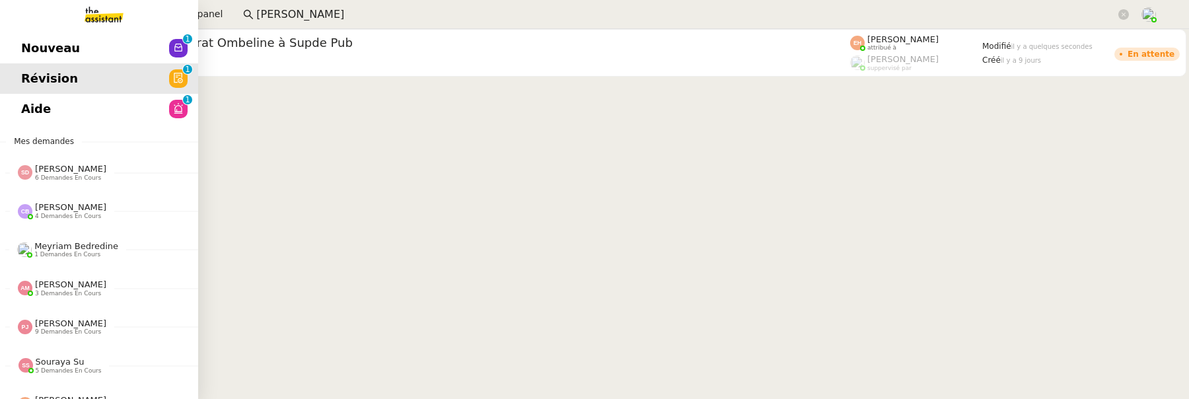
click at [41, 49] on span "Nouveau" at bounding box center [50, 48] width 59 height 20
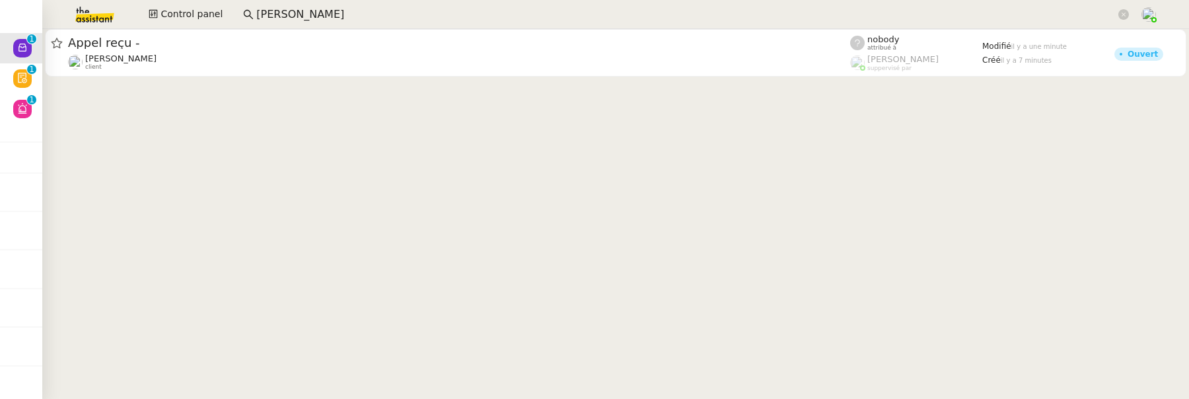
click at [262, 19] on input "maria" at bounding box center [685, 15] width 859 height 18
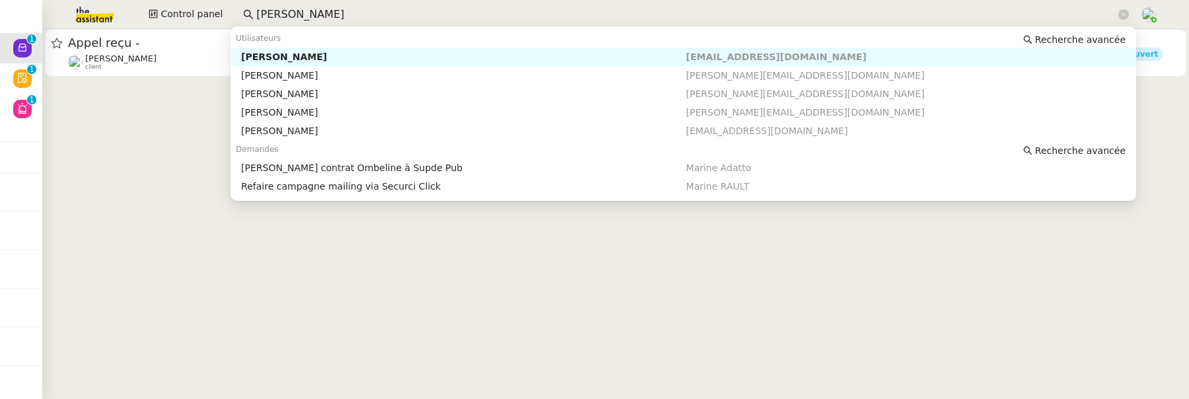
click at [262, 19] on input "maria" at bounding box center [685, 15] width 859 height 18
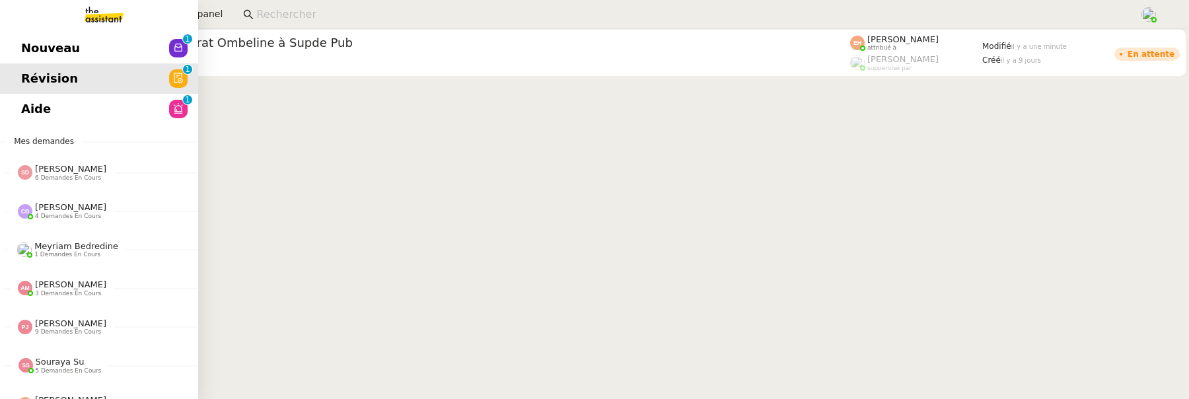
click at [30, 108] on span "Aide" at bounding box center [36, 109] width 30 height 20
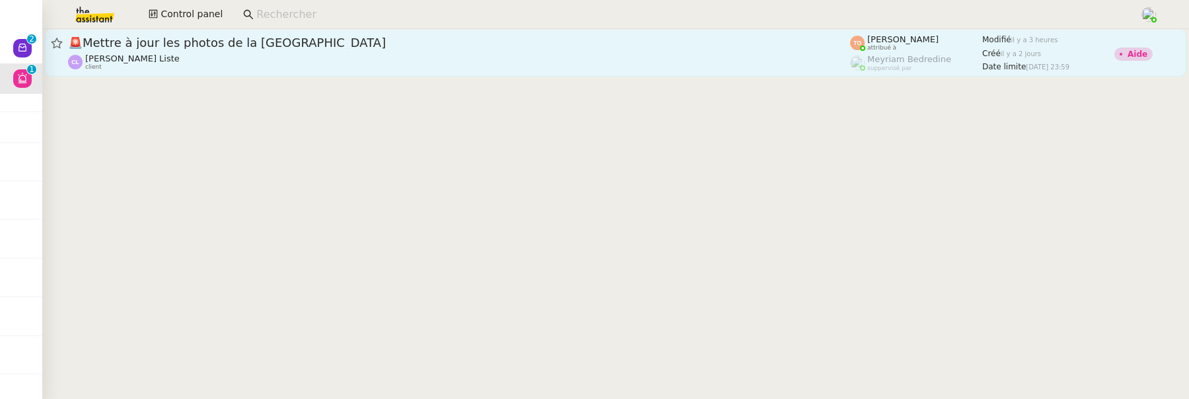
click at [238, 38] on span "🚨 Mettre à jour les photos de la China Room" at bounding box center [459, 43] width 782 height 12
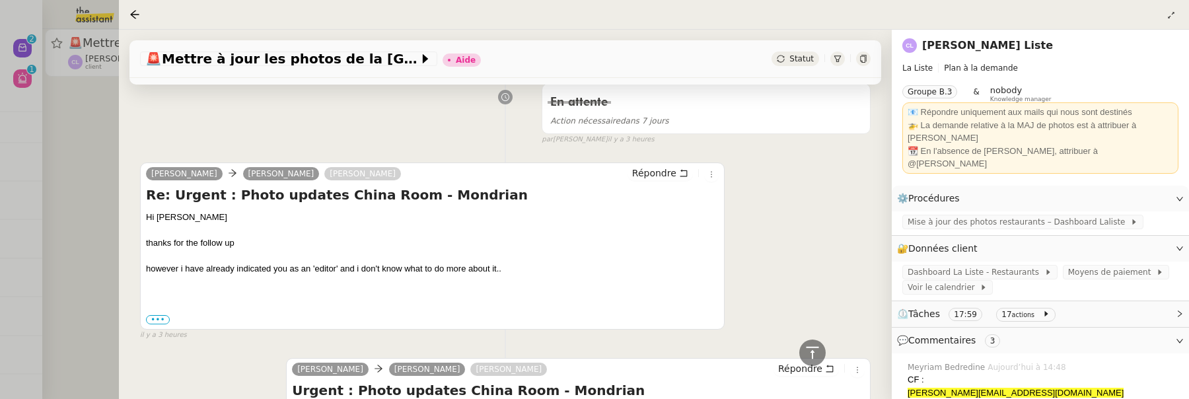
scroll to position [461, 0]
click at [118, 124] on div at bounding box center [594, 199] width 1189 height 399
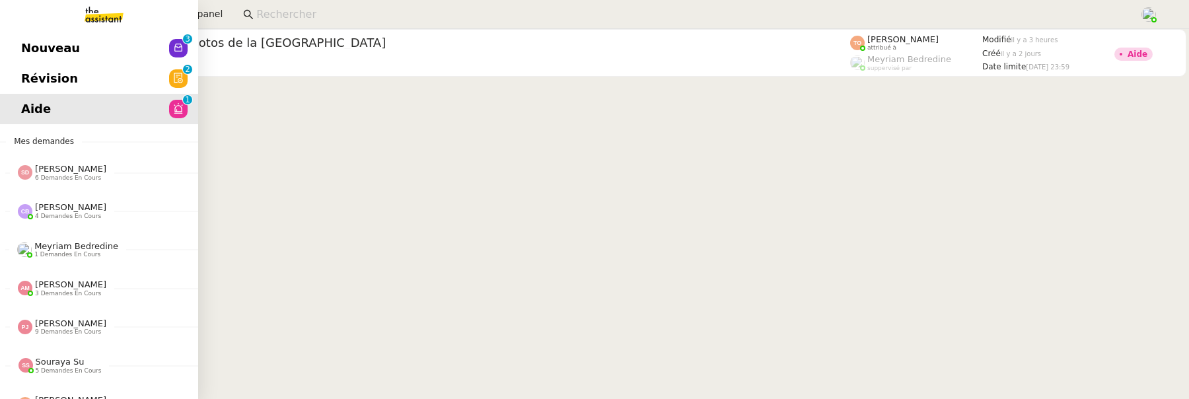
click at [29, 81] on span "Révision" at bounding box center [49, 79] width 57 height 20
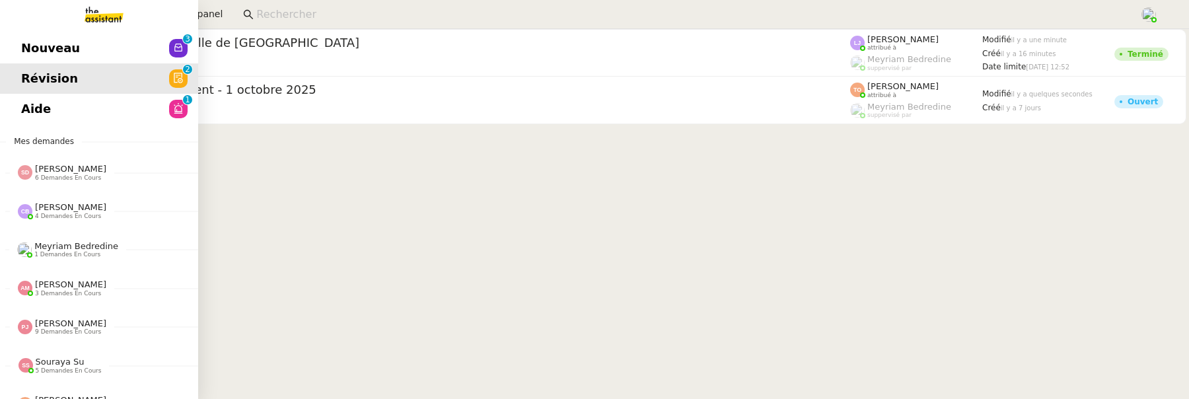
click at [29, 40] on span "Nouveau" at bounding box center [50, 48] width 59 height 20
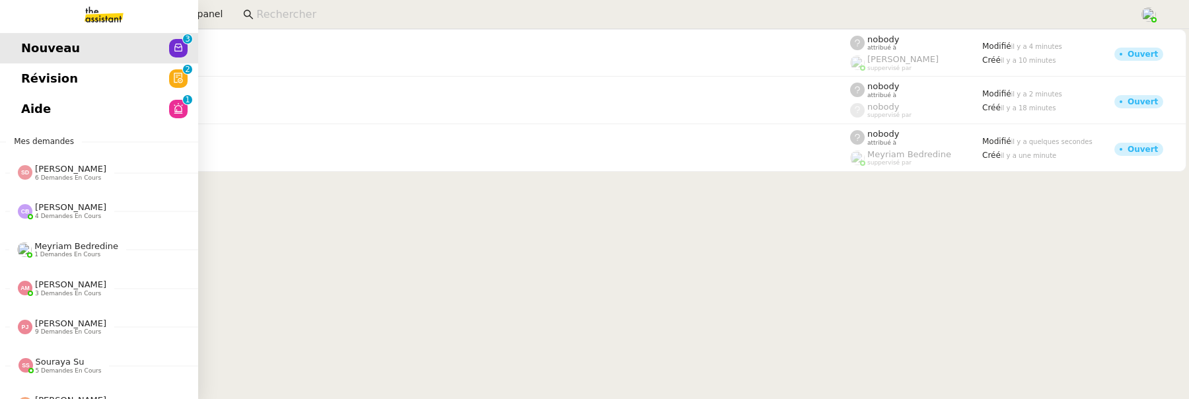
click at [83, 82] on link "Révision 0 1 2 3 4 5 6 7 8 9" at bounding box center [99, 78] width 198 height 30
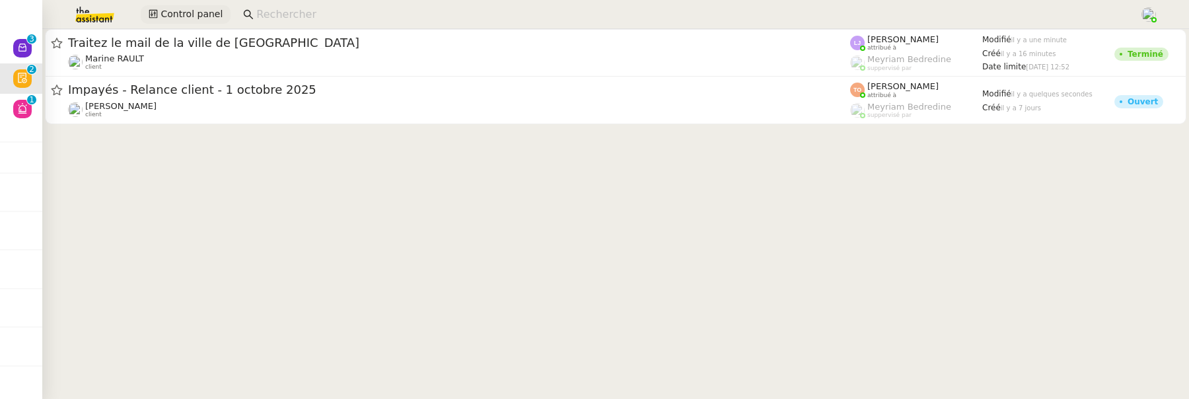
click at [186, 13] on span "Control panel" at bounding box center [192, 14] width 62 height 15
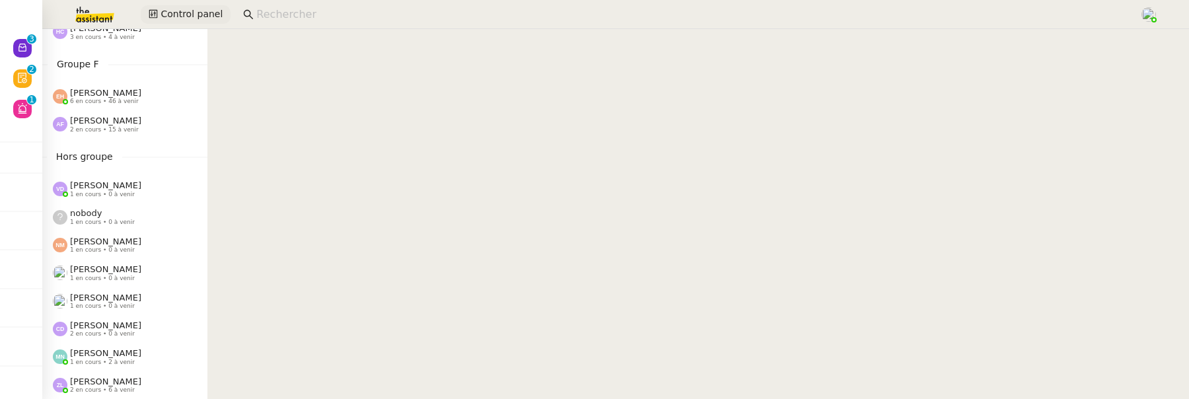
scroll to position [618, 0]
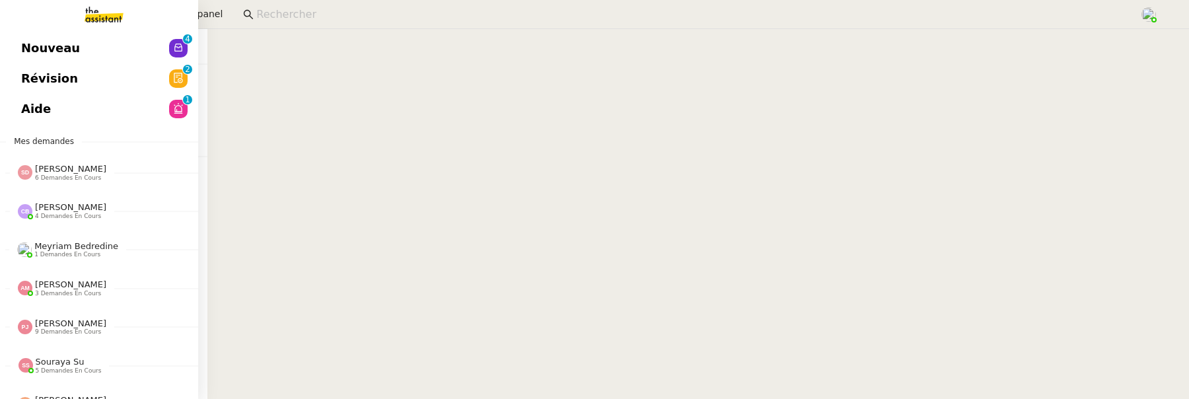
click at [28, 77] on span "Révision" at bounding box center [49, 79] width 57 height 20
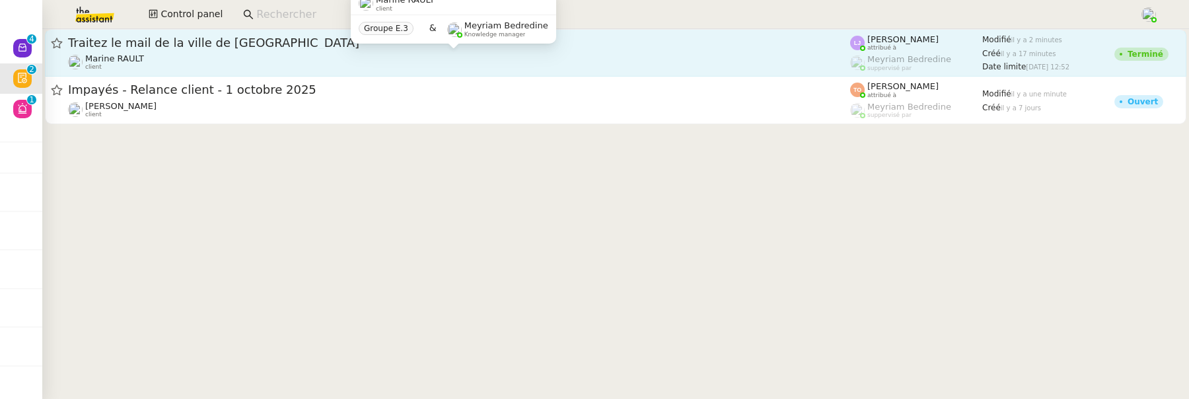
click at [292, 59] on div "Marine RAULT client" at bounding box center [459, 62] width 782 height 17
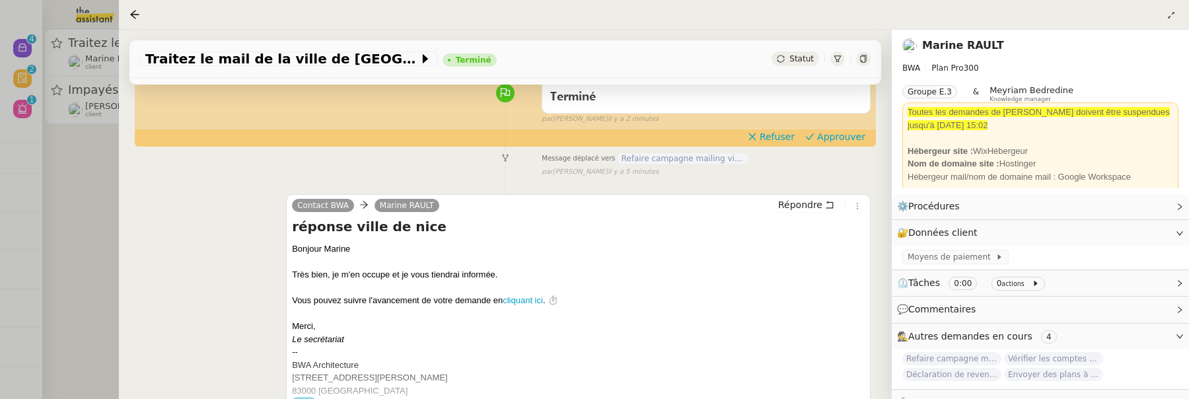
scroll to position [122, 0]
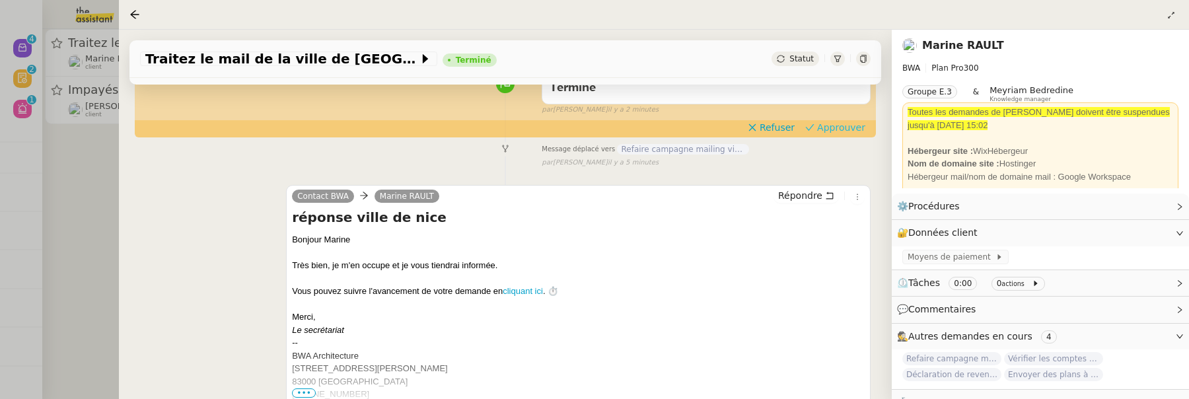
click at [832, 128] on span "Approuver" at bounding box center [841, 127] width 48 height 13
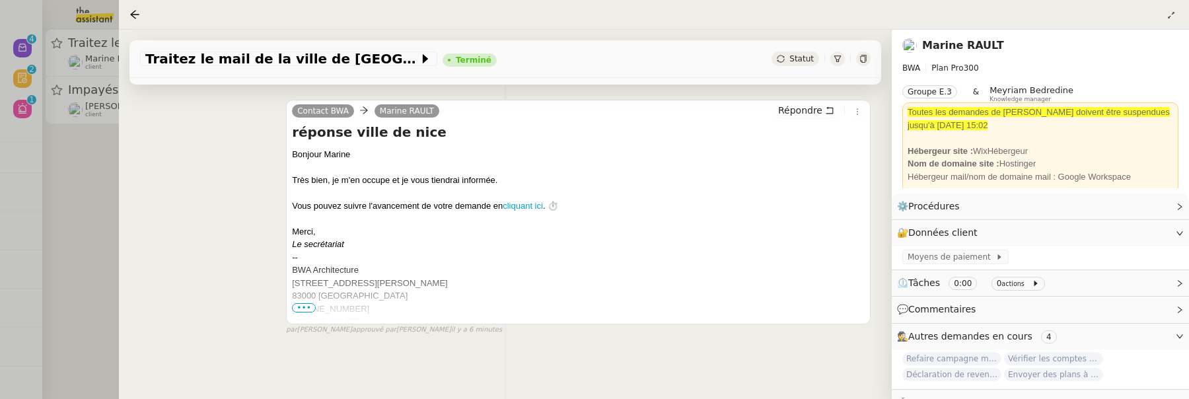
scroll to position [196, 0]
click at [111, 239] on div at bounding box center [594, 199] width 1189 height 399
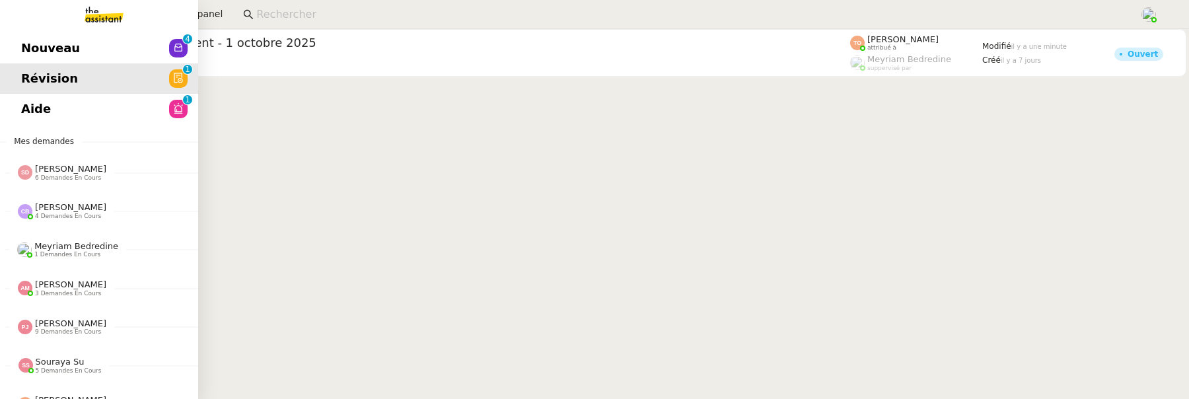
click at [25, 60] on link "Nouveau 0 1 2 3 4 5 6 7 8 9" at bounding box center [99, 48] width 198 height 30
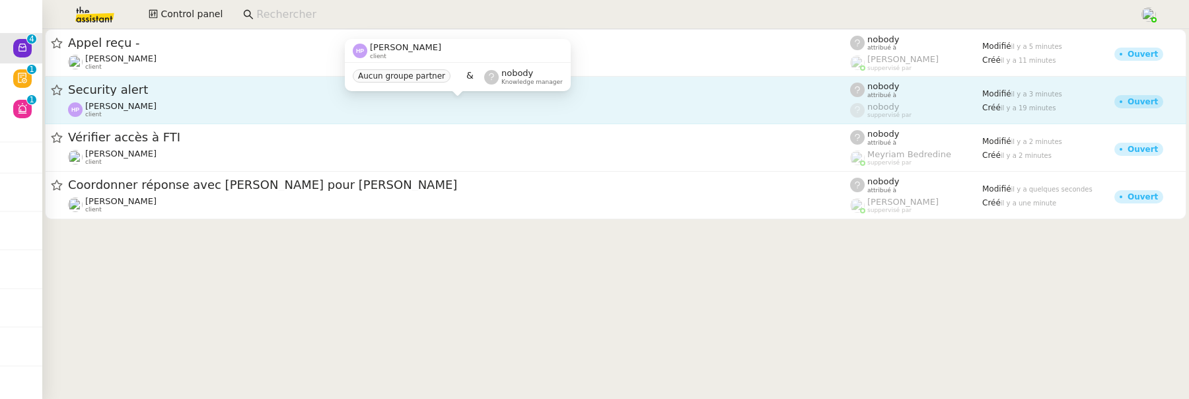
click at [431, 108] on div "Hélène Piétrini client" at bounding box center [459, 109] width 782 height 17
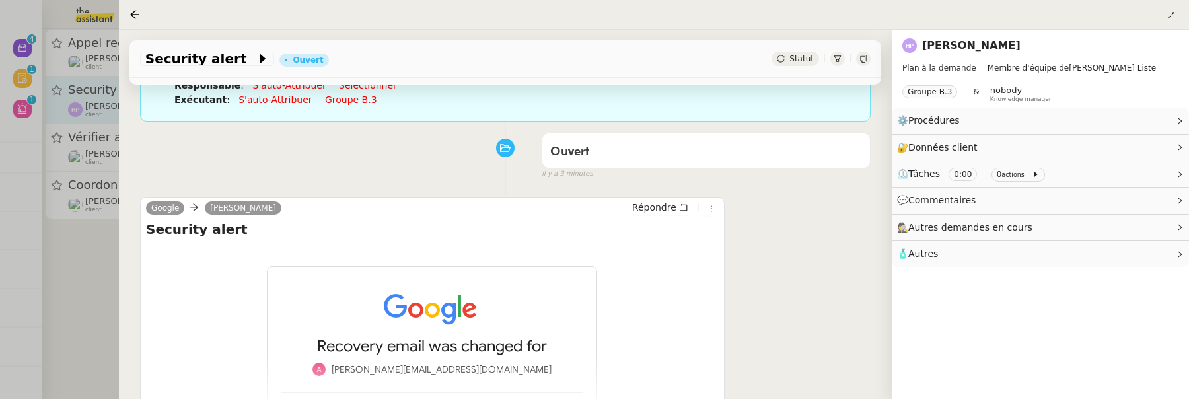
scroll to position [130, 0]
click at [83, 260] on div at bounding box center [594, 199] width 1189 height 399
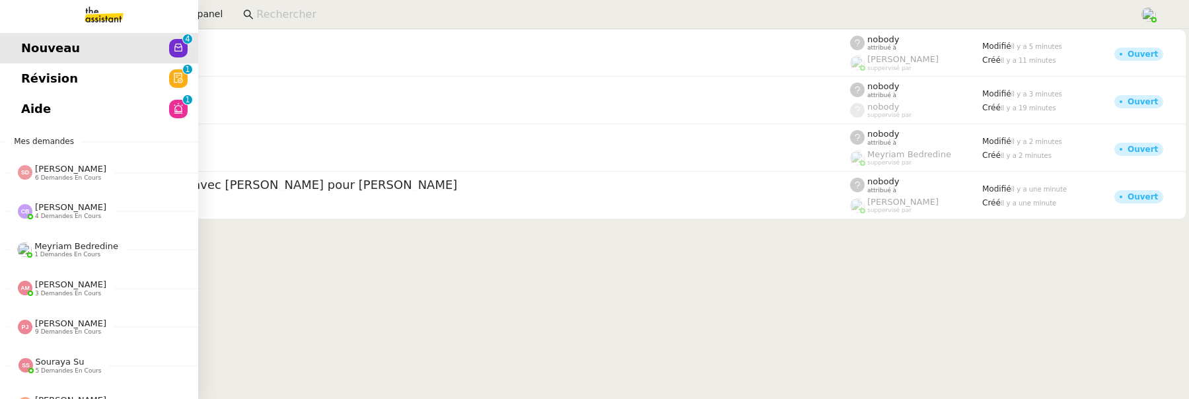
click at [103, 85] on link "Révision 0 1 2 3 4 5 6 7 8 9" at bounding box center [99, 78] width 198 height 30
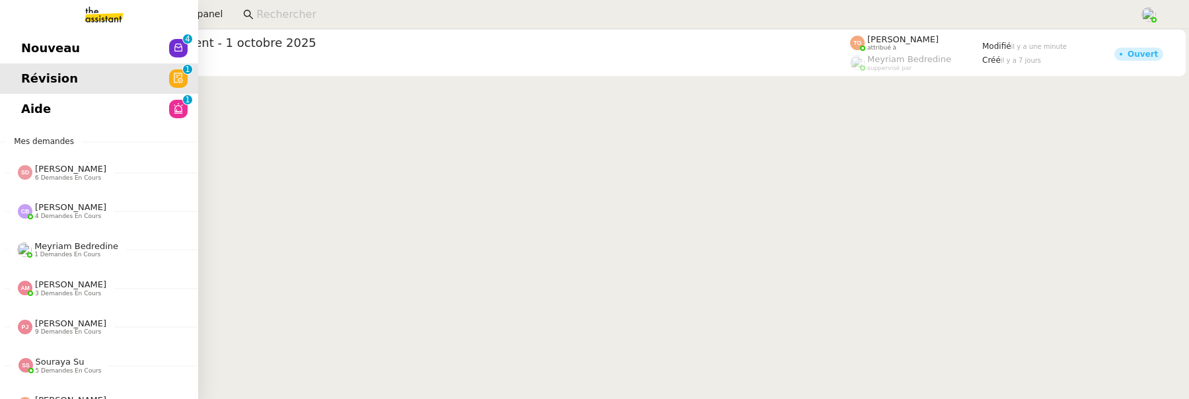
click at [24, 42] on span "Nouveau" at bounding box center [50, 48] width 59 height 20
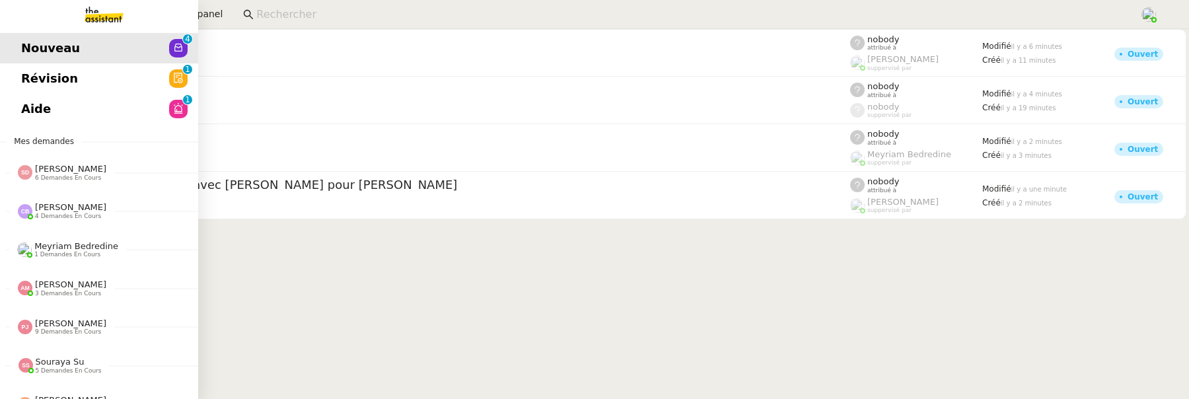
click at [108, 81] on link "Révision 0 1 2 3 4 5 6 7 8 9" at bounding box center [99, 78] width 198 height 30
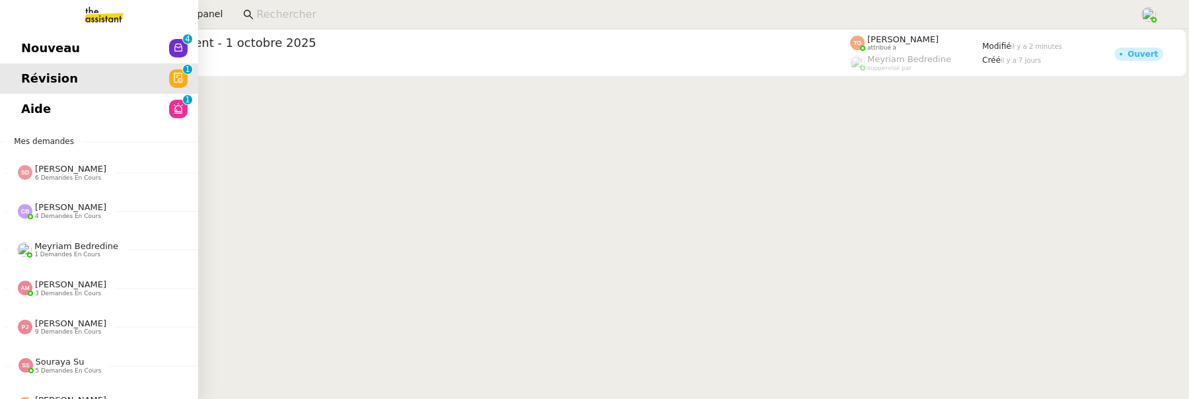
click at [28, 109] on link "Aide 0 1 2 3 4 5 6 7 8 9" at bounding box center [99, 109] width 198 height 30
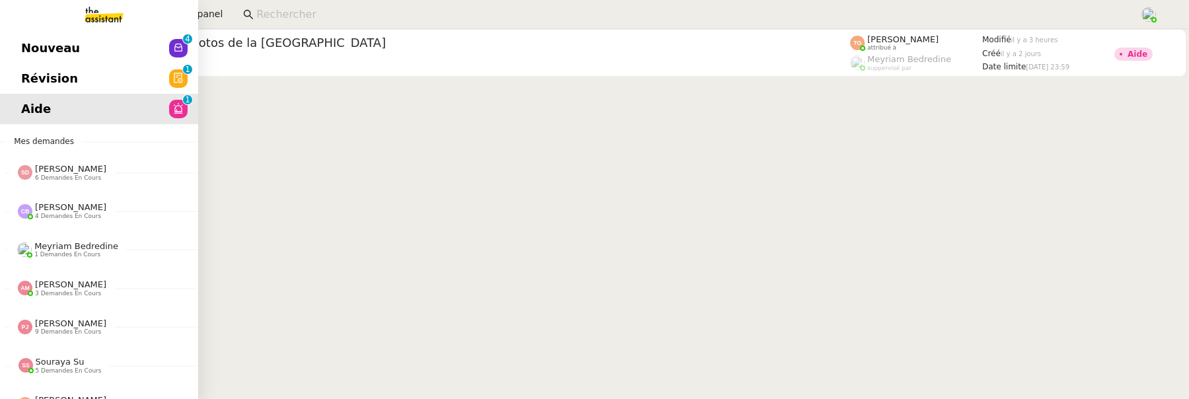
click at [35, 73] on span "Révision" at bounding box center [49, 79] width 57 height 20
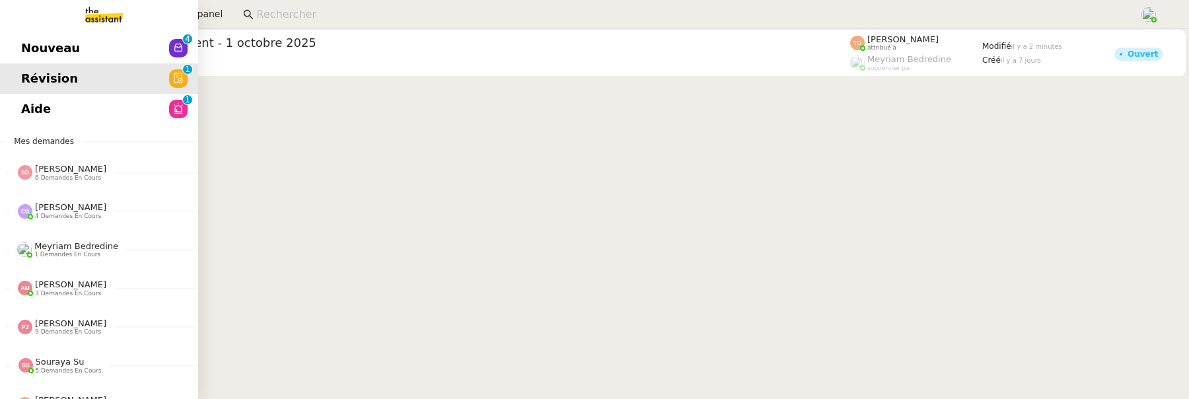
click at [23, 53] on span "Nouveau" at bounding box center [50, 48] width 59 height 20
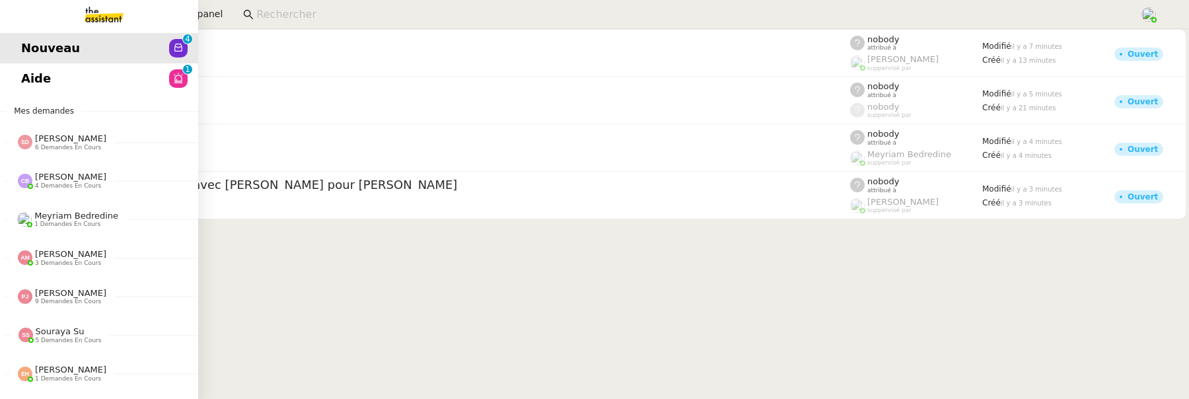
click at [26, 70] on span "Aide" at bounding box center [36, 79] width 30 height 20
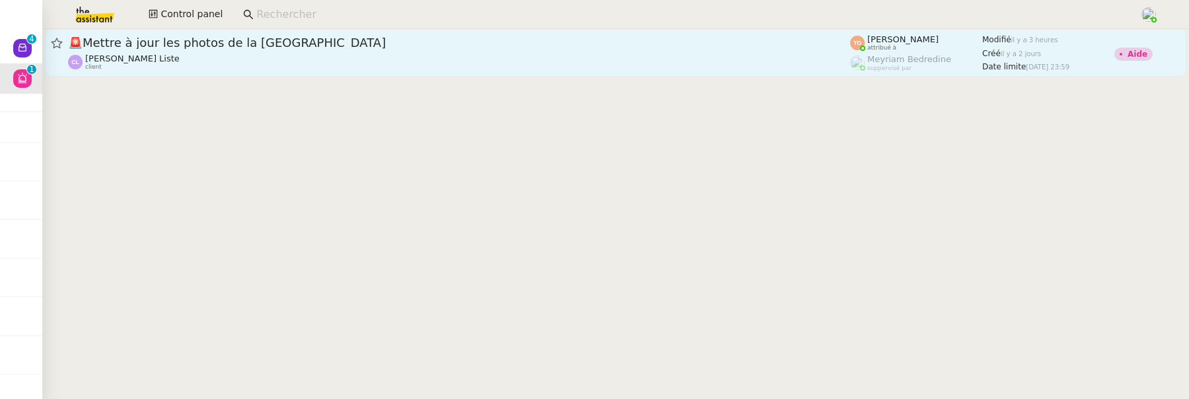
click at [369, 56] on div "Charles La Liste client" at bounding box center [459, 62] width 782 height 17
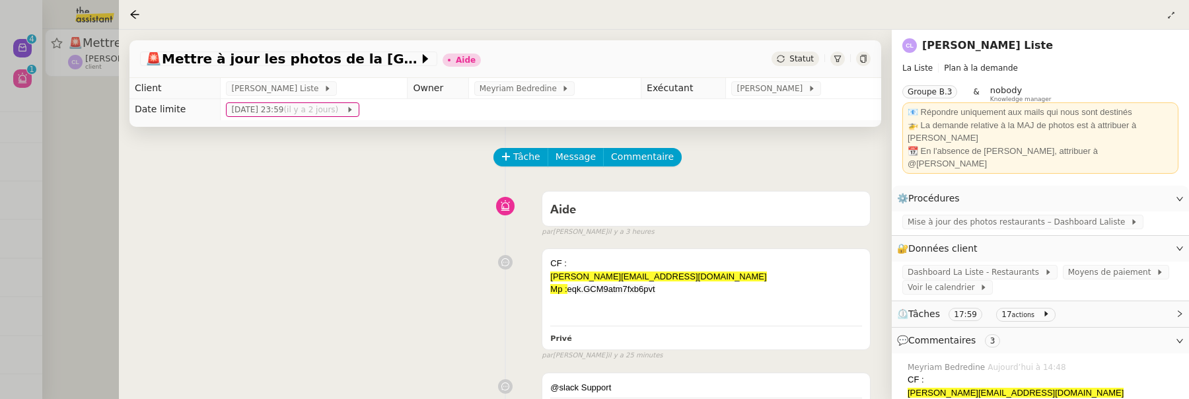
click at [71, 211] on div at bounding box center [594, 199] width 1189 height 399
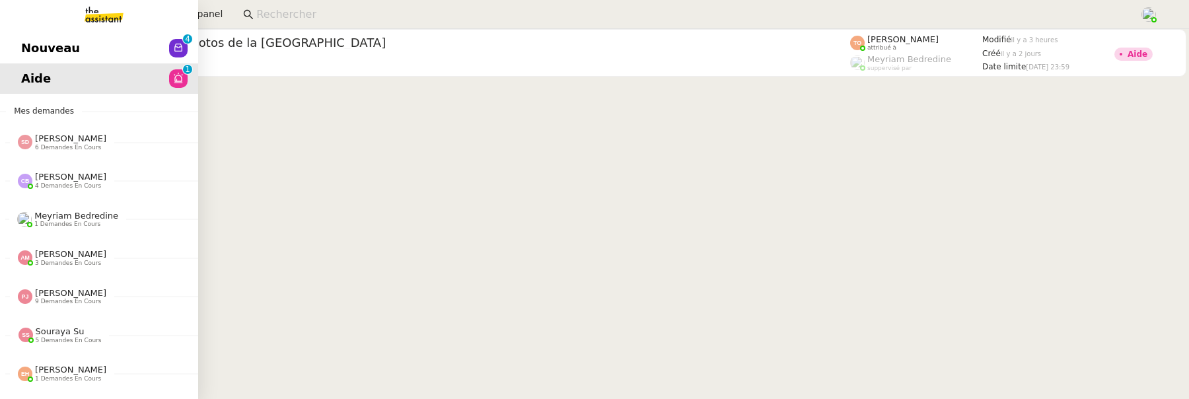
click at [16, 57] on link "Nouveau 0 1 2 3 4 5 6 7 8 9" at bounding box center [99, 48] width 198 height 30
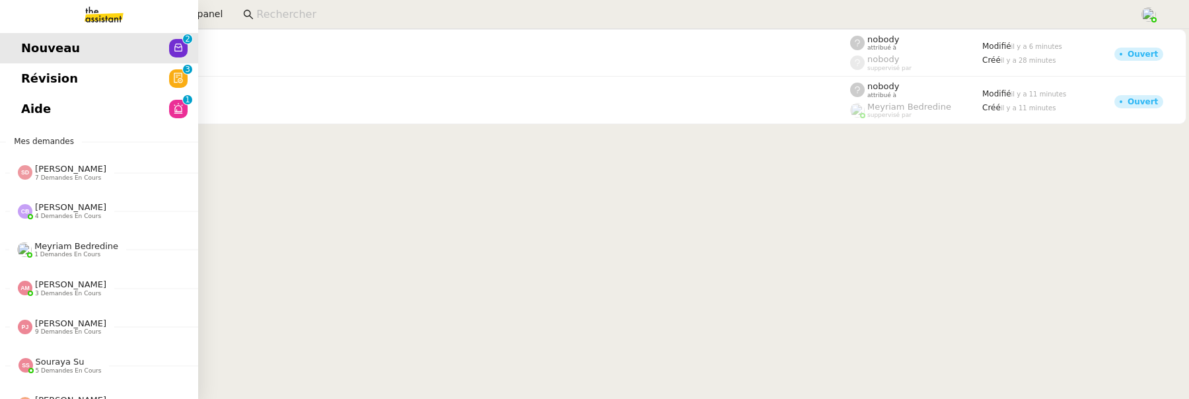
click at [5, 83] on link "Révision 0 1 2 3 4 5 6 7 8 9" at bounding box center [99, 78] width 198 height 30
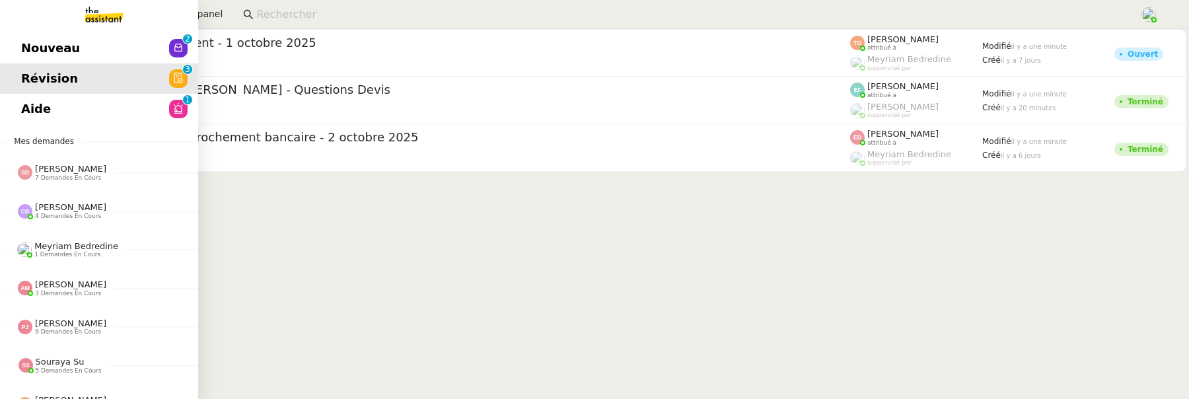
click at [37, 54] on span "Nouveau" at bounding box center [50, 48] width 59 height 20
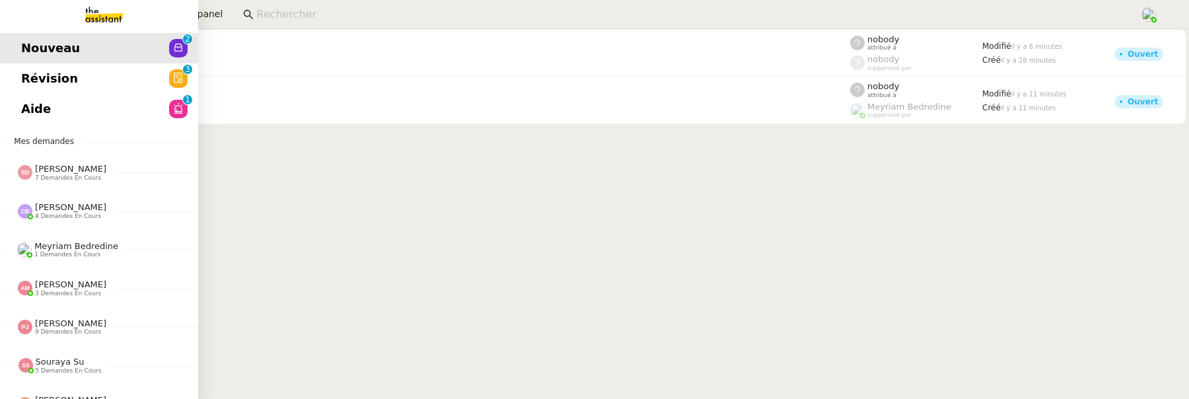
click at [34, 106] on span "Aide" at bounding box center [36, 109] width 30 height 20
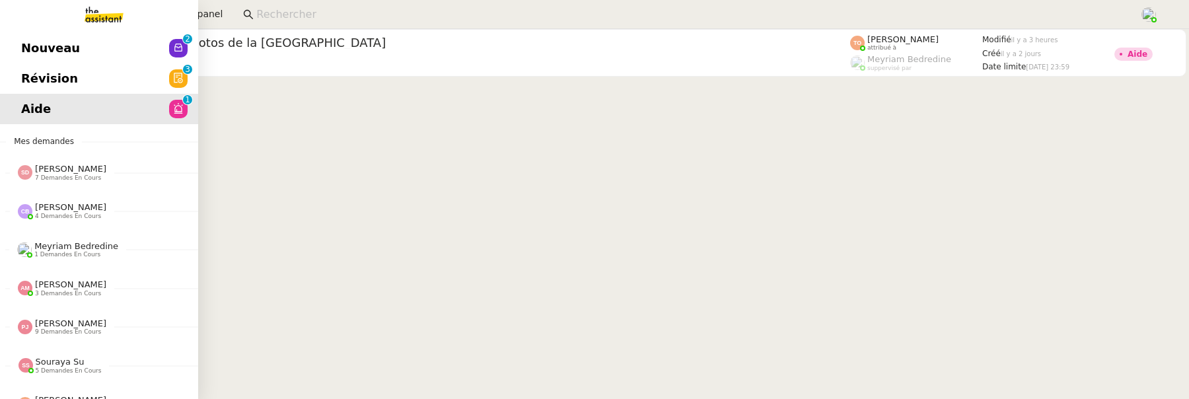
click at [37, 75] on link "Révision 0 1 2 3 4 5 6 7 8 9" at bounding box center [99, 78] width 198 height 30
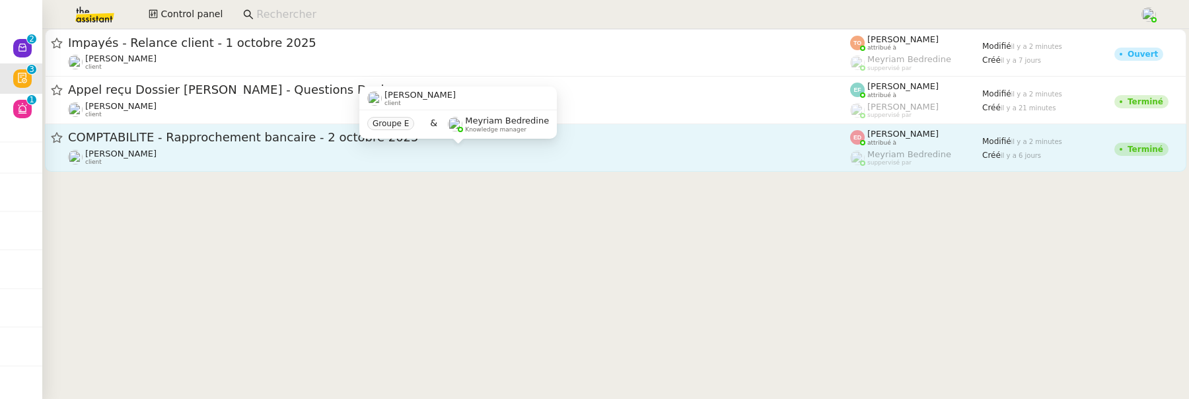
click at [302, 151] on div "Fanny Eyraud client" at bounding box center [459, 157] width 782 height 17
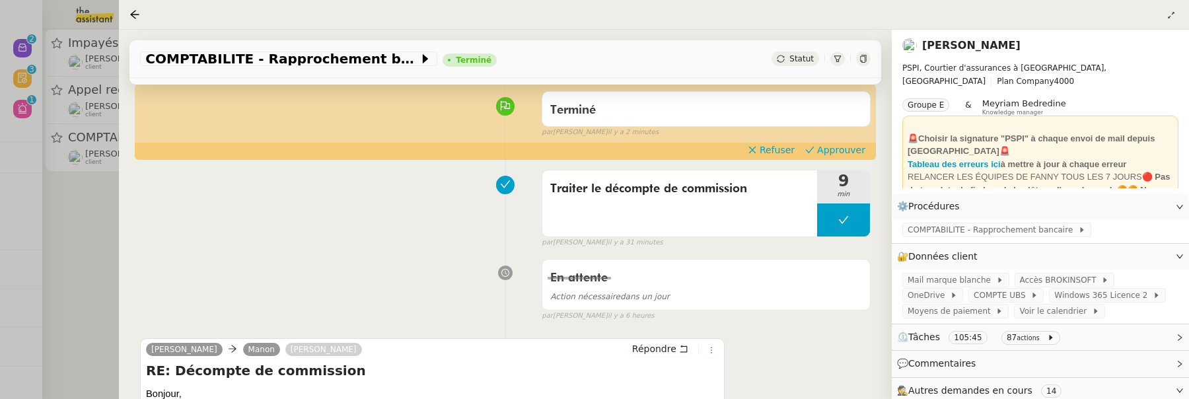
scroll to position [103, 0]
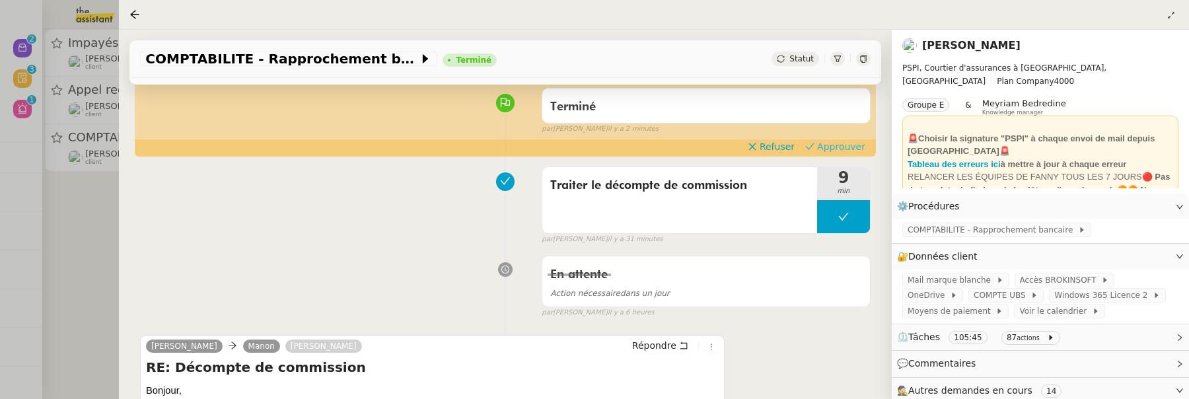
click at [842, 149] on span "Approuver" at bounding box center [841, 146] width 48 height 13
click at [91, 209] on div at bounding box center [594, 199] width 1189 height 399
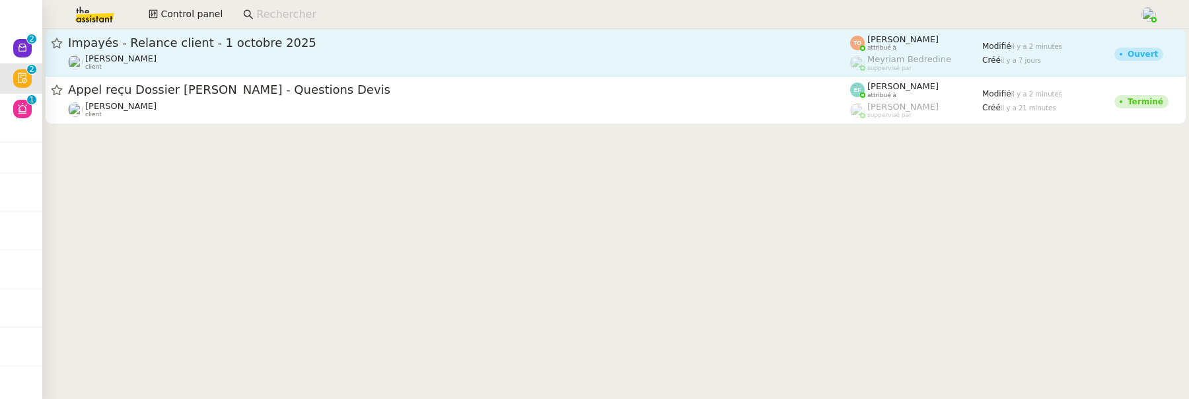
click at [298, 56] on div "Mathilde Borel client" at bounding box center [459, 62] width 782 height 17
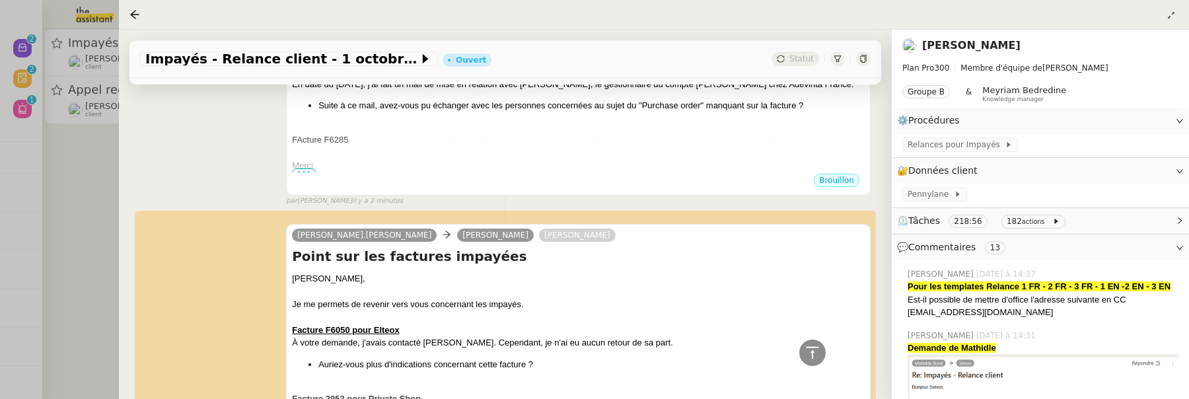
scroll to position [6861, 0]
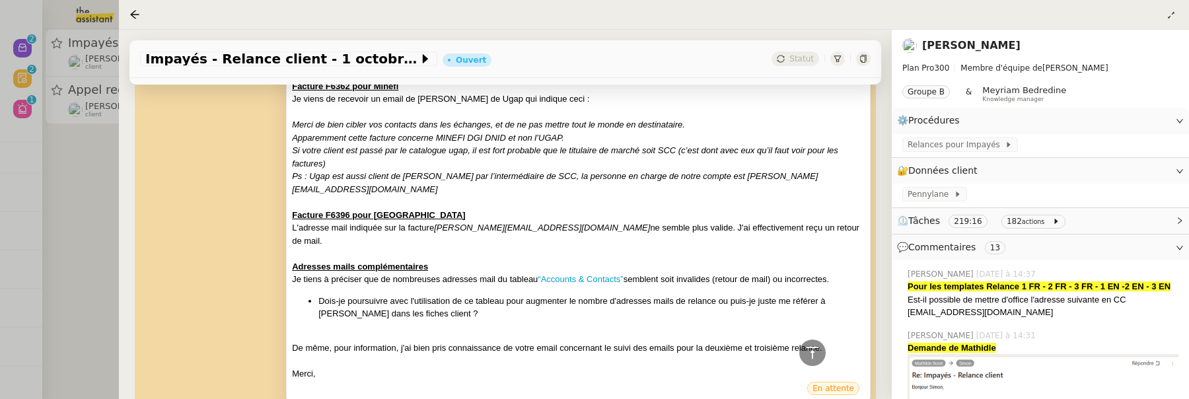
scroll to position [7244, 0]
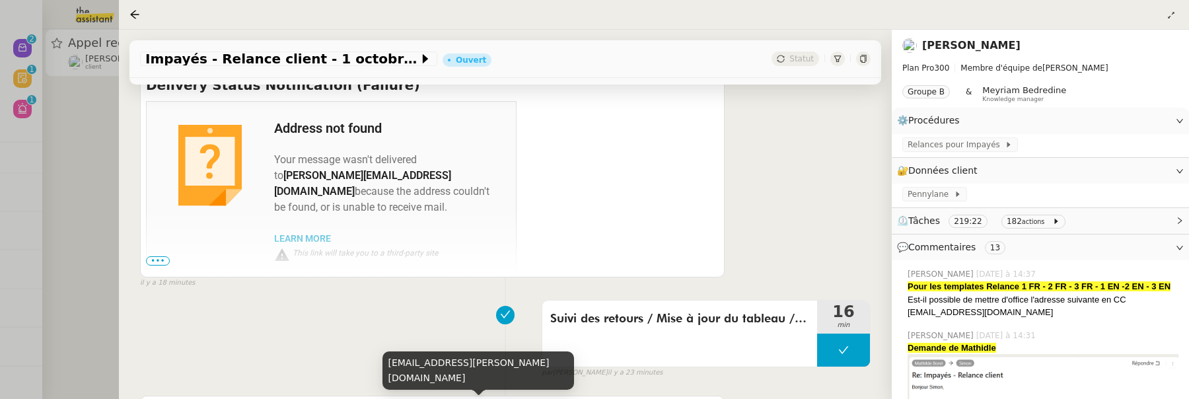
scroll to position [0, 0]
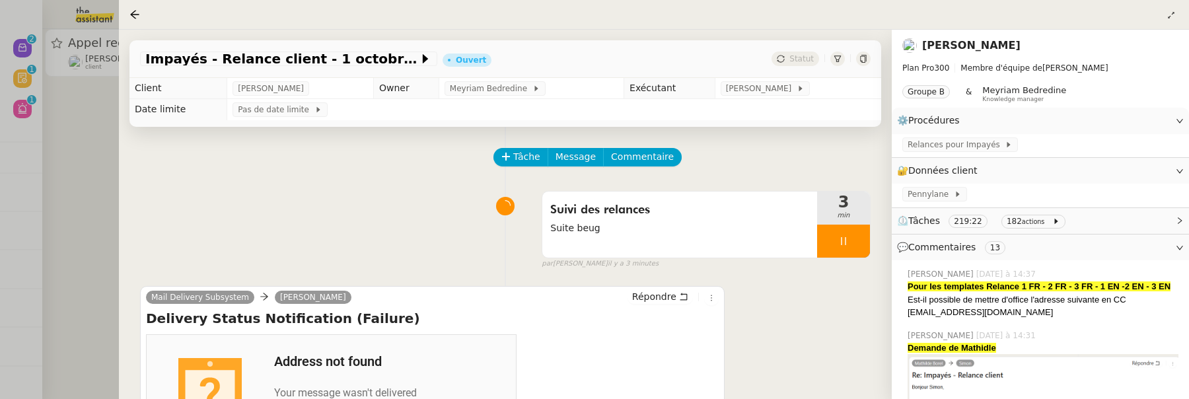
click at [71, 144] on div at bounding box center [594, 199] width 1189 height 399
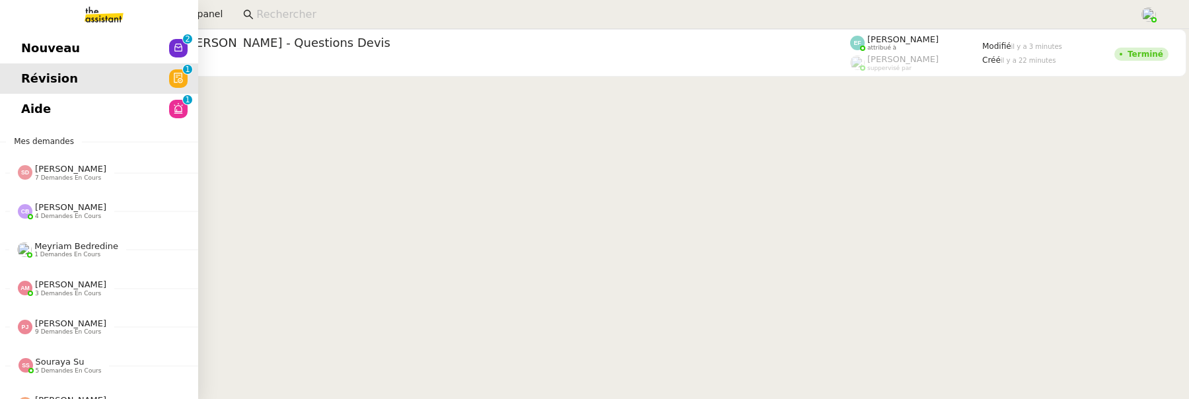
click at [32, 46] on span "Nouveau" at bounding box center [50, 48] width 59 height 20
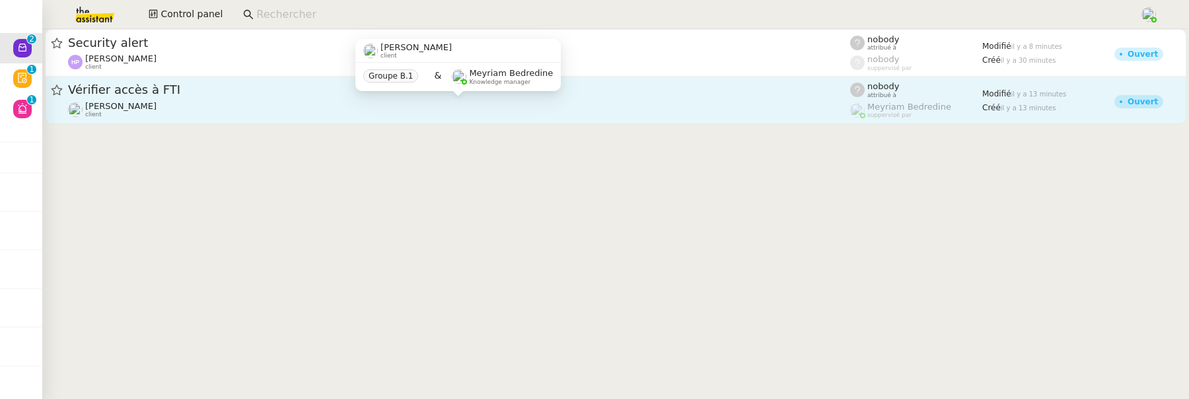
click at [280, 108] on div "Cédric Tempestini client" at bounding box center [459, 109] width 782 height 17
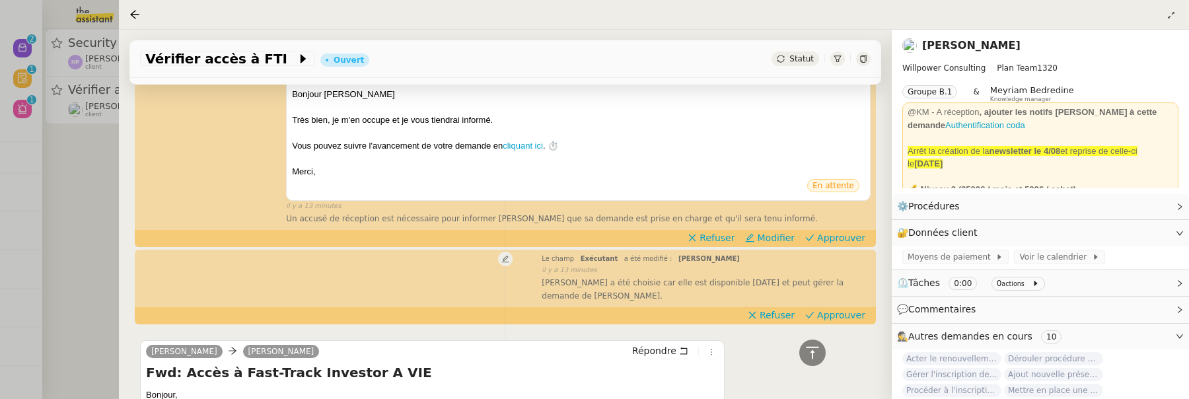
scroll to position [433, 0]
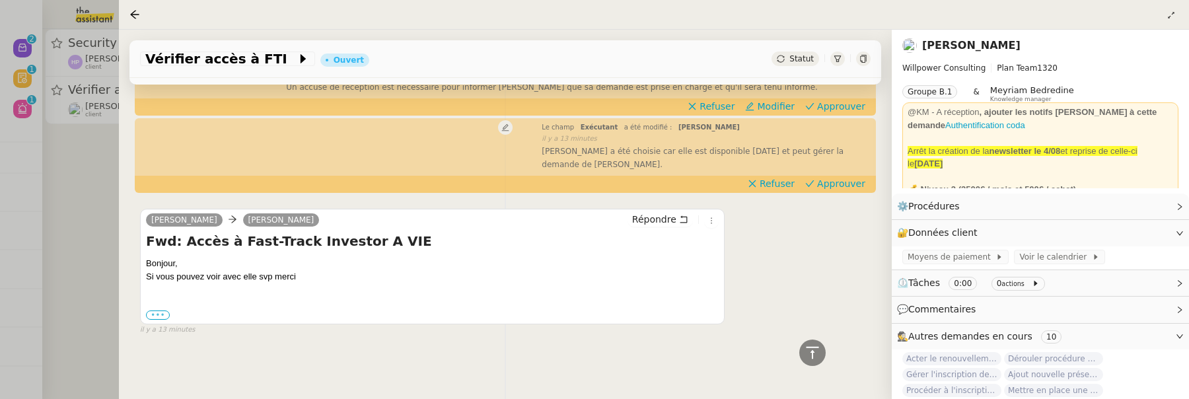
click at [161, 310] on label "•••" at bounding box center [158, 314] width 24 height 9
click at [0, 0] on input "•••" at bounding box center [0, 0] width 0 height 0
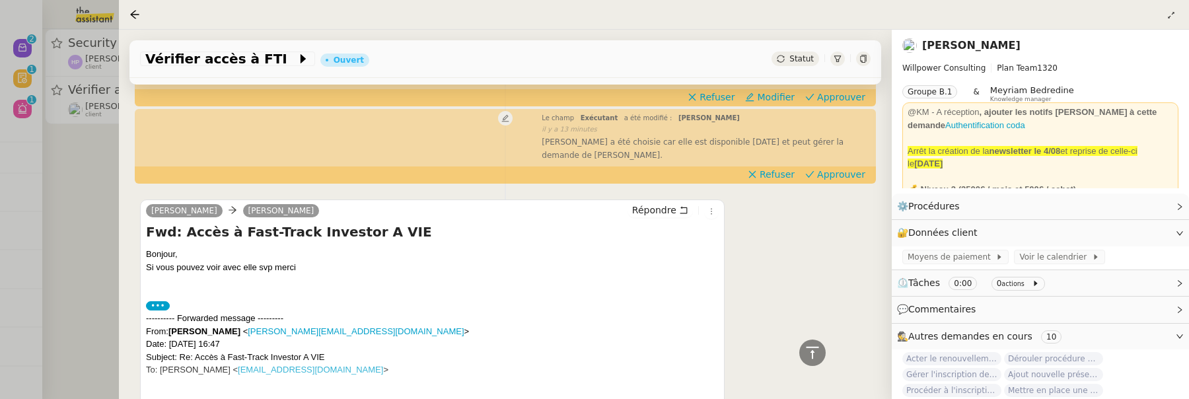
scroll to position [541, 0]
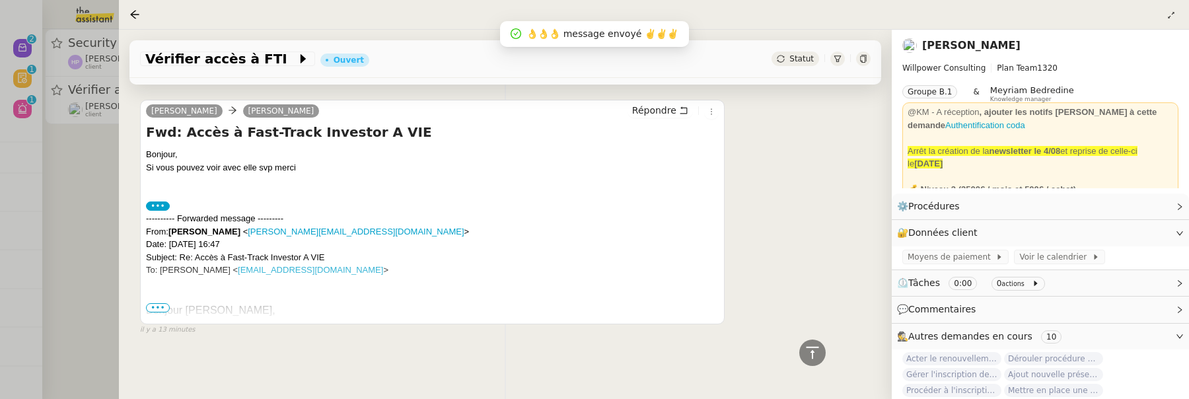
click at [155, 303] on span "•••" at bounding box center [158, 307] width 24 height 9
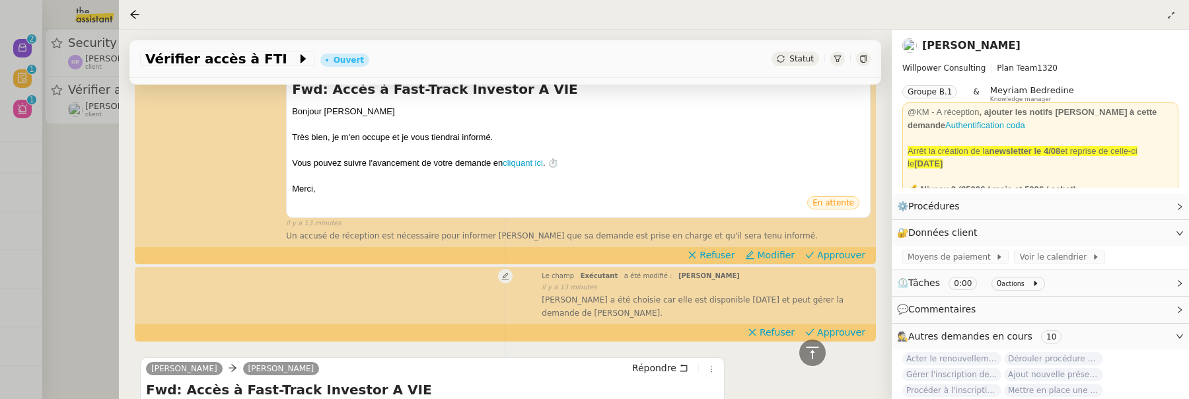
scroll to position [274, 0]
click at [833, 333] on span "Approuver" at bounding box center [841, 332] width 48 height 13
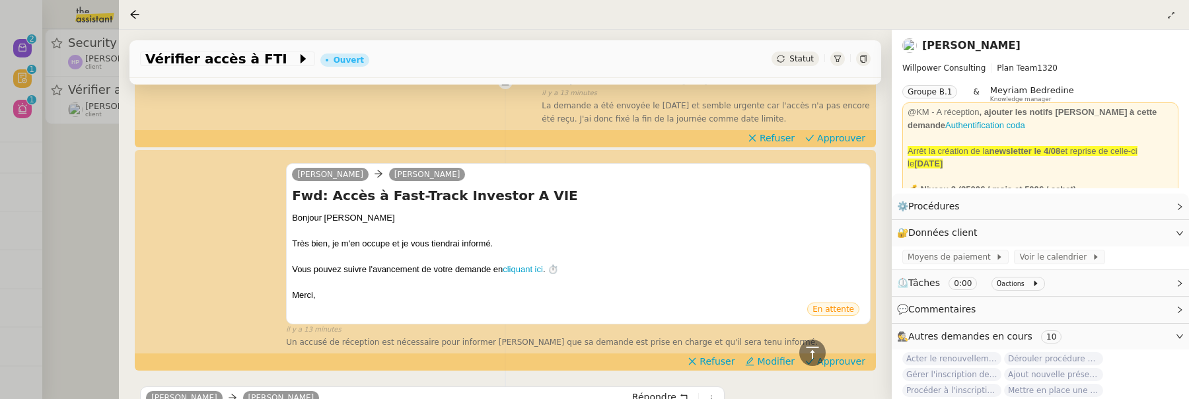
scroll to position [170, 0]
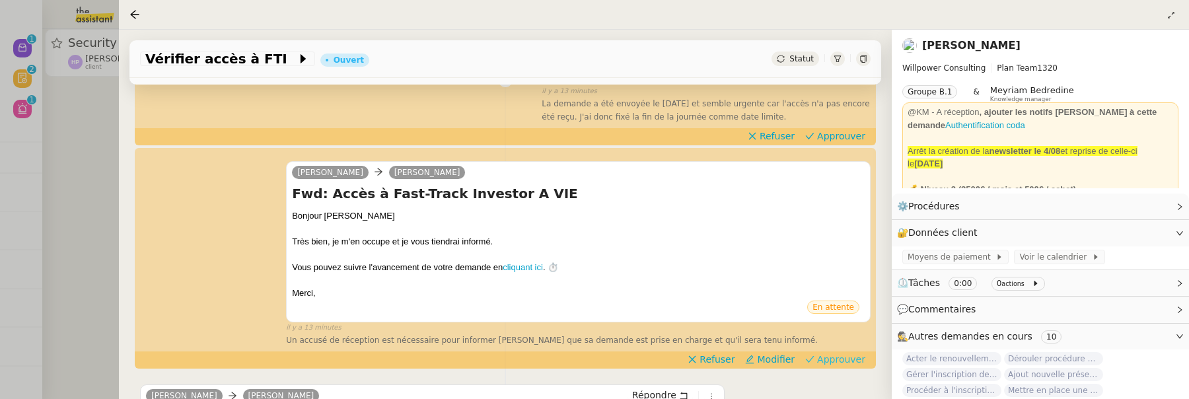
click at [835, 359] on span "Approuver" at bounding box center [841, 359] width 48 height 13
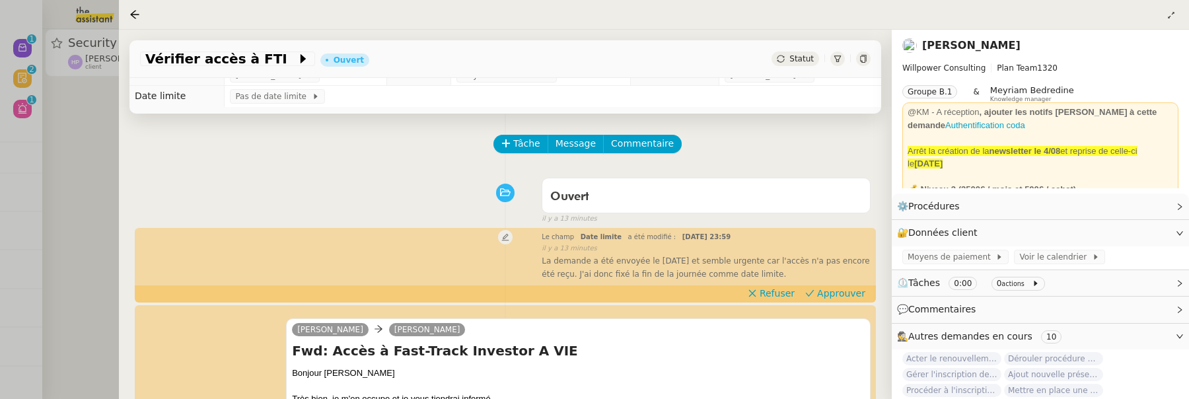
scroll to position [0, 0]
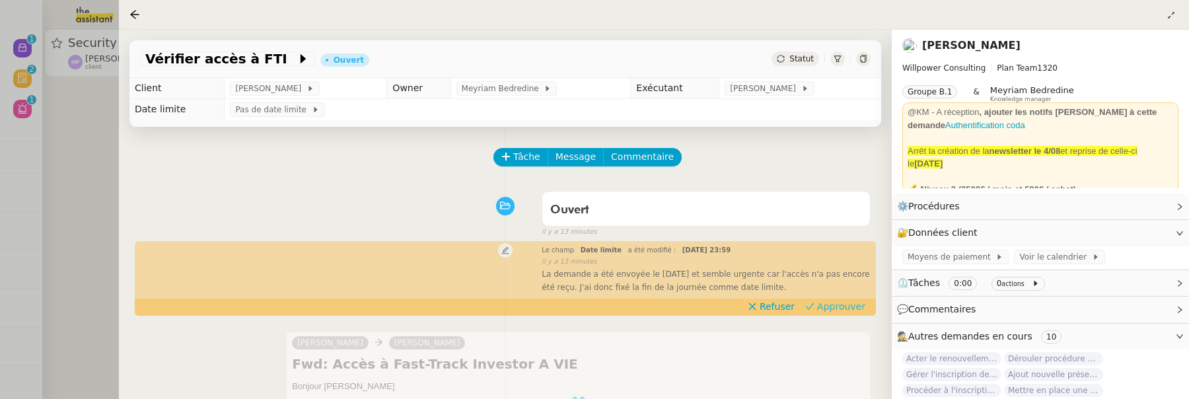
click at [836, 305] on span "Approuver" at bounding box center [841, 306] width 48 height 13
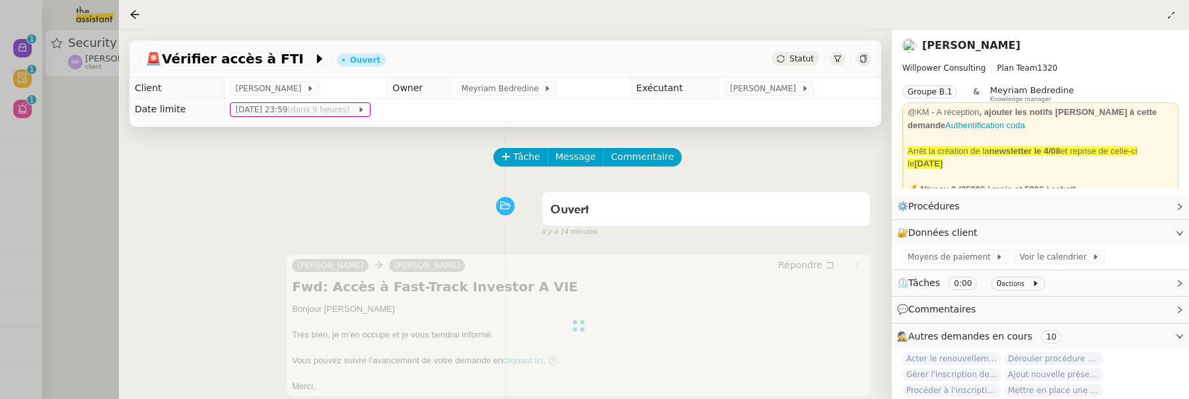
click at [85, 85] on div at bounding box center [594, 199] width 1189 height 399
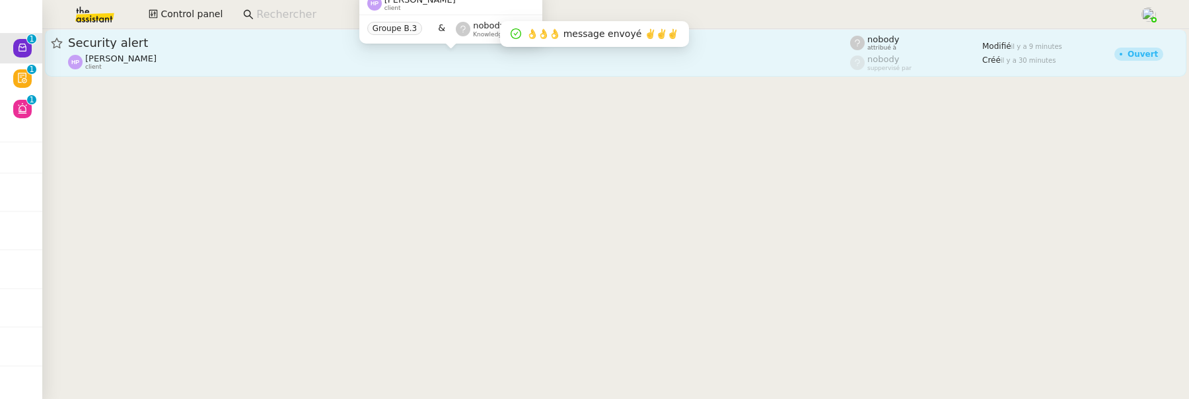
click at [208, 56] on div "Hélène Piétrini client" at bounding box center [459, 62] width 782 height 17
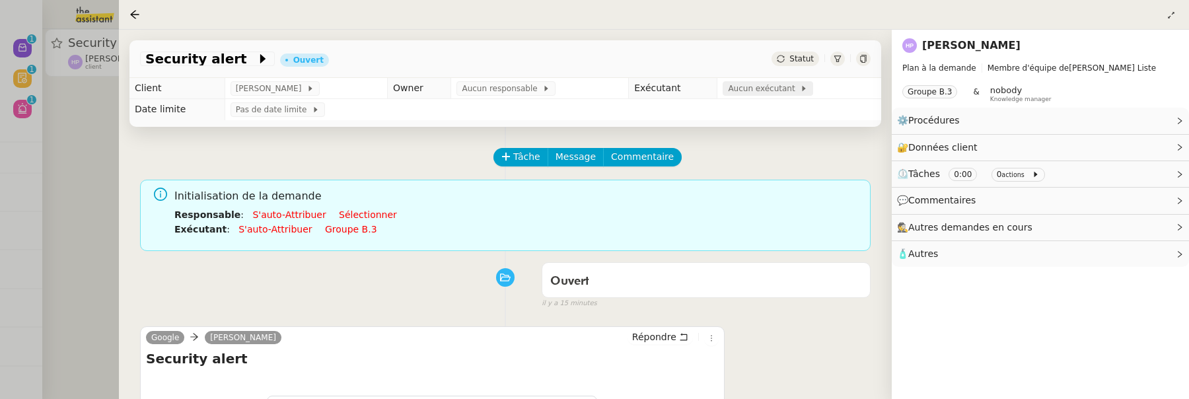
click at [730, 92] on span "Aucun exécutant" at bounding box center [764, 88] width 72 height 13
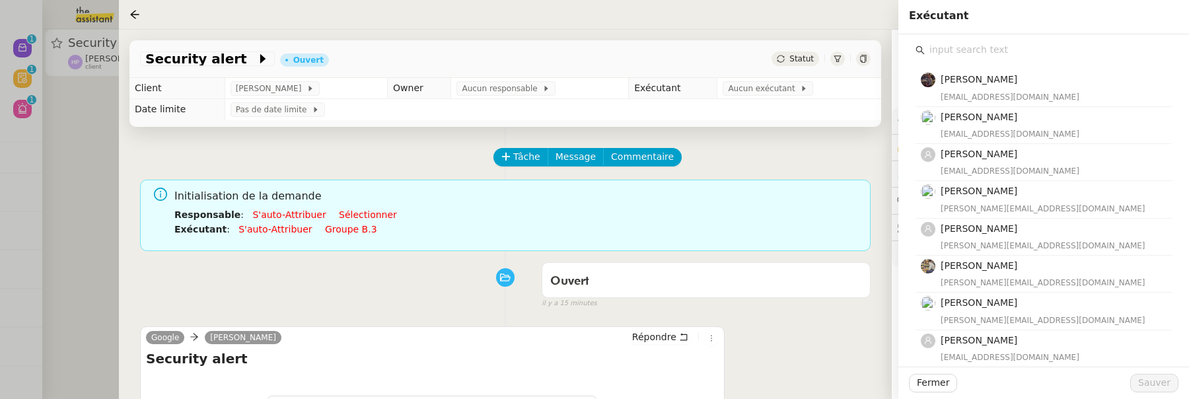
click at [991, 54] on input "text" at bounding box center [1048, 50] width 247 height 18
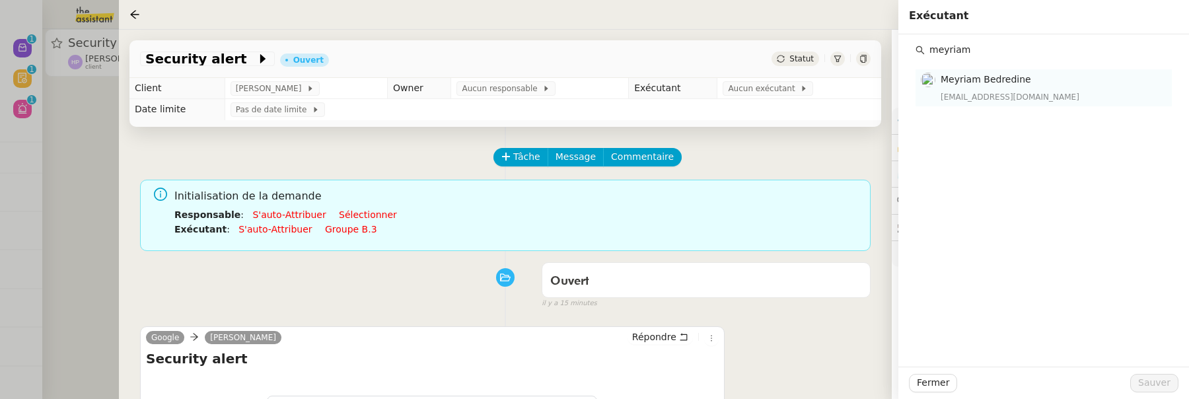
type input "meyriam"
click at [987, 98] on div "meyriam@team.theassistant.com" at bounding box center [1052, 97] width 223 height 13
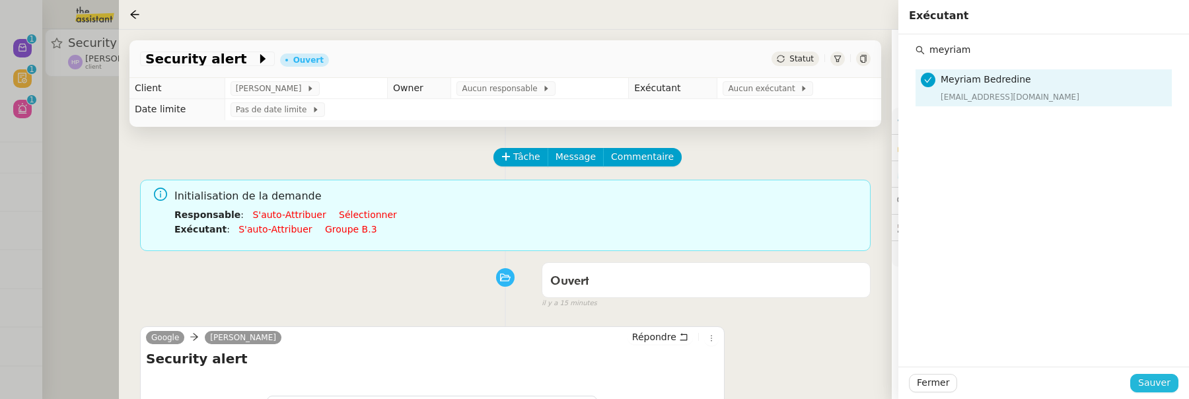
click at [1148, 386] on span "Sauver" at bounding box center [1154, 382] width 32 height 15
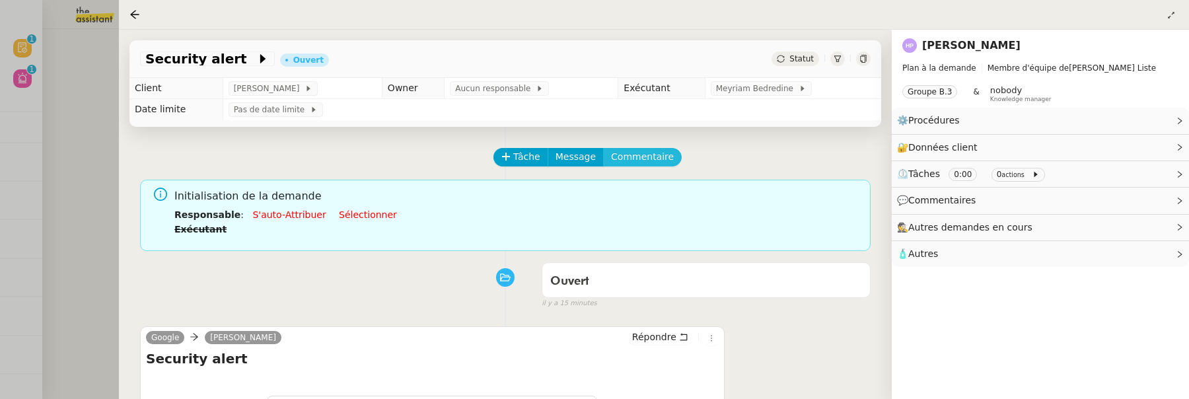
click at [641, 159] on span "Commentaire" at bounding box center [642, 156] width 63 height 15
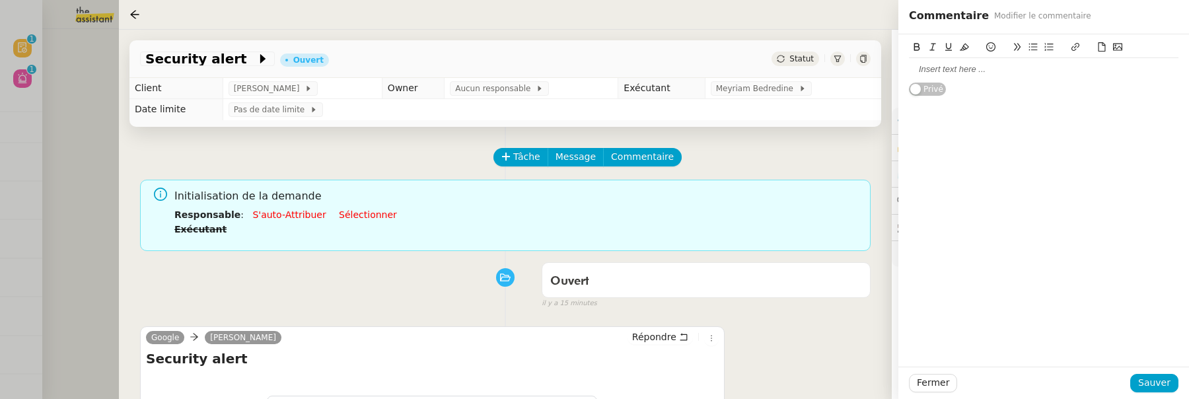
click at [1000, 77] on div at bounding box center [1044, 69] width 270 height 22
click at [1158, 386] on span "Sauver" at bounding box center [1154, 382] width 32 height 15
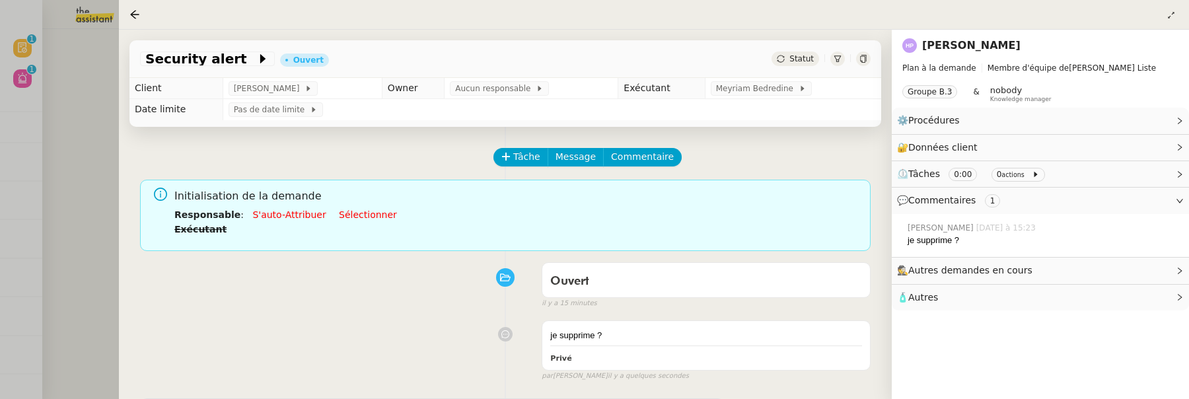
click at [89, 105] on div at bounding box center [594, 199] width 1189 height 399
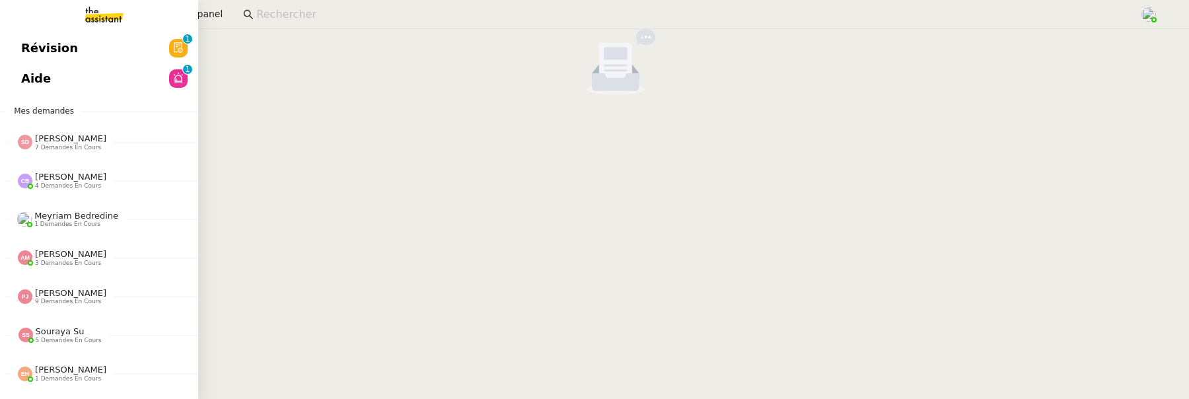
click at [28, 48] on link "Révision 0 1 2 3 4 5 6 7 8 9" at bounding box center [99, 48] width 198 height 30
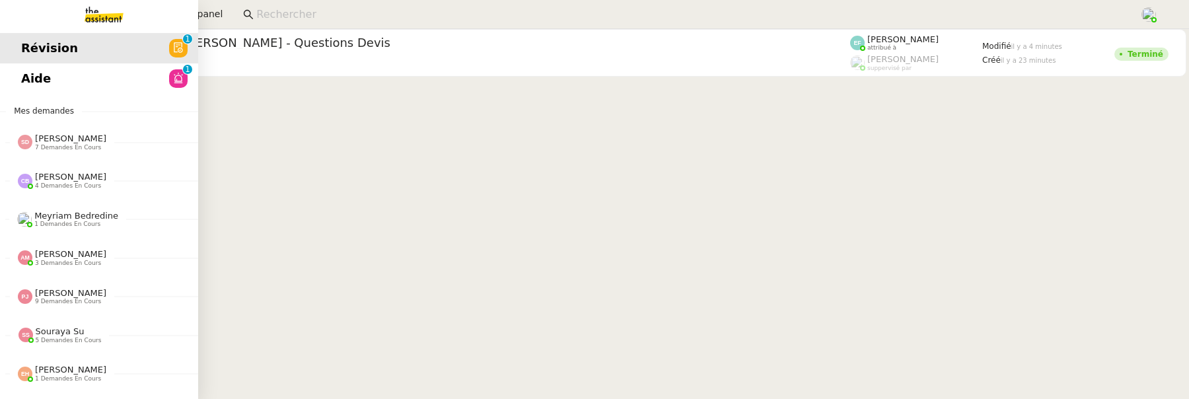
click at [36, 79] on link "Aide 0 1 2 3 4 5 6 7 8 9" at bounding box center [99, 78] width 198 height 30
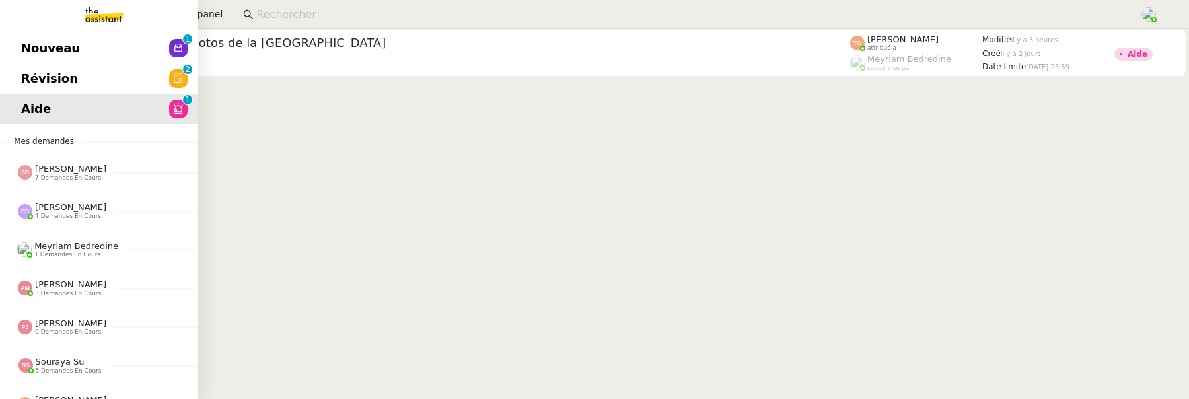
click at [40, 78] on span "Révision" at bounding box center [49, 79] width 57 height 20
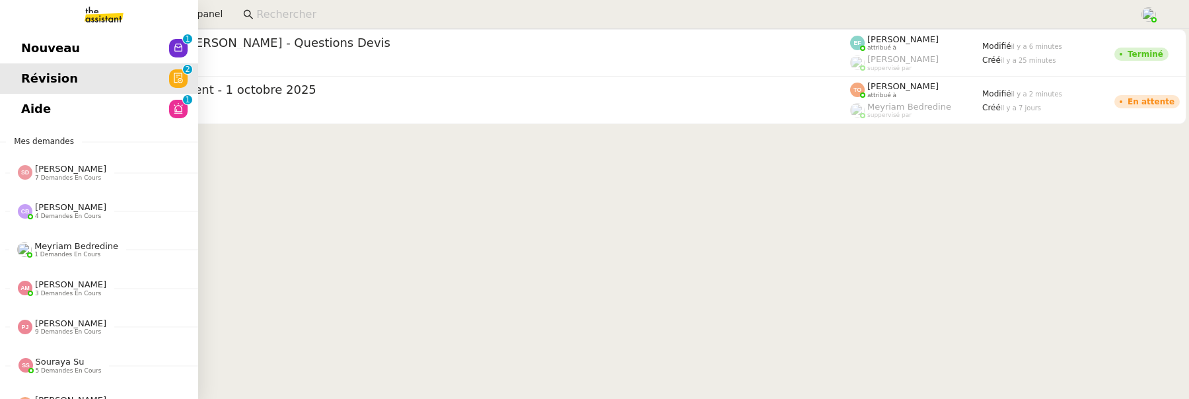
click at [18, 48] on link "Nouveau 0 1 2 3 4 5 6 7 8 9" at bounding box center [99, 48] width 198 height 30
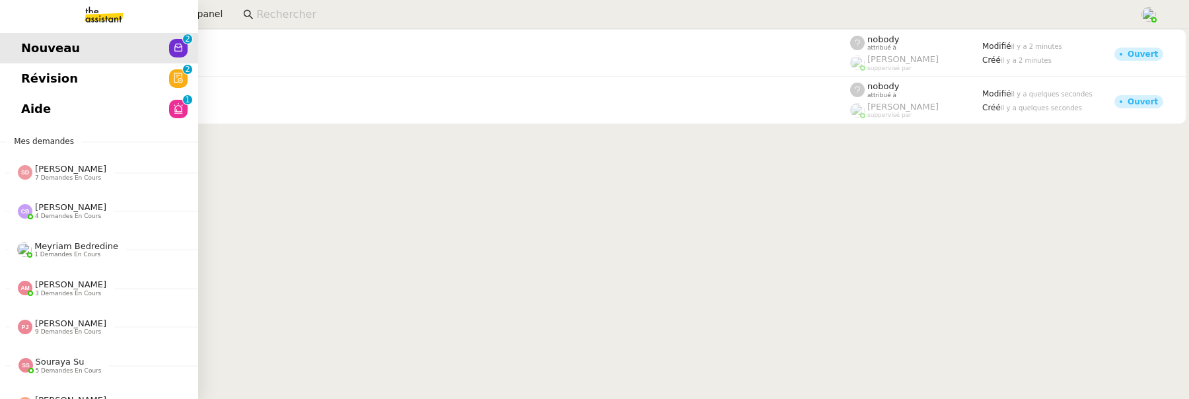
click at [21, 88] on span "Révision" at bounding box center [49, 79] width 57 height 20
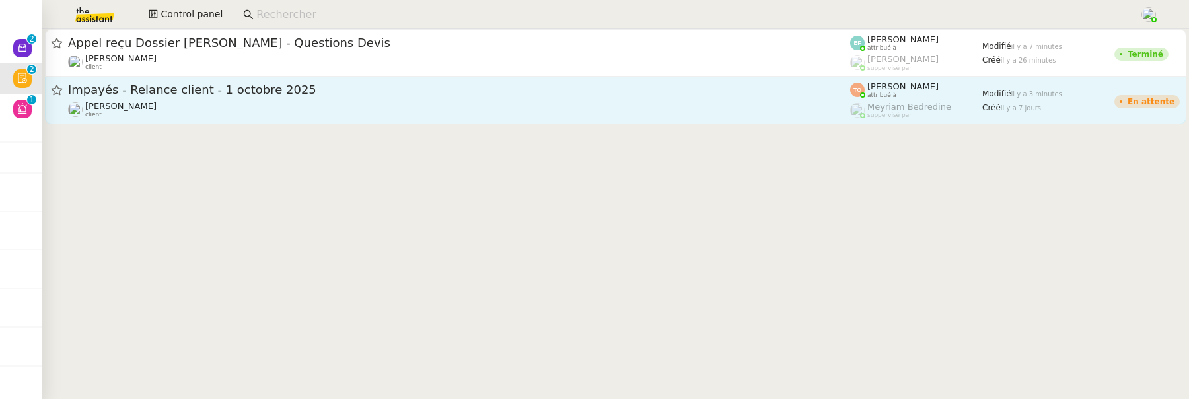
click at [316, 83] on div "Impayés - Relance client - 1 octobre 2025" at bounding box center [459, 90] width 782 height 17
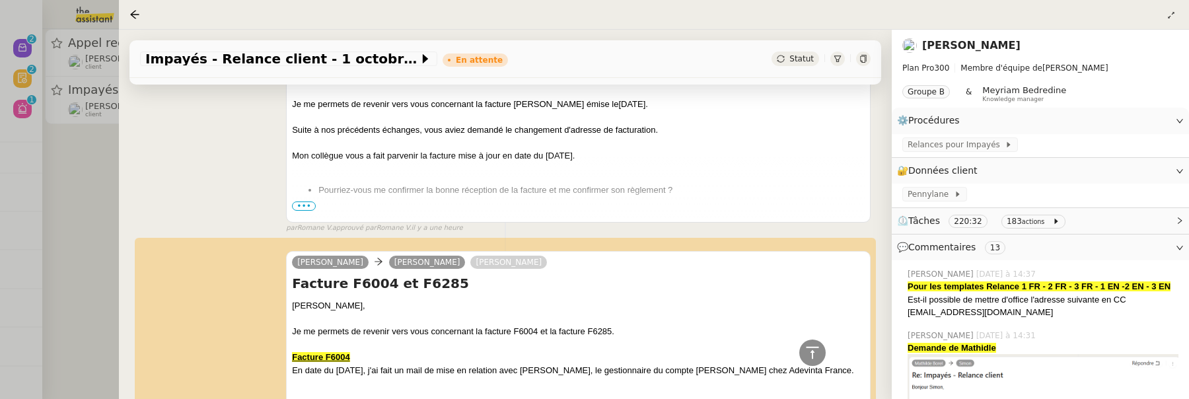
scroll to position [6854, 0]
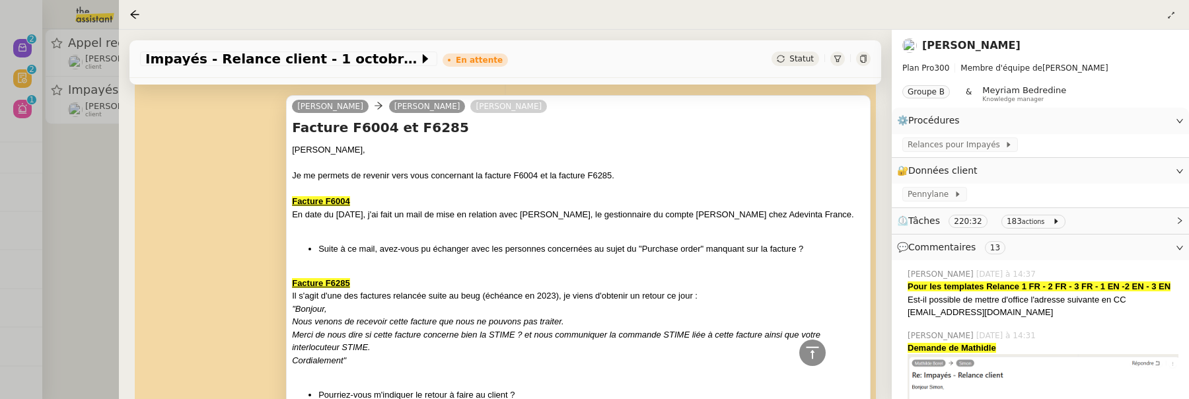
scroll to position [7017, 0]
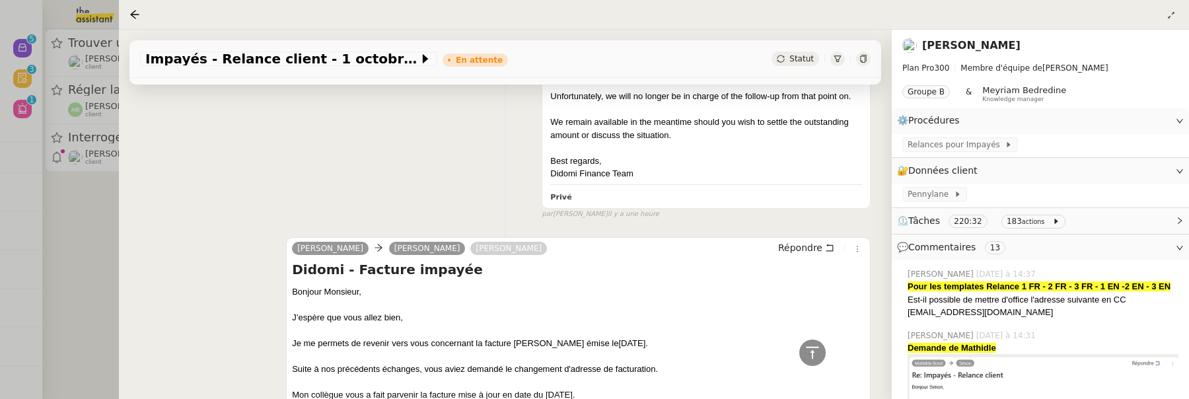
click at [78, 246] on div at bounding box center [594, 199] width 1189 height 399
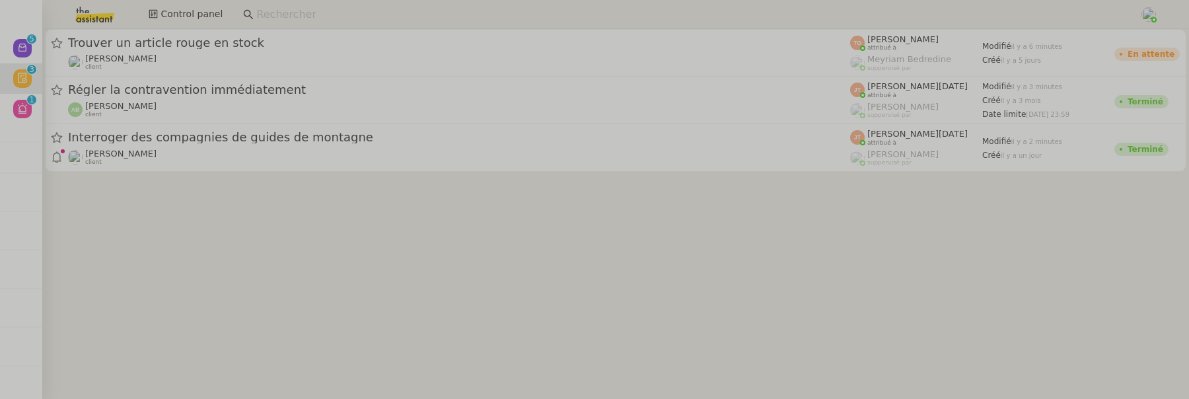
click at [218, 159] on div "Hugo Bentz client" at bounding box center [459, 157] width 782 height 17
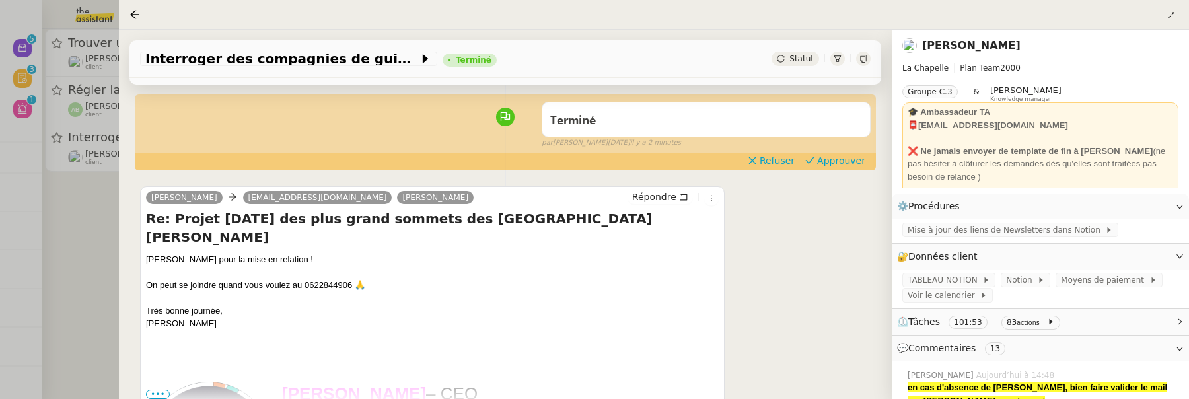
scroll to position [66, 0]
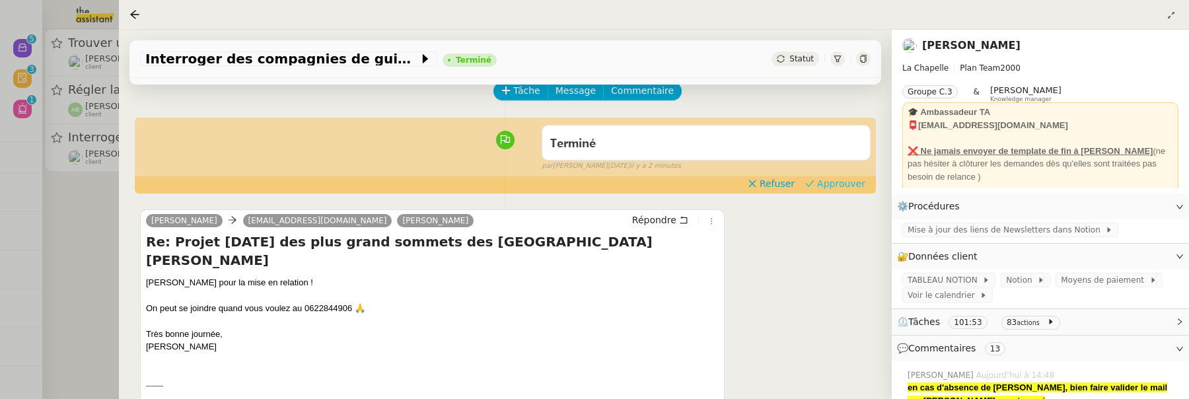
click at [855, 186] on span "Approuver" at bounding box center [841, 183] width 48 height 13
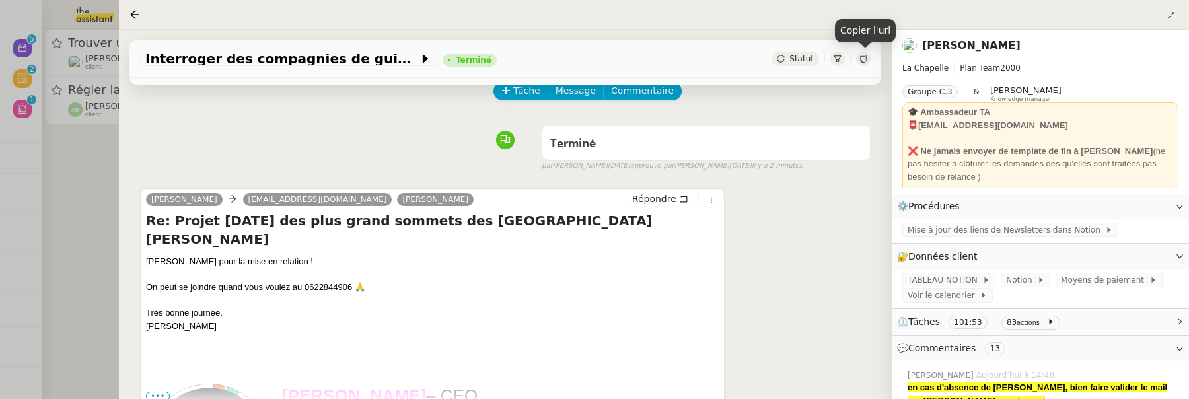
click at [865, 53] on div at bounding box center [863, 59] width 15 height 15
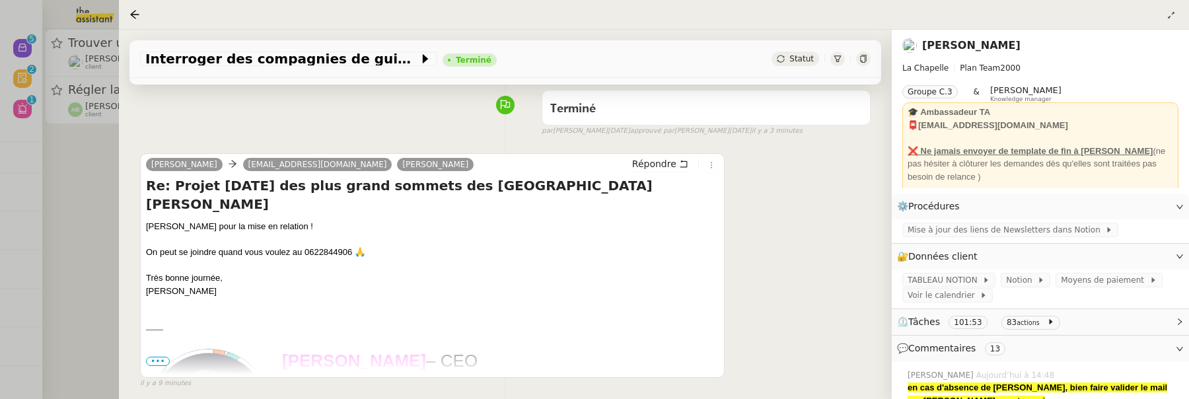
scroll to position [94, 0]
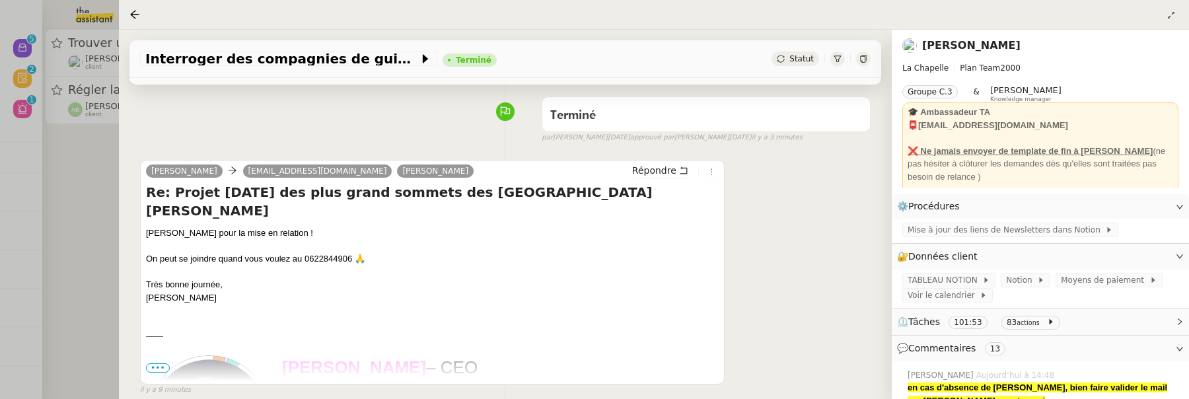
click at [75, 225] on div at bounding box center [594, 199] width 1189 height 399
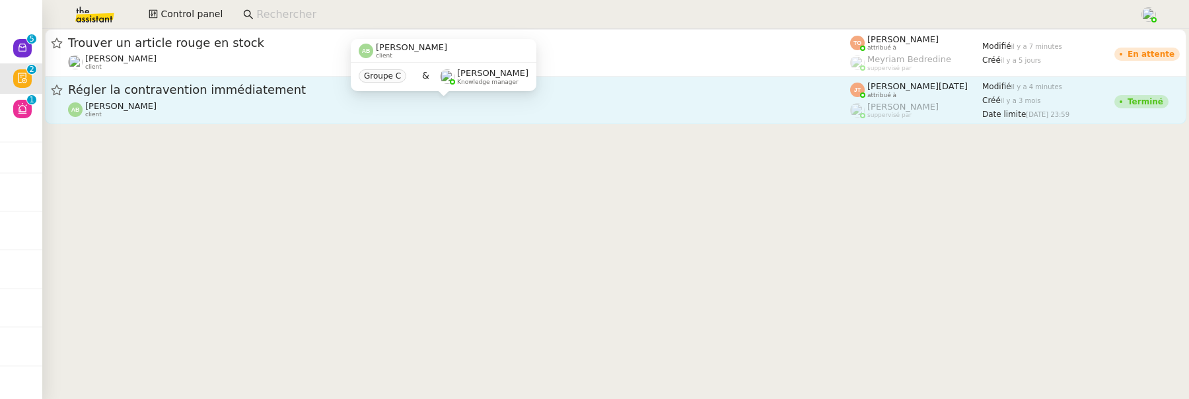
click at [231, 104] on div "Augustin De Boisse client" at bounding box center [459, 109] width 782 height 17
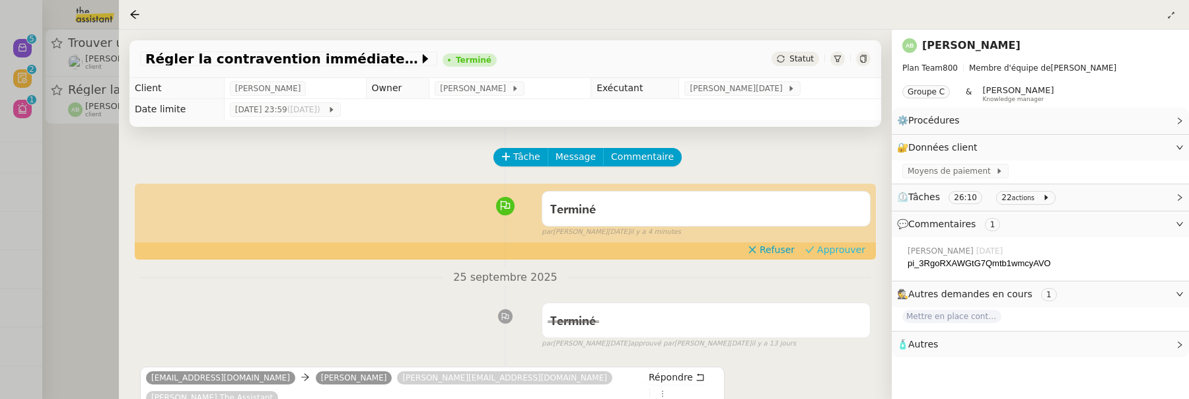
click at [832, 246] on span "Approuver" at bounding box center [841, 249] width 48 height 13
click at [61, 167] on div at bounding box center [594, 199] width 1189 height 399
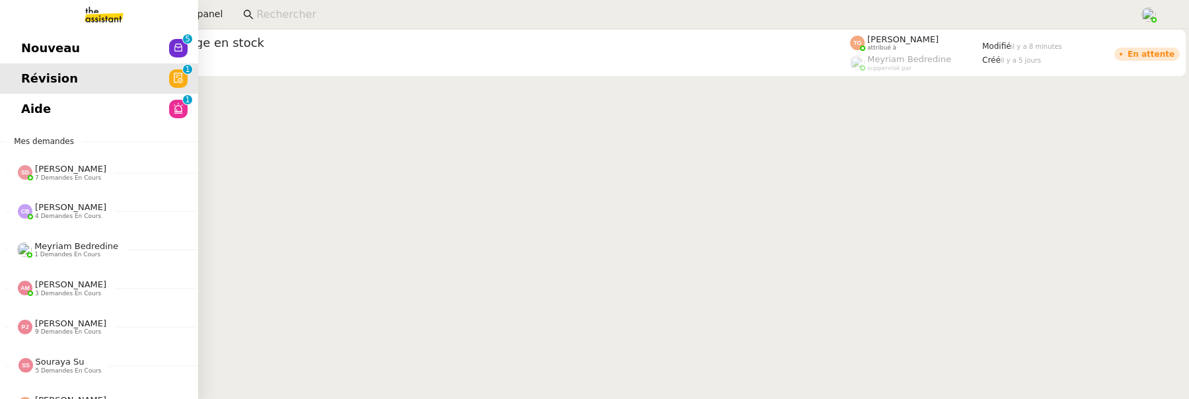
click at [63, 49] on span "Nouveau" at bounding box center [50, 48] width 59 height 20
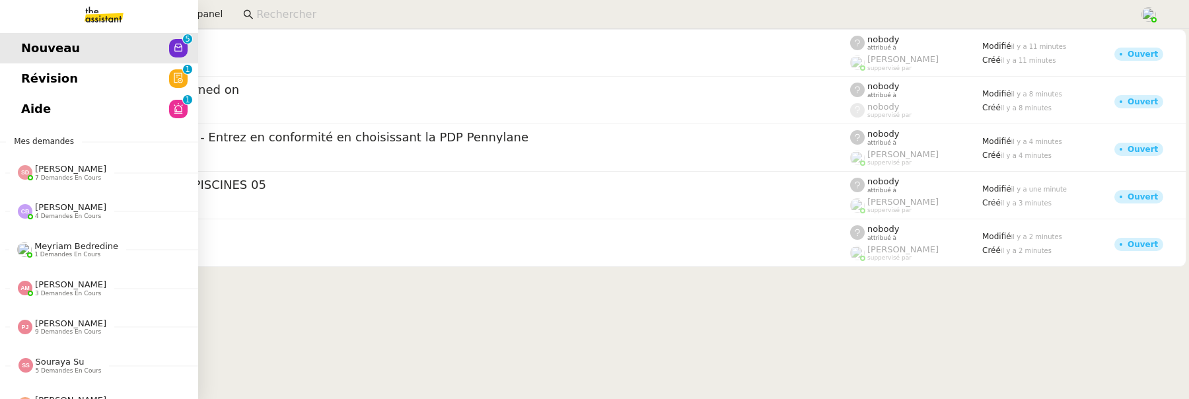
click at [39, 112] on span "Aide" at bounding box center [36, 109] width 30 height 20
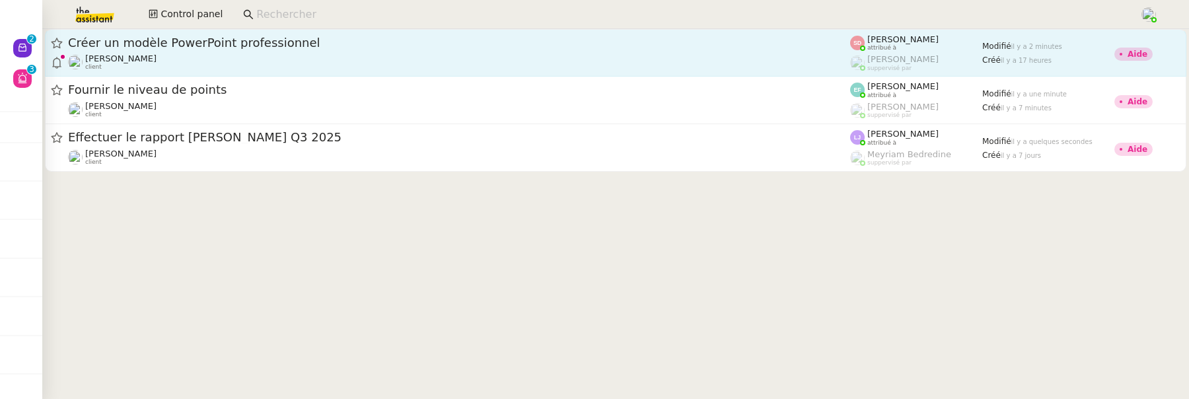
click at [241, 48] on span "Créer un modèle PowerPoint professionnel" at bounding box center [459, 43] width 782 height 12
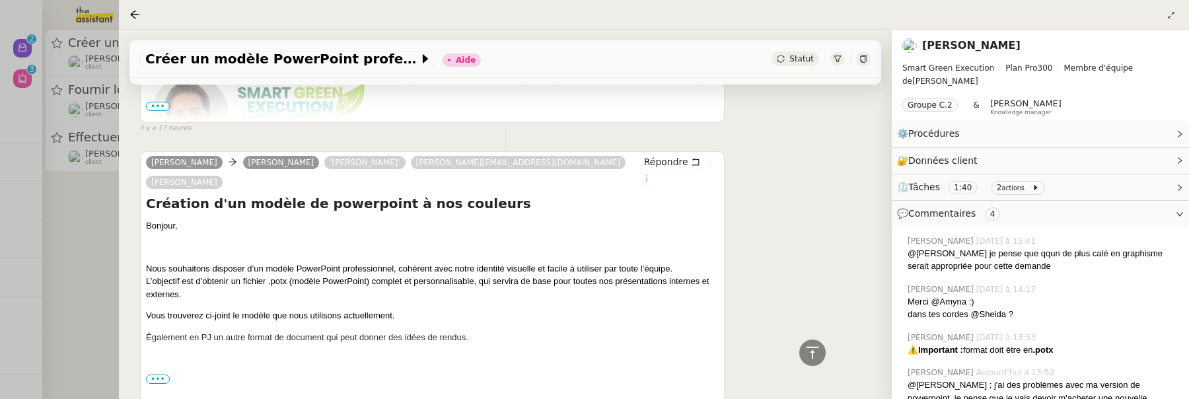
scroll to position [1276, 0]
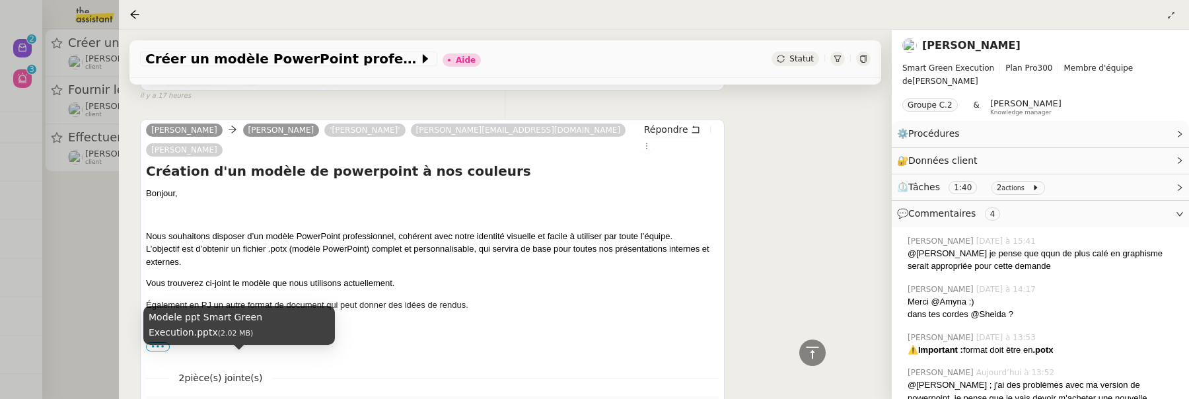
click at [319, 398] on div "Modele ppt Smart Green Execution.pptx" at bounding box center [245, 405] width 195 height 15
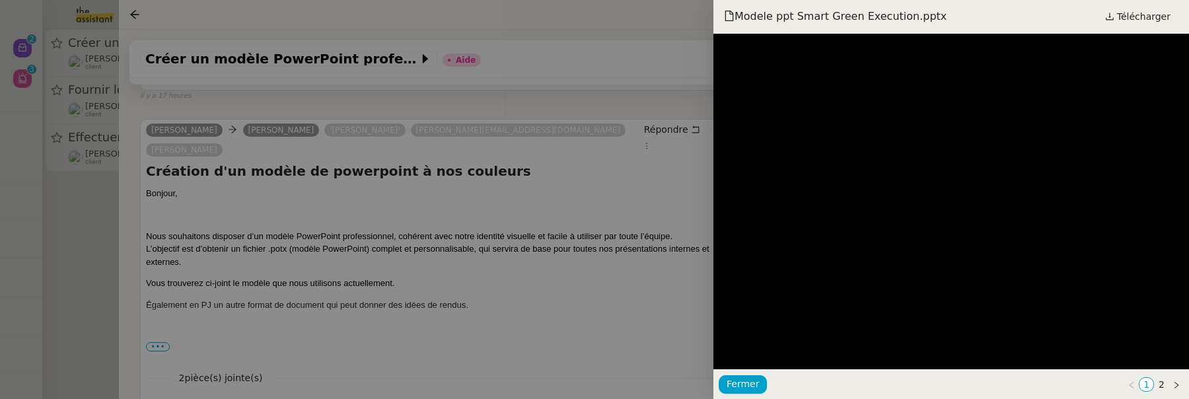
click at [442, 258] on div at bounding box center [594, 199] width 1189 height 399
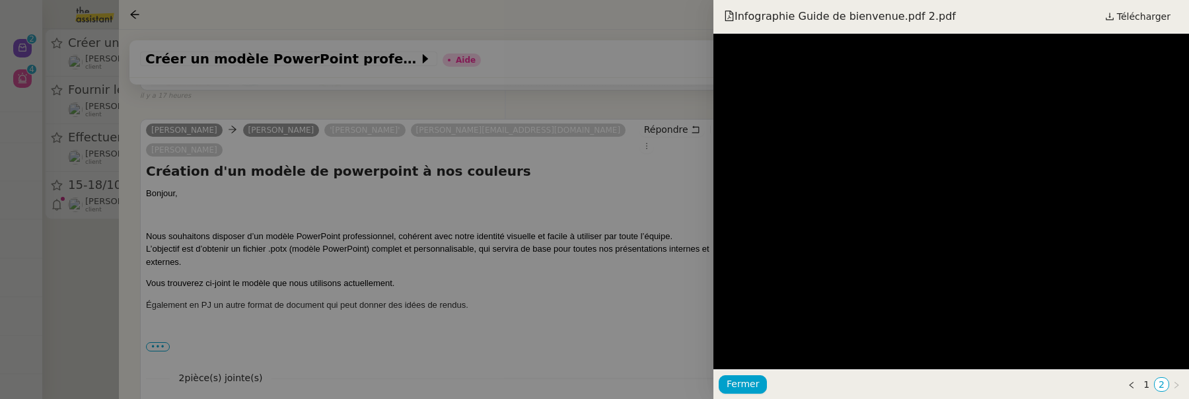
click at [663, 294] on div at bounding box center [594, 199] width 1189 height 399
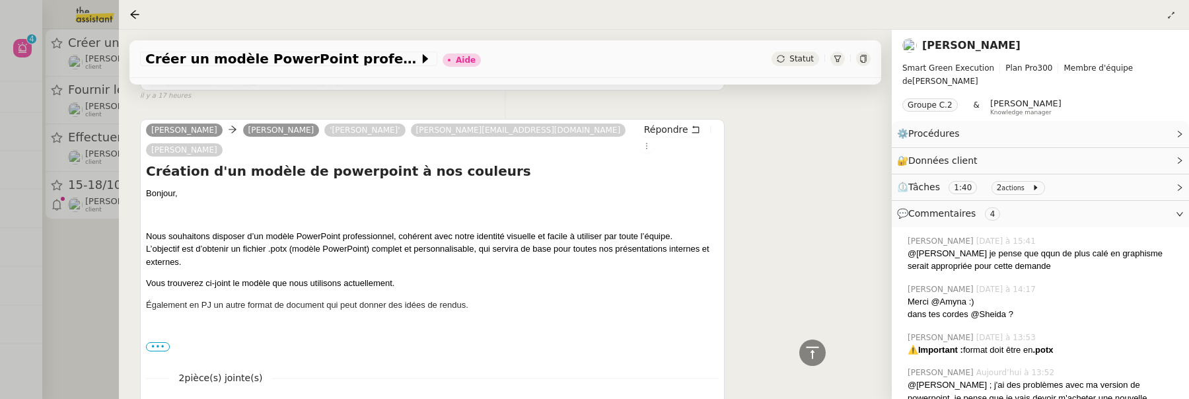
click at [112, 304] on div at bounding box center [594, 199] width 1189 height 399
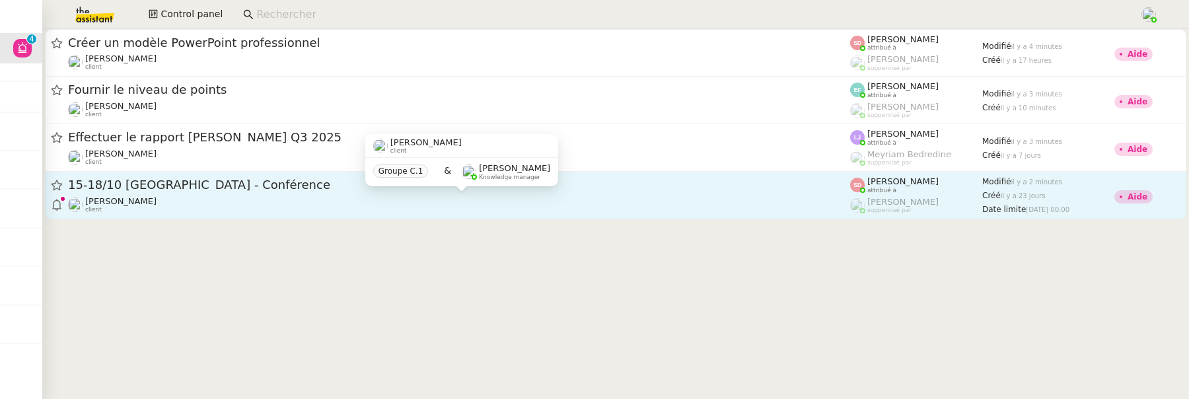
click at [303, 209] on div "Laurène Gauthier client" at bounding box center [459, 204] width 782 height 17
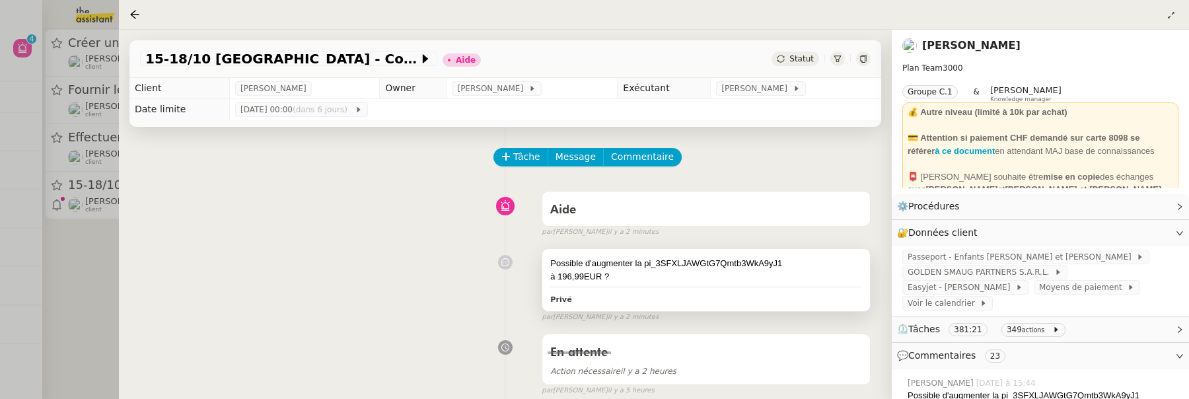
click at [714, 260] on div "Possible d'augmenter la pi_3SFXLJAWGtG7Qmtb3WkA9yJ1" at bounding box center [706, 263] width 312 height 13
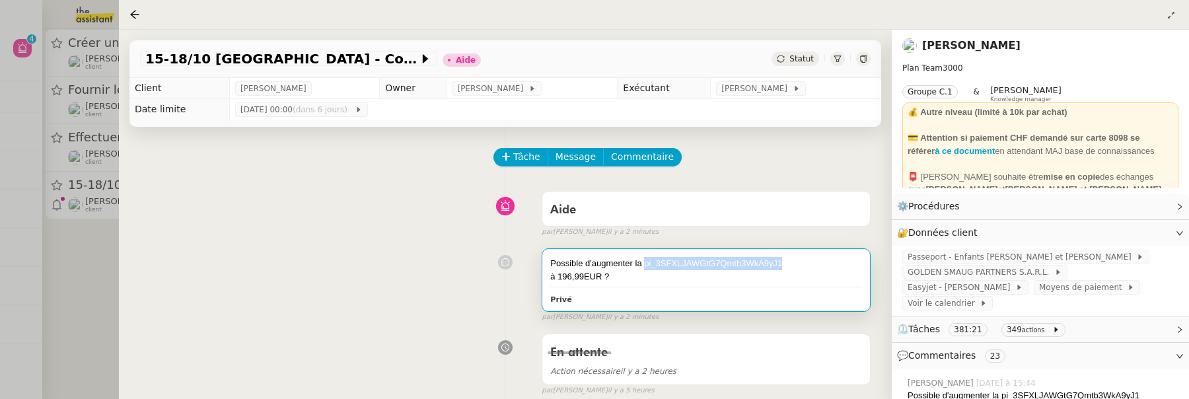
click at [714, 260] on div "Possible d'augmenter la pi_3SFXLJAWGtG7Qmtb3WkA9yJ1" at bounding box center [706, 263] width 312 height 13
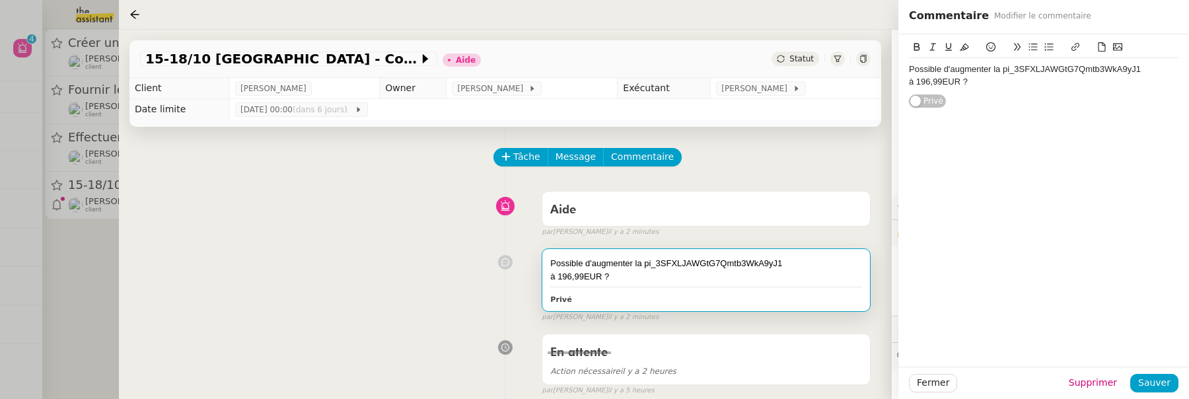
click at [398, 266] on div "Possible d'augmenter la pi_3SFXLJAWGtG7Qmtb3WkA9yJ1 à 196,99EUR ? Privé false p…" at bounding box center [505, 282] width 731 height 80
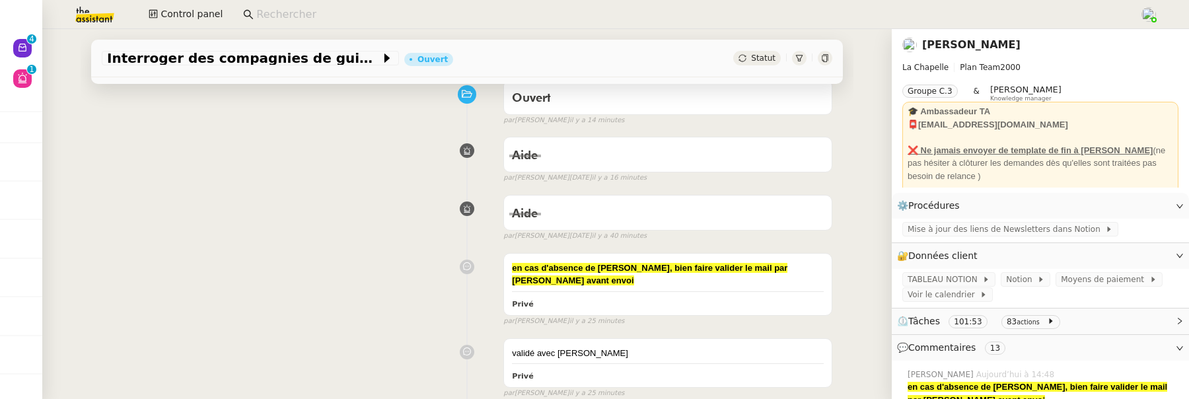
scroll to position [110, 0]
click at [670, 162] on div "Aide" at bounding box center [668, 156] width 312 height 21
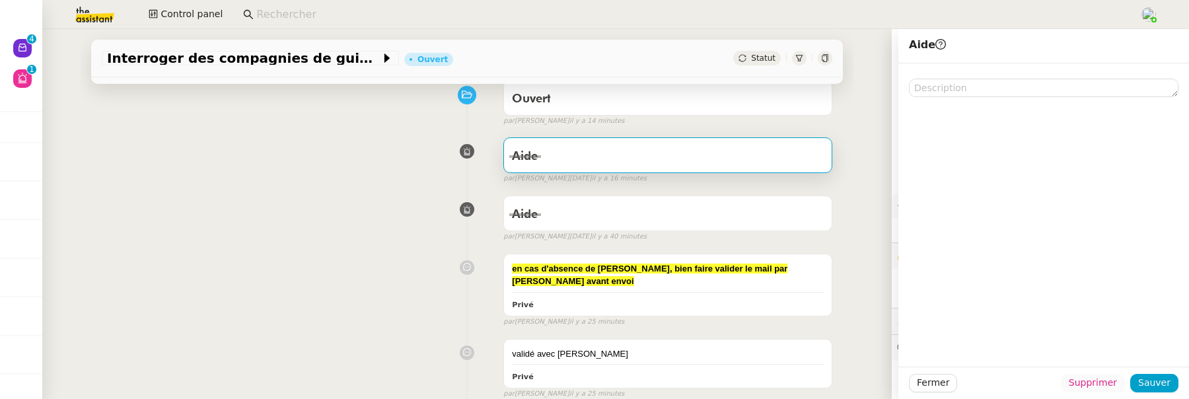
click at [1080, 379] on span "Supprimer" at bounding box center [1093, 382] width 48 height 15
click at [1111, 352] on span "Ok" at bounding box center [1117, 347] width 13 height 13
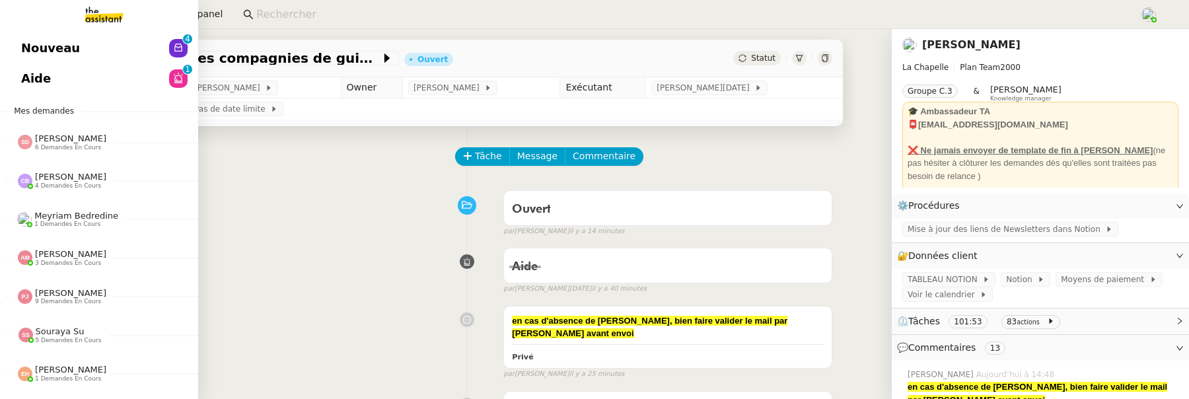
click at [19, 52] on link "Nouveau 0 1 2 3 4 5 6 7 8 9" at bounding box center [99, 48] width 198 height 30
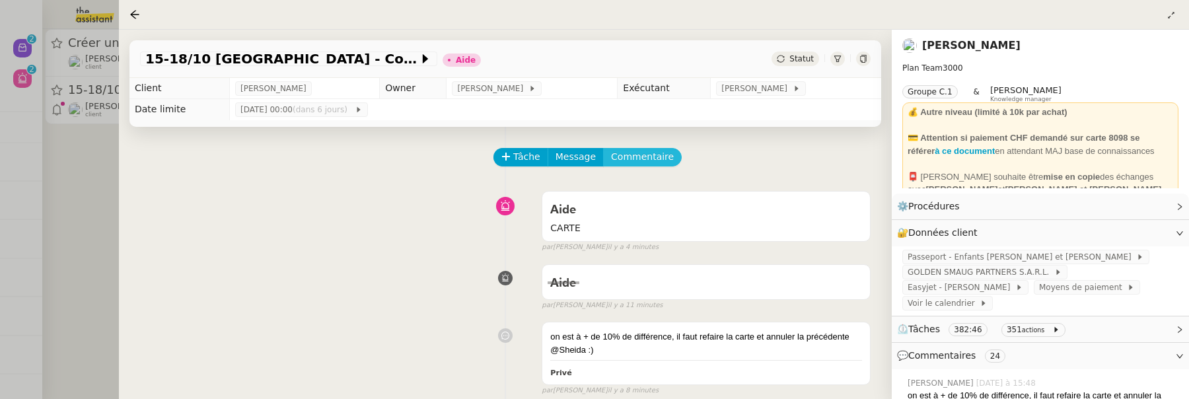
click at [658, 159] on span "Commentaire" at bounding box center [642, 156] width 63 height 15
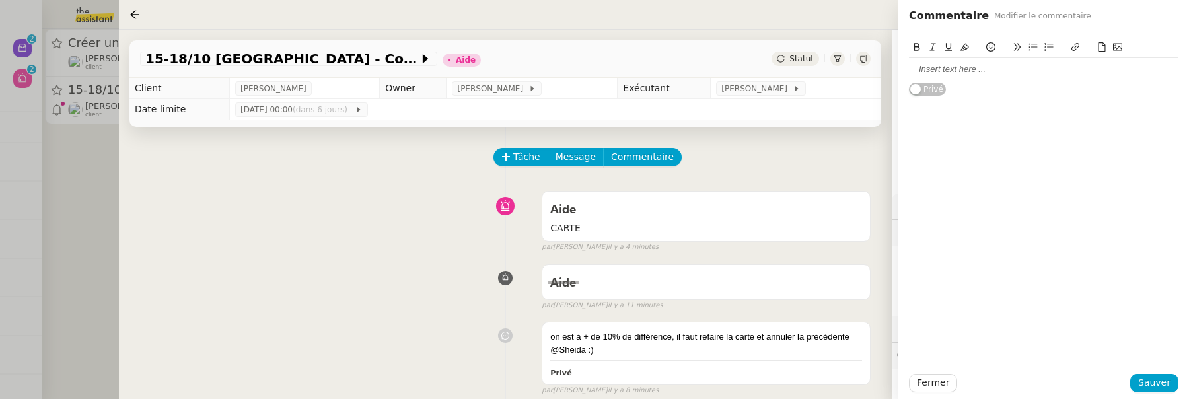
click at [997, 75] on div at bounding box center [1044, 69] width 270 height 22
click at [1146, 380] on span "Sauver" at bounding box center [1154, 382] width 32 height 15
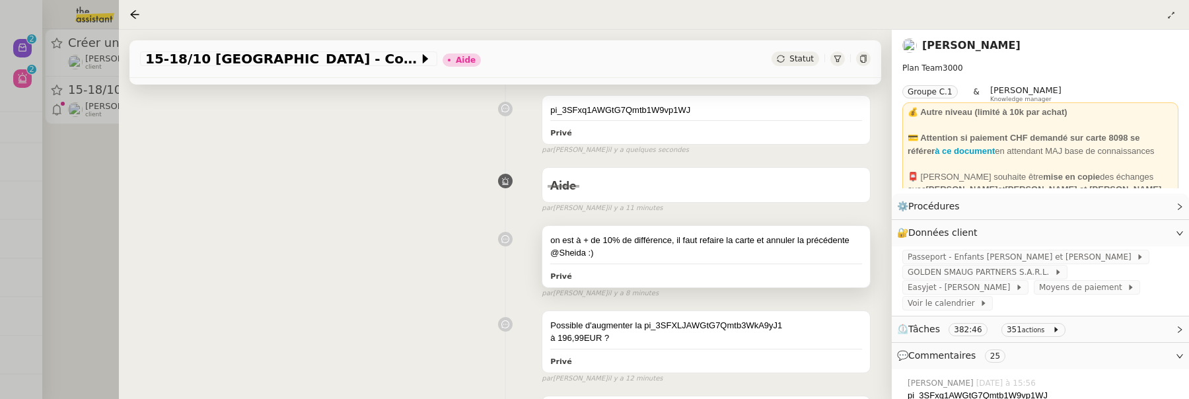
scroll to position [234, 0]
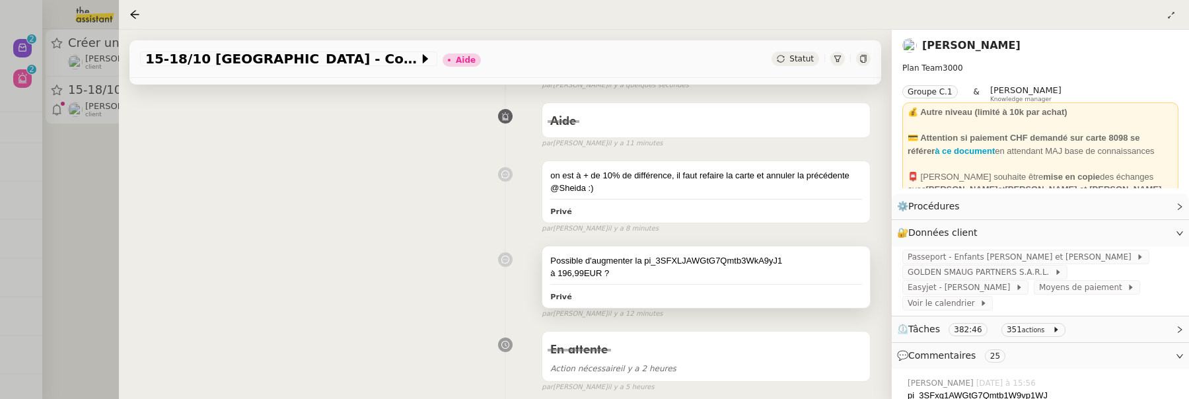
click at [691, 258] on div "Possible d'augmenter la pi_3SFXLJAWGtG7Qmtb3WkA9yJ1" at bounding box center [706, 260] width 312 height 13
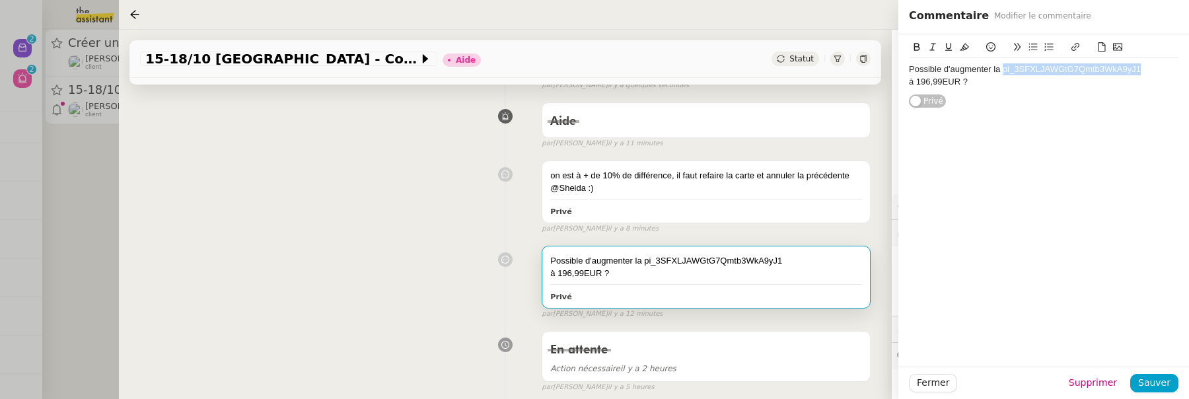
drag, startPoint x: 1148, startPoint y: 71, endPoint x: 1002, endPoint y: 74, distance: 146.0
click at [1002, 74] on div "Possible d'augmenter la pi_3SFXLJAWGtG7Qmtb3WkA9yJ1" at bounding box center [1044, 69] width 270 height 12
copy div "pi_3SFXLJAWGtG7Qmtb3WkA9yJ1"
click at [942, 378] on span "Fermer" at bounding box center [933, 382] width 32 height 15
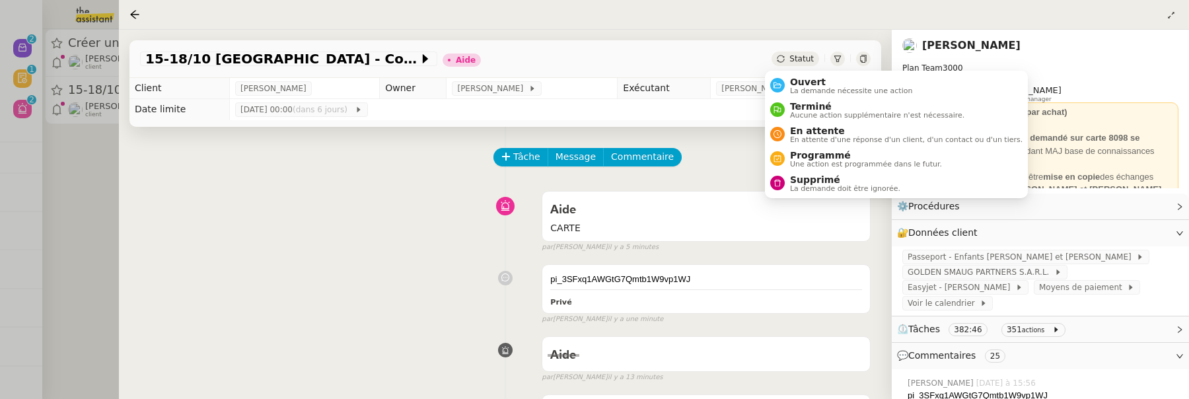
click at [778, 58] on icon at bounding box center [781, 59] width 8 height 8
click at [801, 84] on span "Ouvert" at bounding box center [851, 82] width 123 height 11
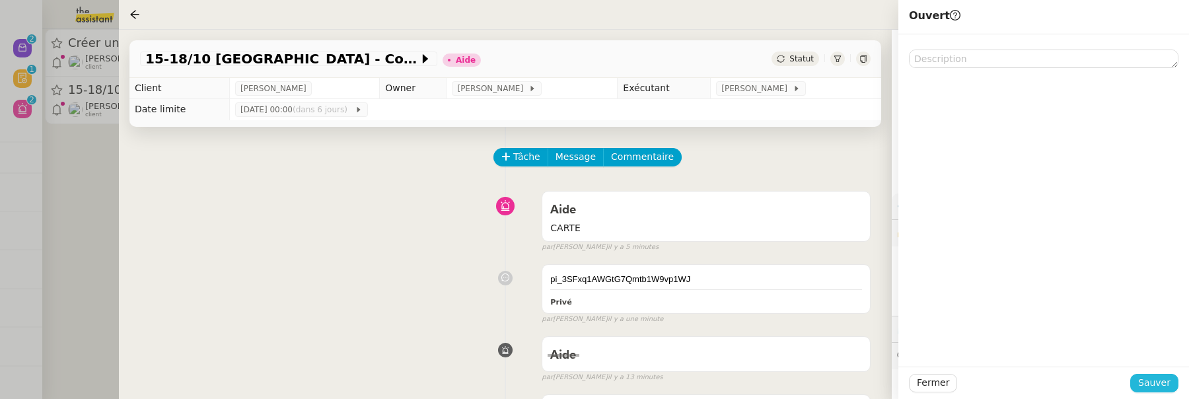
click at [1164, 383] on span "Sauver" at bounding box center [1154, 382] width 32 height 15
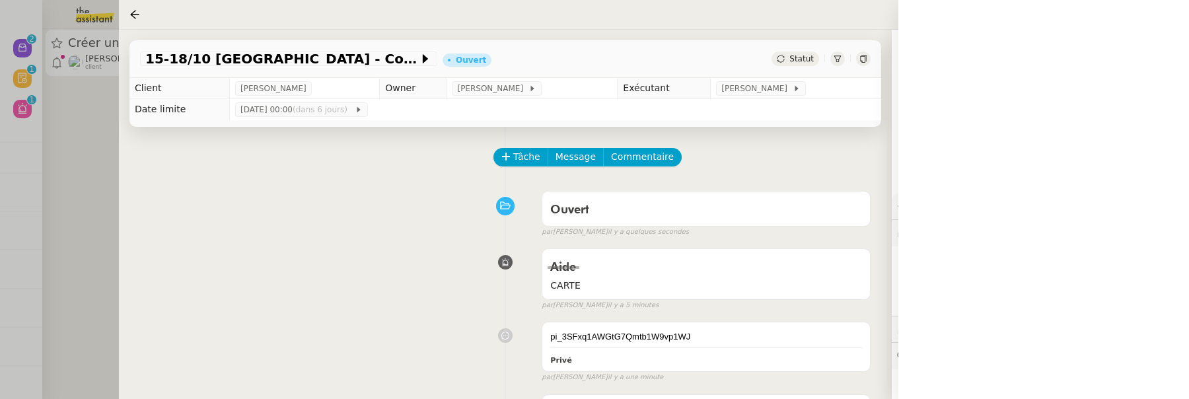
click at [92, 141] on div at bounding box center [594, 199] width 1189 height 399
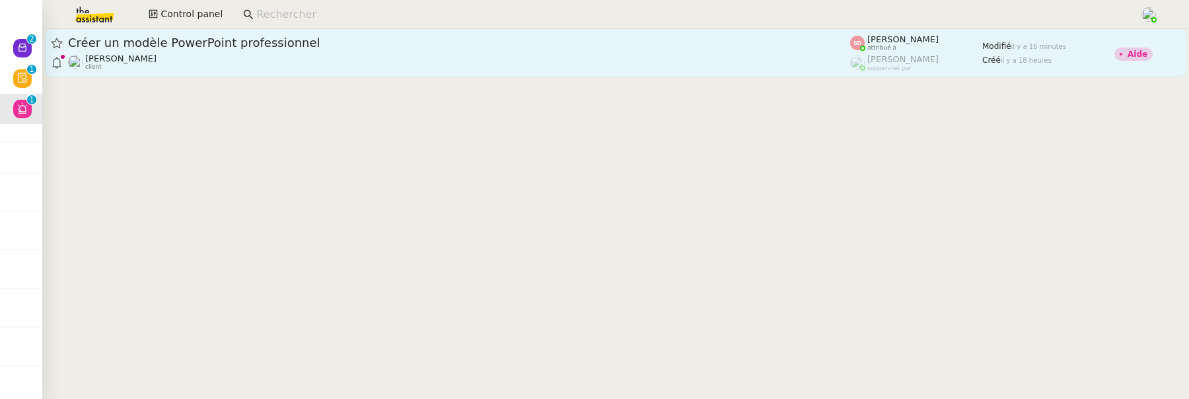
click at [224, 58] on div "Alexis SACKSTEDER client" at bounding box center [459, 62] width 782 height 17
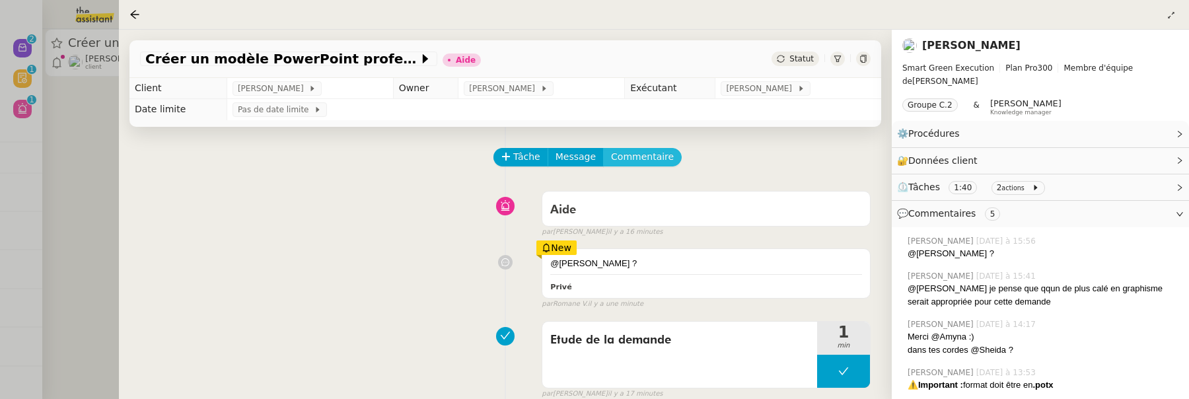
click at [647, 163] on span "Commentaire" at bounding box center [642, 156] width 63 height 15
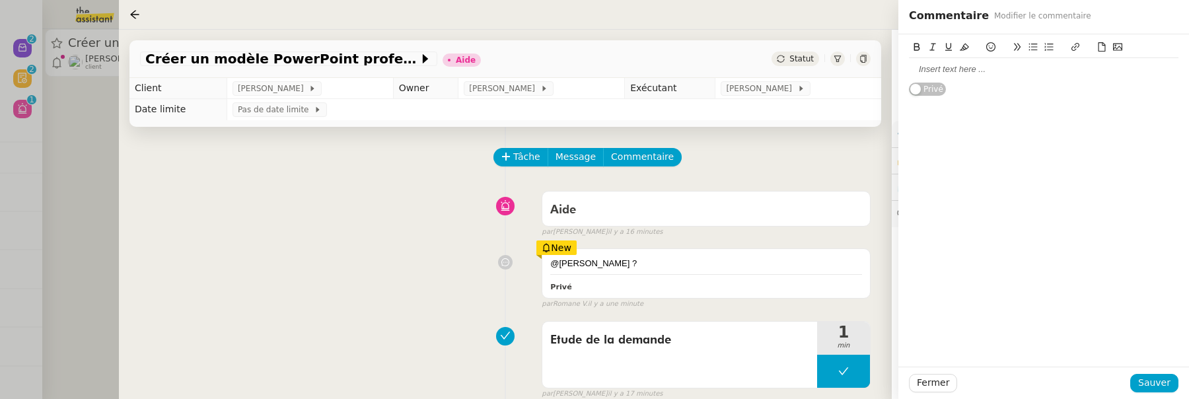
click at [975, 73] on div at bounding box center [1044, 69] width 270 height 12
click at [990, 52] on button at bounding box center [991, 47] width 16 height 15
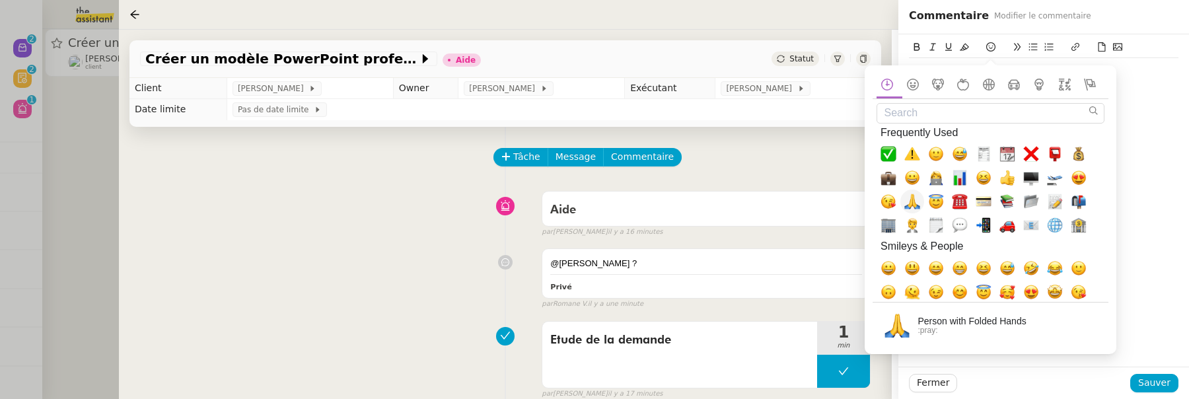
click at [911, 201] on span "🙏, pray" at bounding box center [912, 202] width 16 height 16
click at [1128, 180] on div "parfait @Romane 🙏 Privé" at bounding box center [1043, 200] width 291 height 332
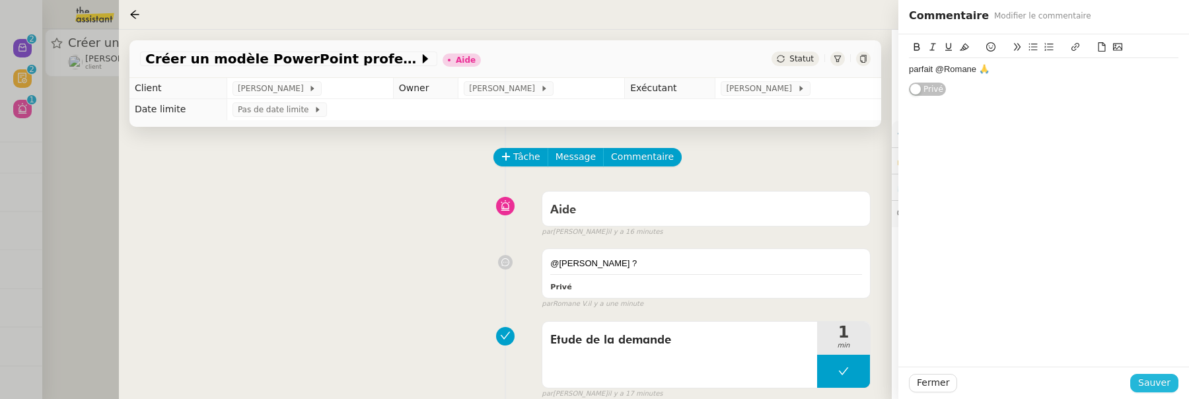
click at [1167, 383] on span "Sauver" at bounding box center [1154, 382] width 32 height 15
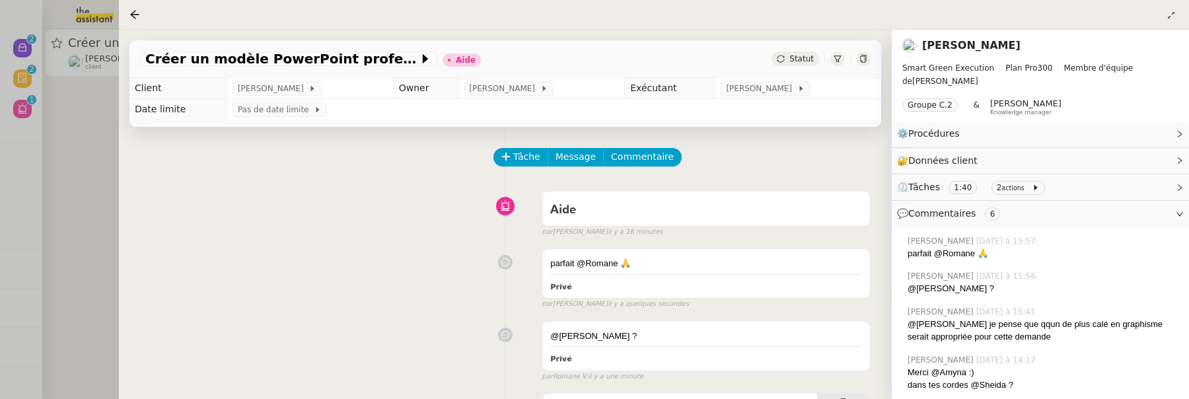
click at [82, 161] on div at bounding box center [594, 199] width 1189 height 399
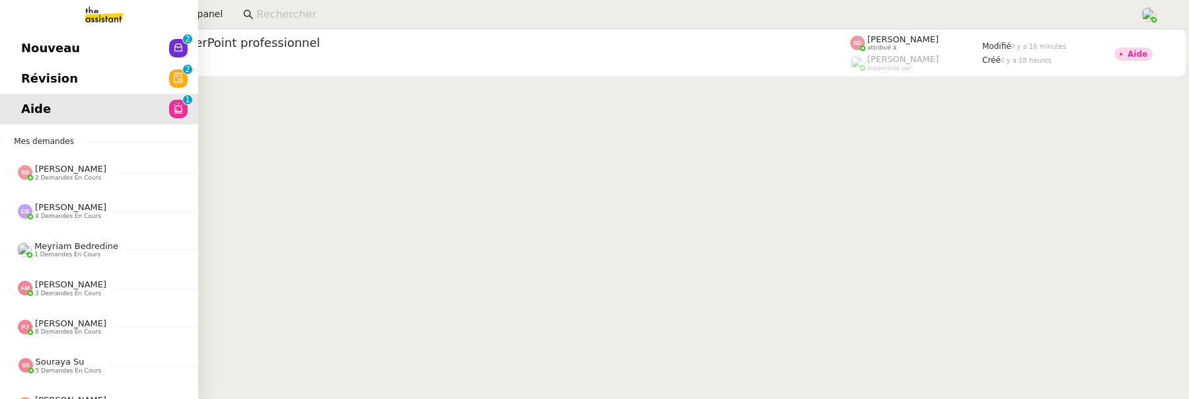
click at [38, 77] on span "Révision" at bounding box center [49, 79] width 57 height 20
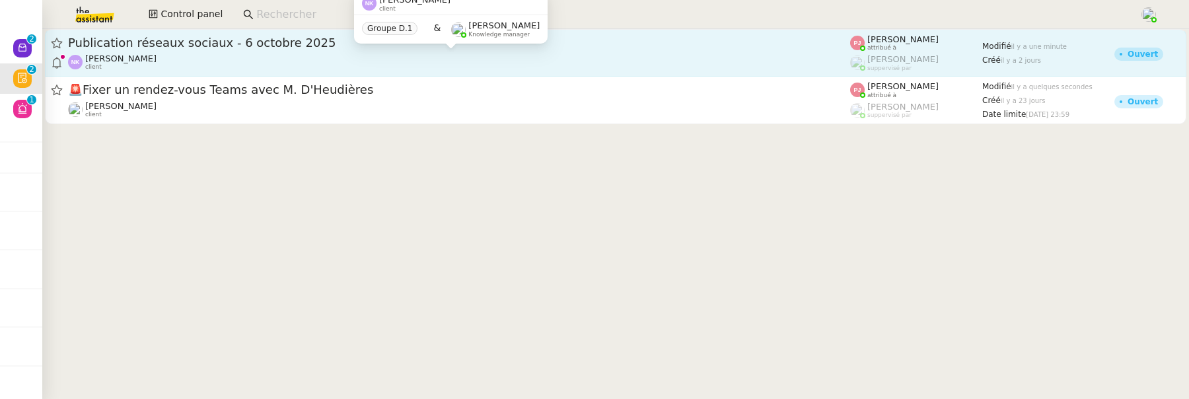
click at [437, 61] on div "Naresh FAZAL KARIM client" at bounding box center [459, 62] width 782 height 17
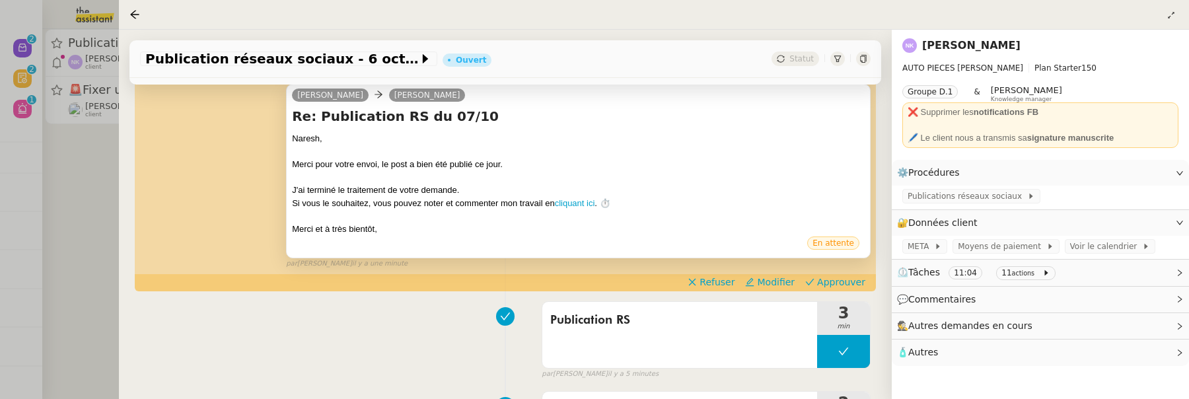
scroll to position [203, 0]
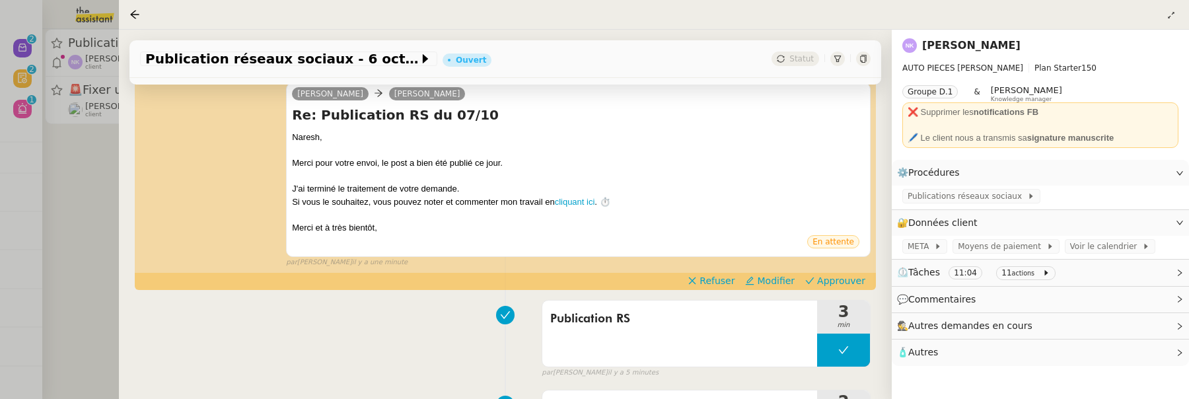
click at [820, 268] on div "Lucas Naresh FAZAL KARIM Re: Publication RS du 07/10 ﻿Naresh﻿, Merci pour votre…" at bounding box center [505, 170] width 731 height 198
click at [824, 279] on span "Approuver" at bounding box center [841, 280] width 48 height 13
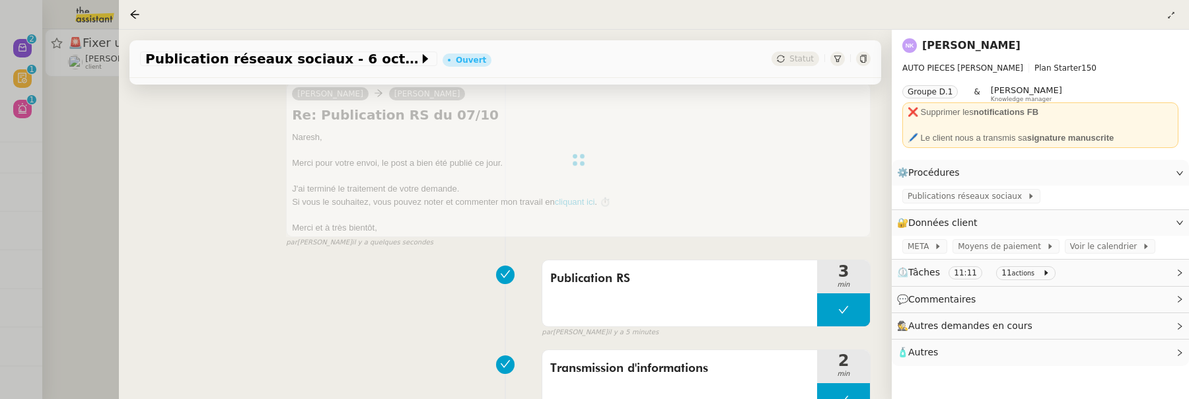
click at [87, 183] on div at bounding box center [594, 199] width 1189 height 399
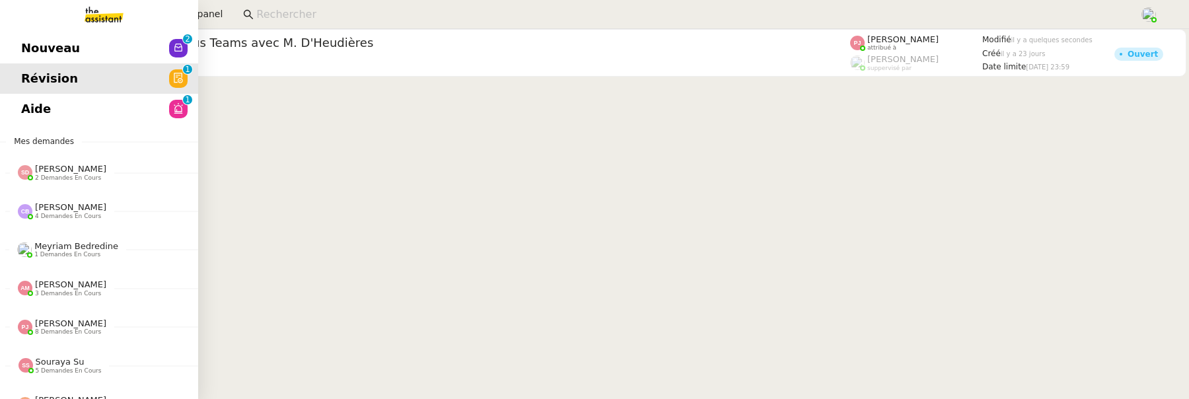
click at [33, 58] on link "Nouveau 0 1 2 3 4 5 6 7 8 9" at bounding box center [99, 48] width 198 height 30
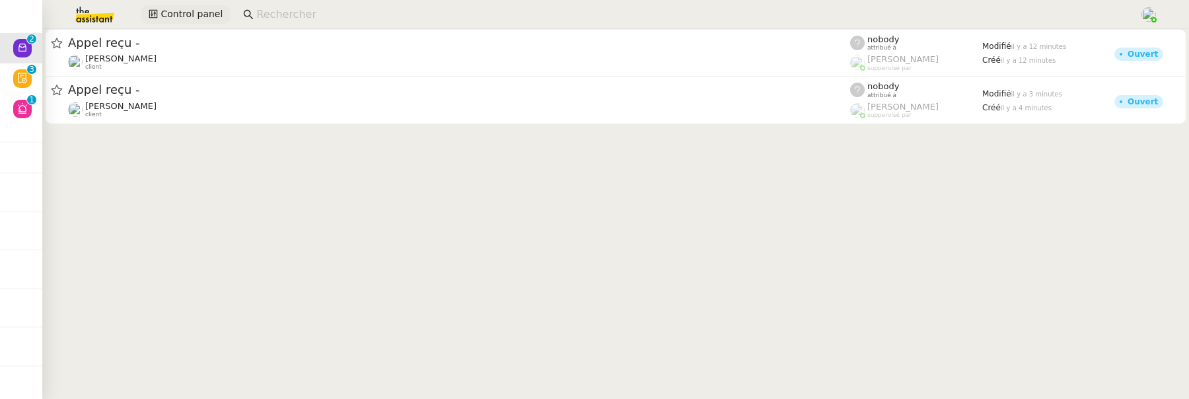
click at [195, 18] on span "Control panel" at bounding box center [192, 14] width 62 height 15
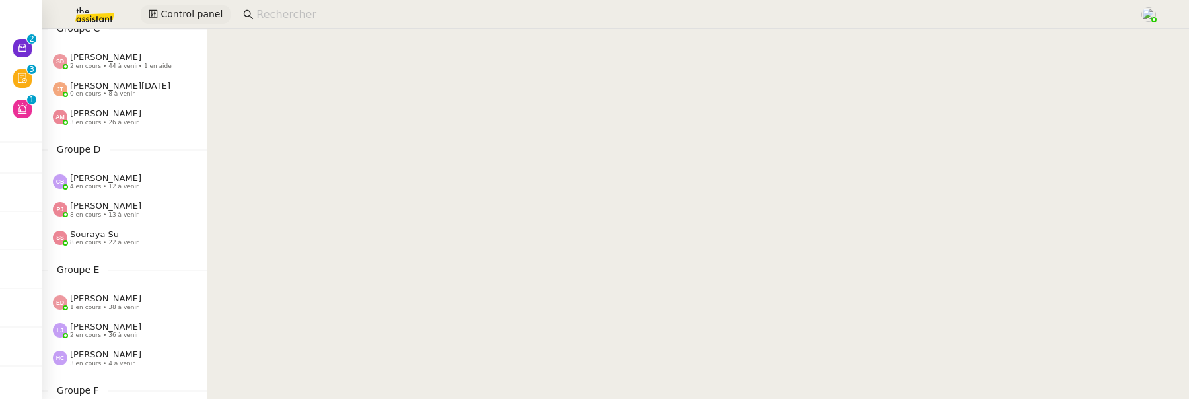
scroll to position [288, 0]
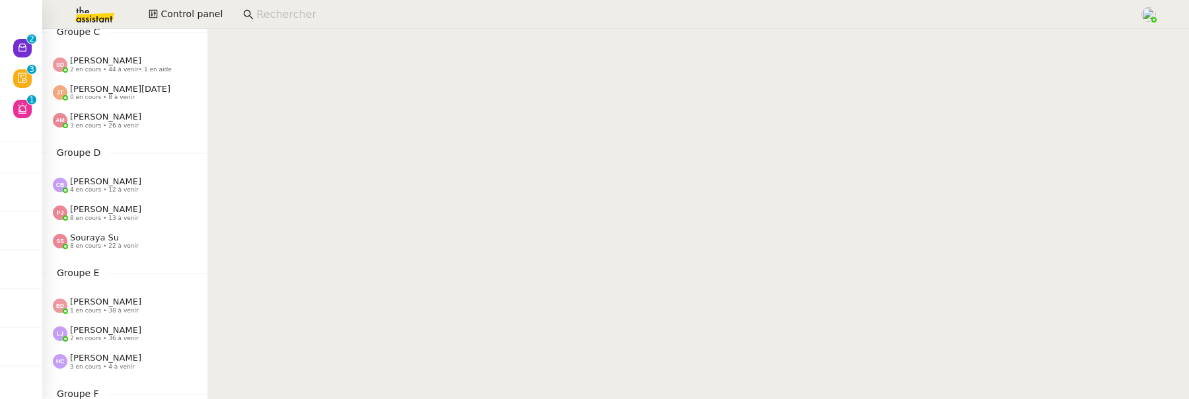
click at [131, 181] on span "[PERSON_NAME]" at bounding box center [105, 181] width 71 height 10
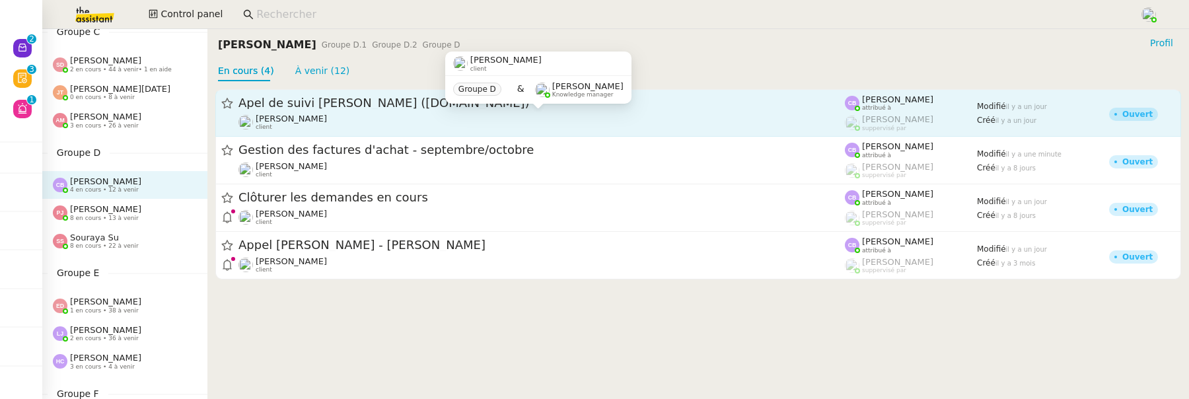
click at [377, 129] on div "Florian Parant client" at bounding box center [541, 122] width 606 height 17
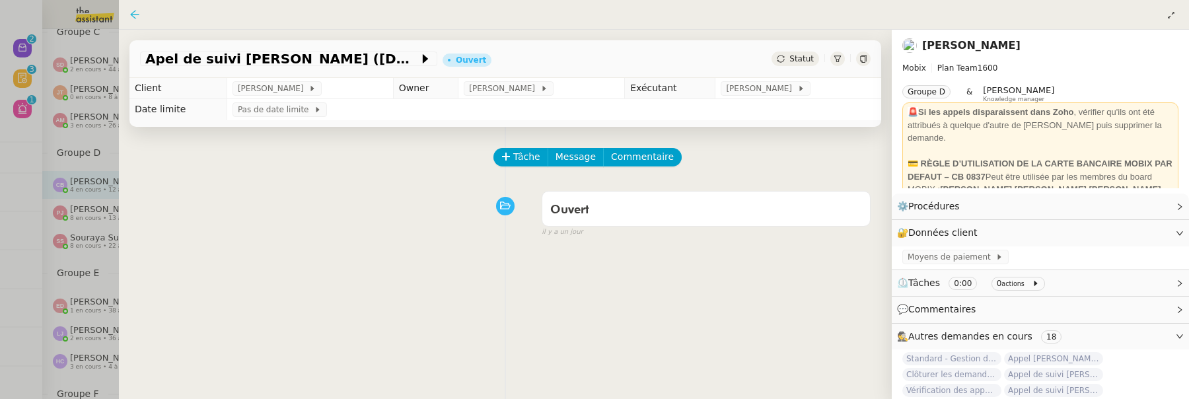
click at [132, 12] on icon at bounding box center [134, 14] width 11 height 11
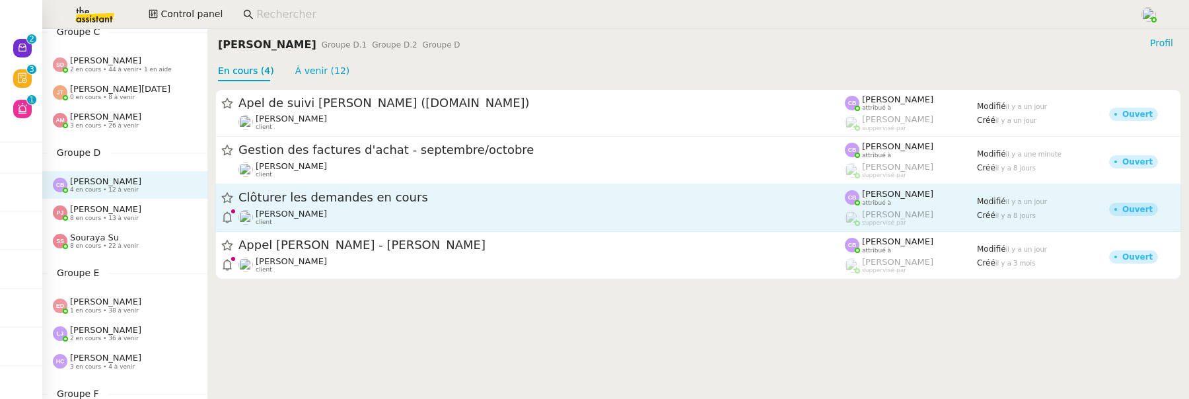
click at [295, 195] on span "Clôturer les demandes en cours" at bounding box center [541, 198] width 606 height 12
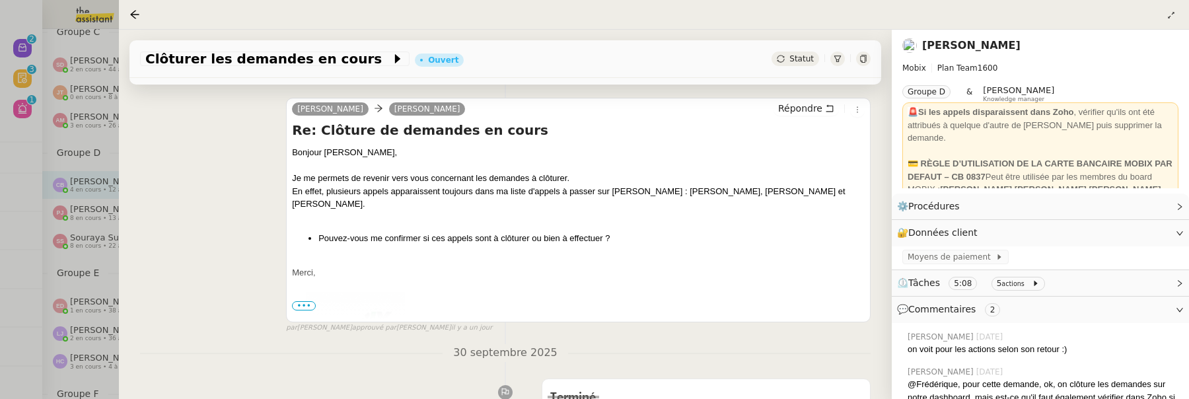
scroll to position [218, 0]
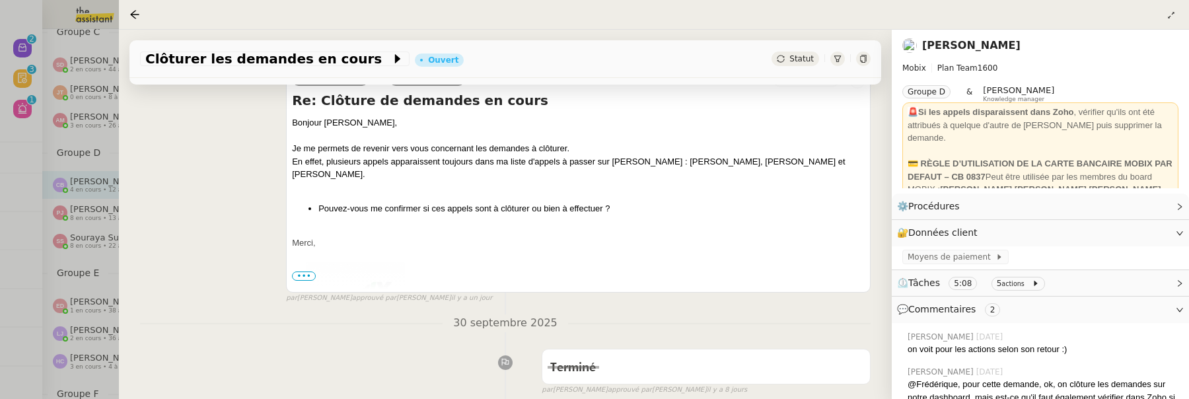
click at [856, 65] on div at bounding box center [863, 59] width 15 height 15
click at [135, 17] on icon at bounding box center [134, 14] width 11 height 11
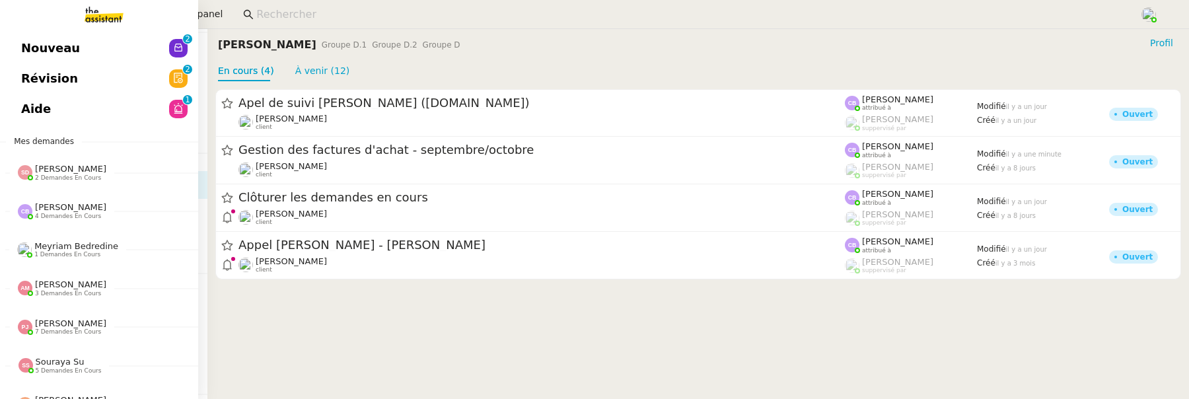
click at [78, 51] on link "Nouveau 0 1 2 3 4 5 6 7 8 9" at bounding box center [99, 48] width 198 height 30
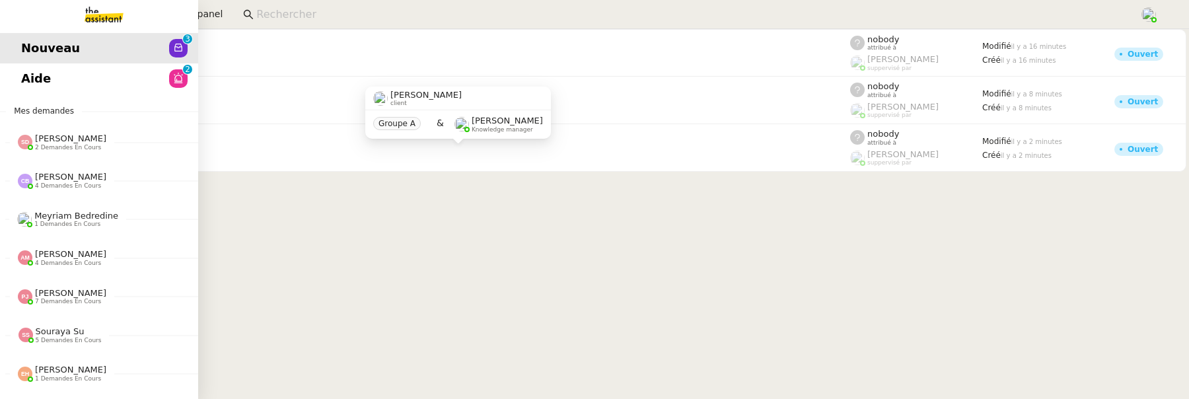
click at [28, 83] on span "Aide" at bounding box center [36, 79] width 30 height 20
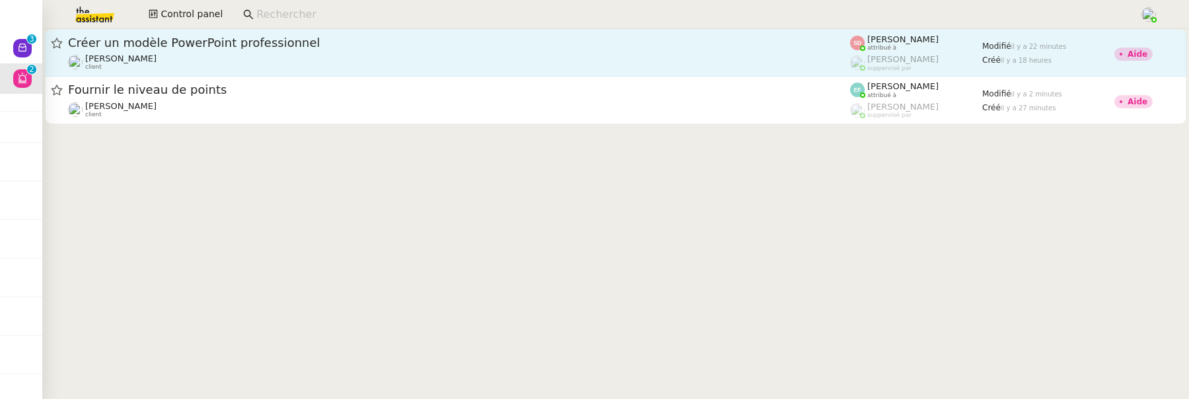
click at [443, 50] on div "Créer un modèle PowerPoint professionnel" at bounding box center [459, 43] width 782 height 16
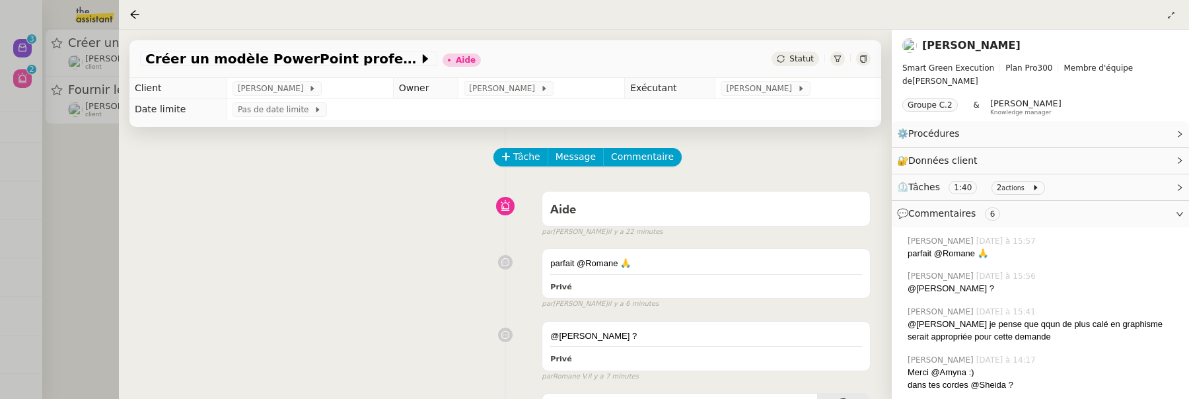
click at [104, 193] on div at bounding box center [594, 199] width 1189 height 399
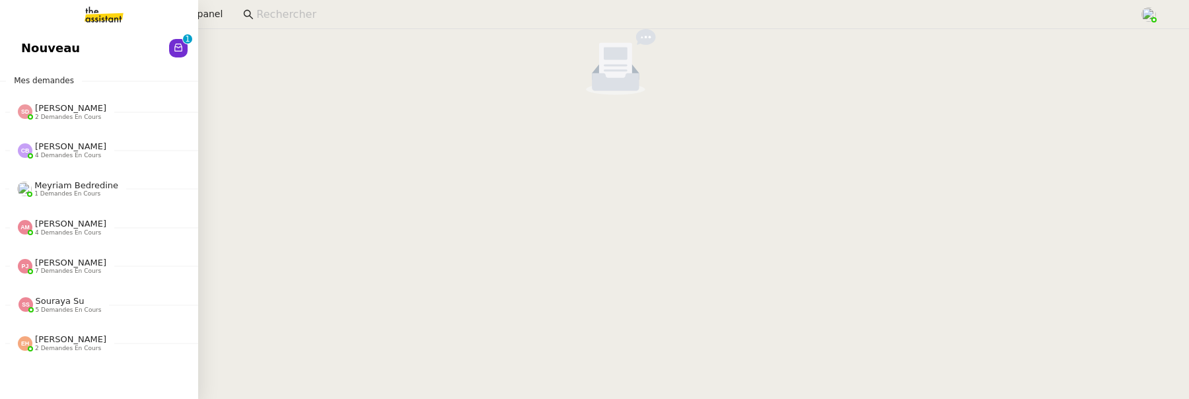
click at [36, 50] on span "Nouveau" at bounding box center [50, 48] width 59 height 20
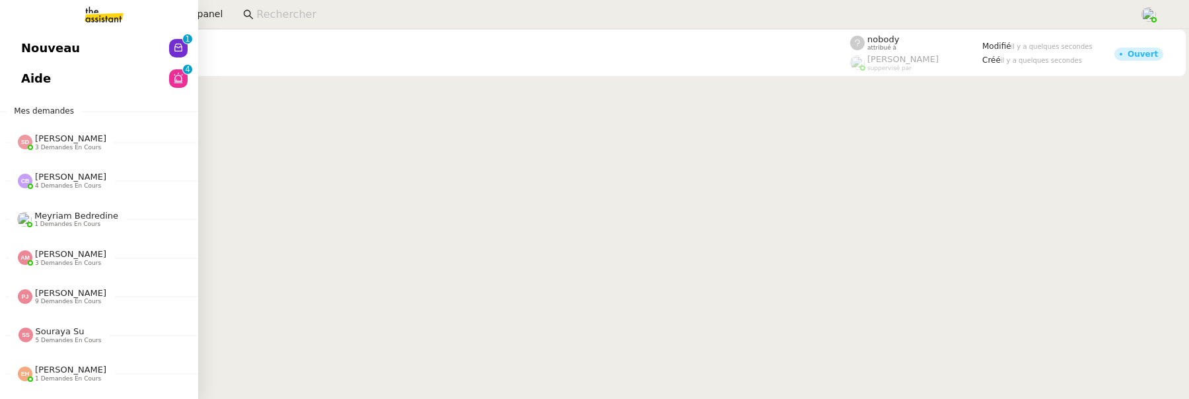
click at [18, 79] on link "Aide 0 1 2 3 4 5 6 7 8 9" at bounding box center [99, 78] width 198 height 30
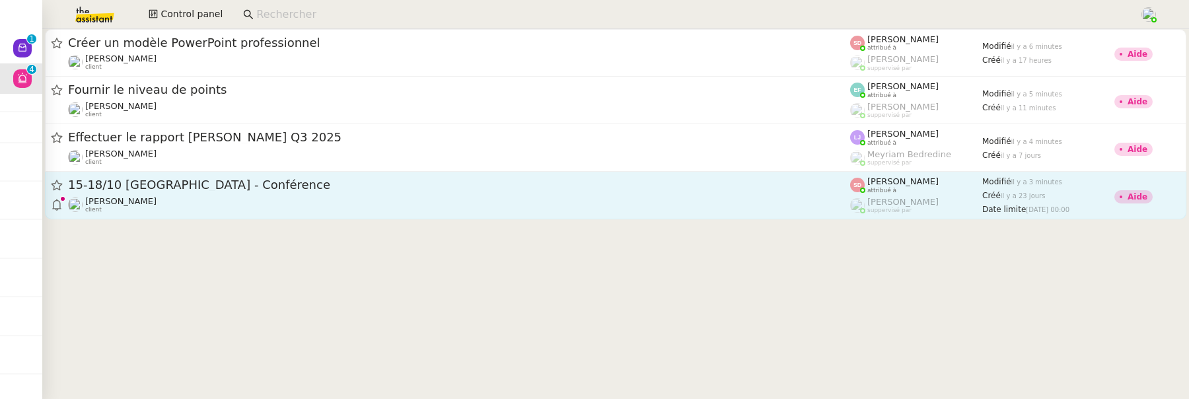
click at [585, 190] on span "15-18/10 [GEOGRAPHIC_DATA] - Conférence" at bounding box center [459, 185] width 782 height 12
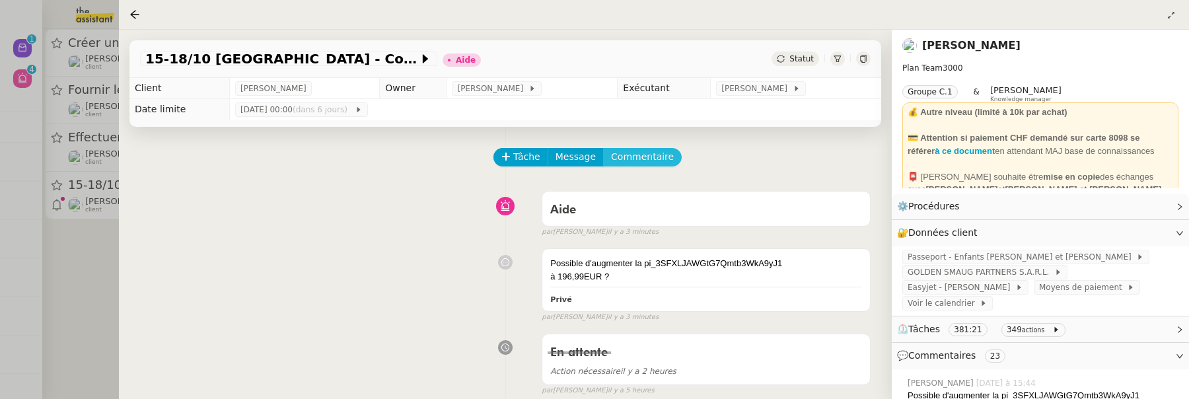
click at [649, 162] on span "Commentaire" at bounding box center [642, 156] width 63 height 15
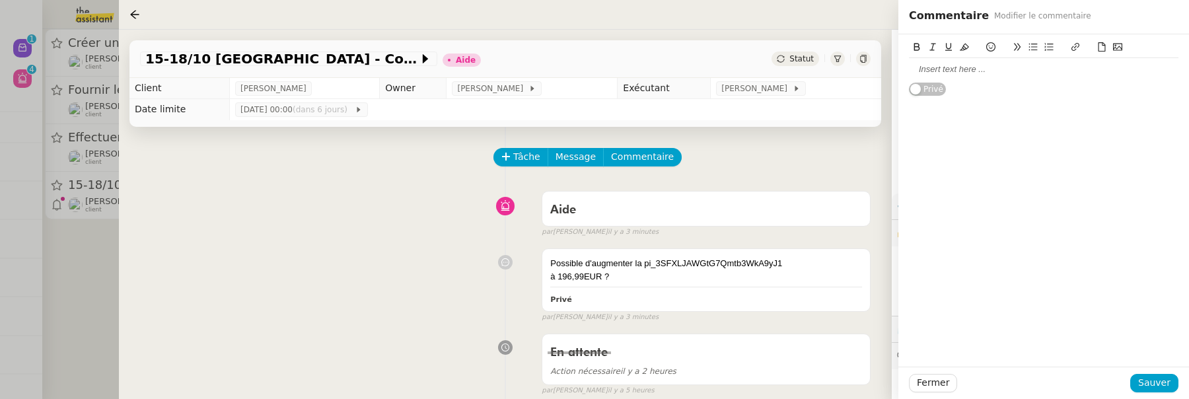
click at [994, 76] on div at bounding box center [1044, 69] width 270 height 22
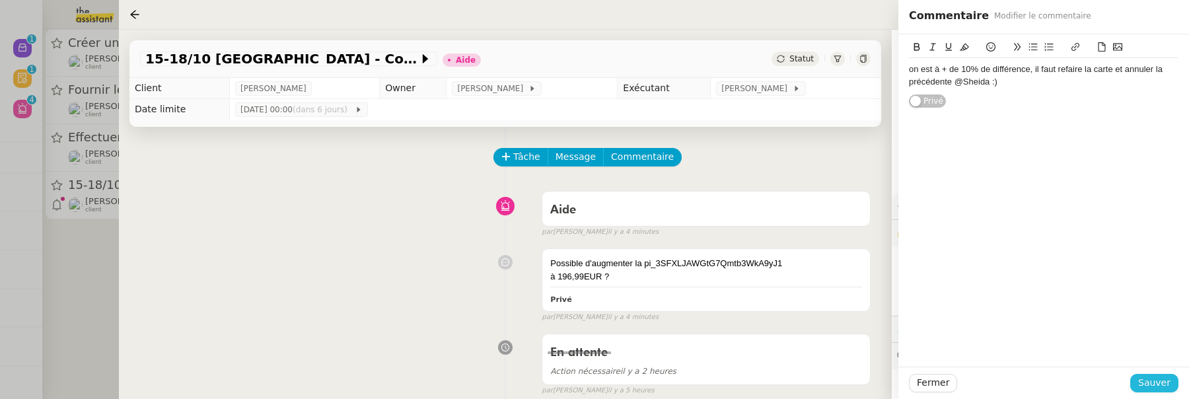
click at [1169, 383] on span "Sauver" at bounding box center [1154, 382] width 32 height 15
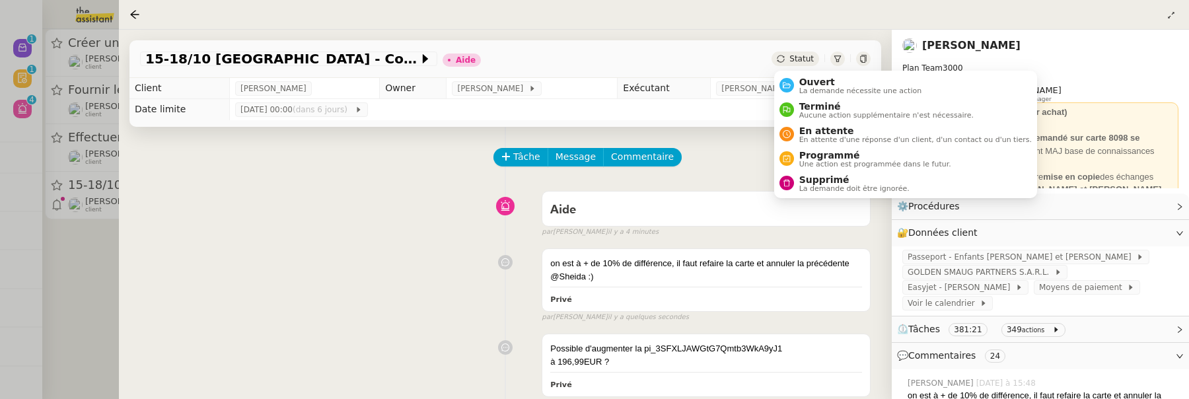
click at [811, 54] on span "Statut" at bounding box center [801, 58] width 24 height 9
click at [820, 83] on span "Ouvert" at bounding box center [860, 82] width 123 height 11
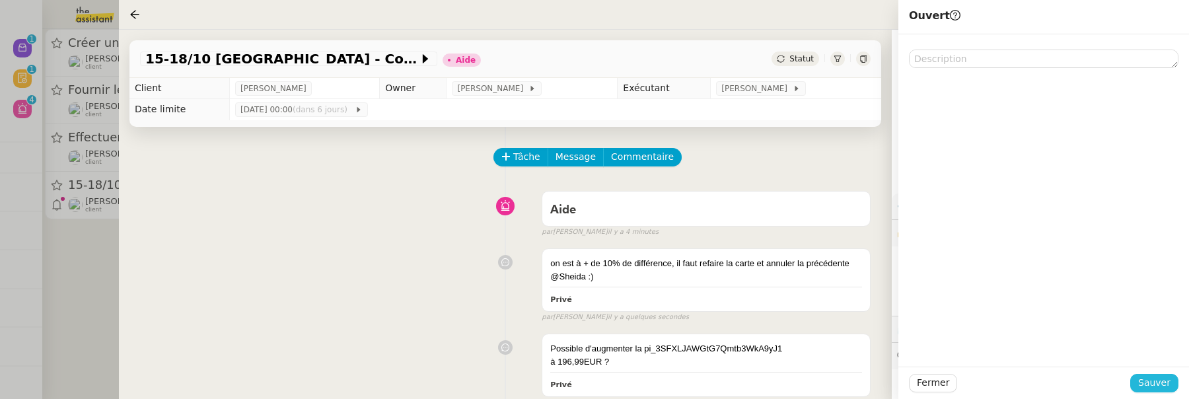
click at [1150, 386] on span "Sauver" at bounding box center [1154, 382] width 32 height 15
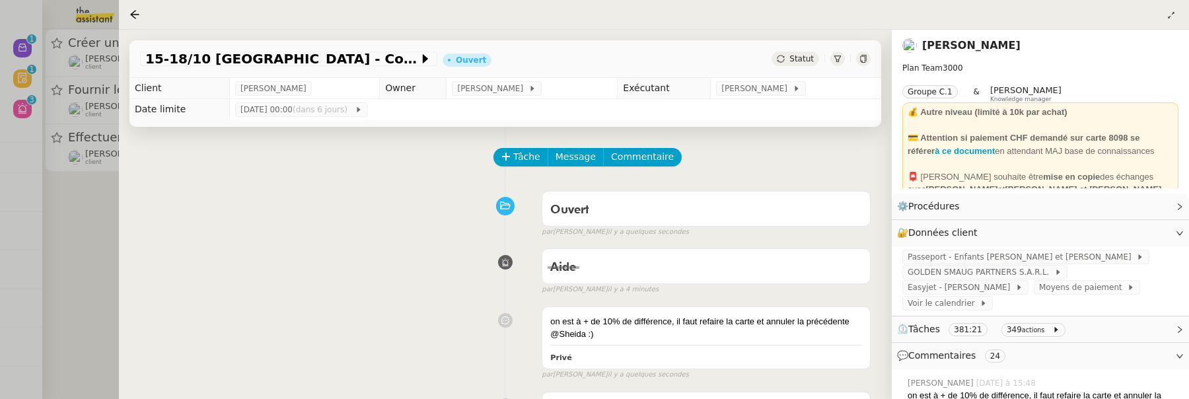
click at [91, 234] on div at bounding box center [594, 199] width 1189 height 399
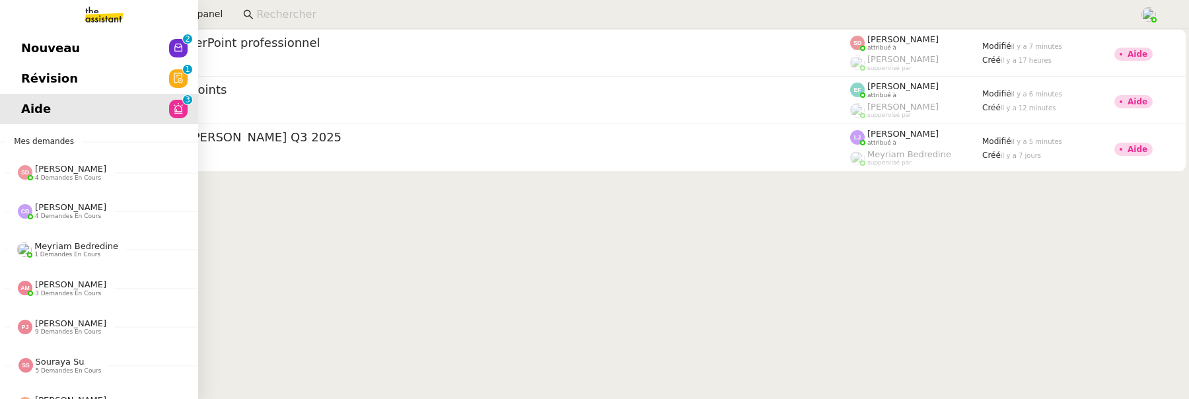
click at [73, 48] on link "Nouveau 0 1 2 3 4 5 6 7 8 9" at bounding box center [99, 48] width 198 height 30
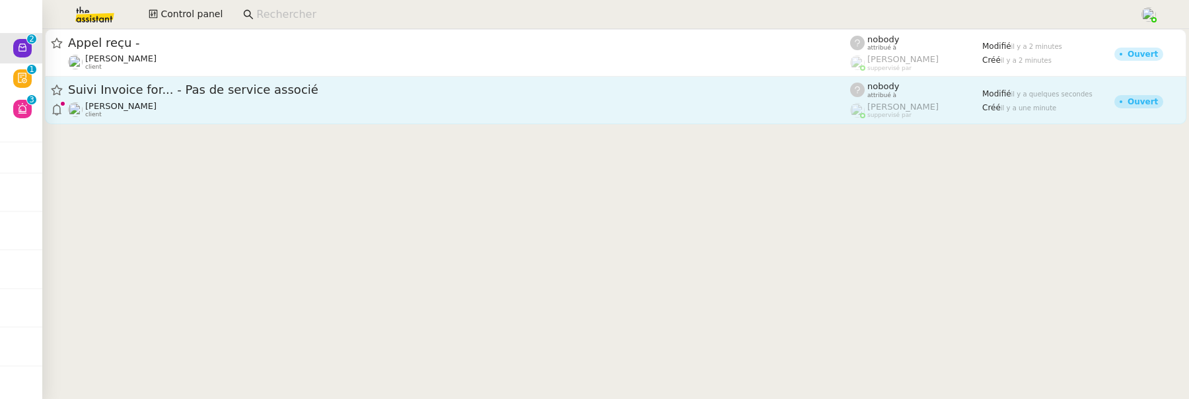
click at [403, 108] on div "[PERSON_NAME] client" at bounding box center [459, 109] width 782 height 17
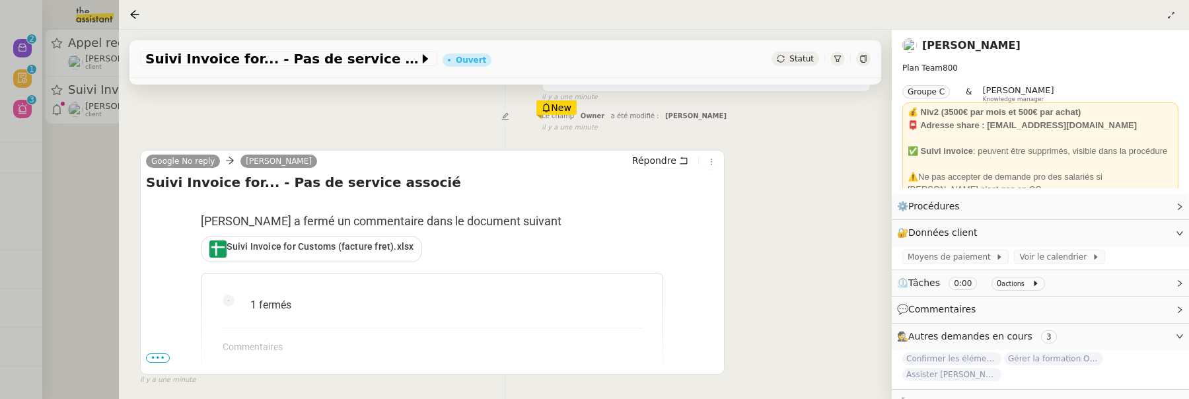
scroll to position [205, 0]
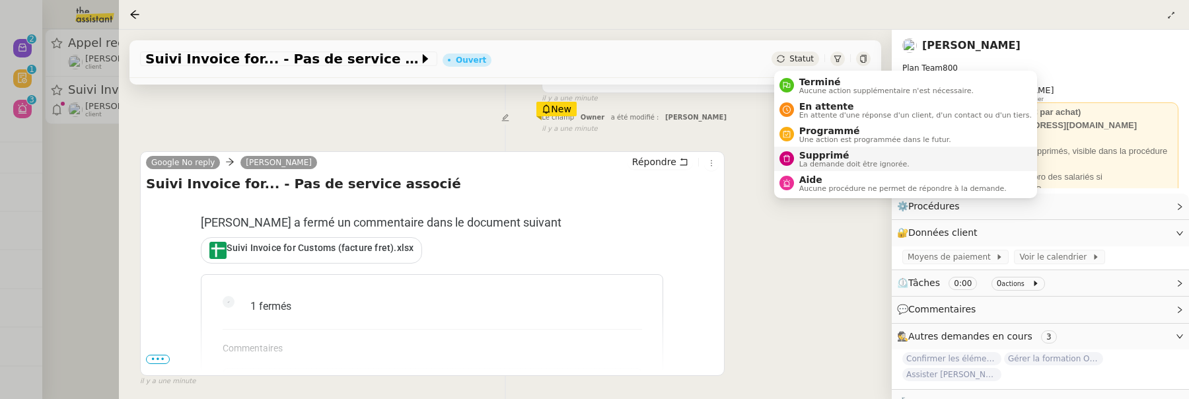
click at [822, 161] on span "La demande doit être ignorée." at bounding box center [854, 164] width 110 height 7
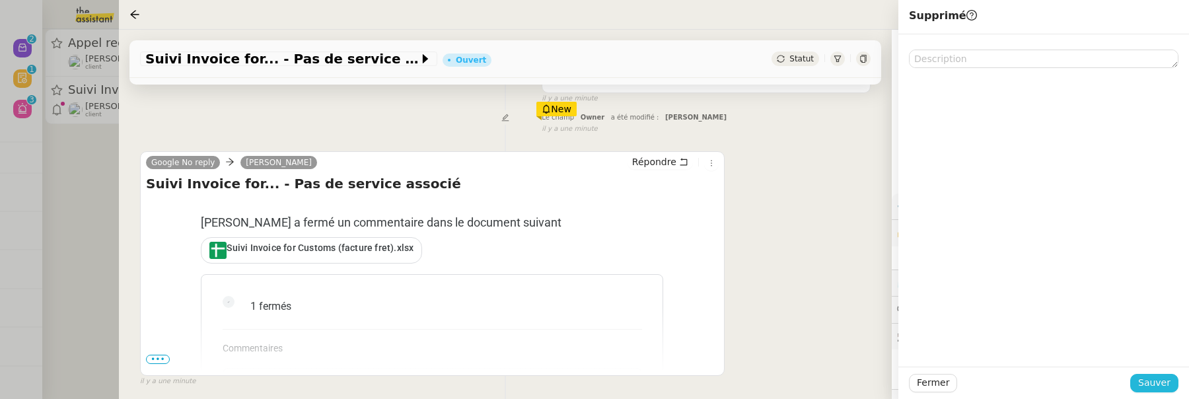
click at [1156, 388] on span "Sauver" at bounding box center [1154, 382] width 32 height 15
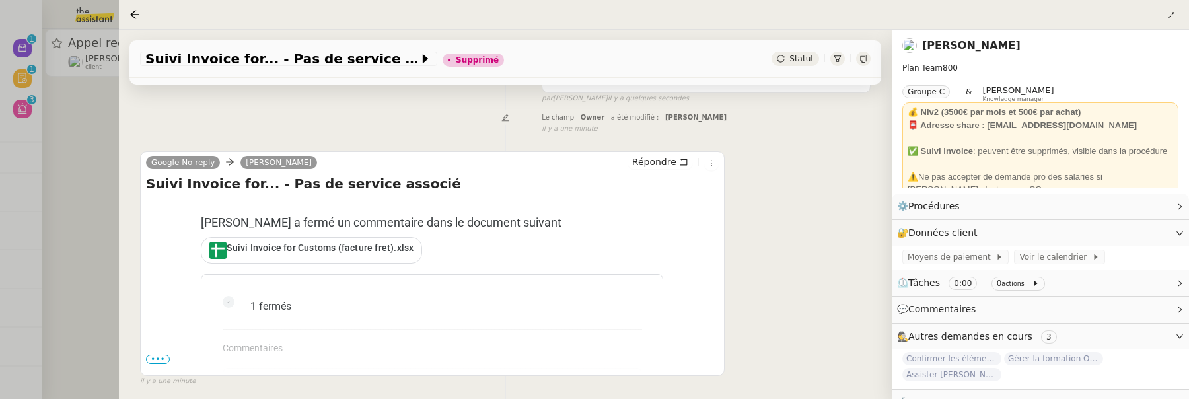
click at [80, 137] on div at bounding box center [594, 199] width 1189 height 399
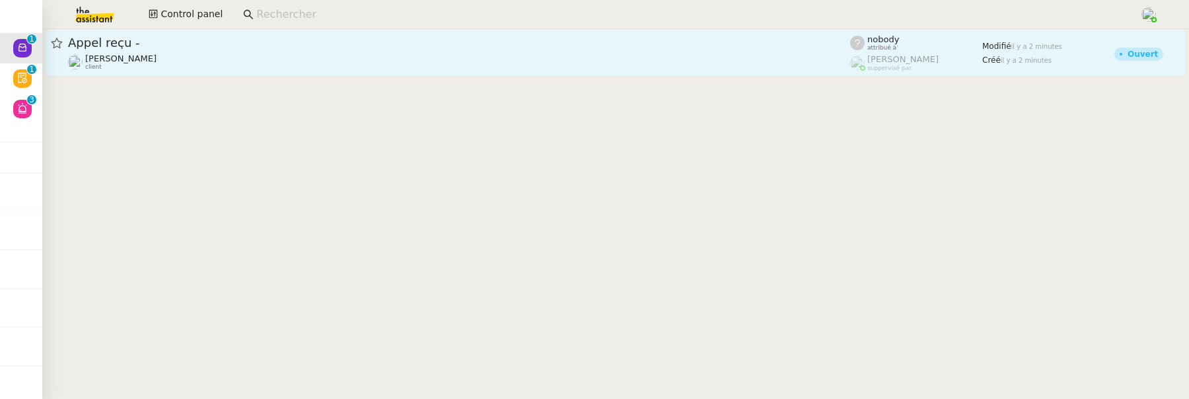
click at [197, 64] on div "[PERSON_NAME] client" at bounding box center [459, 62] width 782 height 17
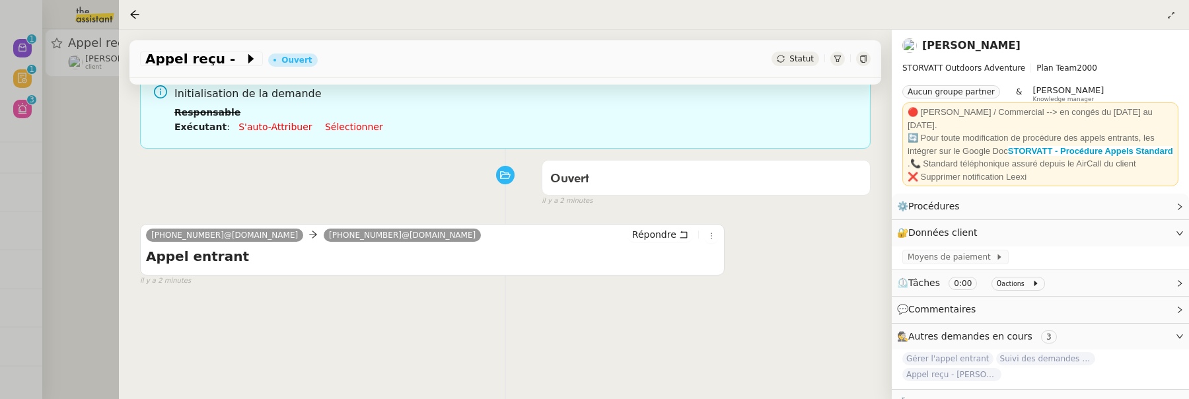
scroll to position [114, 0]
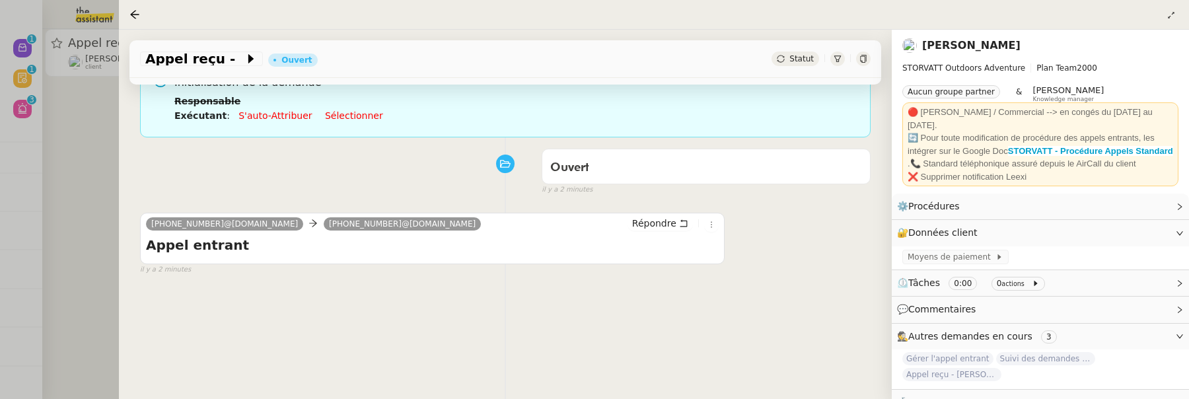
click at [112, 149] on div at bounding box center [594, 199] width 1189 height 399
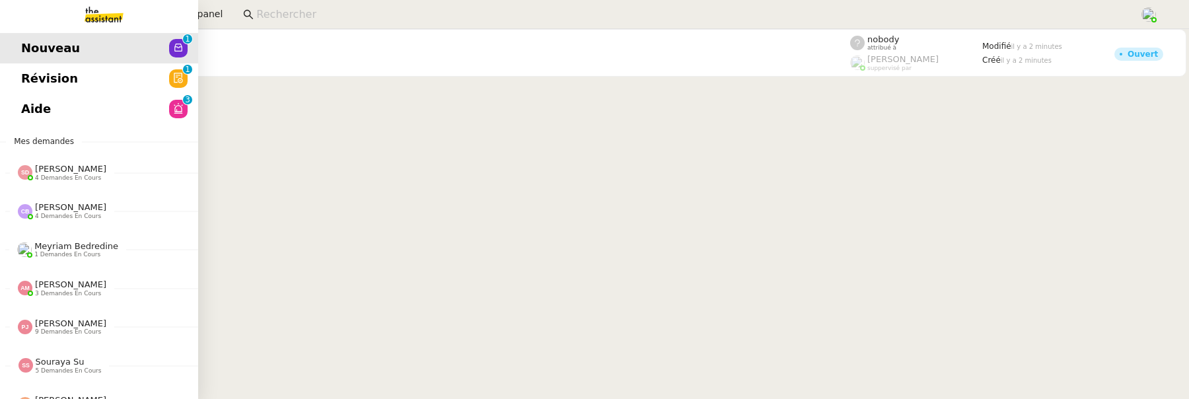
click at [34, 75] on span "Révision" at bounding box center [49, 79] width 57 height 20
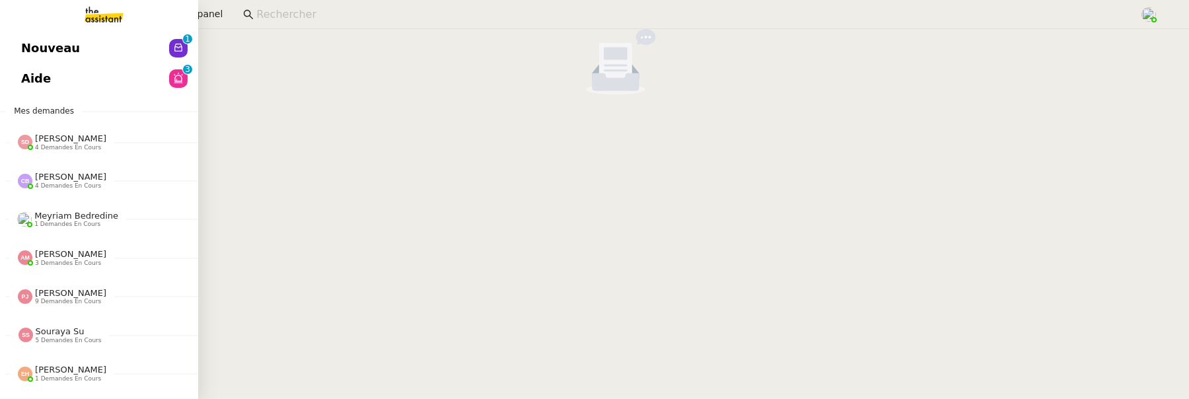
click at [39, 118] on div "[PERSON_NAME] 4 demandes en cours" at bounding box center [99, 137] width 198 height 38
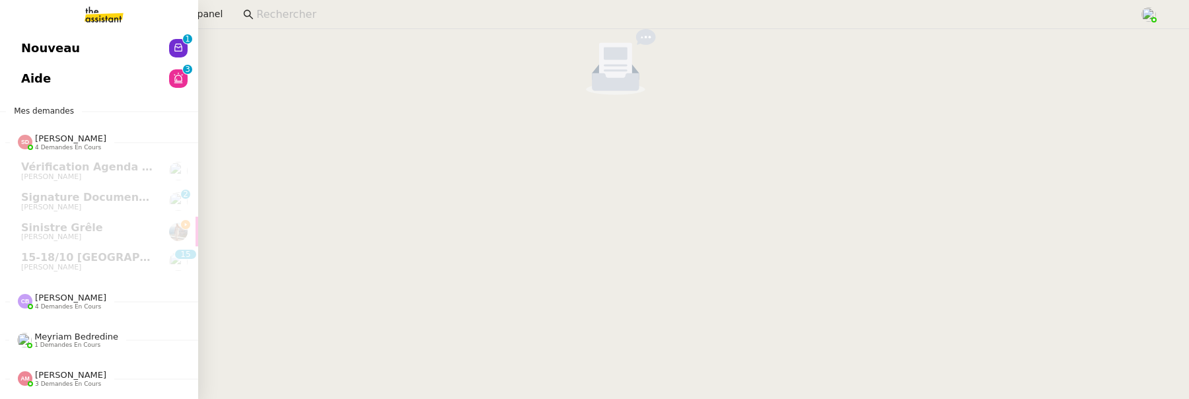
click at [67, 83] on link "Aide 0 1 2 3 4 5 6 7 8 9" at bounding box center [99, 78] width 198 height 30
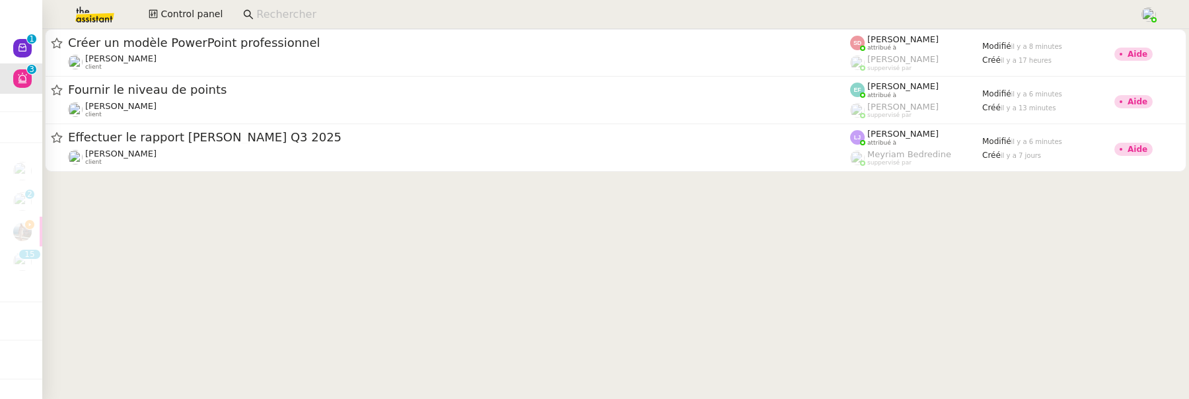
click at [285, 258] on cdk-virtual-scroll-viewport "Créer un modèle PowerPoint professionnel [PERSON_NAME] client [PERSON_NAME] att…" at bounding box center [615, 214] width 1147 height 370
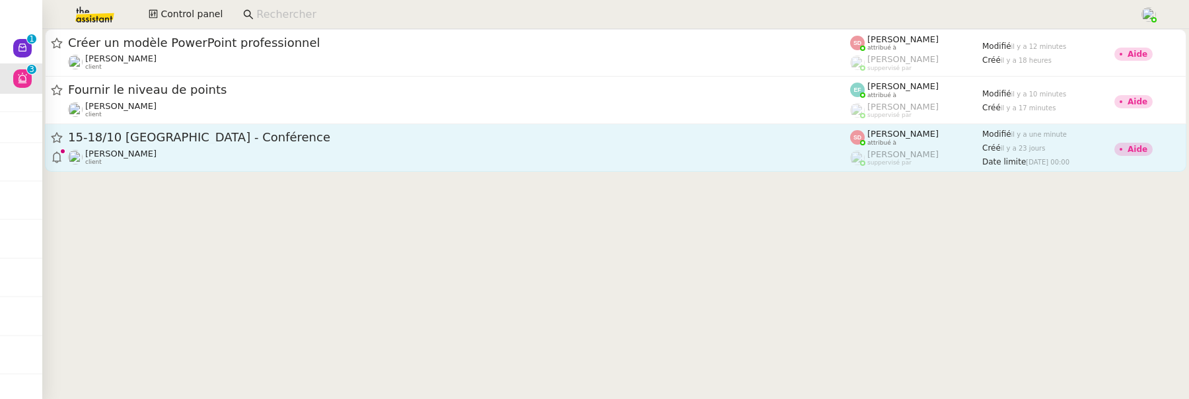
click at [244, 139] on span "15-18/10 [GEOGRAPHIC_DATA] - Conférence" at bounding box center [459, 137] width 782 height 12
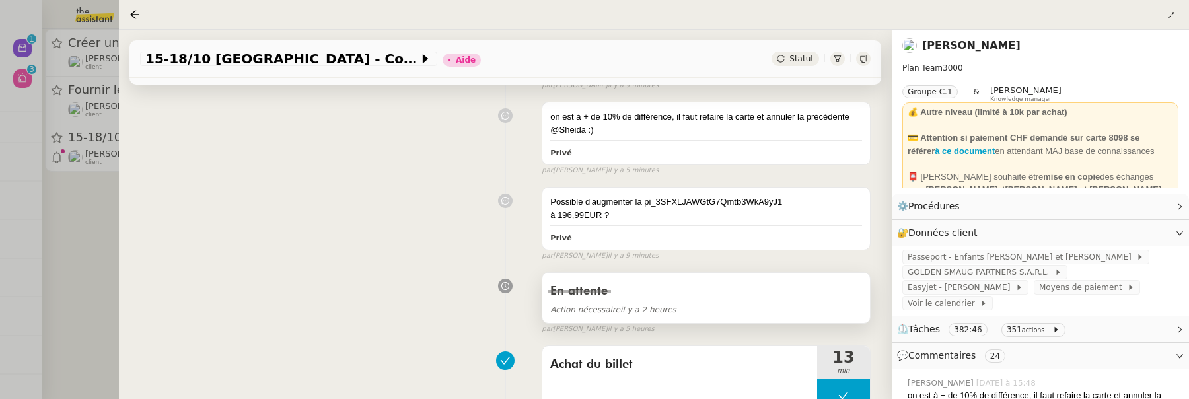
scroll to position [253, 0]
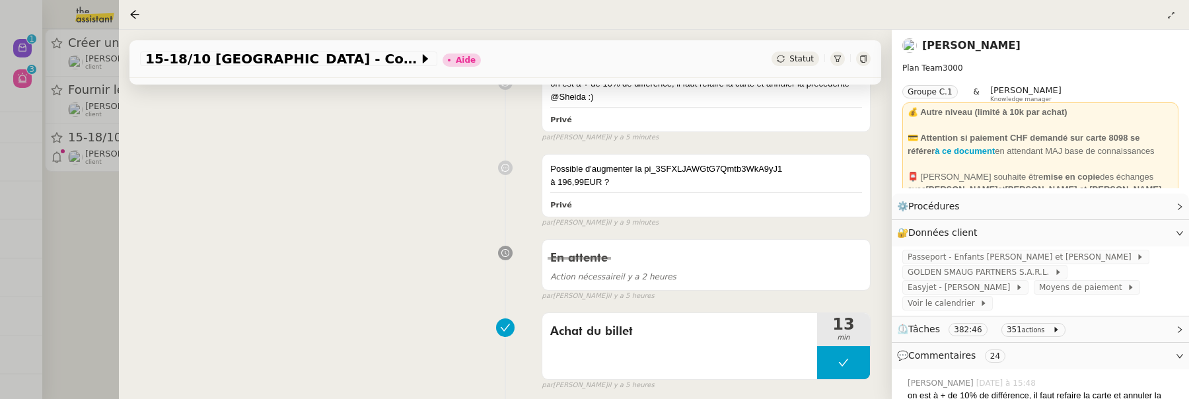
click at [963, 37] on nz-page-header-title "[PERSON_NAME]" at bounding box center [971, 45] width 98 height 18
click at [966, 43] on link "[PERSON_NAME]" at bounding box center [971, 45] width 98 height 13
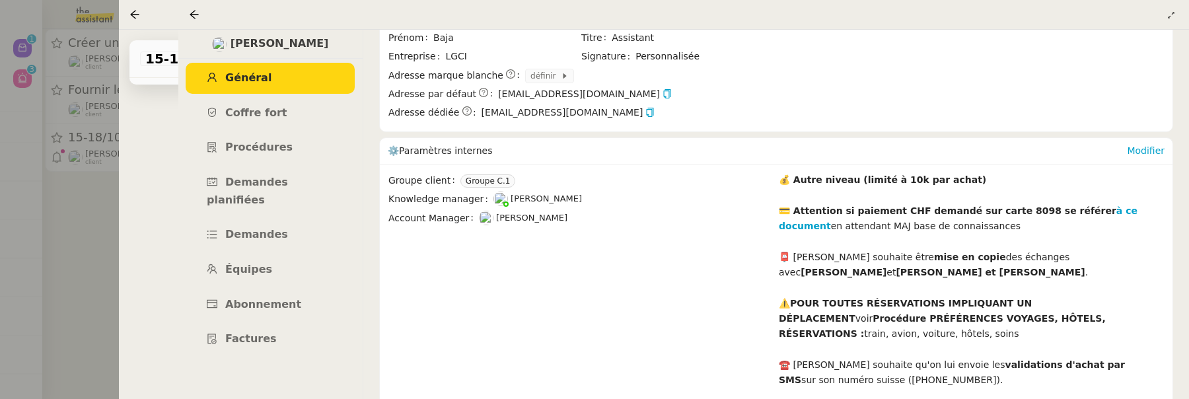
scroll to position [336, 0]
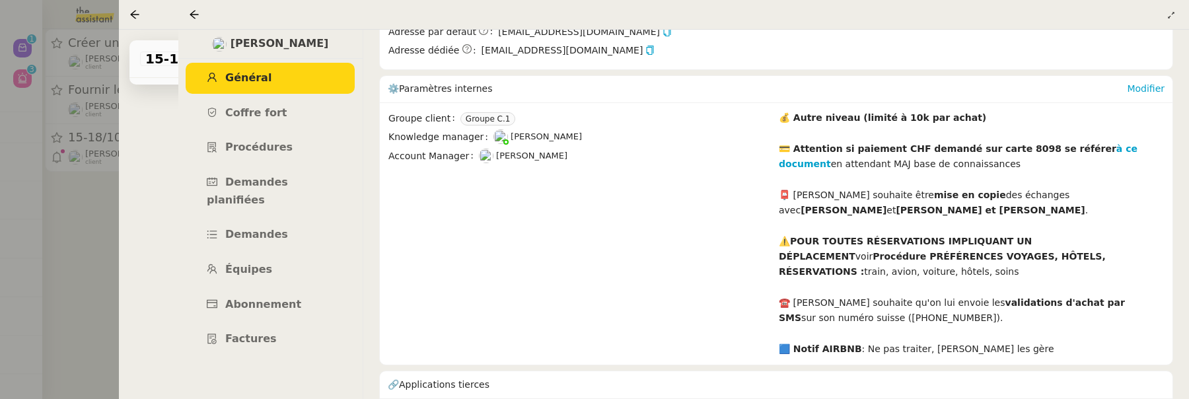
click at [196, 13] on icon at bounding box center [194, 14] width 11 height 11
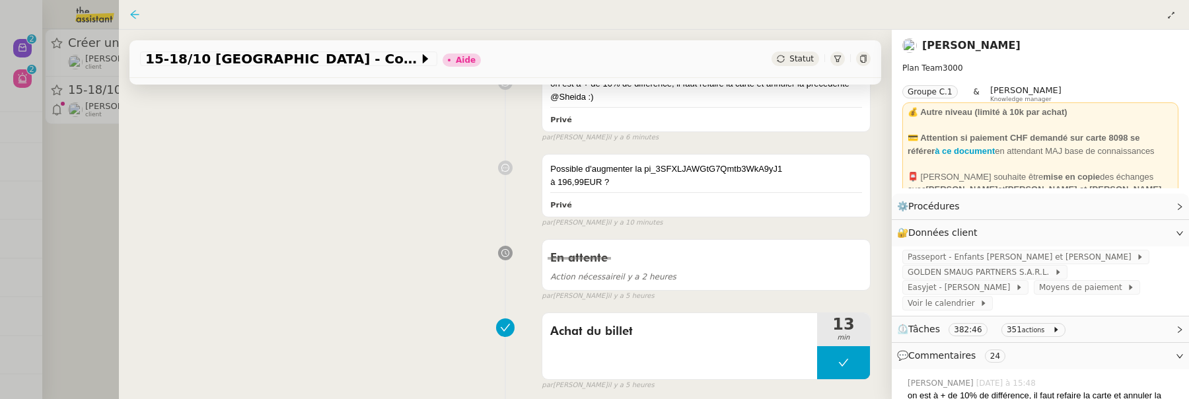
click at [133, 18] on icon at bounding box center [134, 14] width 11 height 11
